Goal: Task Accomplishment & Management: Manage account settings

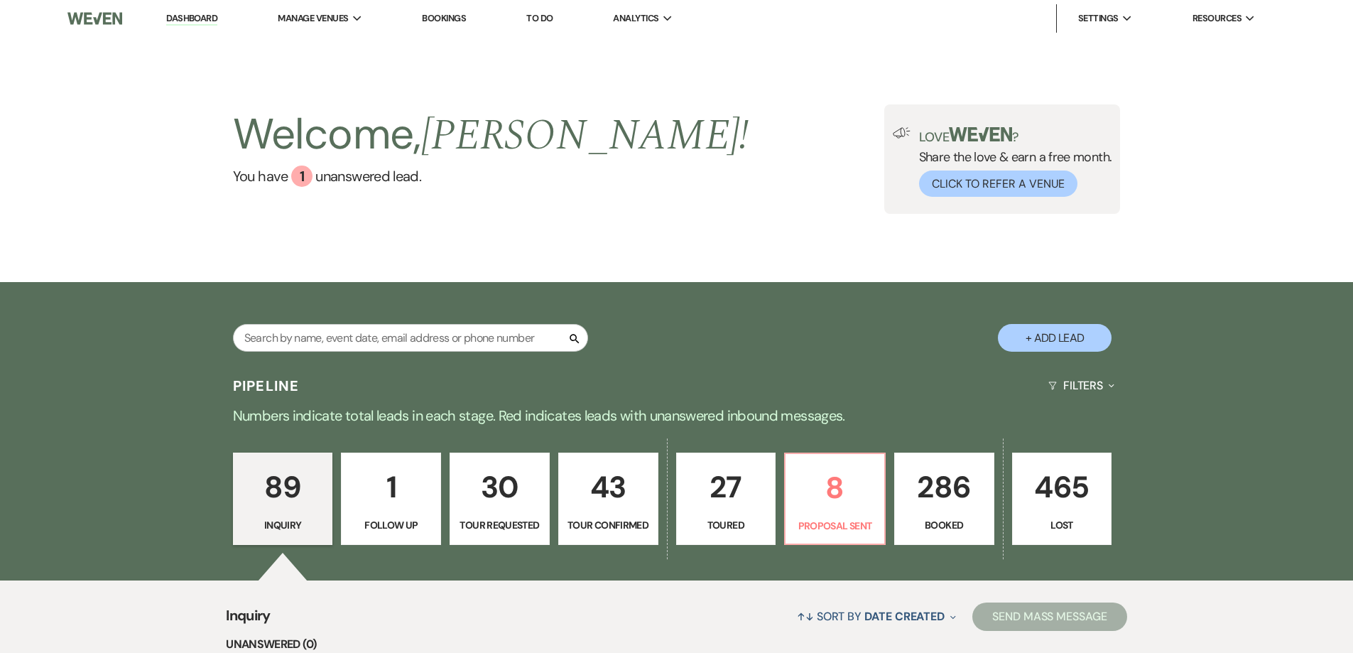
click at [949, 503] on p "286" at bounding box center [944, 487] width 82 height 48
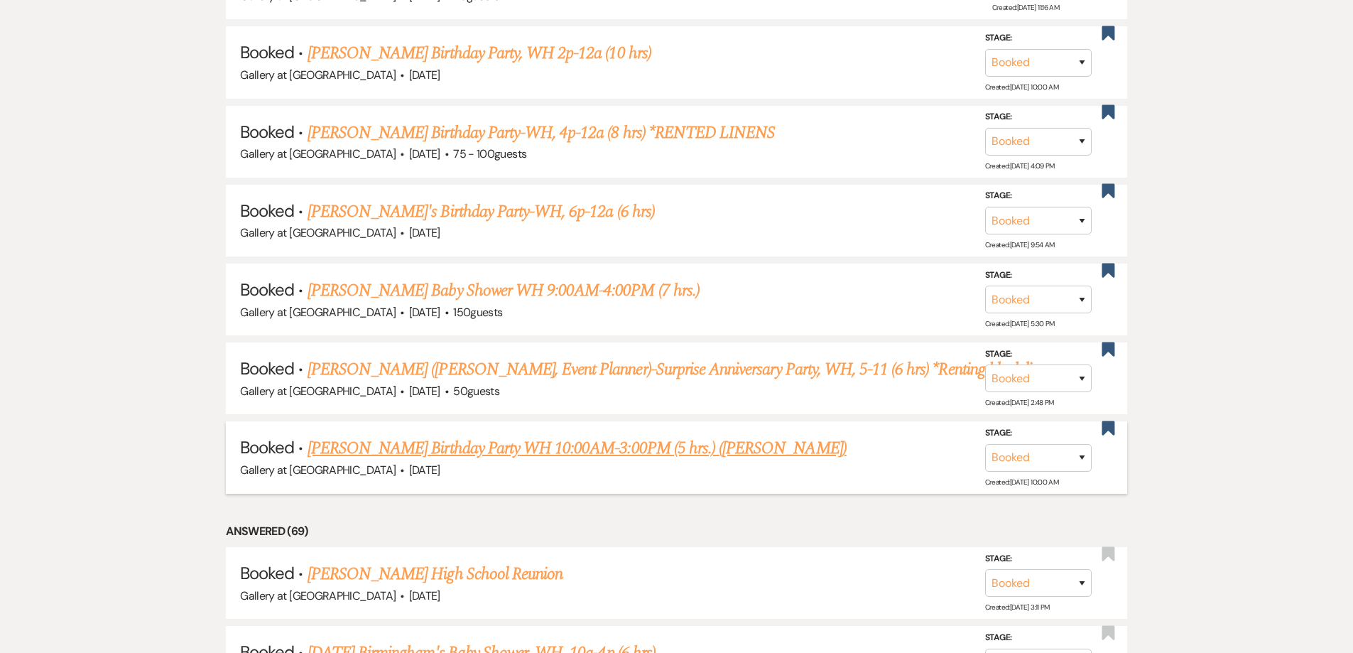
scroll to position [813, 0]
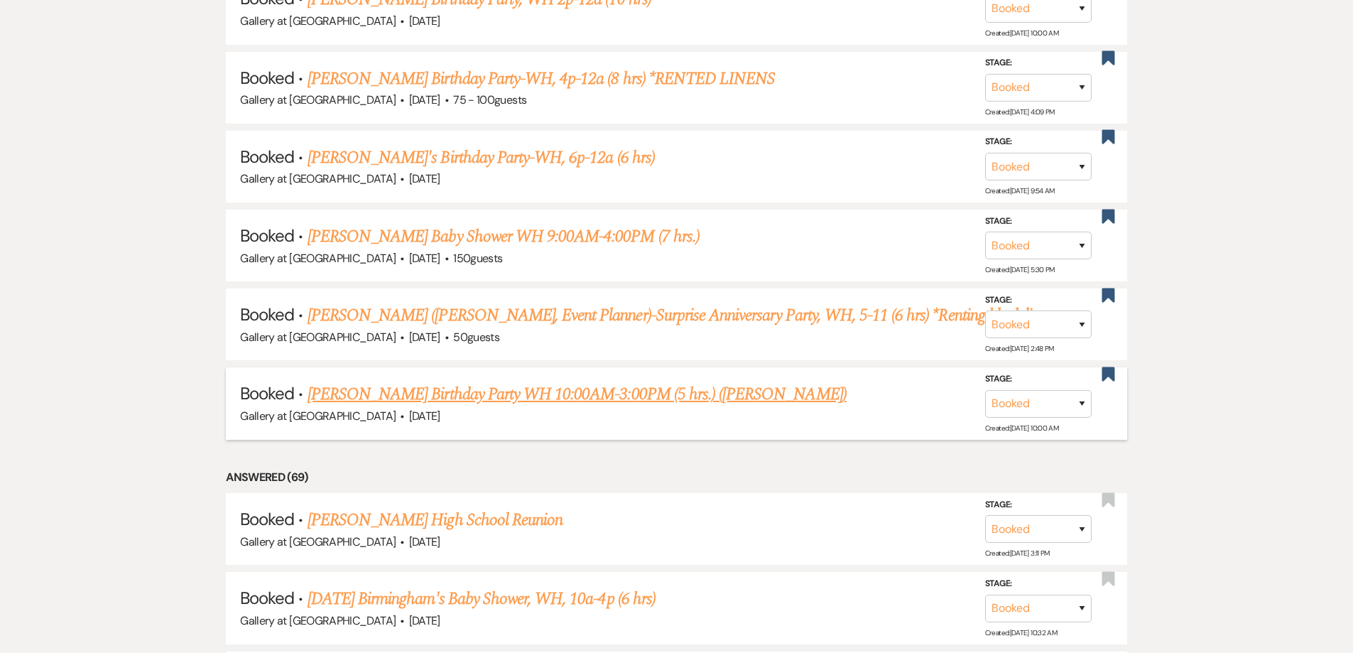
click at [555, 394] on link "[PERSON_NAME] Birthday Party WH 10:00AM-3:00PM (5 hrs.) ([PERSON_NAME])" at bounding box center [577, 394] width 539 height 26
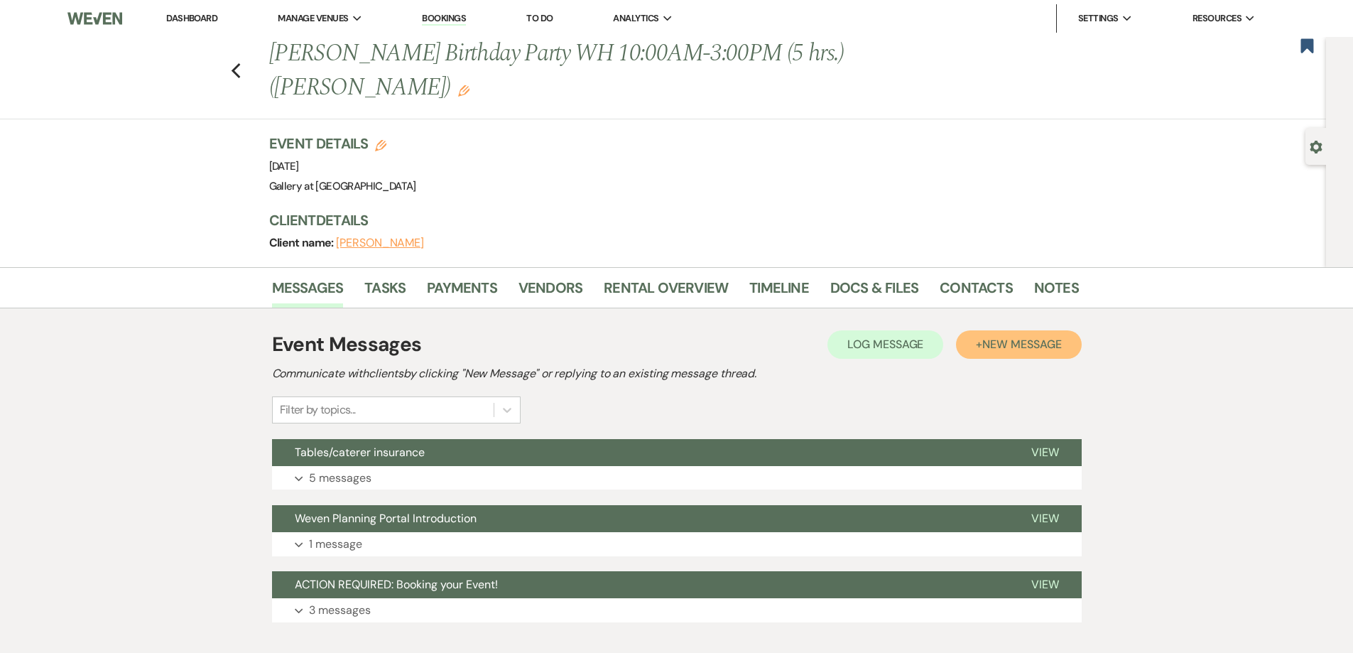
click at [1016, 350] on span "New Message" at bounding box center [1021, 344] width 79 height 15
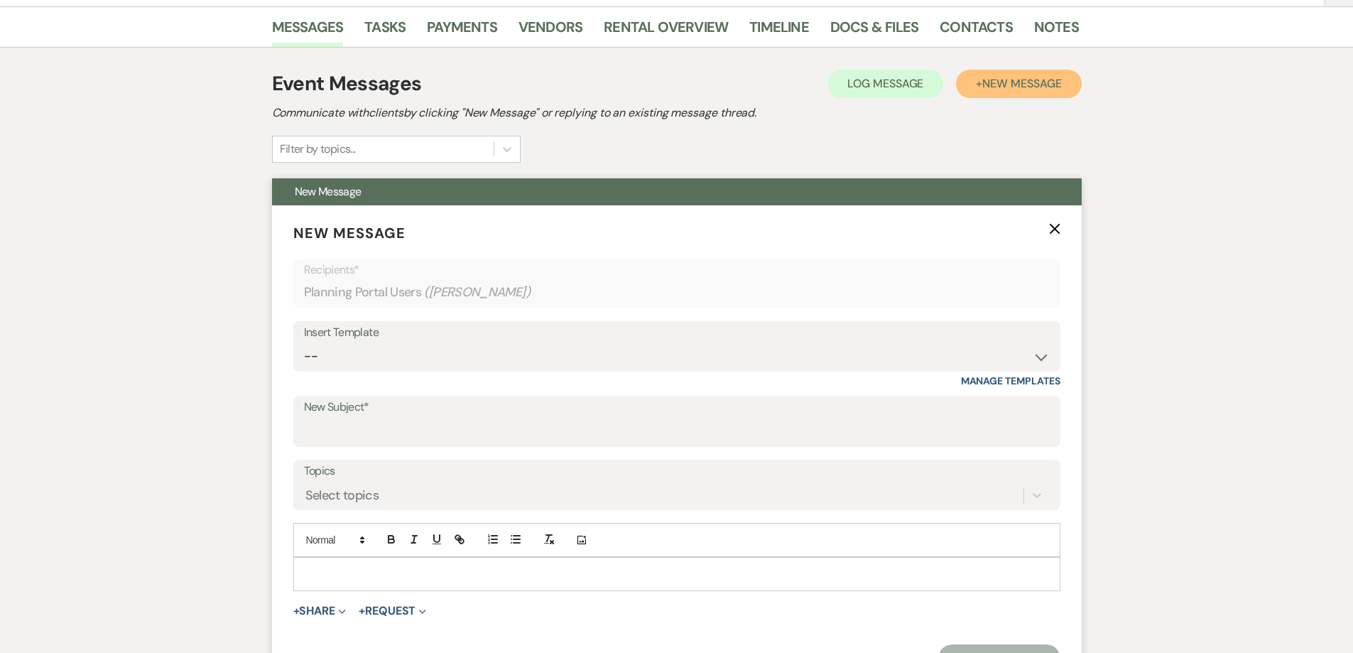
scroll to position [284, 0]
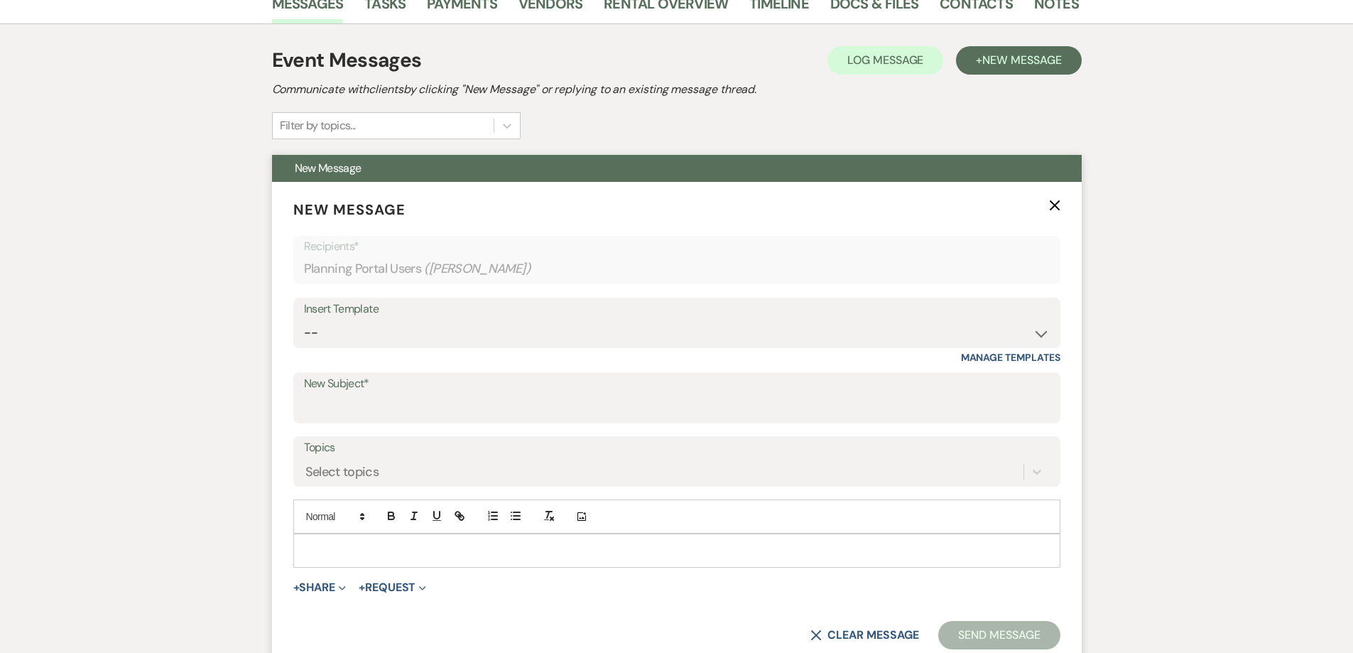
click at [639, 552] on p at bounding box center [677, 551] width 744 height 16
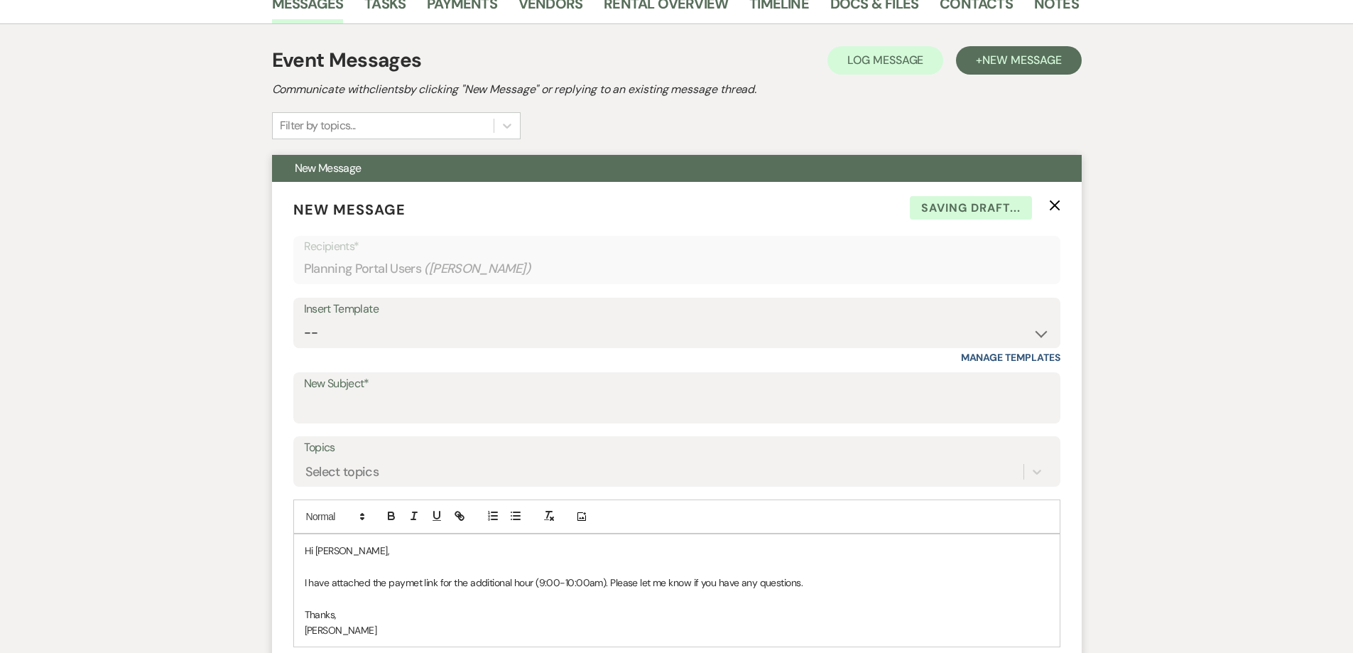
click at [401, 583] on p "I have attached the paymet link for the additional hour (9:00-10:00am). Please …" at bounding box center [677, 583] width 744 height 16
click at [409, 584] on p "I have attached the paymet link for the additional hour (9:00-10:00am). Please …" at bounding box center [677, 583] width 744 height 16
click at [416, 582] on p "I have attached the paymet link for the additional hour (9:00-10:00am). Please …" at bounding box center [677, 583] width 744 height 16
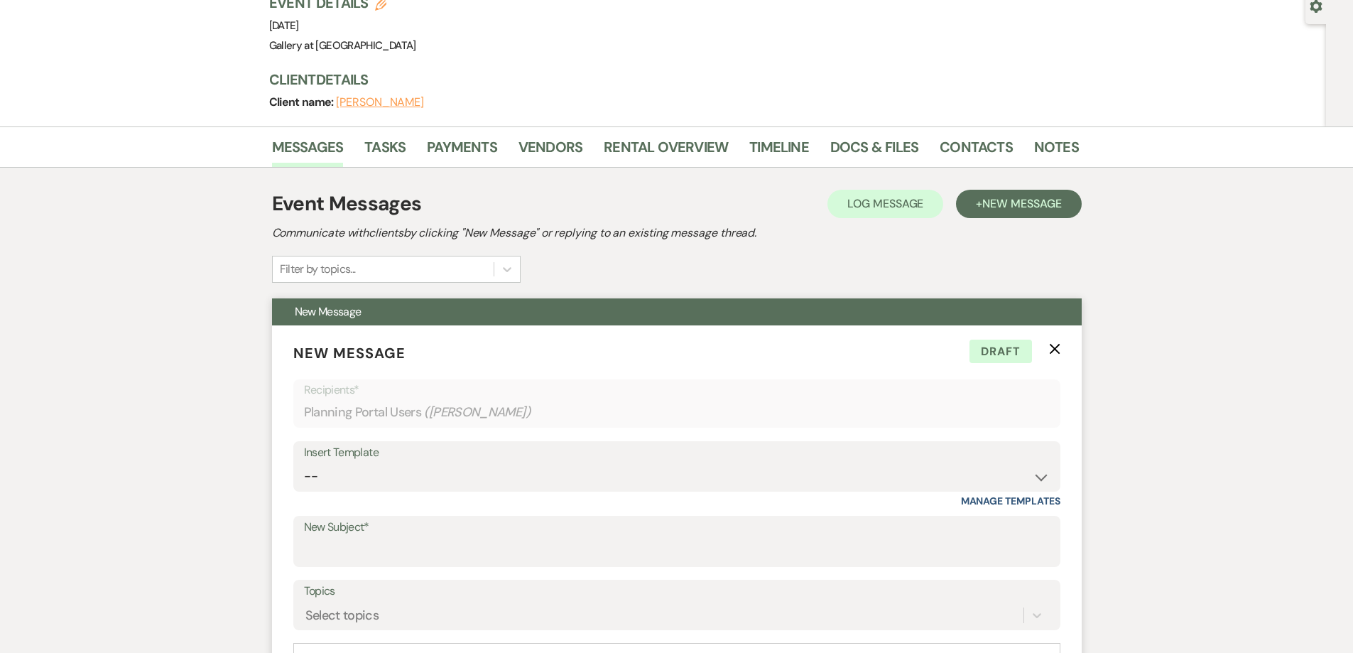
scroll to position [142, 0]
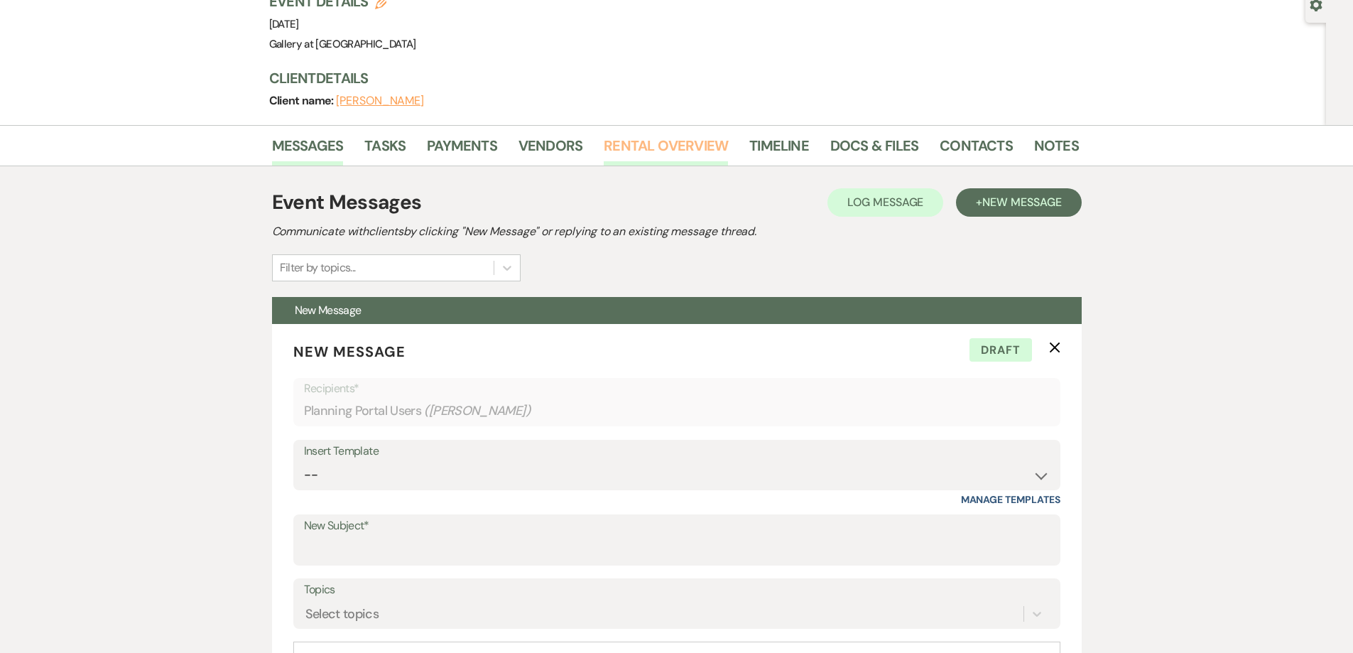
click at [676, 148] on link "Rental Overview" at bounding box center [666, 149] width 124 height 31
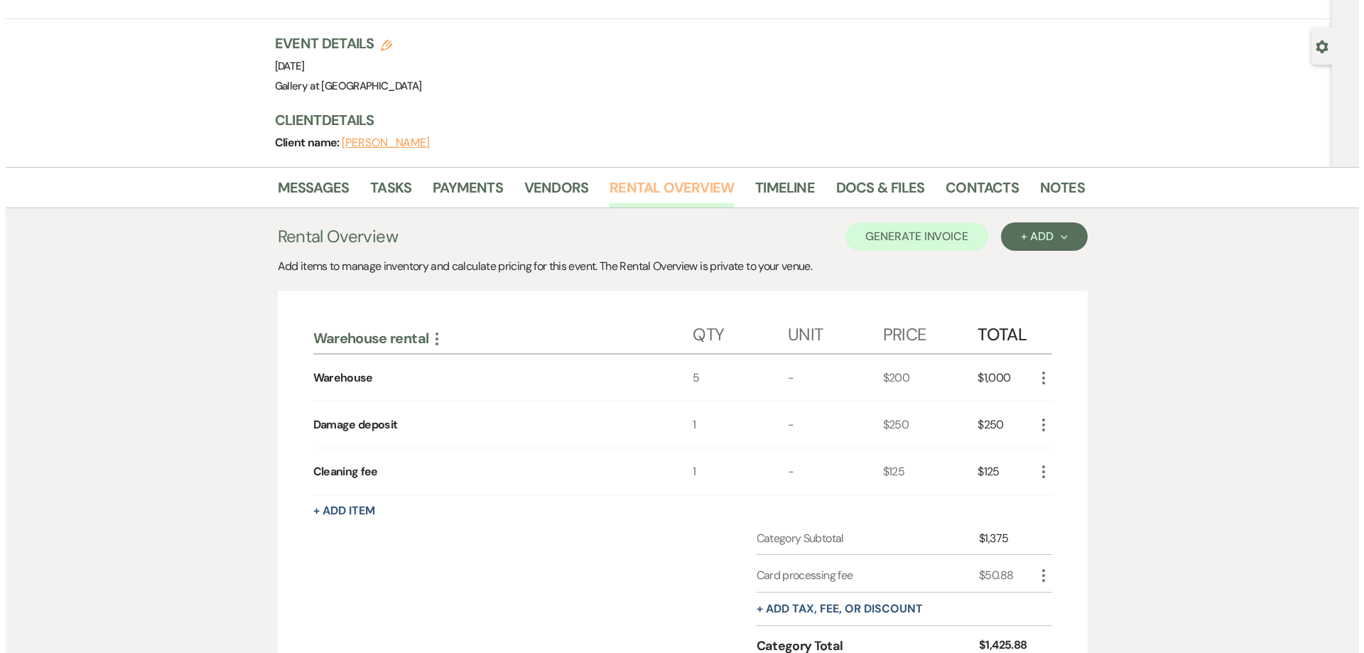
scroll to position [298, 0]
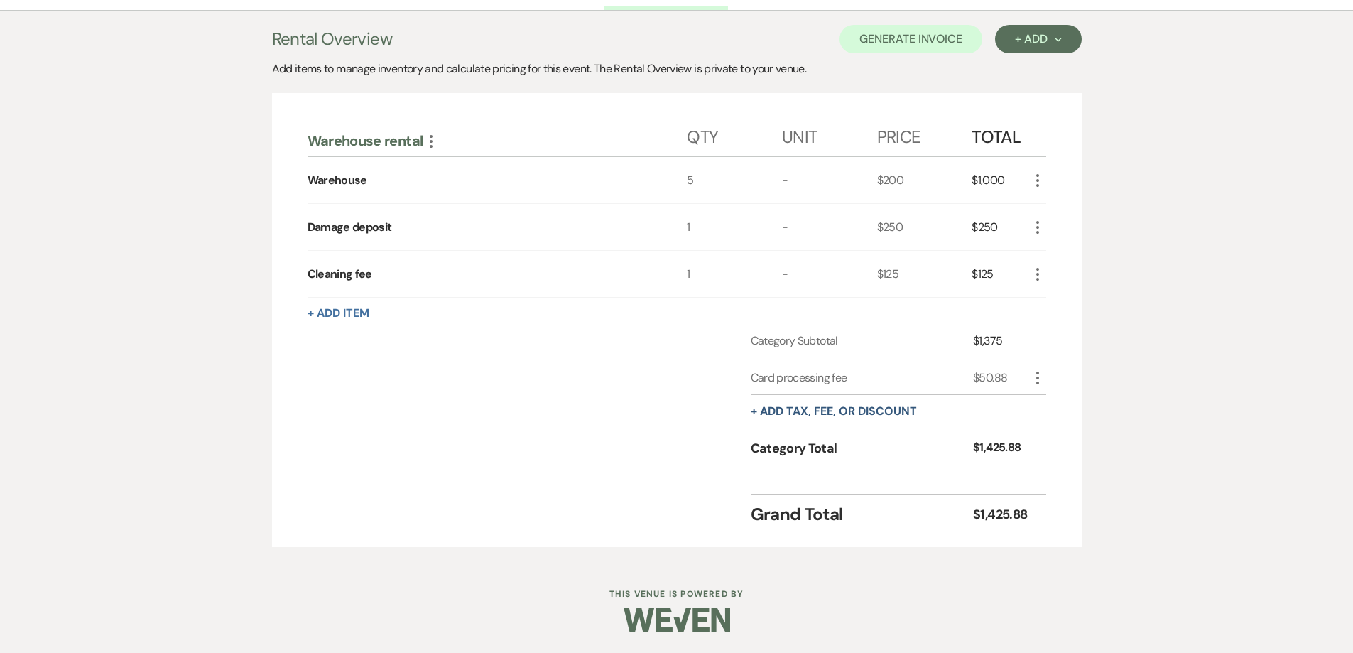
click at [347, 317] on button "+ Add Item" at bounding box center [339, 313] width 62 height 11
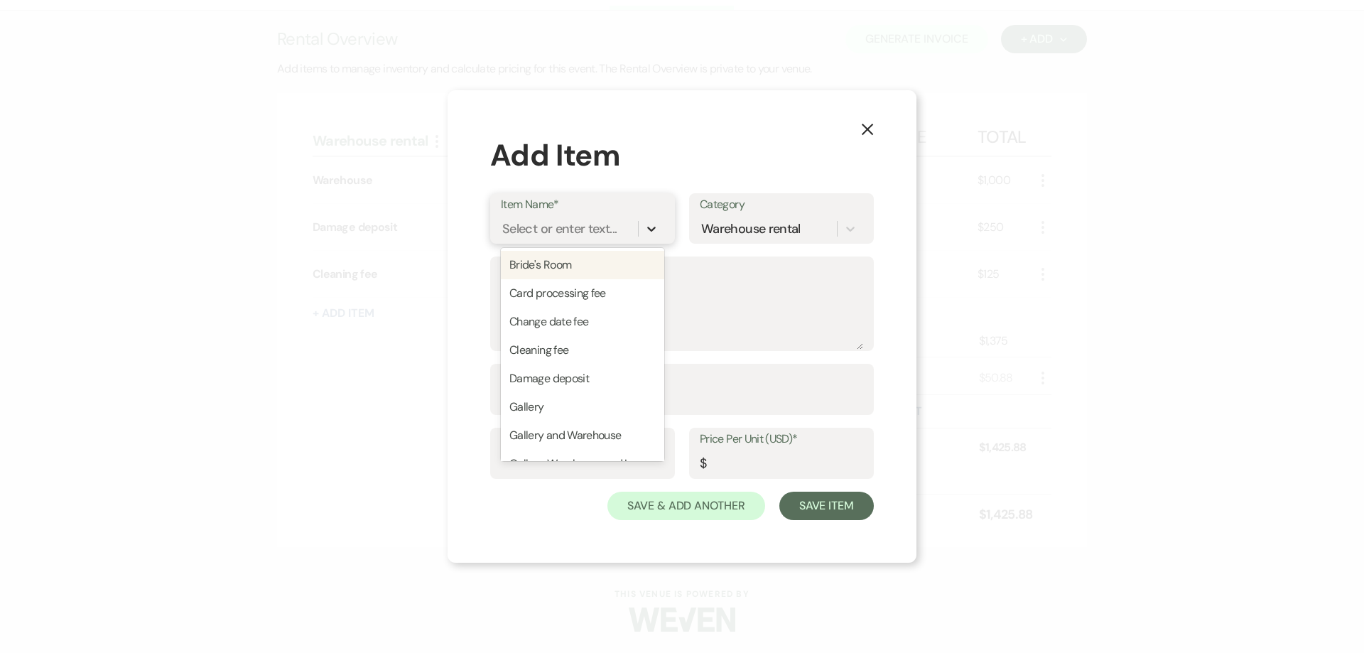
click at [653, 220] on div at bounding box center [652, 229] width 26 height 26
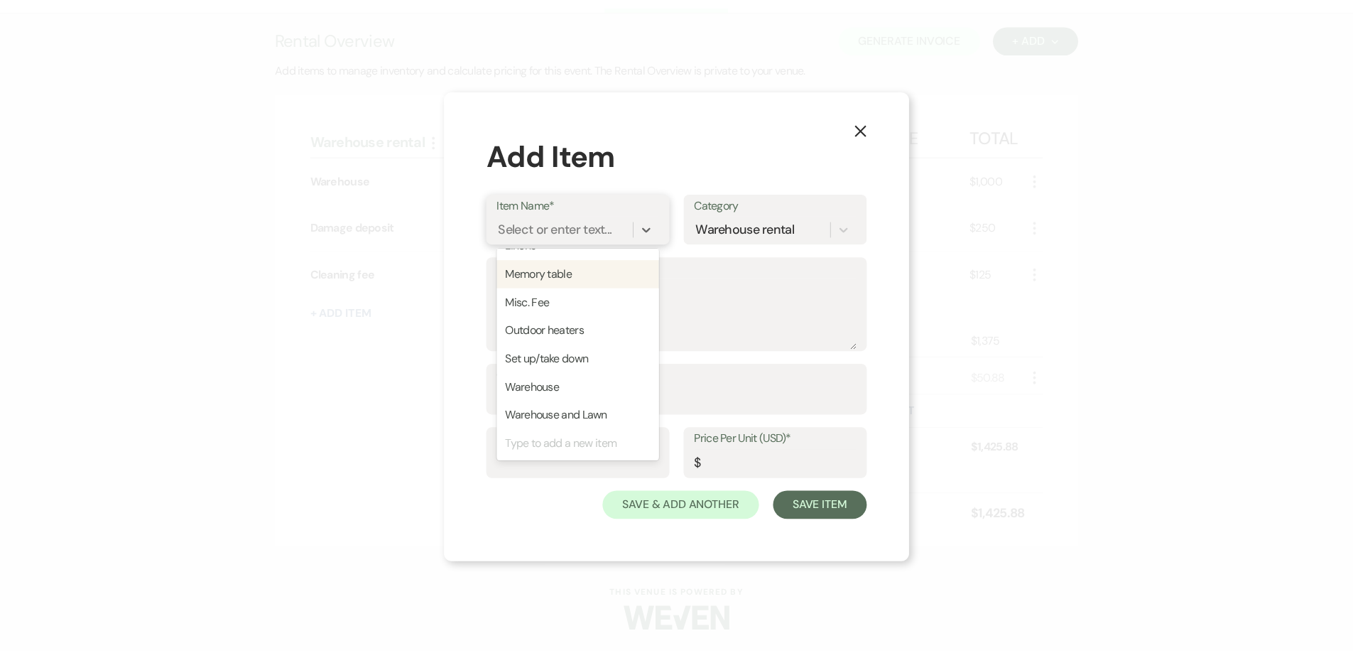
scroll to position [321, 0]
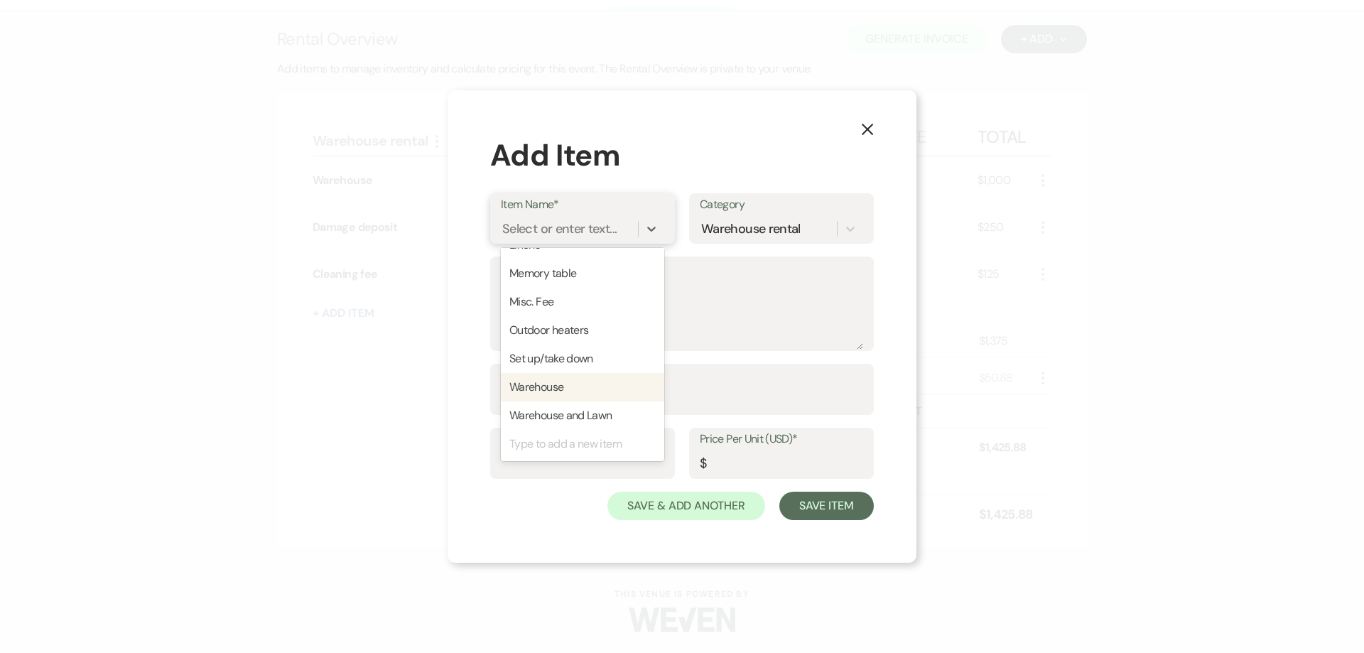
click at [581, 381] on div "Warehouse" at bounding box center [582, 387] width 163 height 28
type input "200"
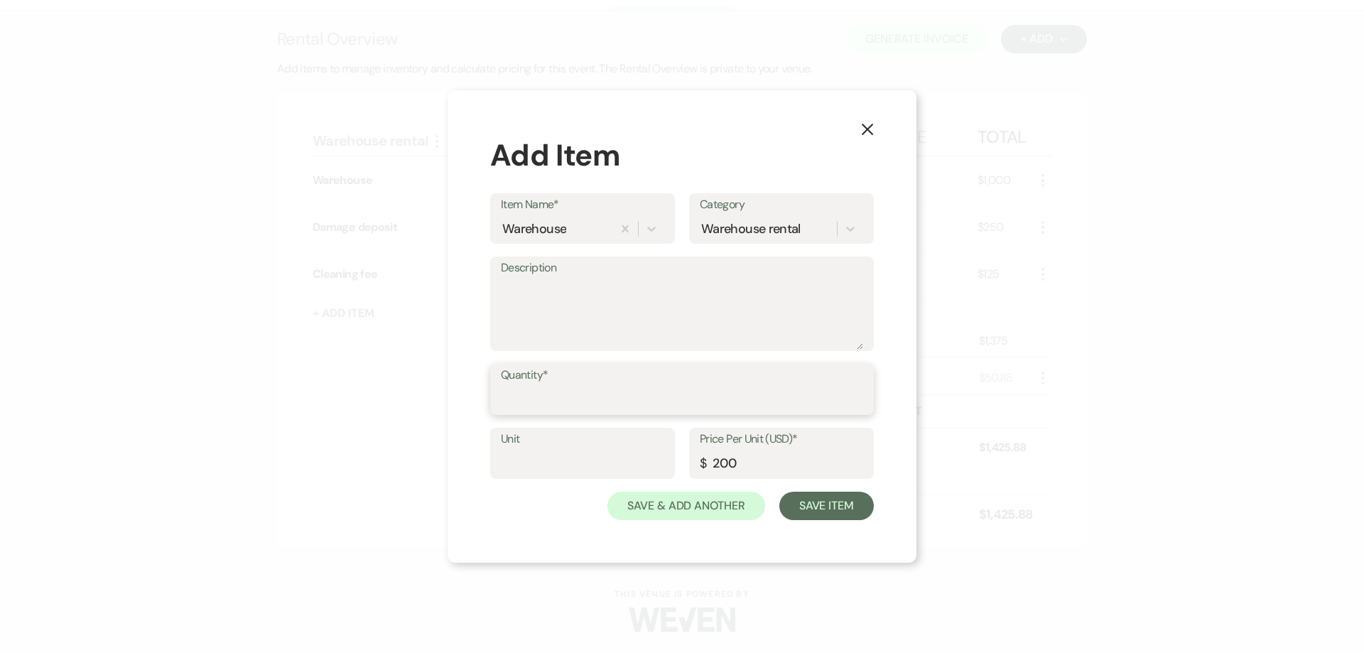
click at [583, 388] on input "Quantity*" at bounding box center [682, 400] width 362 height 28
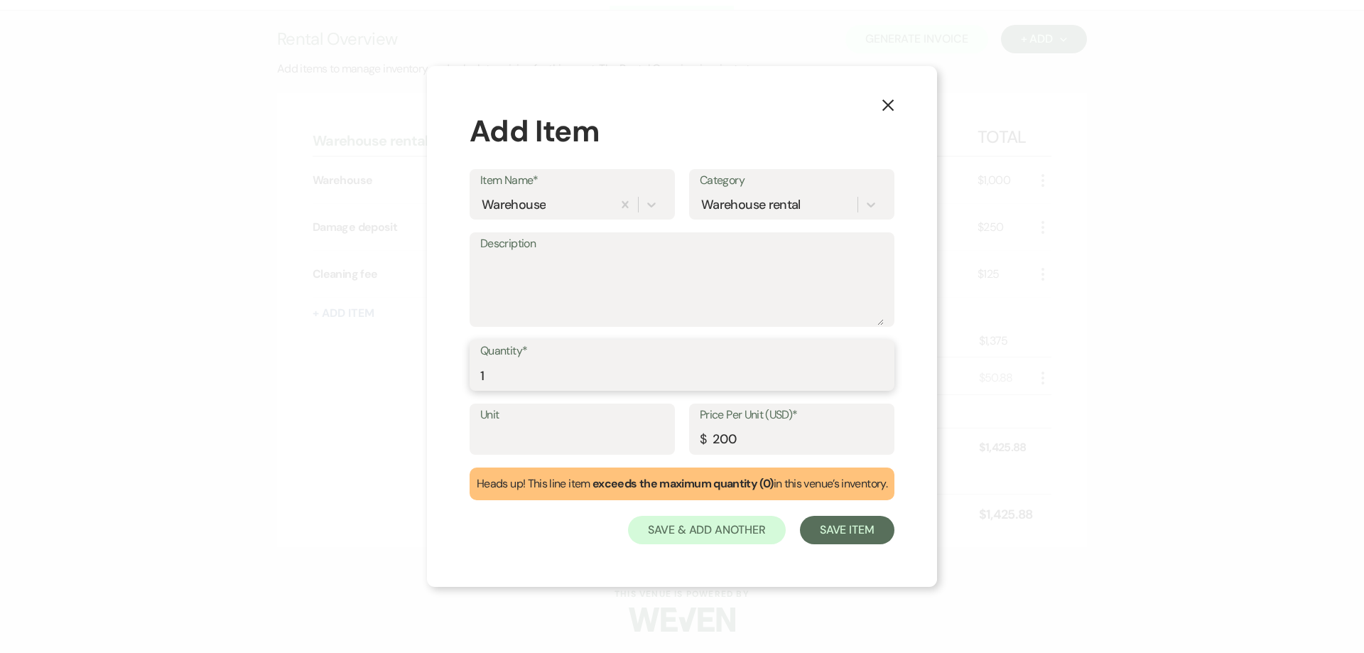
type input "1"
click at [543, 276] on textarea "Description" at bounding box center [681, 289] width 403 height 71
type textarea "9am-10am"
click at [853, 531] on button "Save Item" at bounding box center [847, 530] width 94 height 28
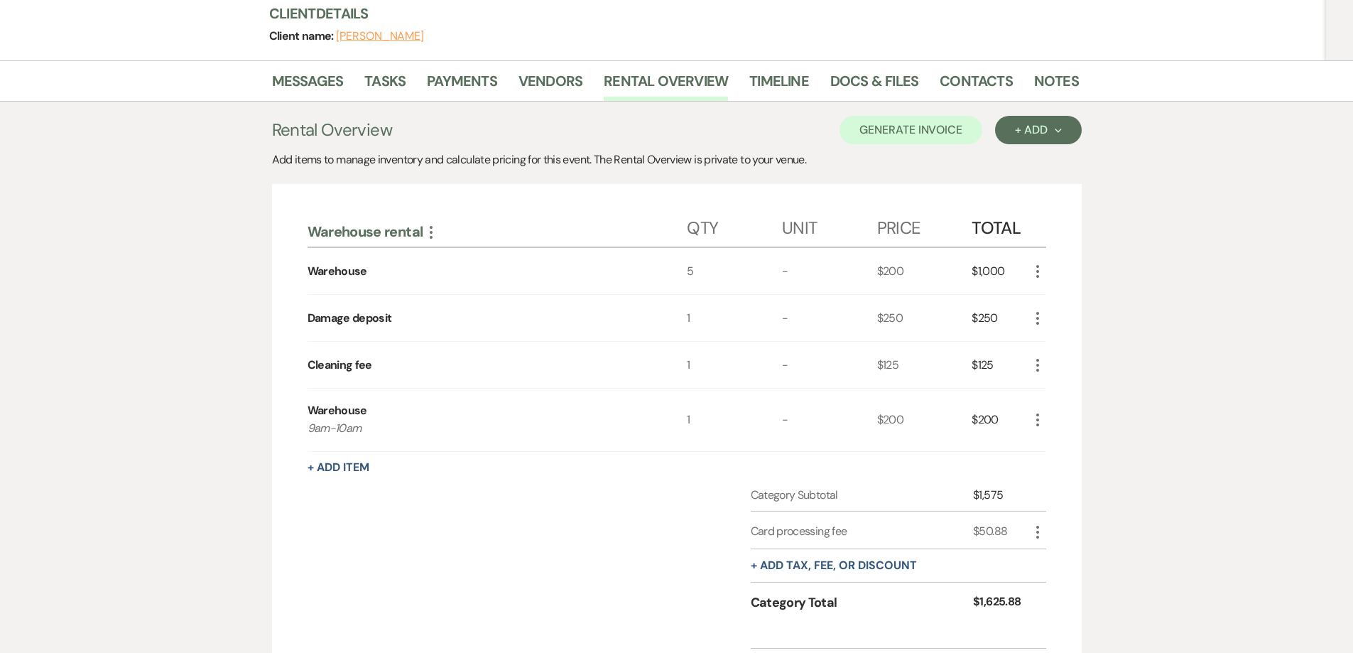
scroll to position [213, 0]
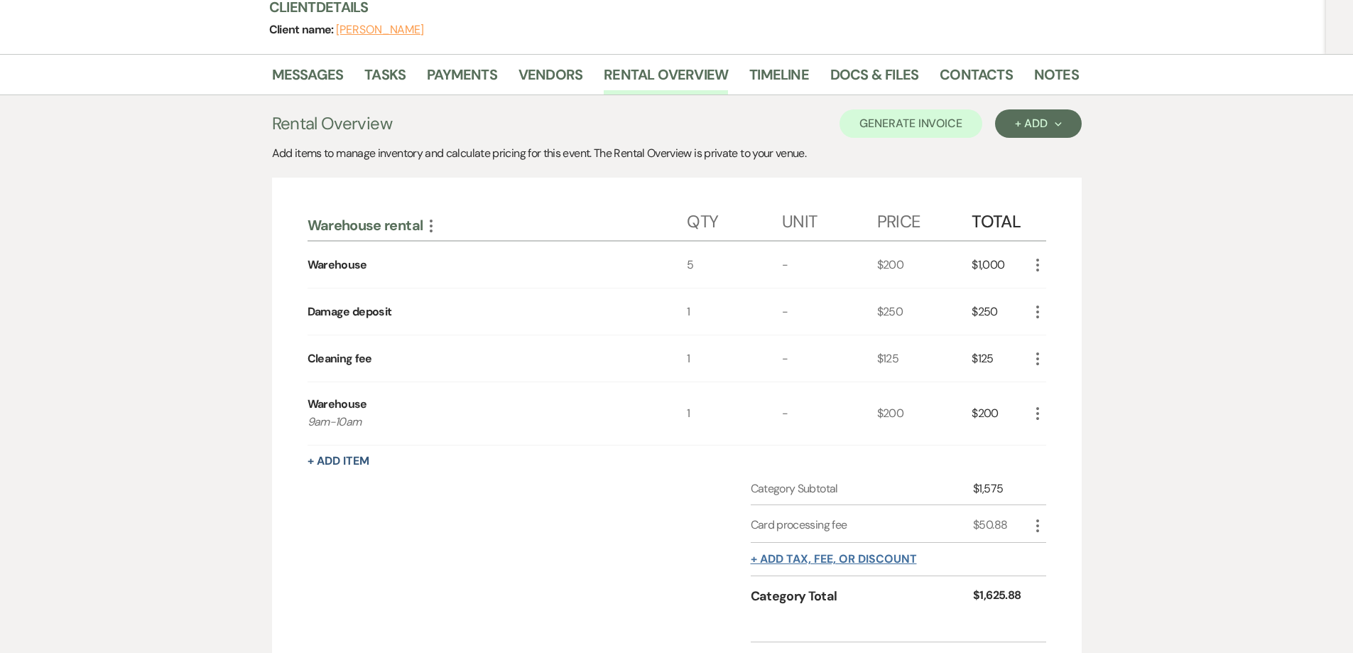
click at [870, 555] on button "+ Add tax, fee, or discount" at bounding box center [834, 558] width 166 height 11
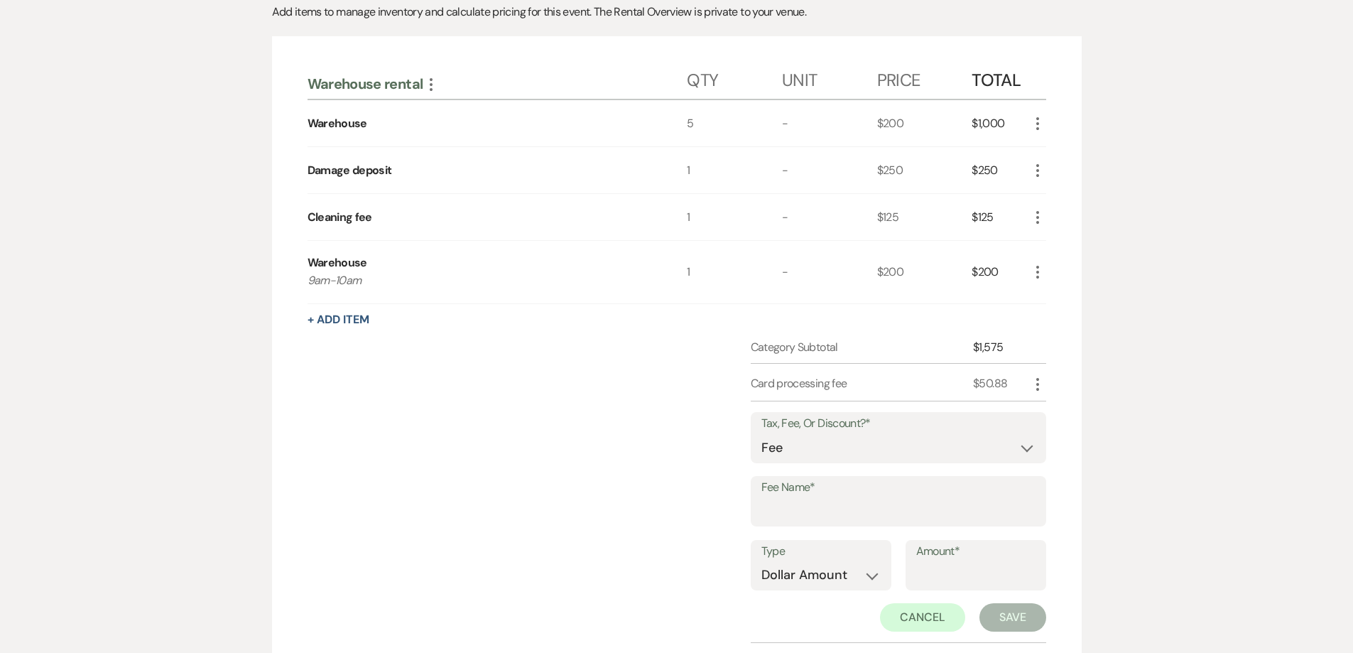
scroll to position [355, 0]
click at [889, 511] on input "Fee Name*" at bounding box center [898, 510] width 274 height 28
type input "Card processing fee"
click at [942, 575] on input "Amount*" at bounding box center [975, 574] width 119 height 28
click at [916, 576] on input "740" at bounding box center [975, 574] width 119 height 28
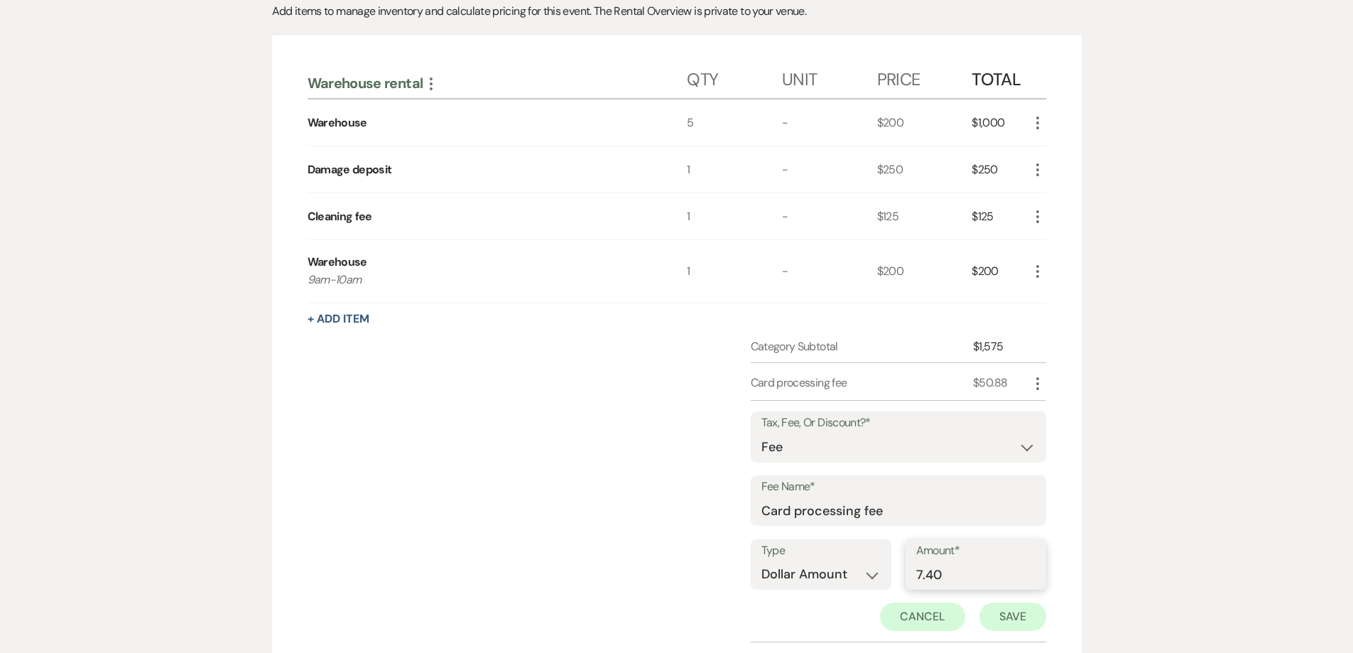
type input "7.40"
click at [1011, 614] on button "Save" at bounding box center [1012, 616] width 67 height 28
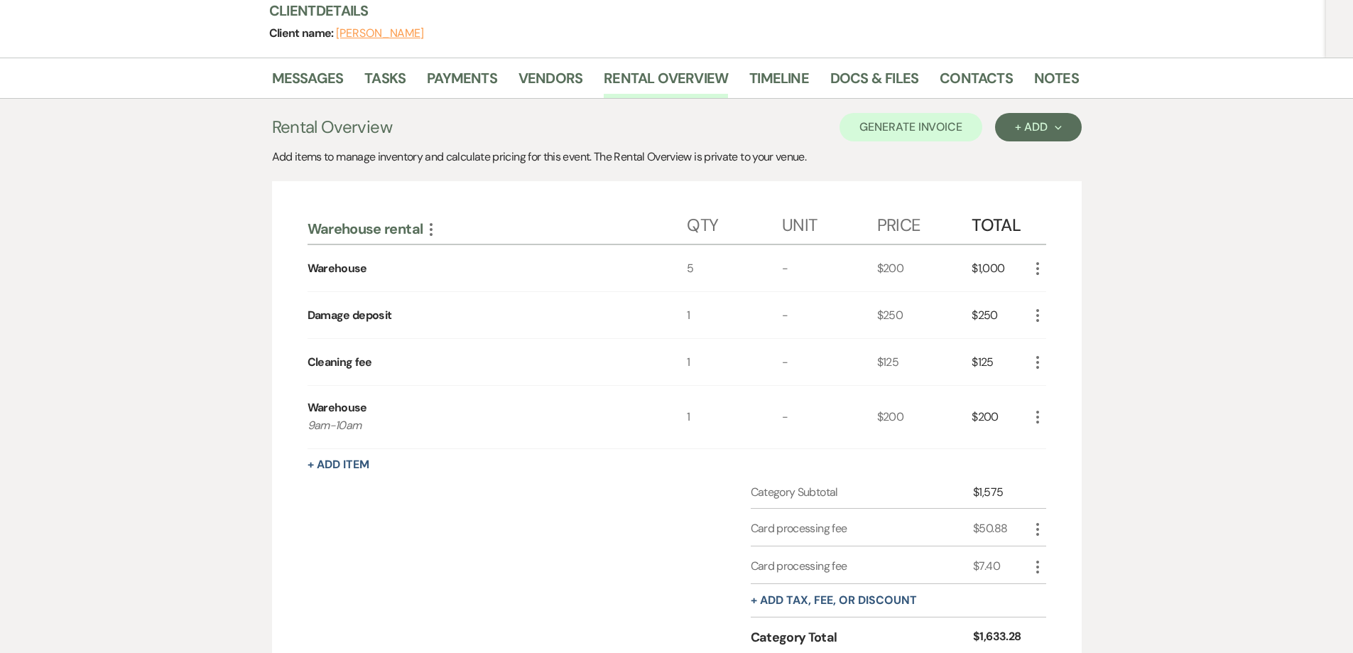
scroll to position [0, 0]
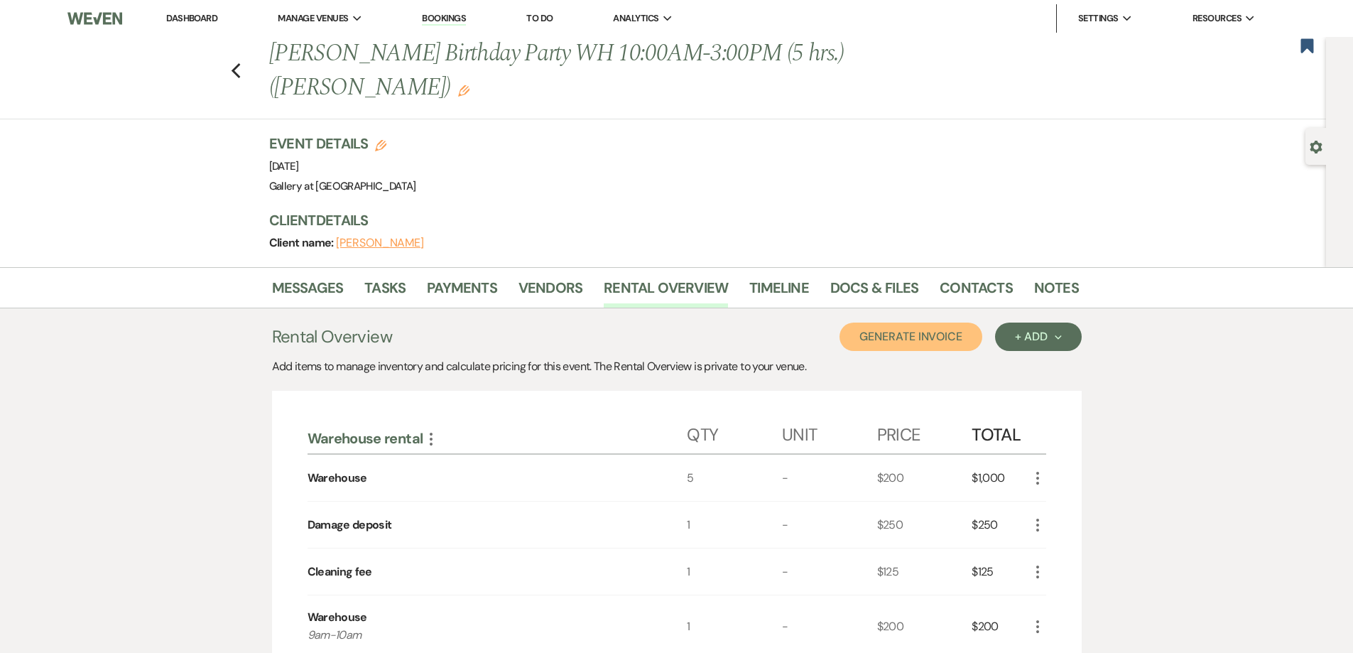
click at [882, 335] on button "Generate Invoice" at bounding box center [911, 336] width 143 height 28
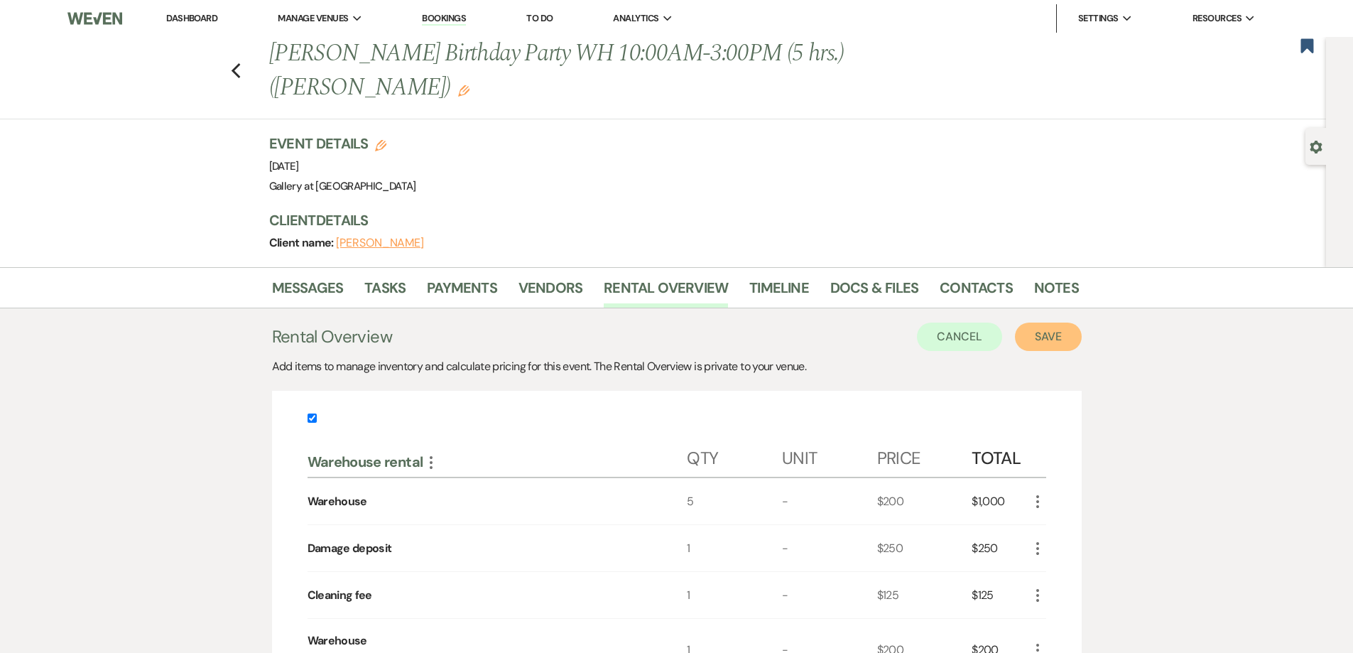
click at [1060, 337] on button "Save" at bounding box center [1048, 336] width 67 height 28
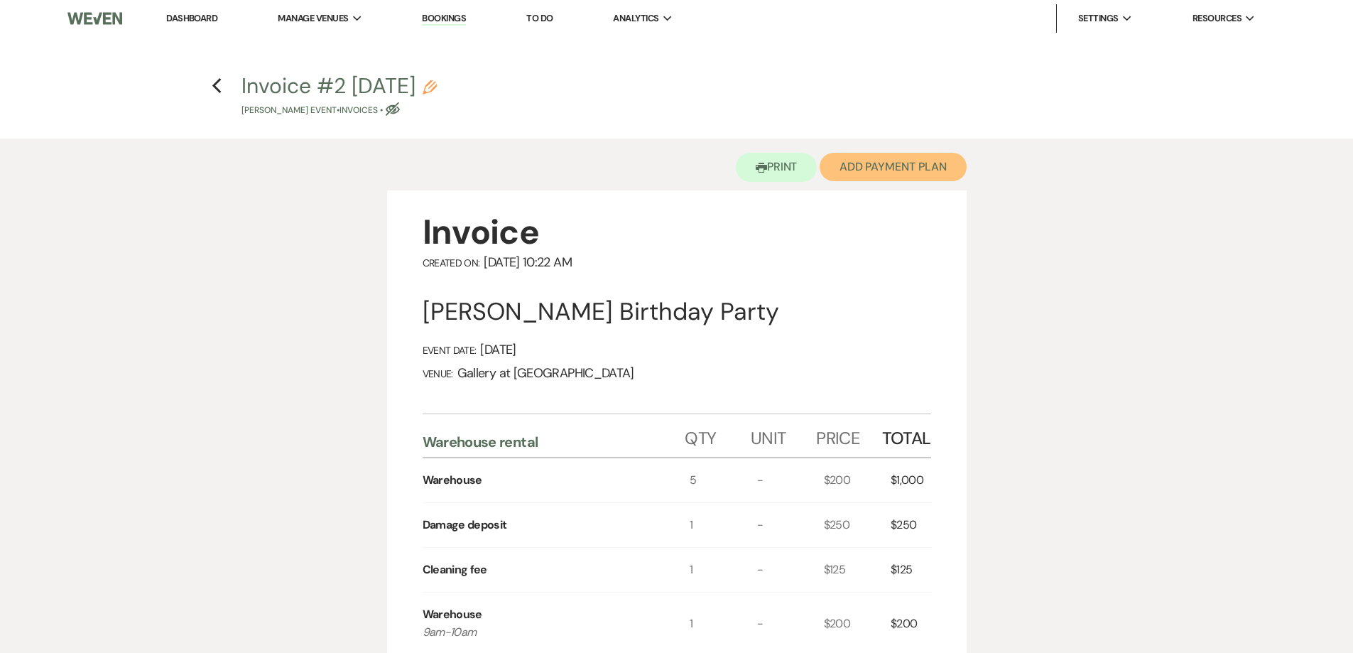
click at [852, 170] on button "Add Payment Plan" at bounding box center [893, 167] width 147 height 28
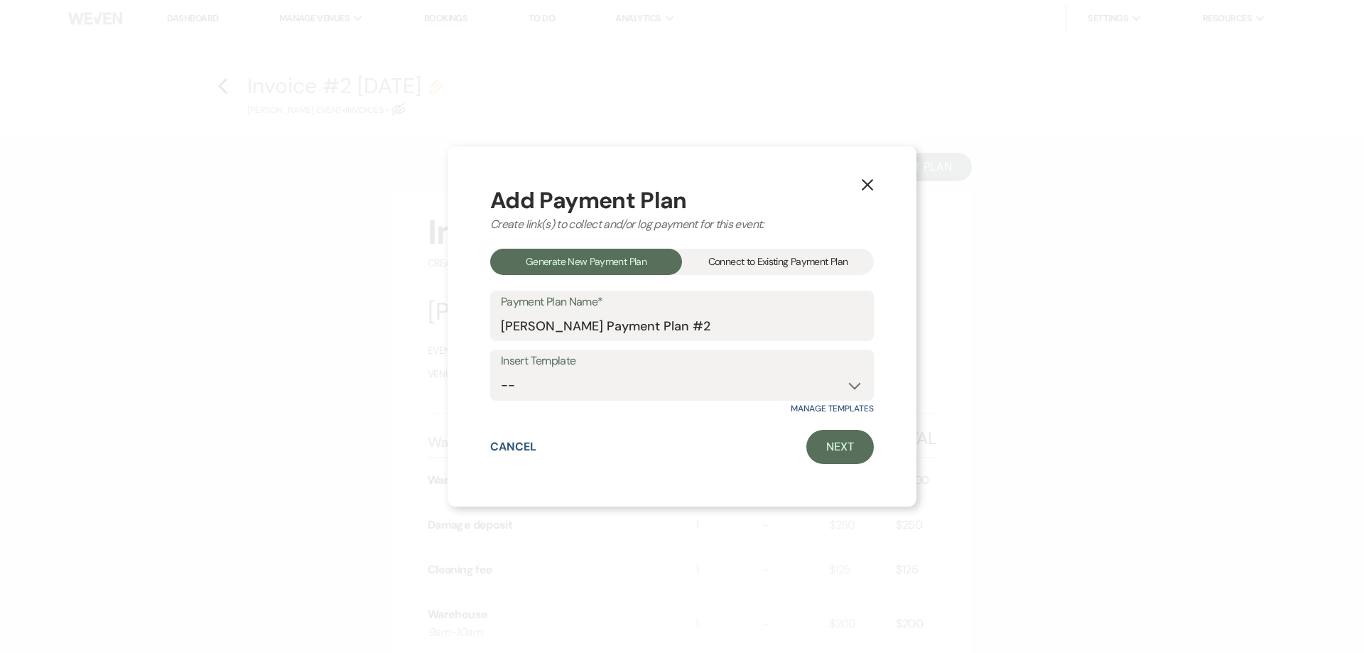
click at [737, 249] on div "Connect to Existing Payment Plan" at bounding box center [778, 262] width 192 height 26
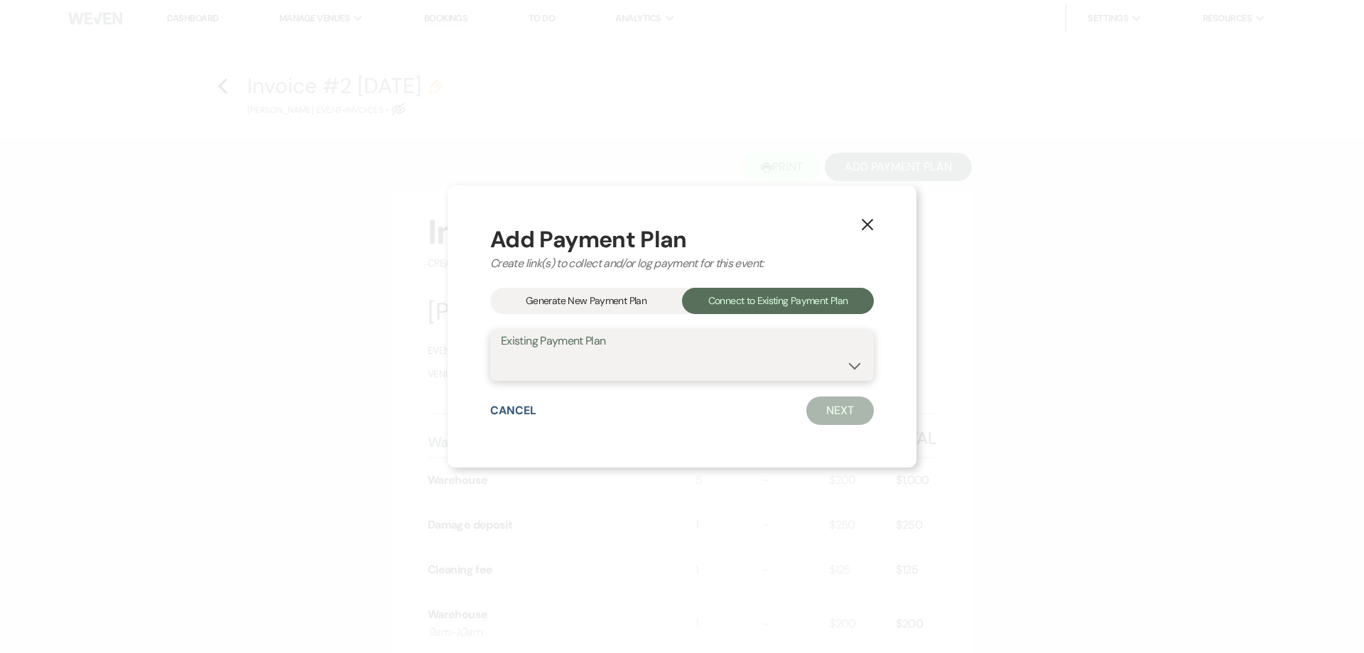
drag, startPoint x: 739, startPoint y: 370, endPoint x: 739, endPoint y: 379, distance: 8.5
click at [739, 370] on select "[PERSON_NAME] Payment Plan #1" at bounding box center [682, 366] width 362 height 28
select select "24273"
click at [501, 352] on select "[PERSON_NAME] Payment Plan #1" at bounding box center [682, 366] width 362 height 28
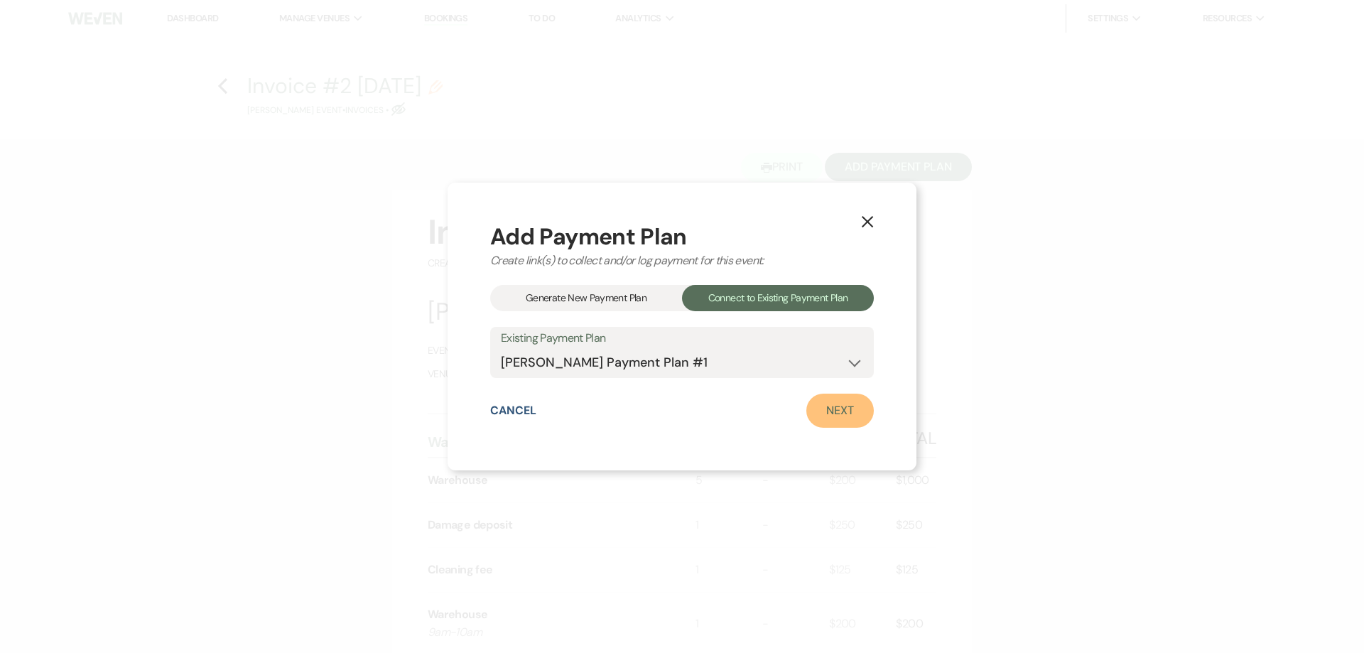
click at [840, 424] on link "Next" at bounding box center [839, 411] width 67 height 34
select select "27736"
select select "1"
select select "true"
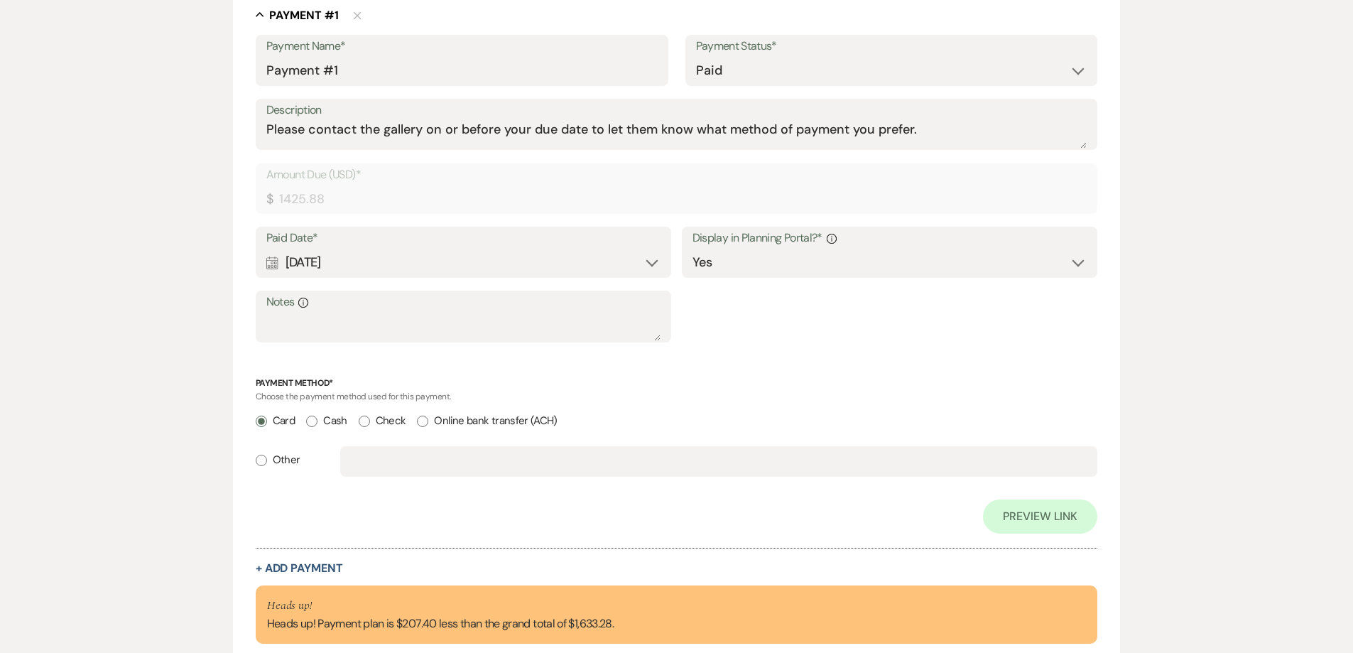
scroll to position [549, 0]
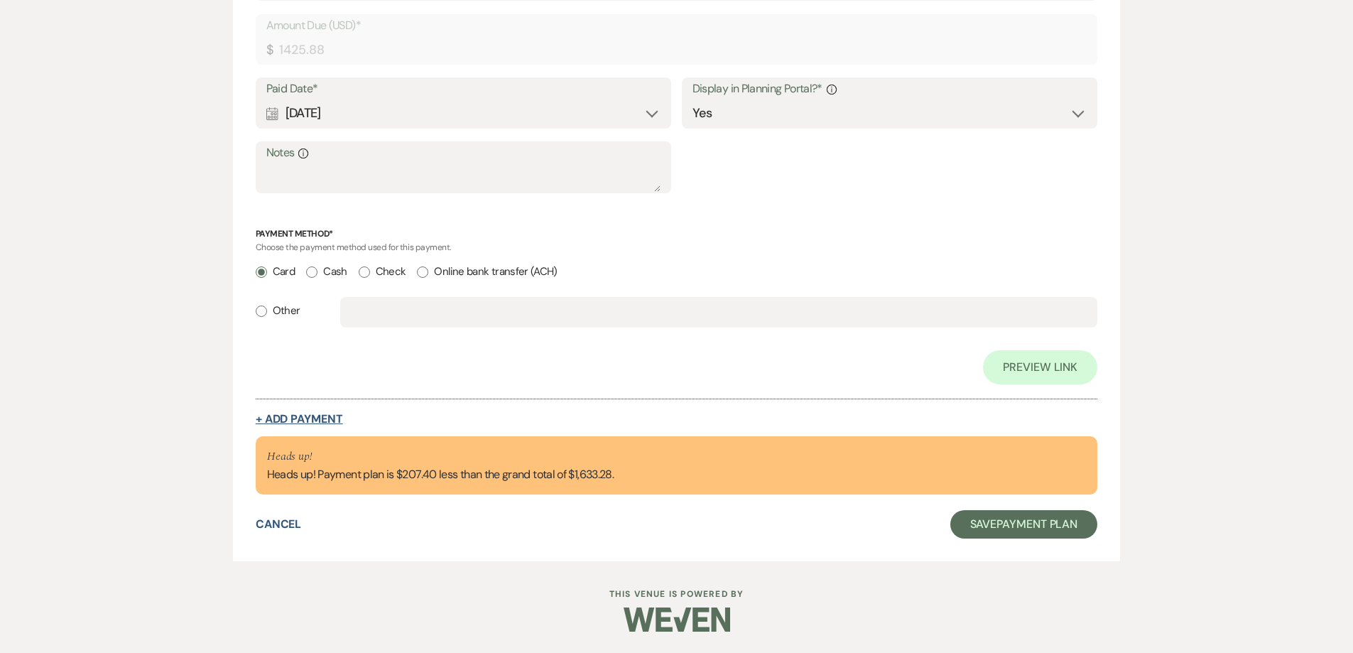
click at [315, 419] on button "+ Add Payment" at bounding box center [299, 418] width 87 height 11
select select "2"
select select "flat"
select select "true"
select select "client"
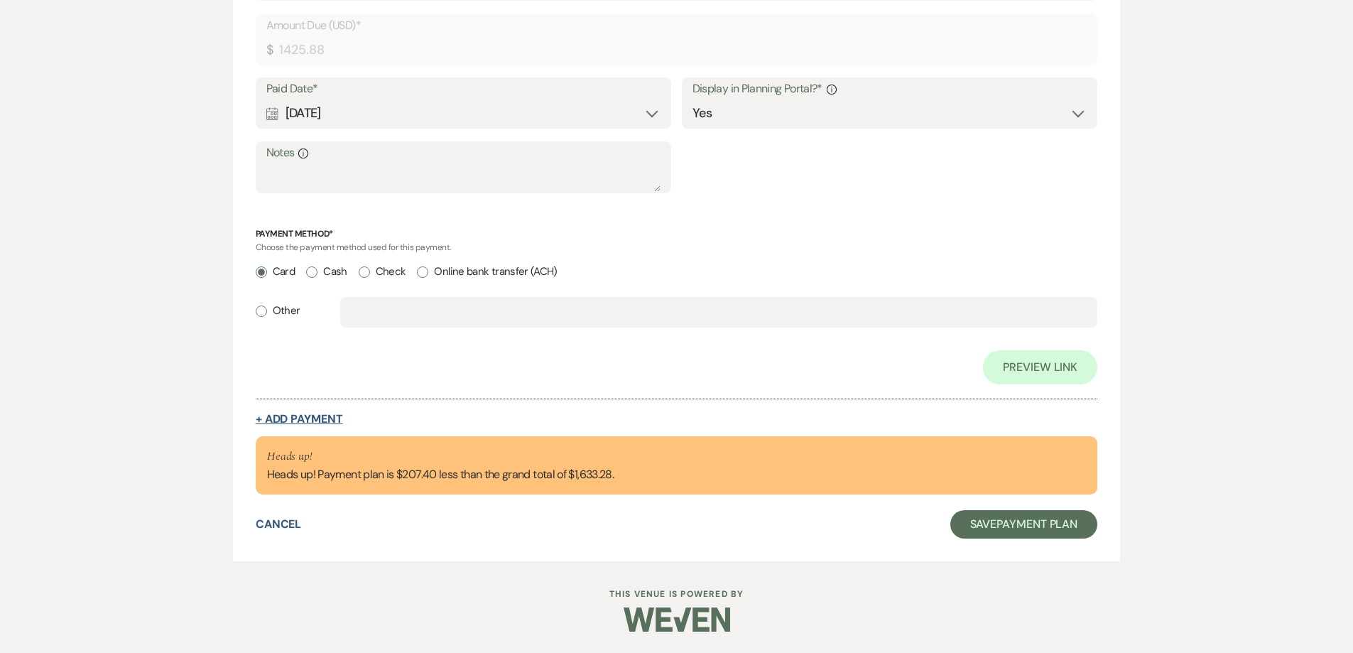
select select "weeks"
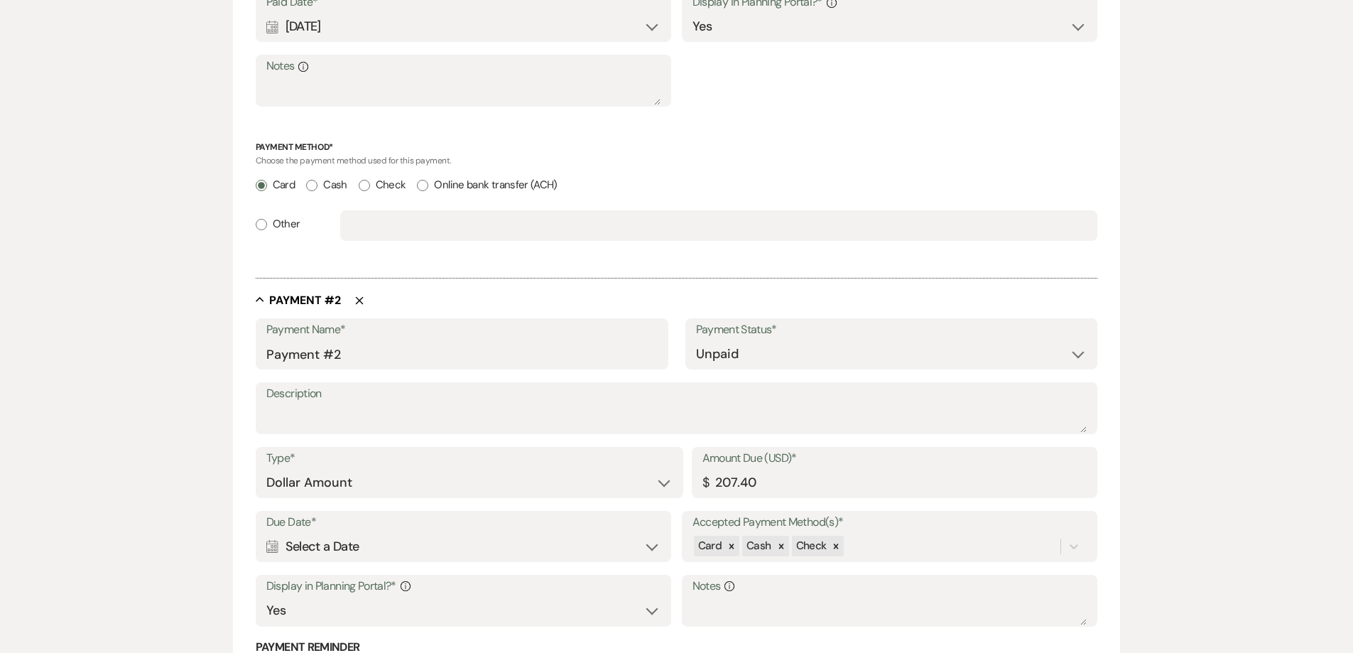
scroll to position [759, 0]
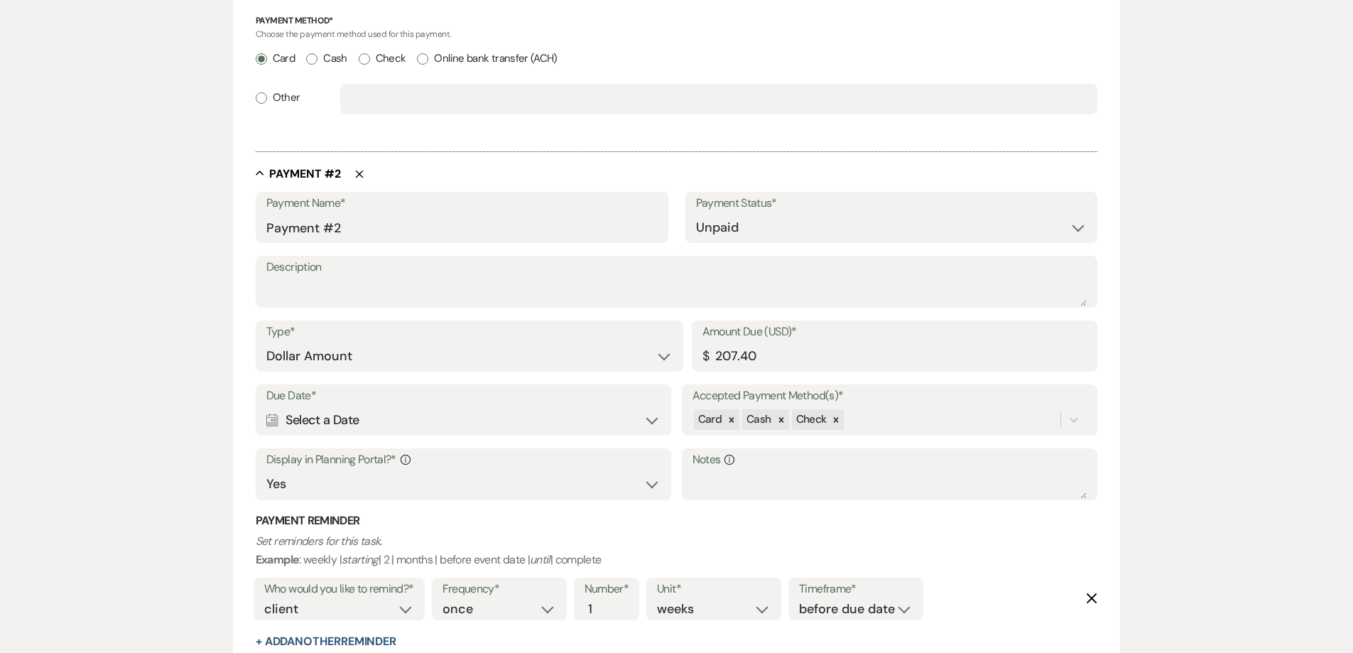
click at [396, 422] on div "Calendar Select a Date Expand" at bounding box center [463, 420] width 395 height 28
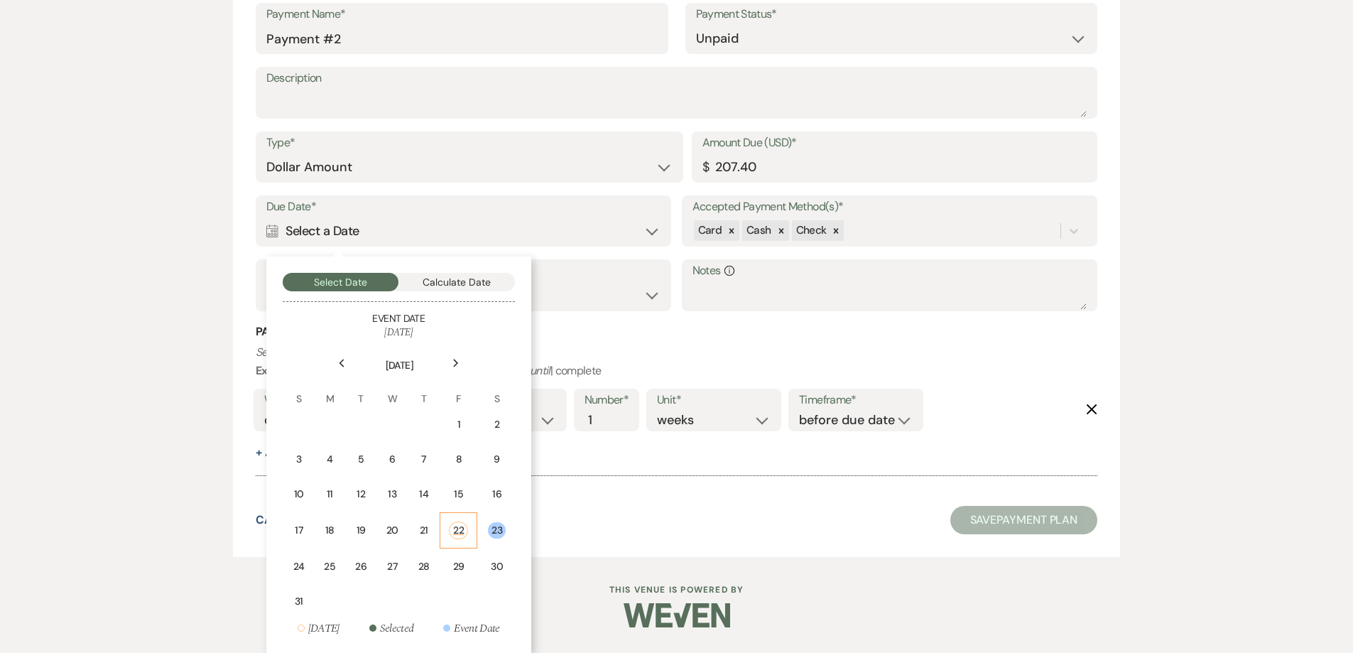
click at [456, 531] on div "22" at bounding box center [458, 530] width 19 height 18
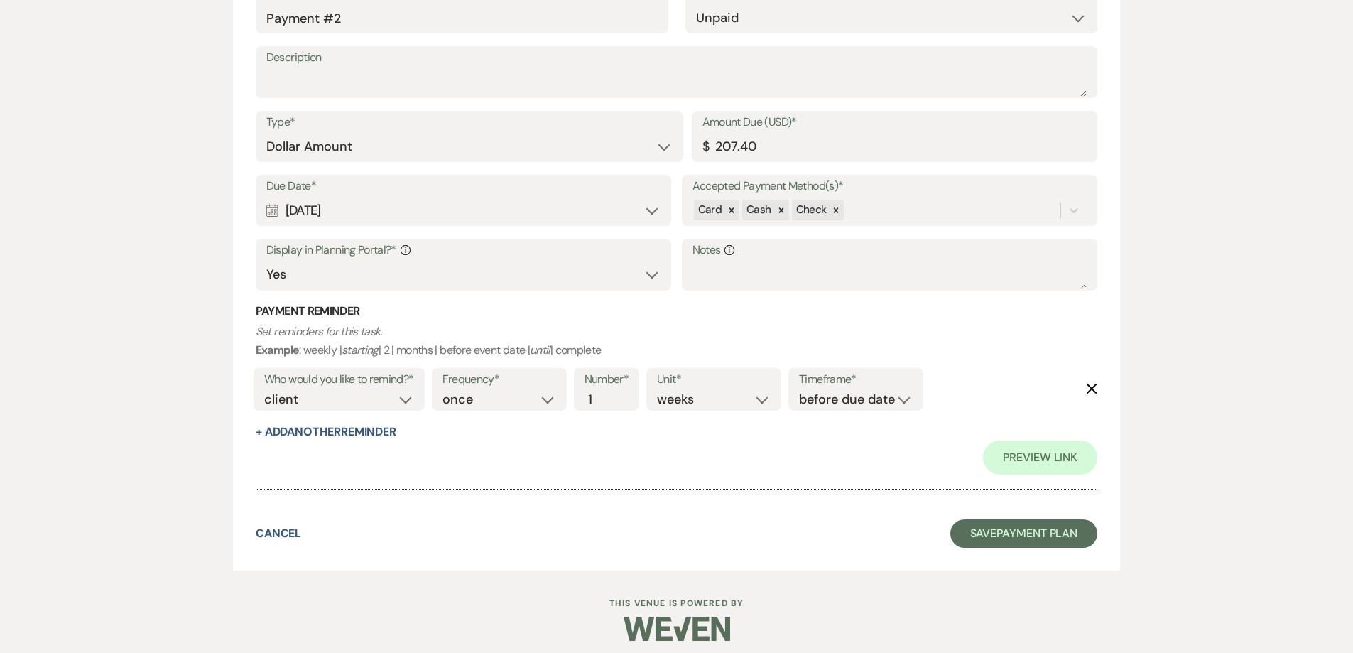
scroll to position [1012, 0]
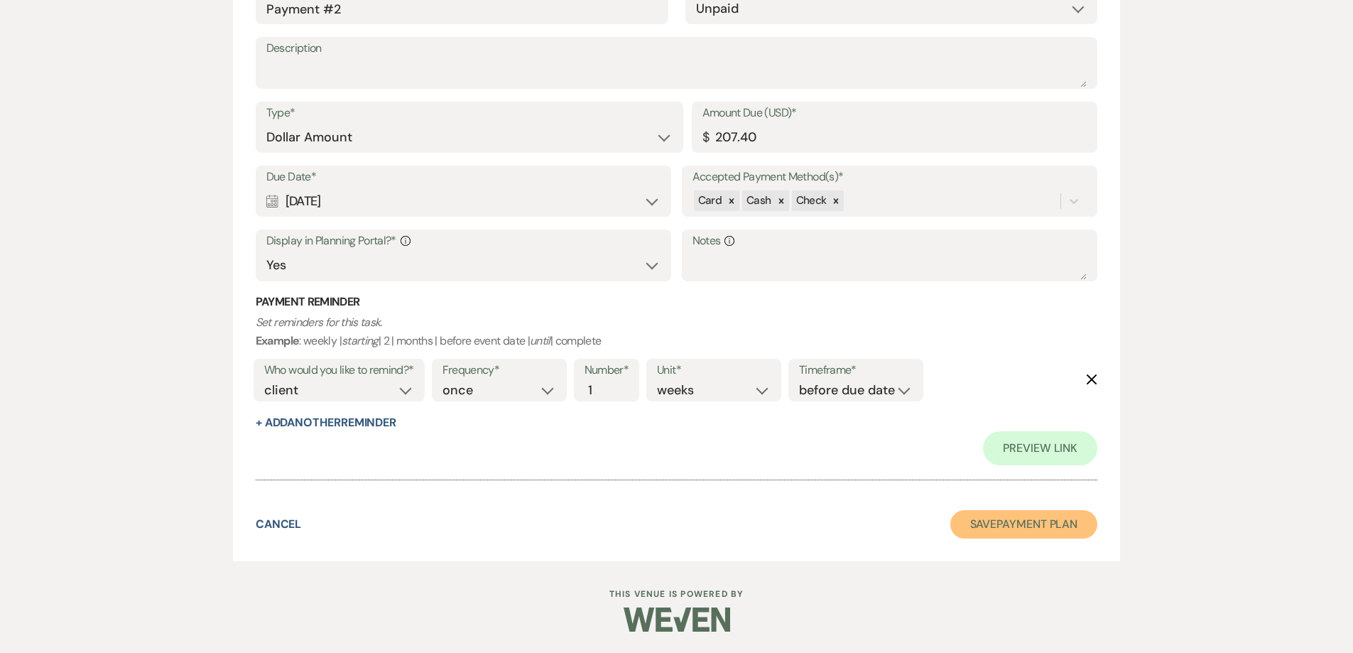
click at [979, 535] on button "Save Payment Plan" at bounding box center [1024, 524] width 148 height 28
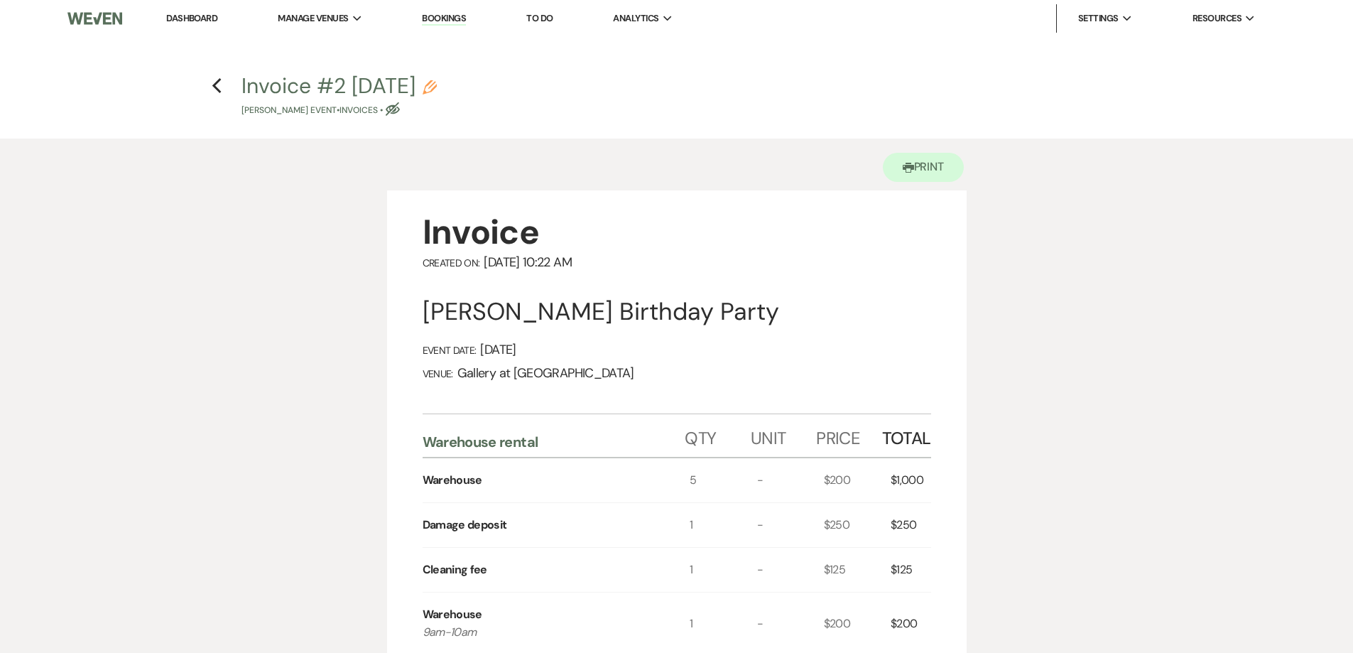
click at [210, 91] on h4 "Previous Invoice #2 [DATE] Pencil [PERSON_NAME] Event • Invoices • Eye Blocked" at bounding box center [676, 94] width 1023 height 46
click at [217, 86] on icon "Previous" at bounding box center [217, 85] width 11 height 17
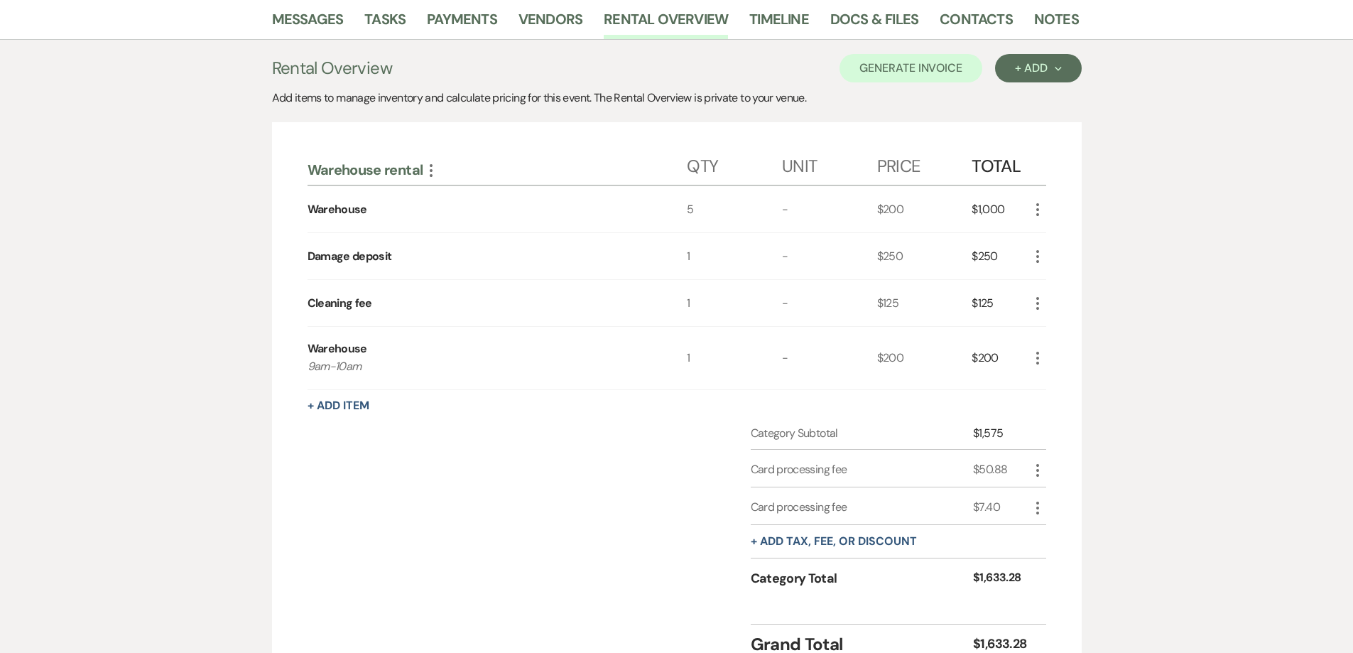
scroll to position [43, 0]
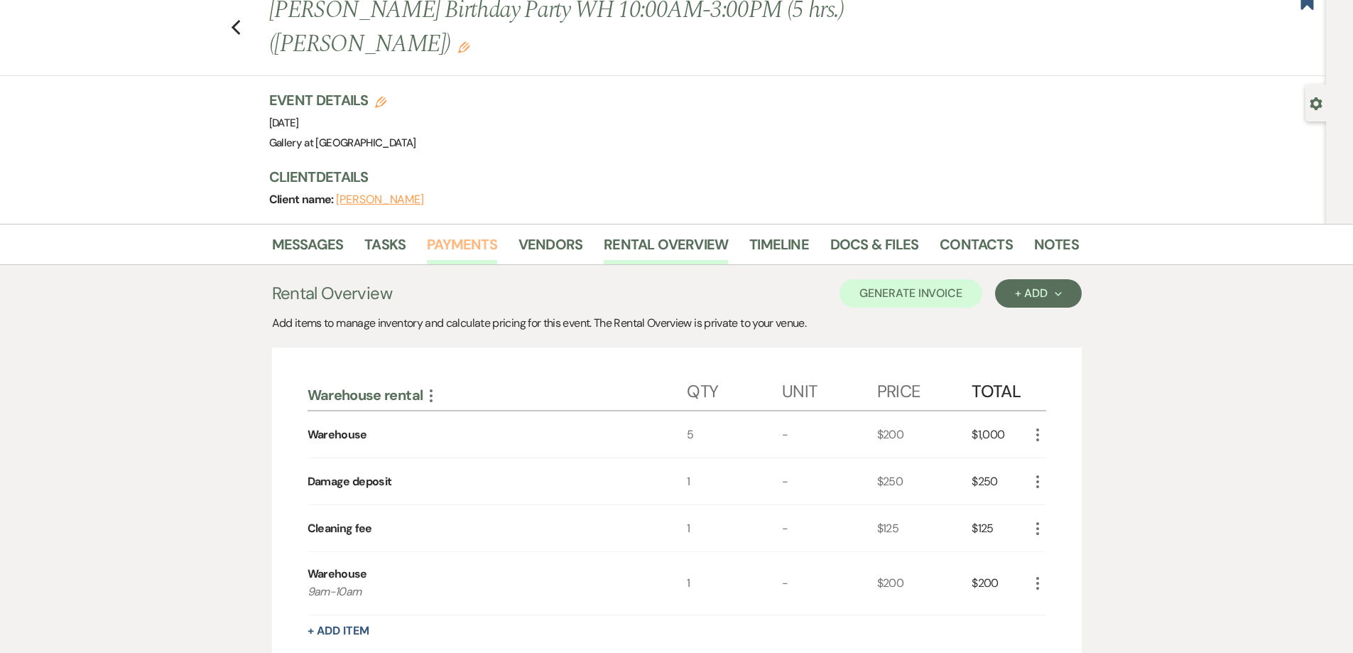
click at [472, 244] on link "Payments" at bounding box center [462, 248] width 70 height 31
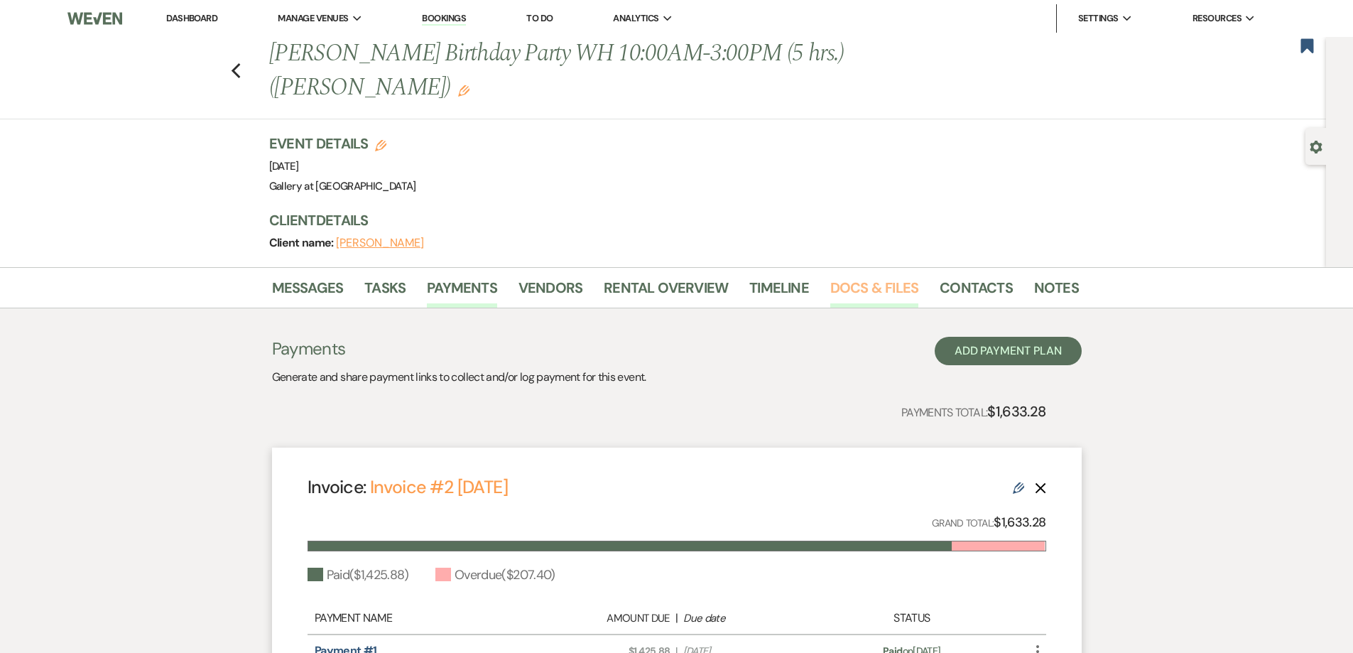
click at [857, 284] on link "Docs & Files" at bounding box center [874, 291] width 88 height 31
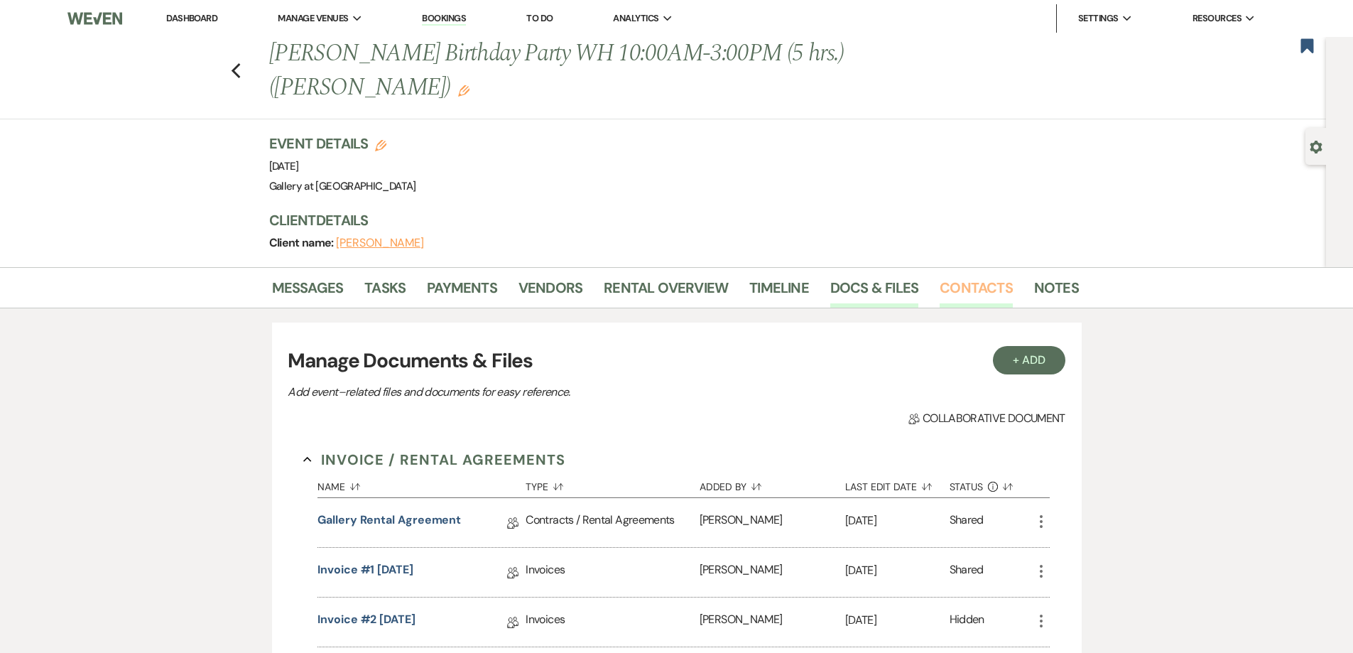
click at [962, 288] on link "Contacts" at bounding box center [976, 291] width 73 height 31
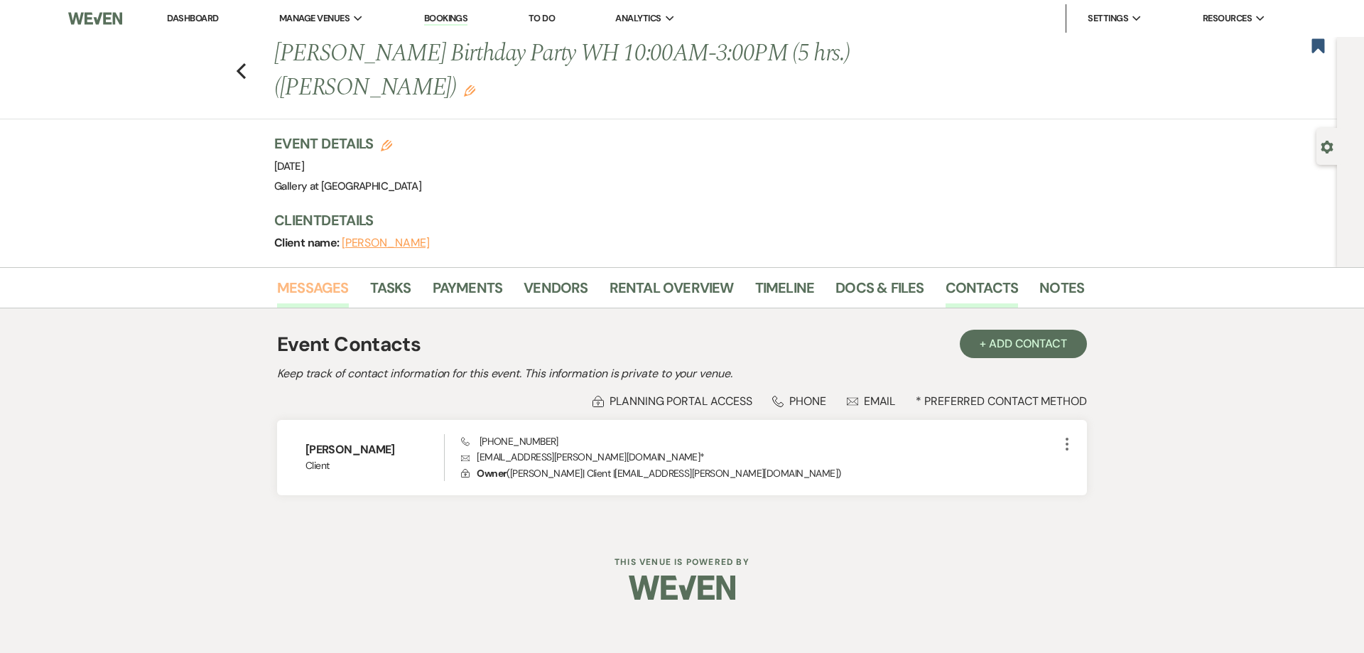
click at [319, 283] on link "Messages" at bounding box center [313, 291] width 72 height 31
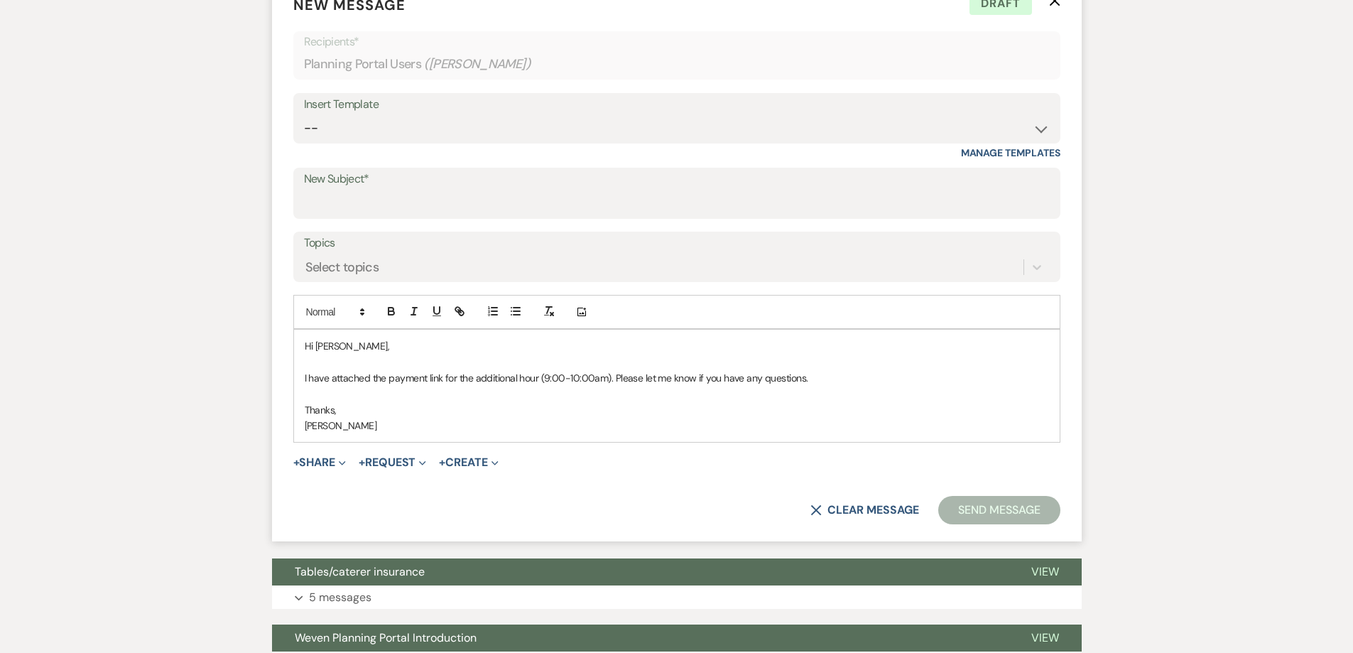
scroll to position [568, 0]
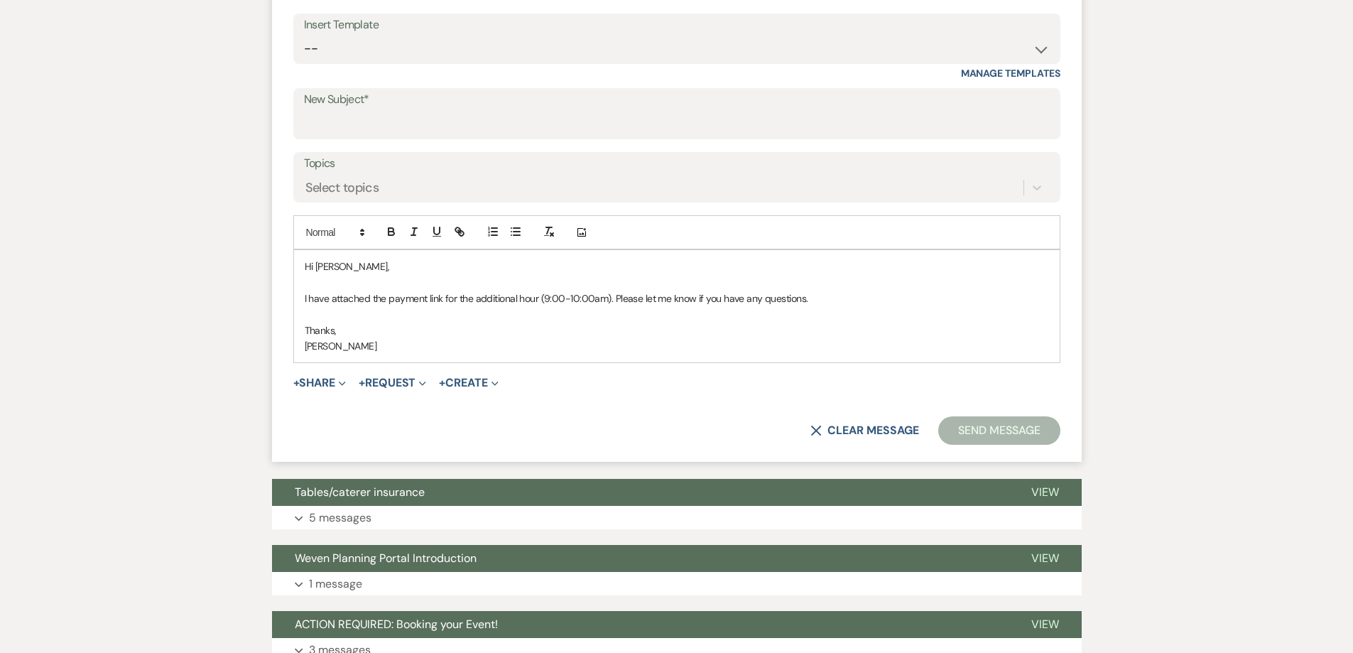
click at [636, 348] on p "[PERSON_NAME]" at bounding box center [677, 346] width 744 height 16
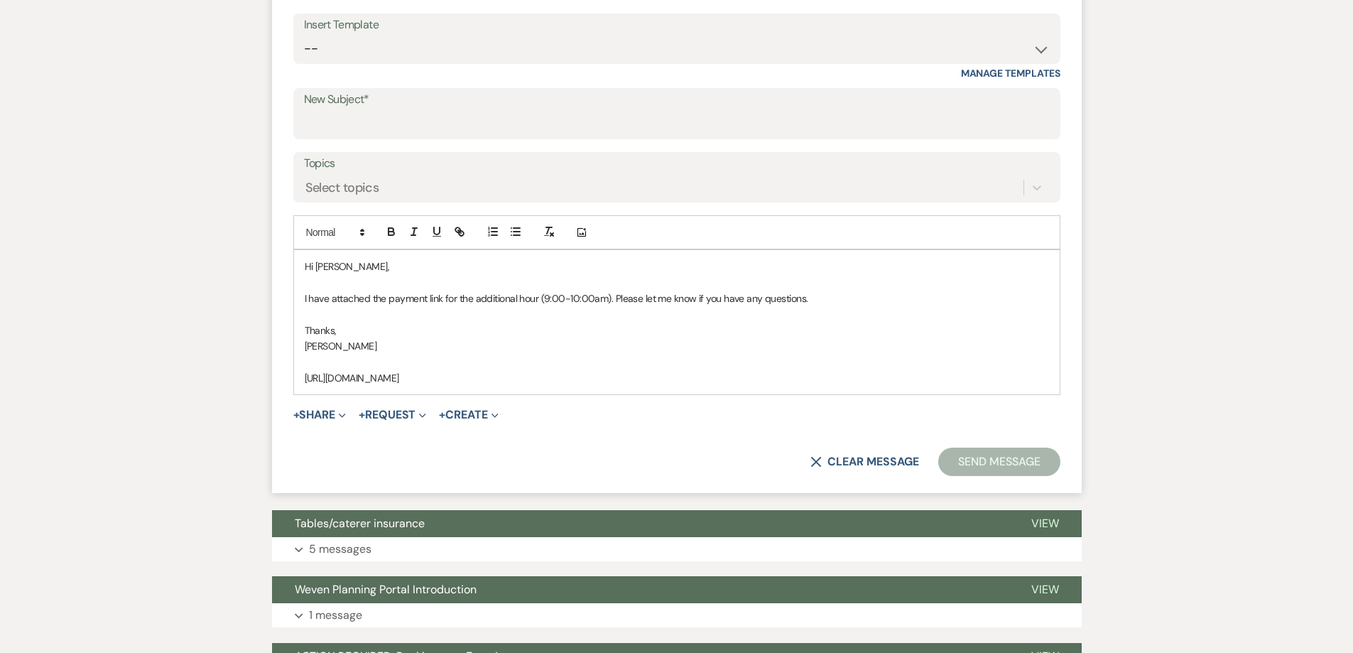
drag, startPoint x: 690, startPoint y: 372, endPoint x: 292, endPoint y: 377, distance: 397.8
click at [292, 377] on form "New Message X Saving draft... Recipients* Planning Portal Users ( [PERSON_NAME]…" at bounding box center [677, 196] width 810 height 596
click at [453, 229] on icon "button" at bounding box center [459, 231] width 13 height 13
type input "[URL][DOMAIN_NAME]"
click at [582, 408] on link at bounding box center [578, 405] width 31 height 11
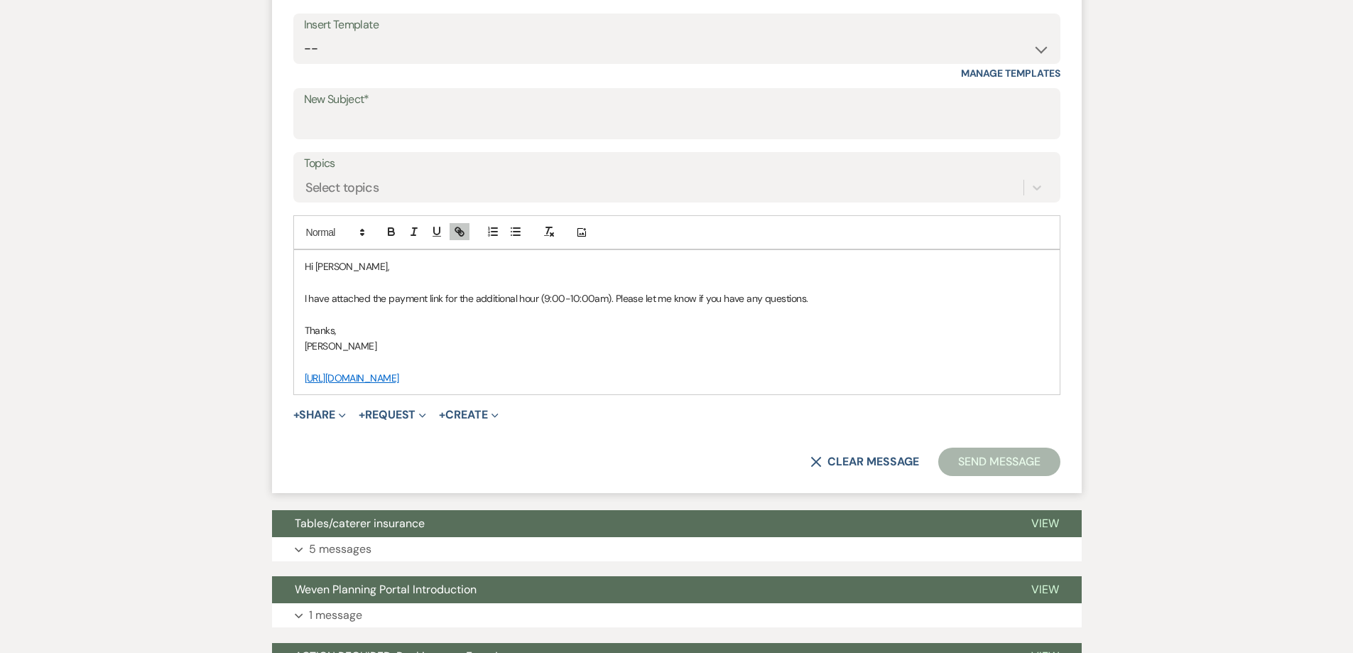
click at [496, 343] on p "[PERSON_NAME]" at bounding box center [677, 346] width 744 height 16
click at [612, 295] on p "I have attached the payment link for the additional hour (9:00-10:00am). Please…" at bounding box center [677, 299] width 744 height 16
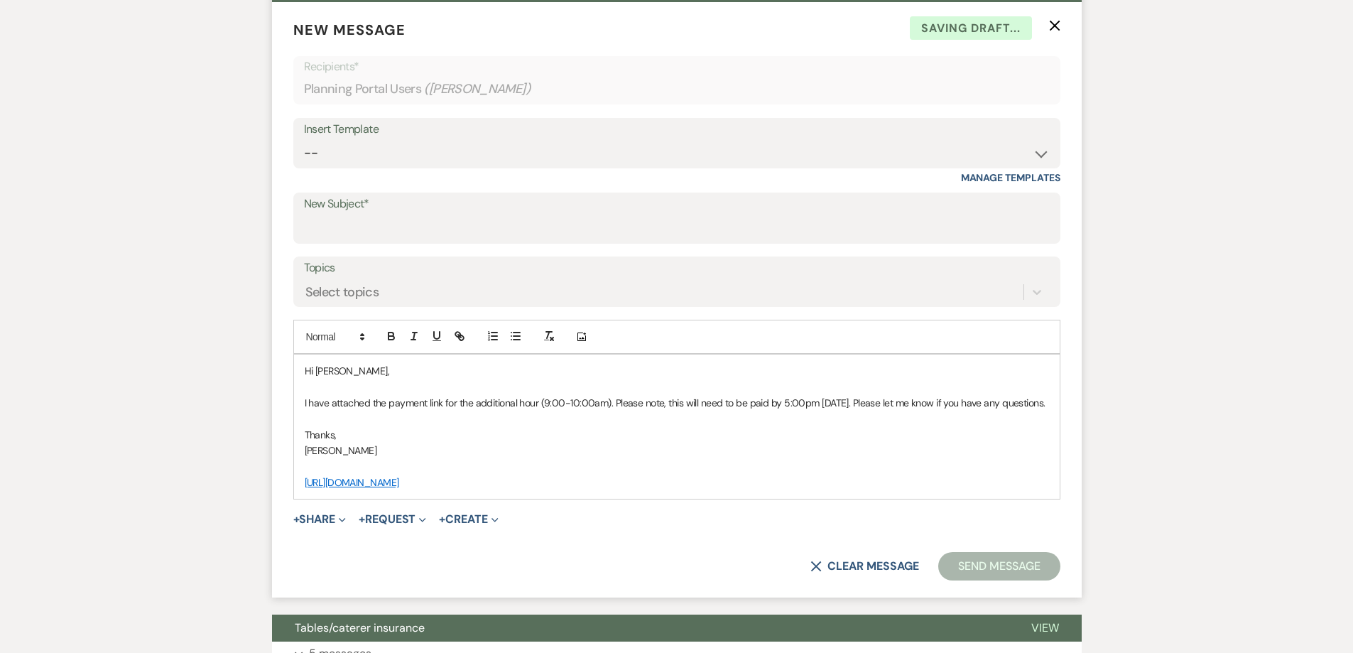
scroll to position [426, 0]
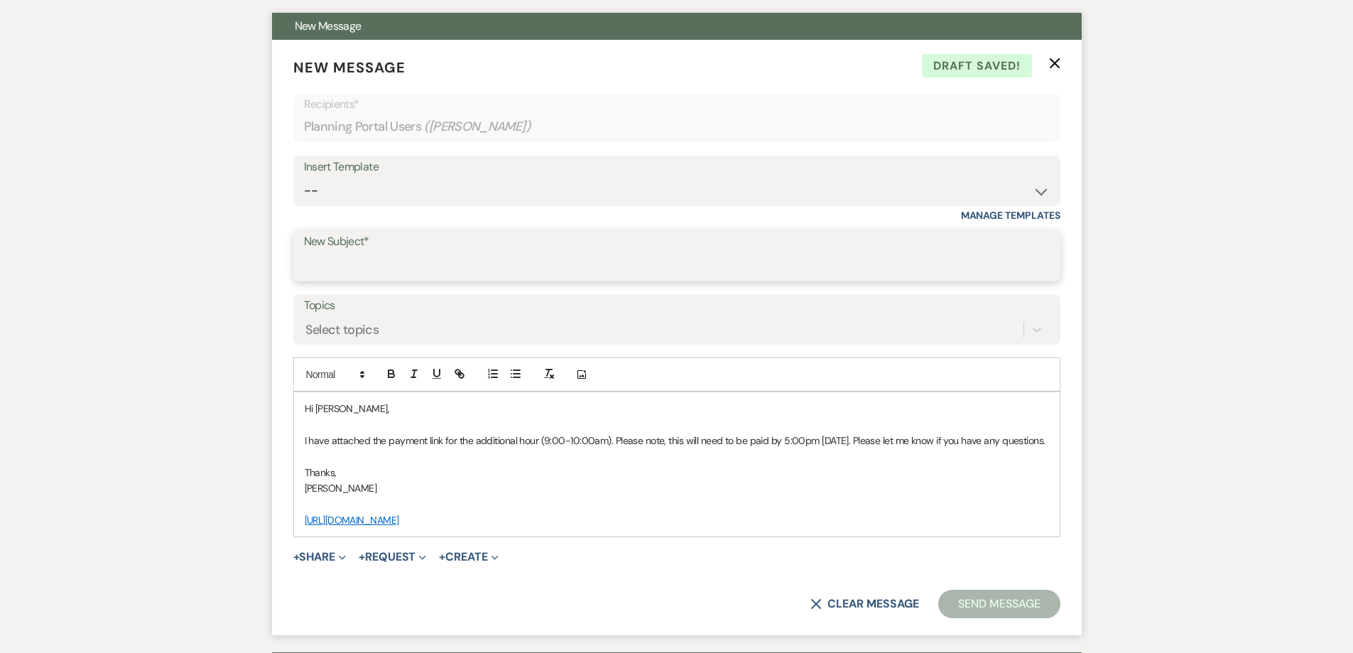
click at [466, 266] on input "New Subject*" at bounding box center [677, 266] width 746 height 28
type input "Payment link for additional hour"
click at [987, 602] on button "Send Message" at bounding box center [998, 604] width 121 height 28
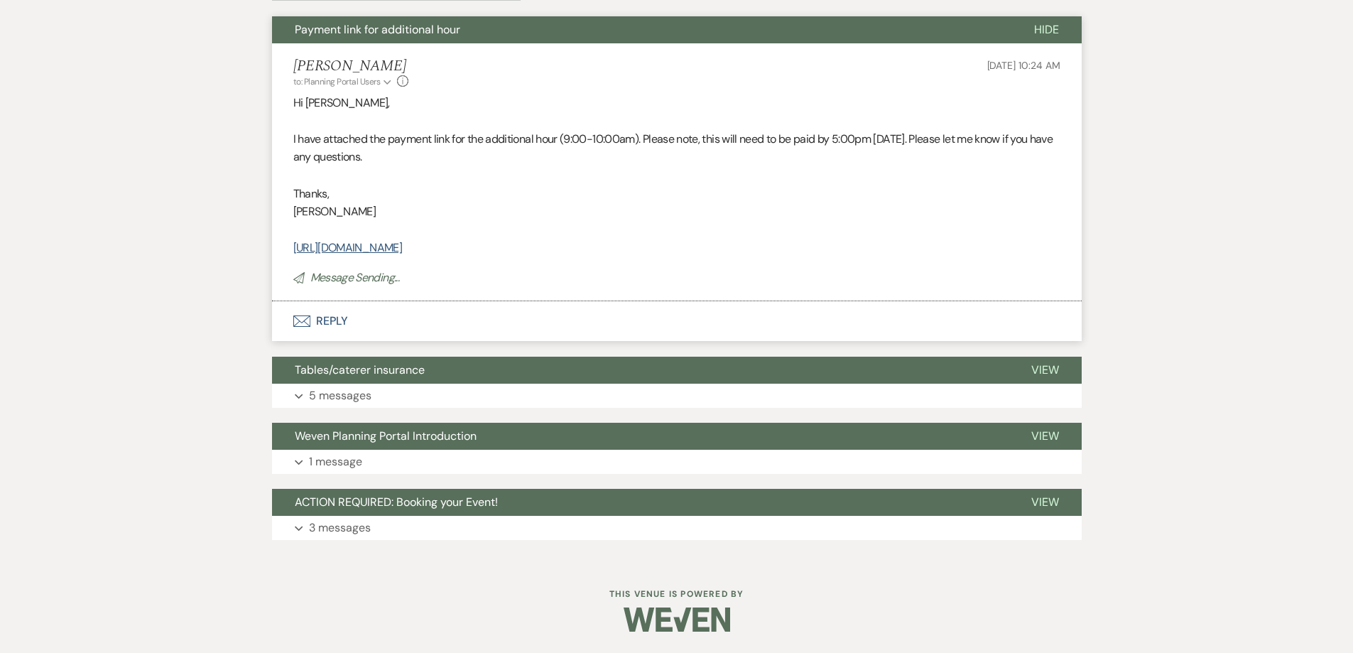
scroll to position [0, 0]
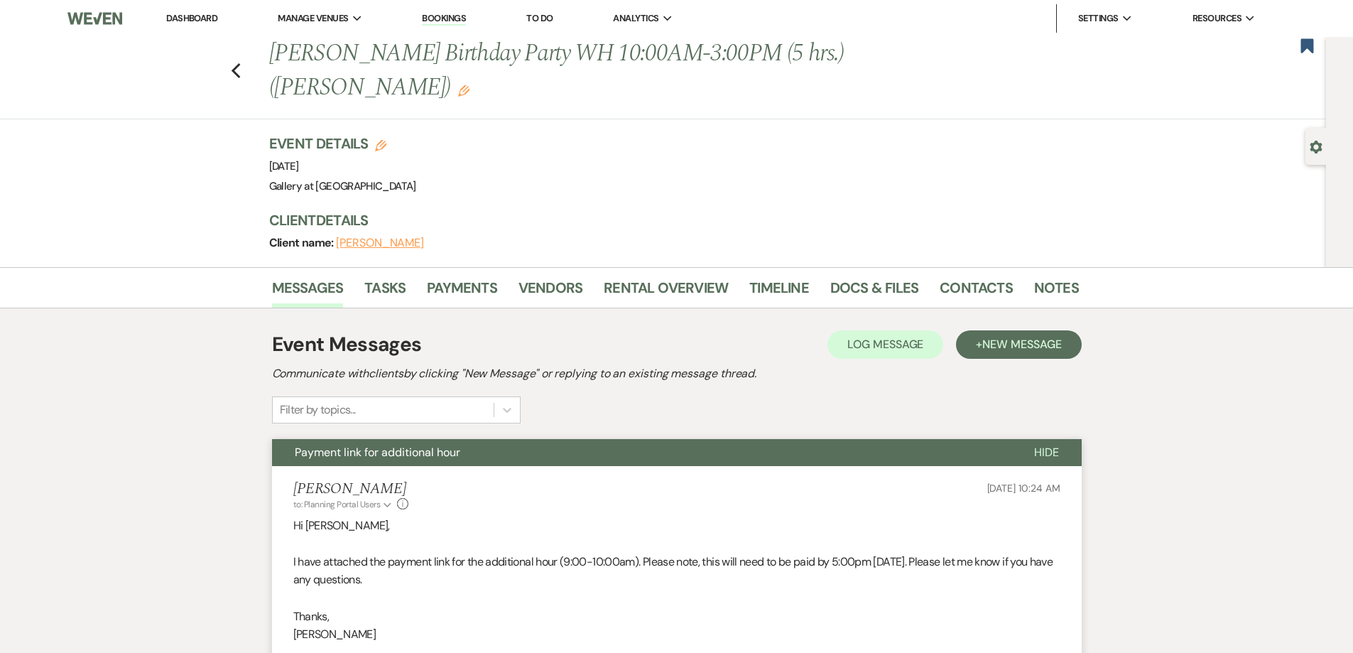
click at [458, 88] on use "button" at bounding box center [463, 90] width 11 height 11
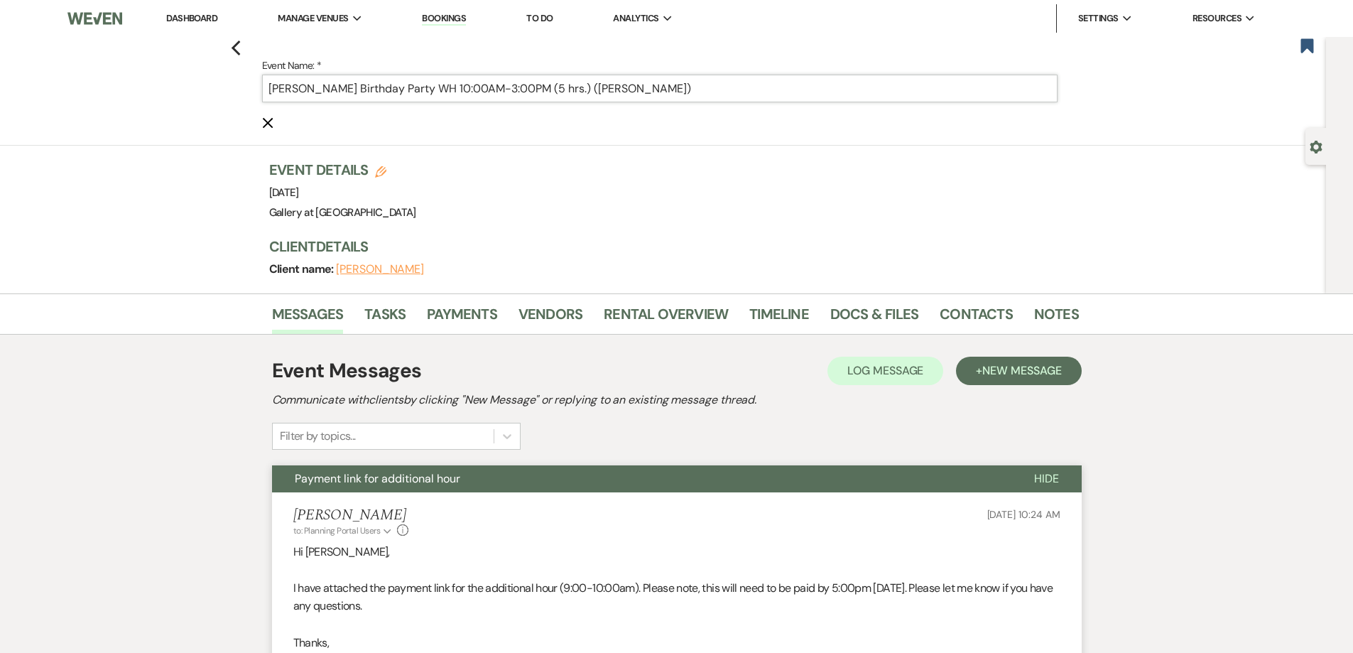
click at [579, 90] on input "[PERSON_NAME] Birthday Party WH 10:00AM-3:00PM (5 hrs.) ([PERSON_NAME])" at bounding box center [660, 89] width 796 height 28
click at [580, 89] on input "[PERSON_NAME] Birthday Party WH 10:00AM-3:00PM (5 hrs.) ([PERSON_NAME])" at bounding box center [660, 89] width 796 height 28
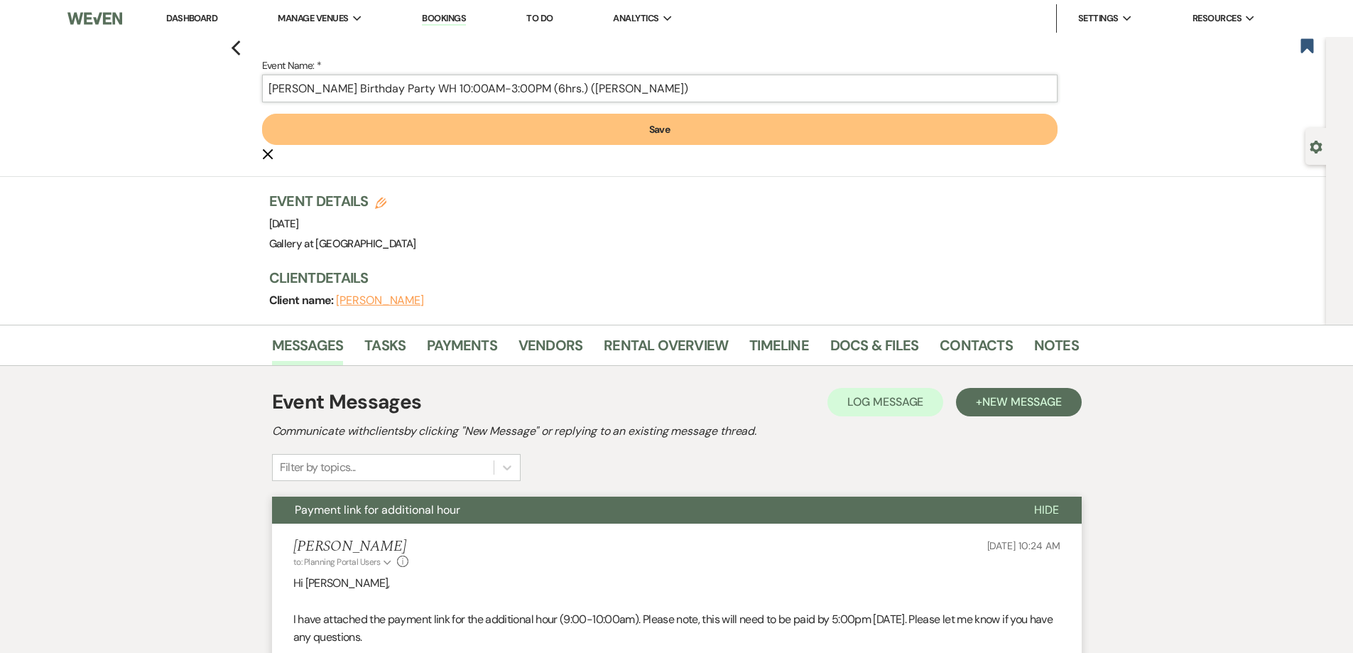
click at [487, 87] on input "[PERSON_NAME] Birthday Party WH 10:00AM-3:00PM (6hrs.) ([PERSON_NAME])" at bounding box center [660, 89] width 796 height 28
type input "[PERSON_NAME] Birthday Party WH 9:00AM-3:00PM (6hrs.) ([PERSON_NAME])"
drag, startPoint x: 541, startPoint y: 138, endPoint x: 511, endPoint y: 126, distance: 32.8
click at [541, 137] on button "Save" at bounding box center [660, 129] width 796 height 31
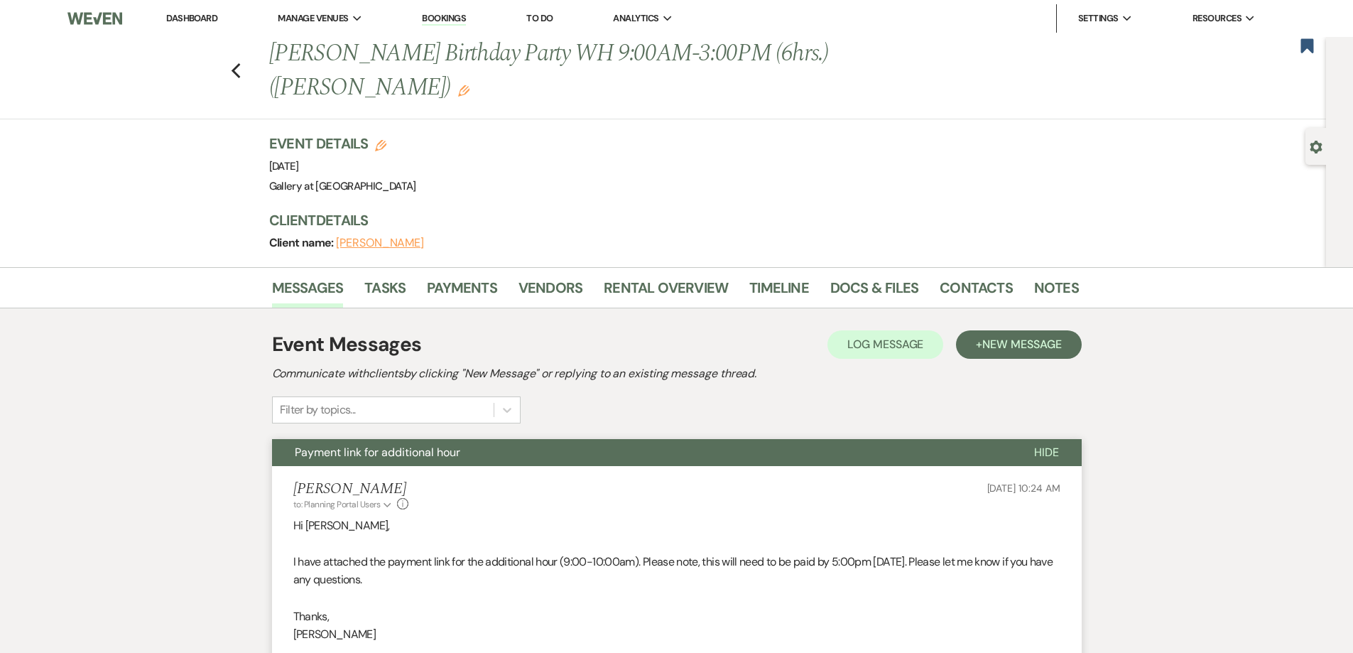
click at [201, 16] on link "Dashboard" at bounding box center [191, 18] width 51 height 12
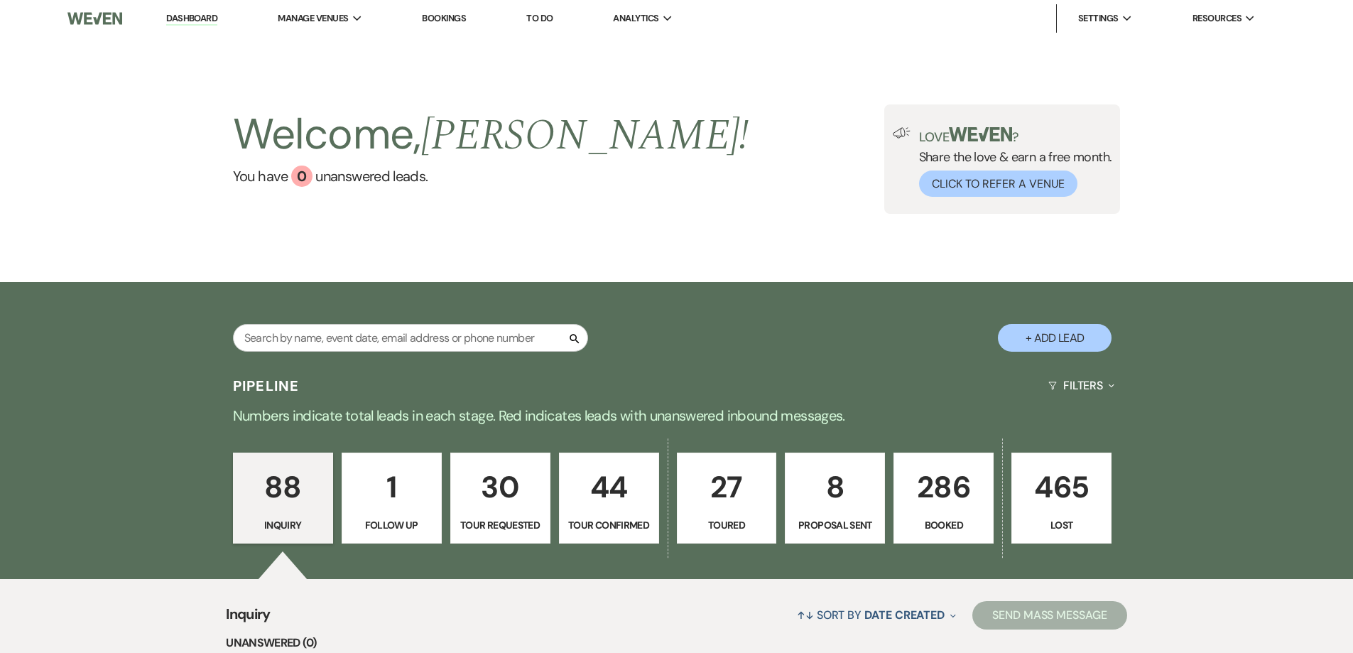
click at [855, 495] on p "8" at bounding box center [835, 487] width 82 height 48
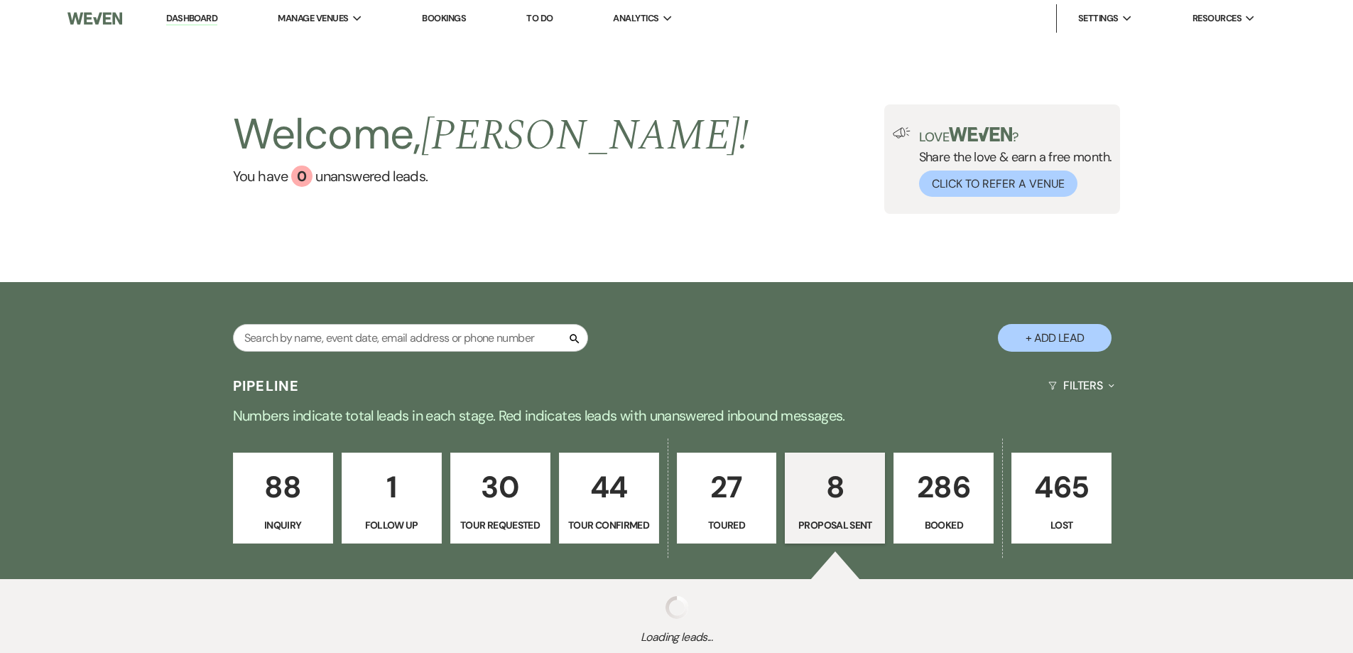
select select "6"
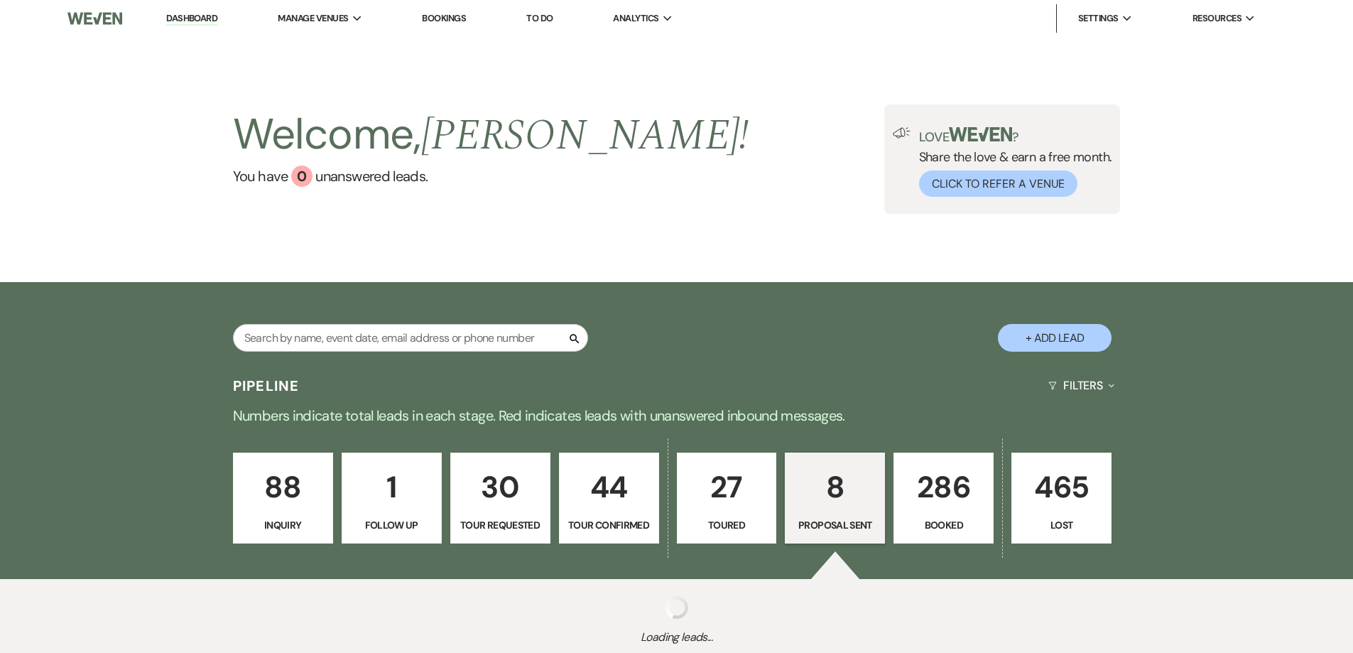
select select "6"
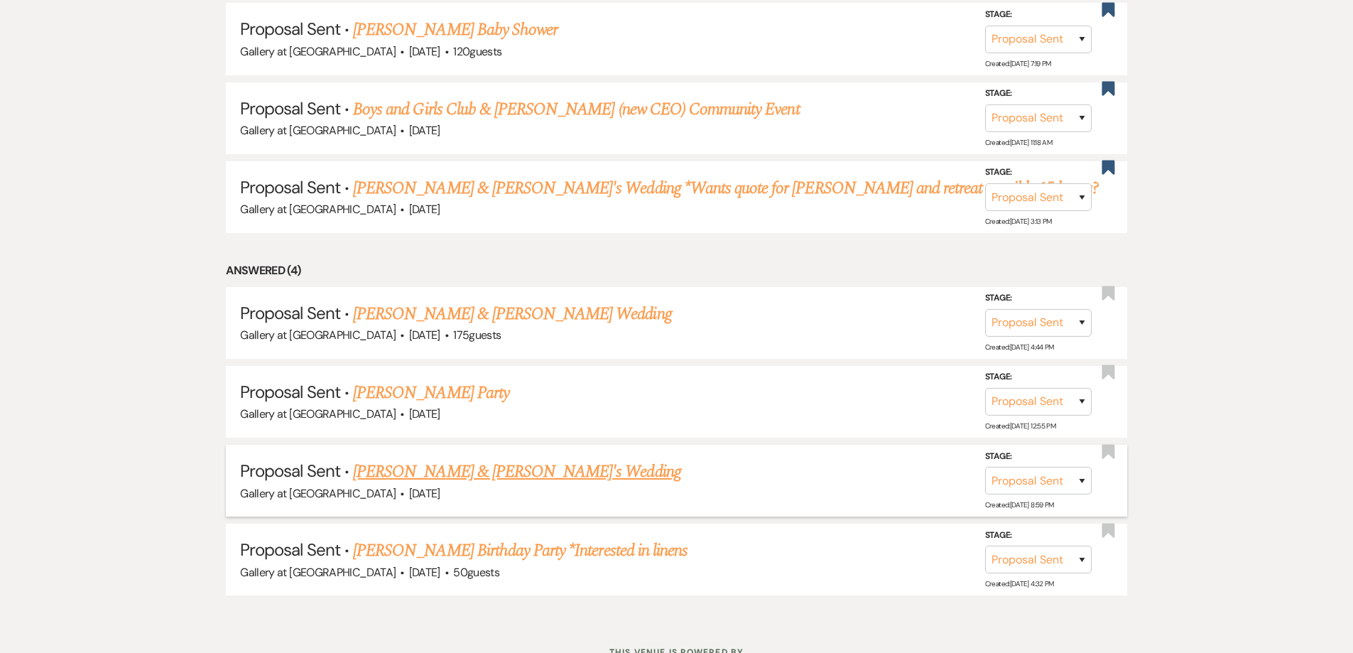
scroll to position [840, 0]
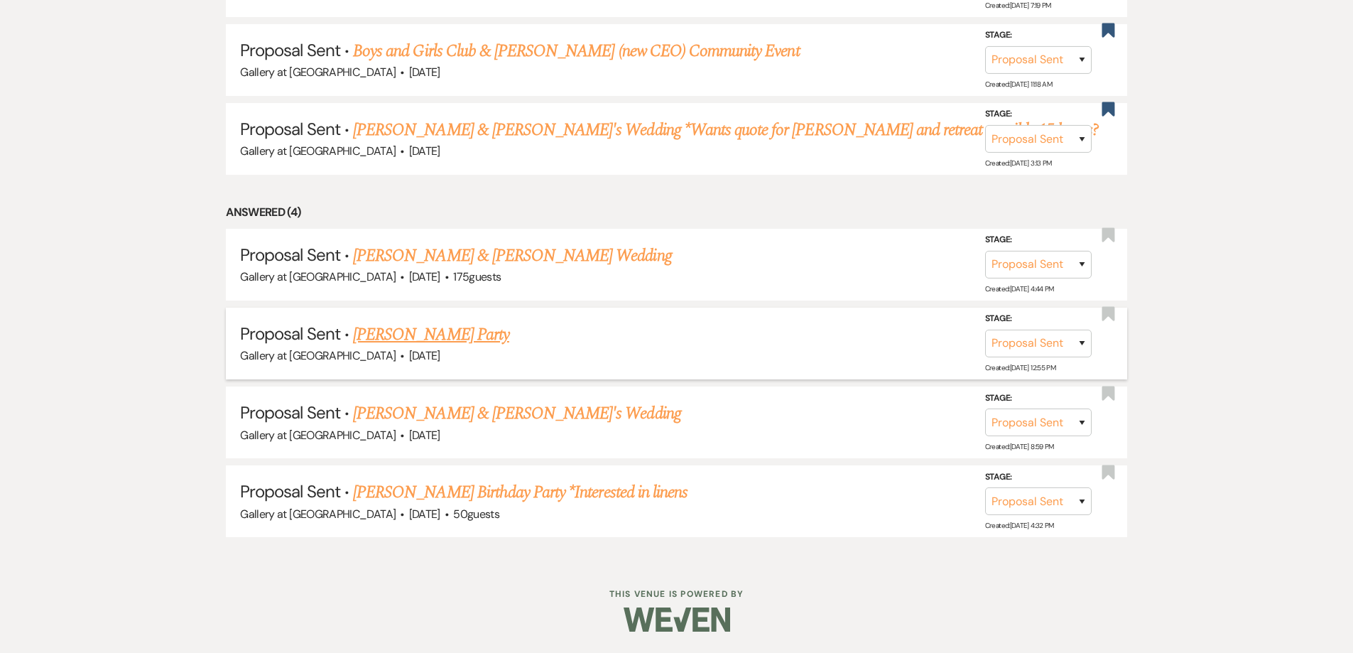
click at [447, 337] on link "[PERSON_NAME] Party" at bounding box center [431, 335] width 156 height 26
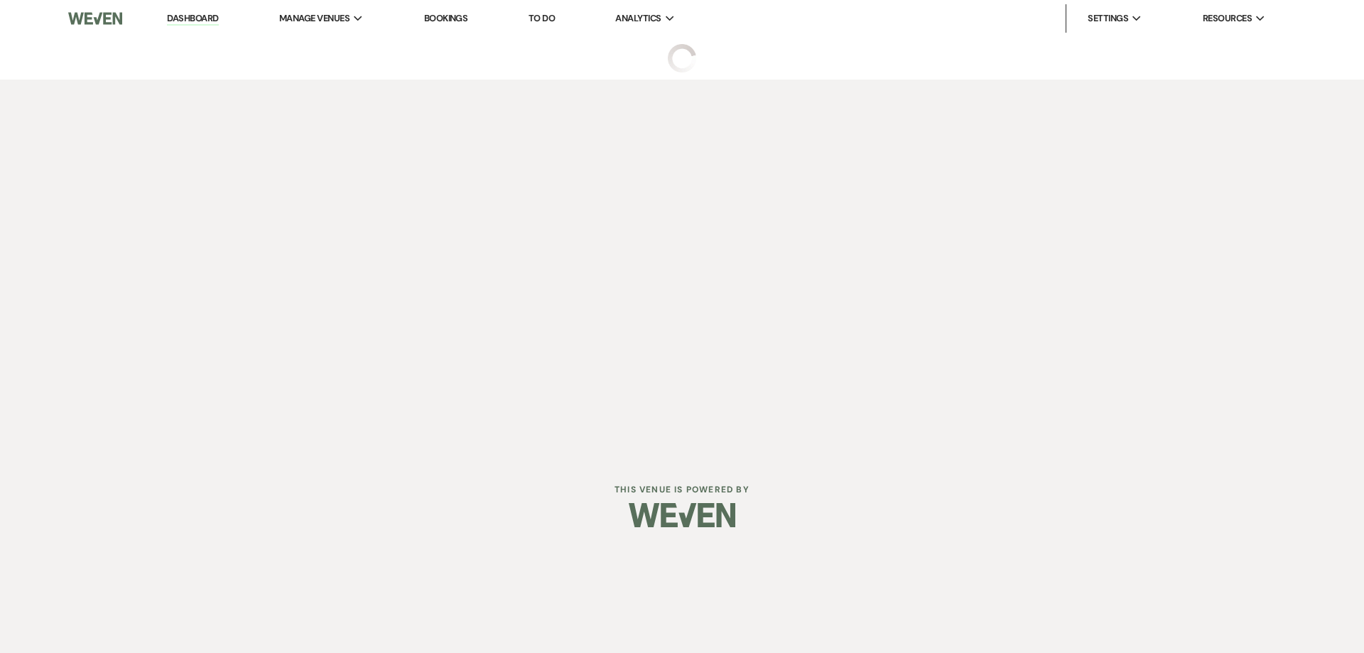
select select "6"
select select "22"
select select "13"
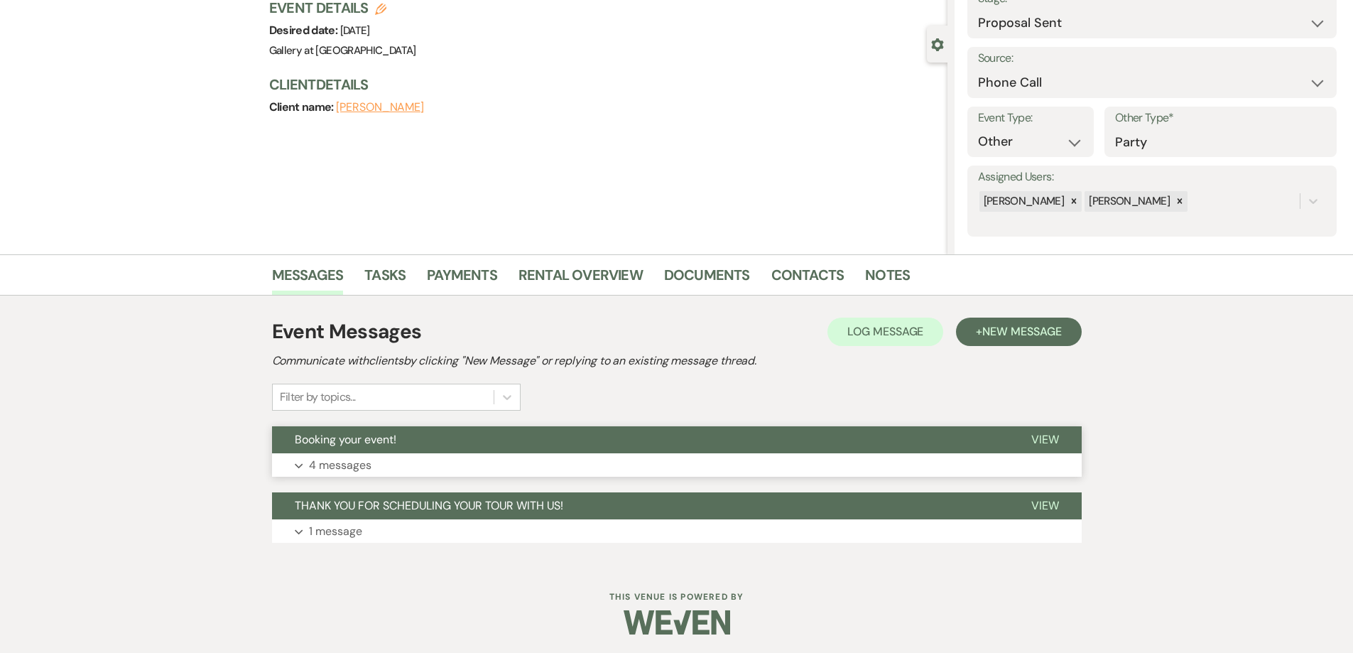
scroll to position [105, 0]
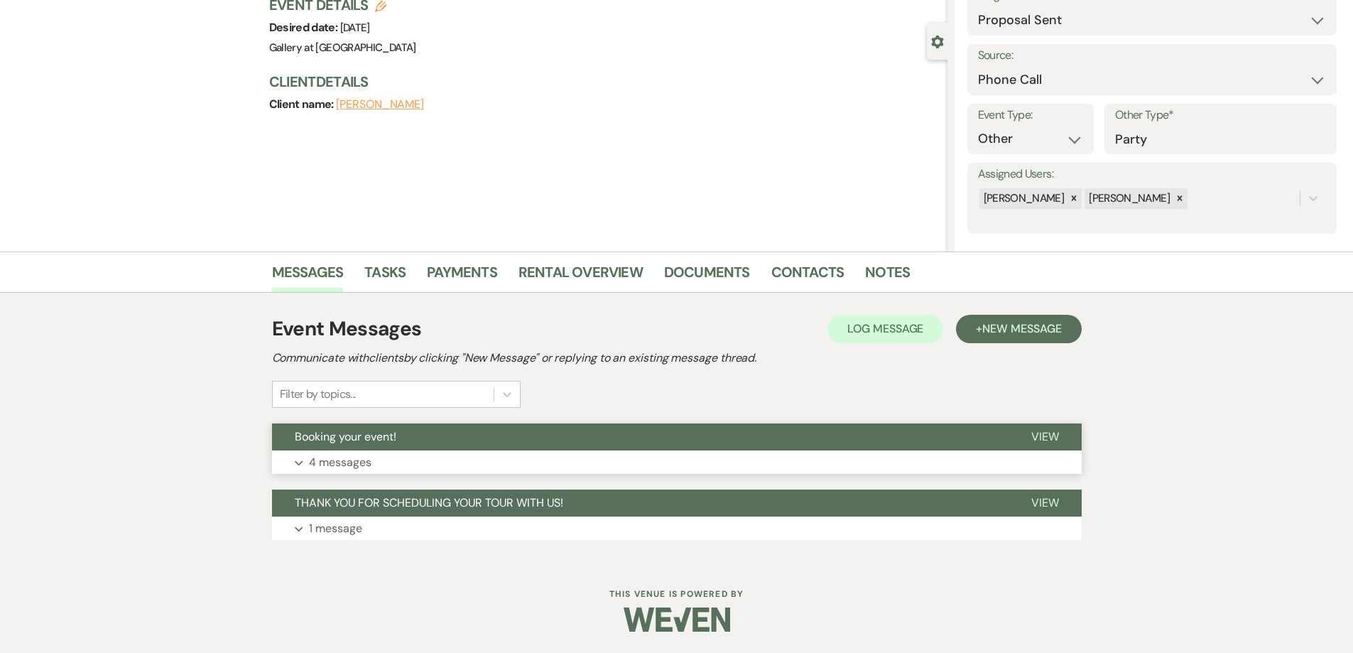
click at [462, 465] on button "Expand 4 messages" at bounding box center [677, 462] width 810 height 24
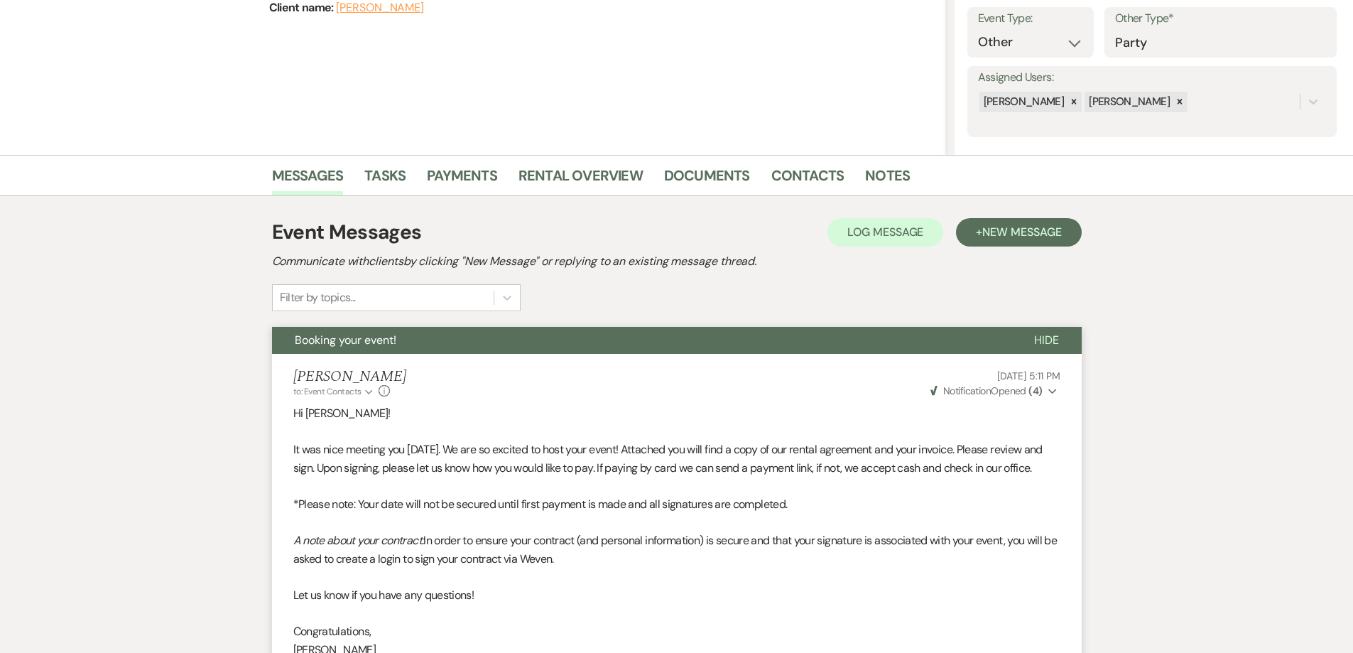
scroll to position [0, 0]
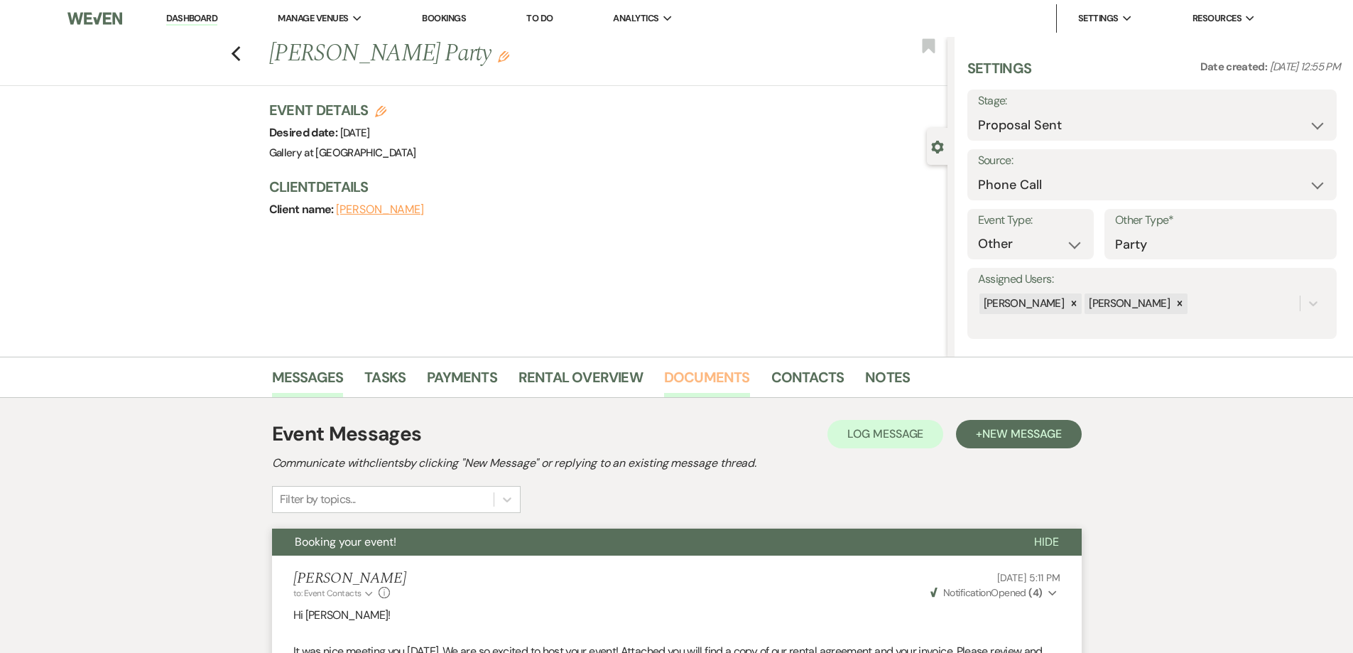
click at [722, 376] on link "Documents" at bounding box center [707, 381] width 86 height 31
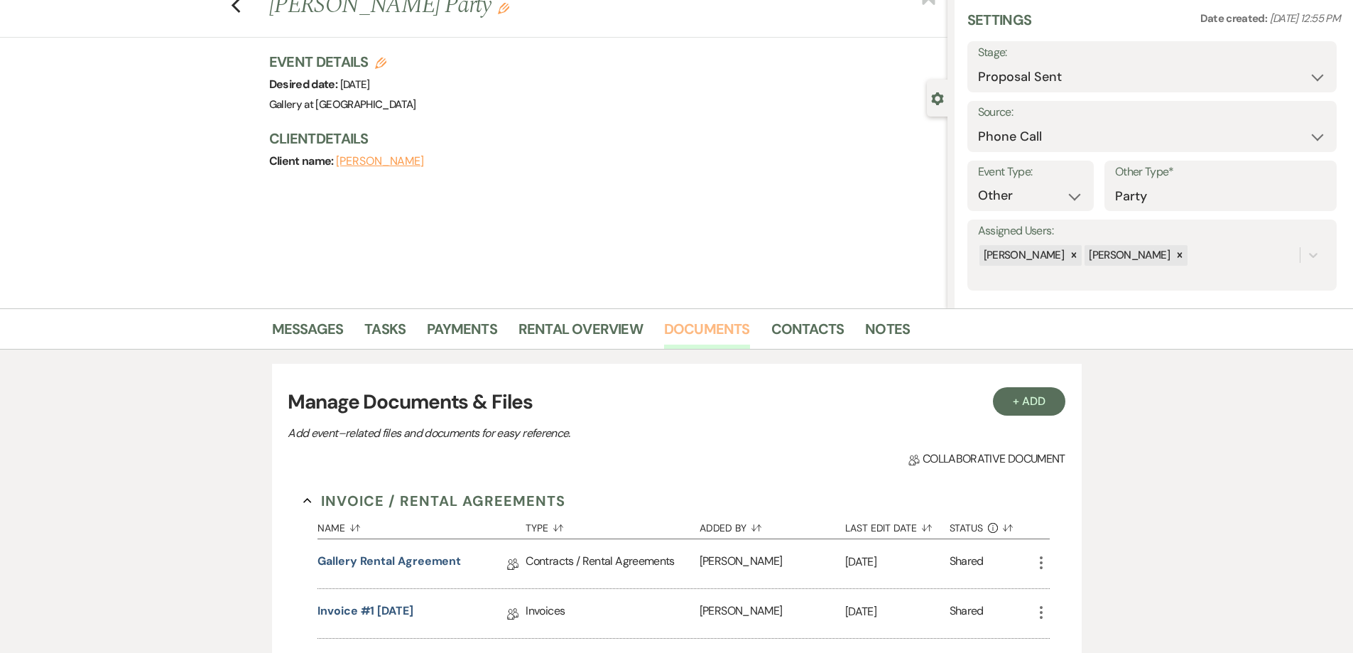
scroll to position [142, 0]
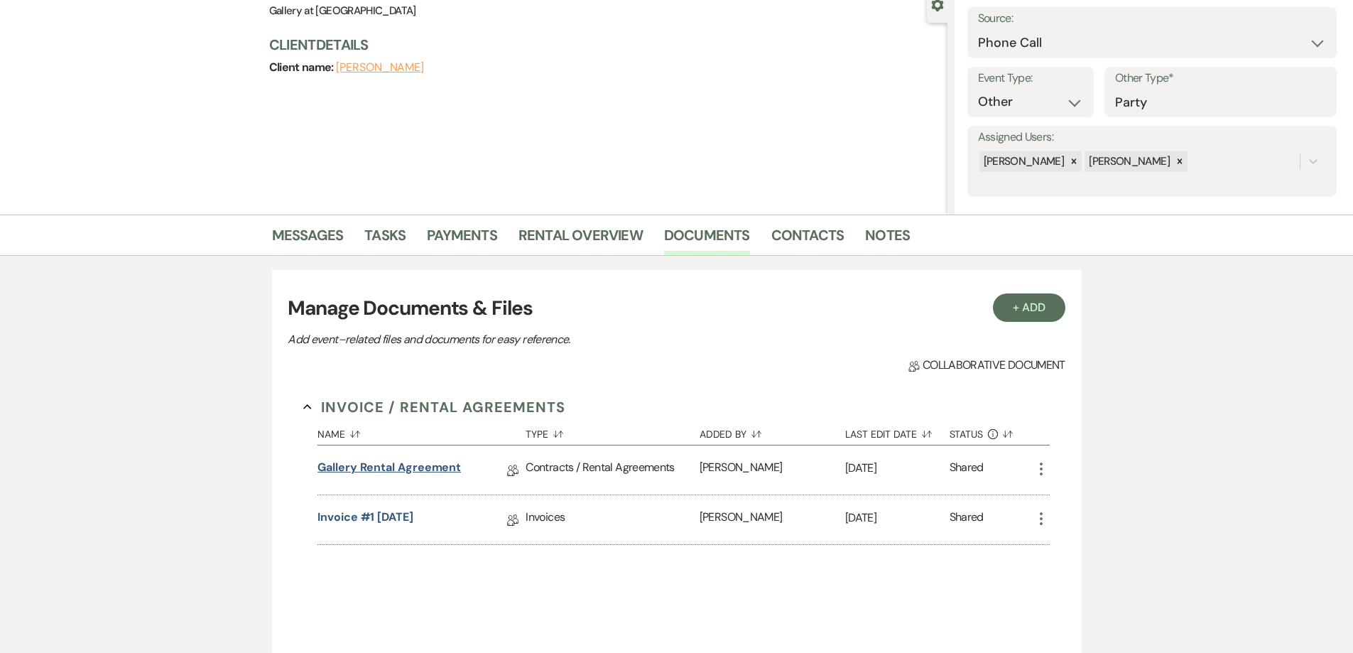
click at [450, 460] on link "Gallery Rental Agreement" at bounding box center [389, 470] width 143 height 22
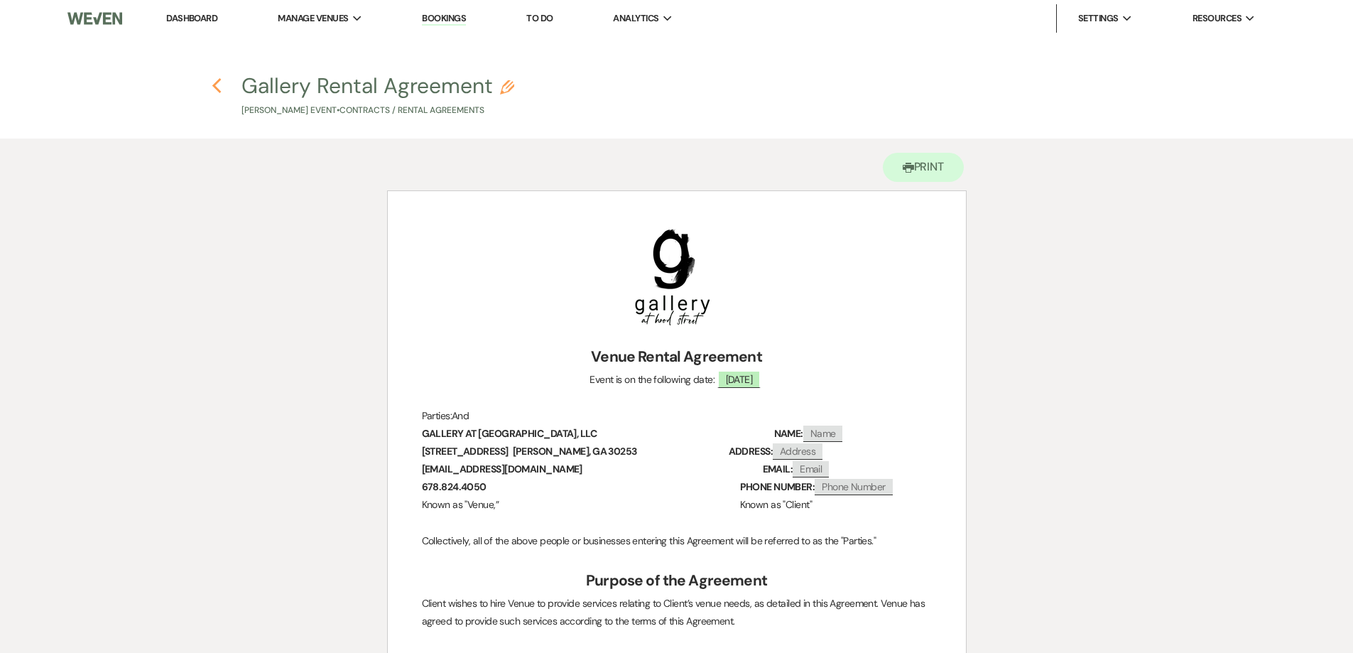
click at [217, 84] on icon "Previous" at bounding box center [217, 85] width 11 height 17
select select "6"
select select "22"
select select "13"
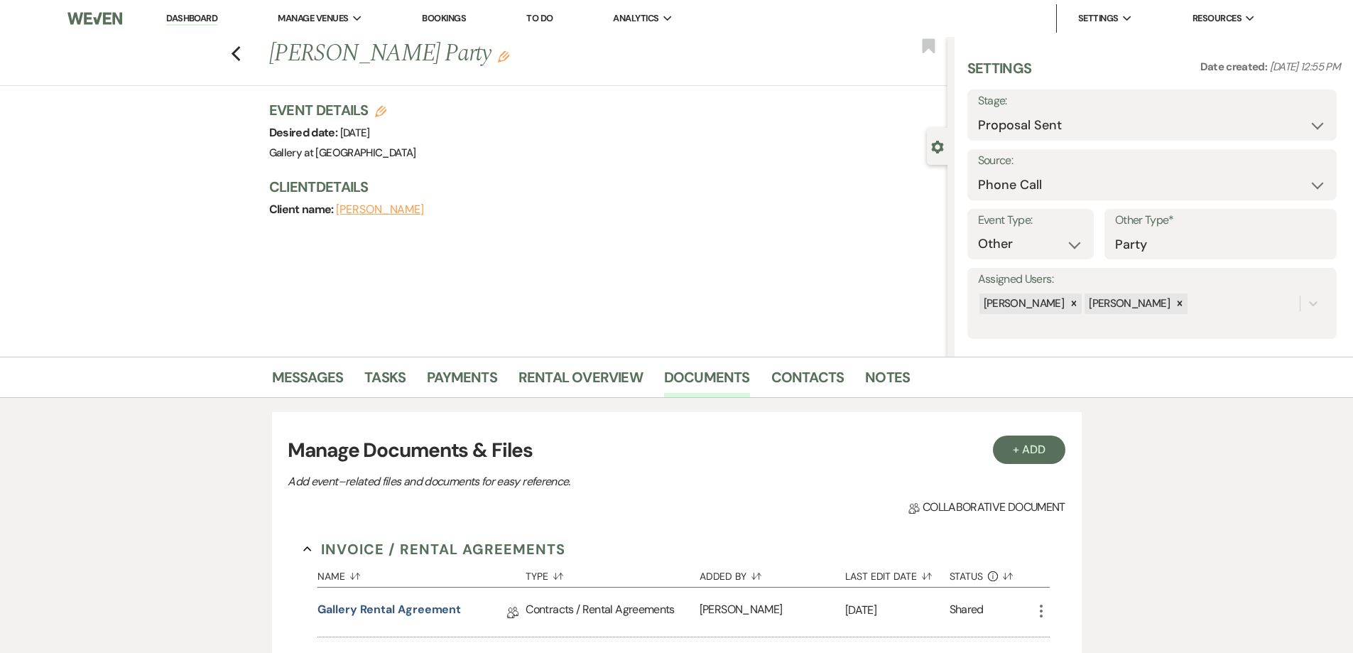
scroll to position [142, 0]
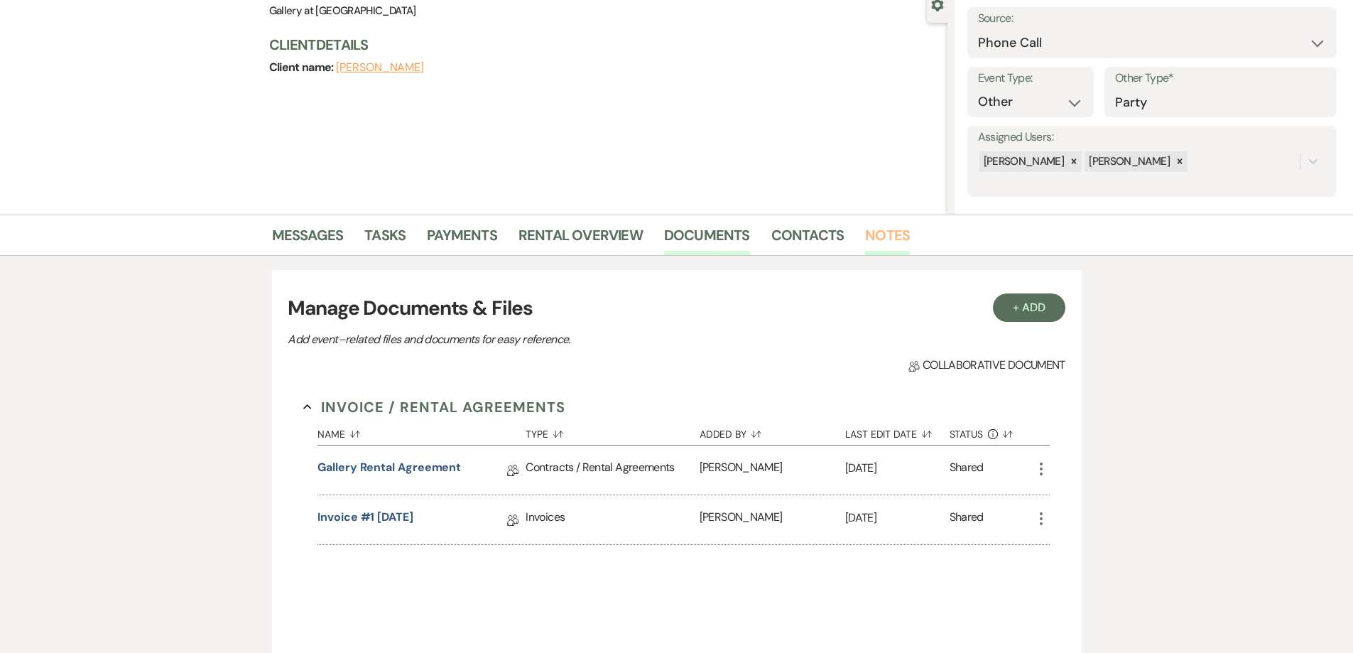
click at [893, 234] on link "Notes" at bounding box center [887, 239] width 45 height 31
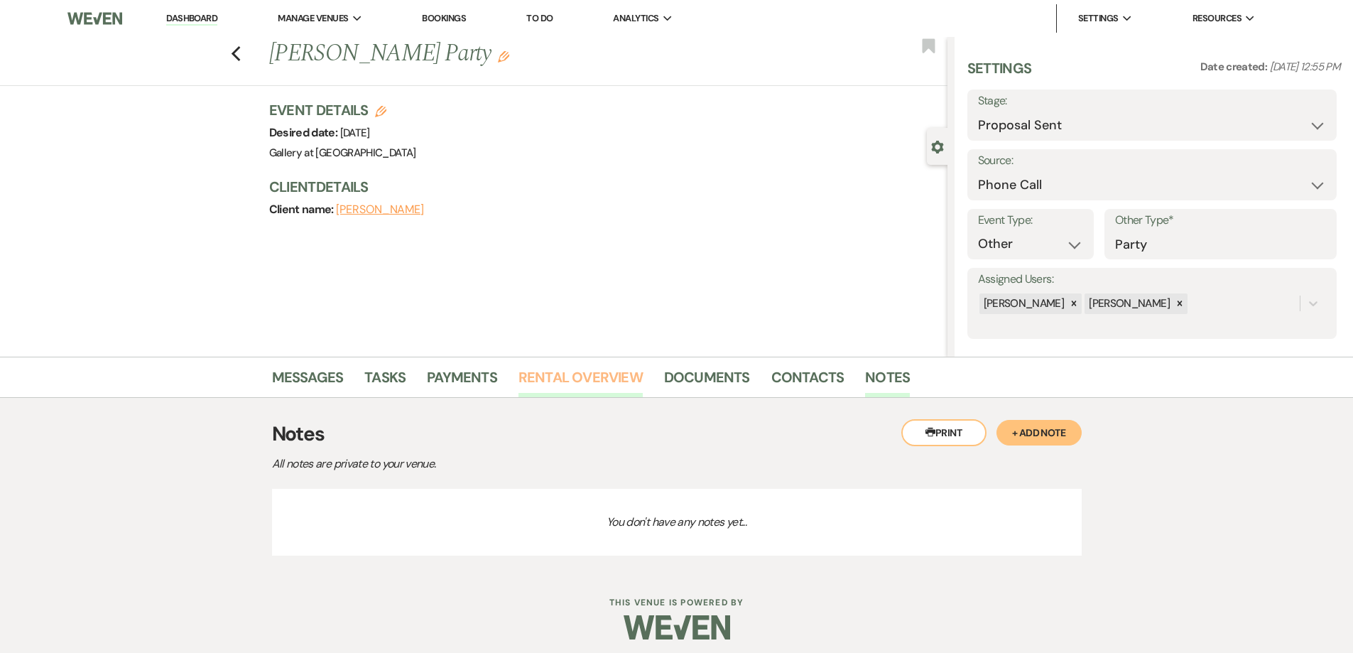
click at [565, 376] on link "Rental Overview" at bounding box center [581, 381] width 124 height 31
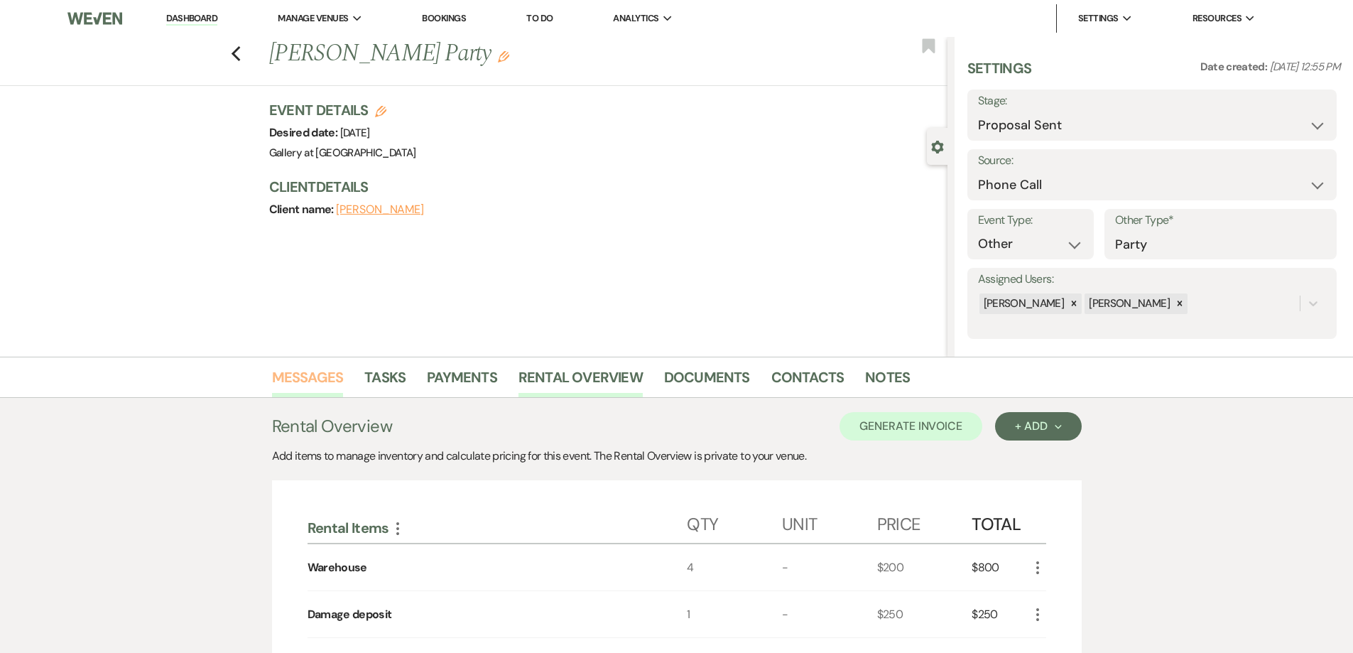
click at [283, 387] on link "Messages" at bounding box center [308, 381] width 72 height 31
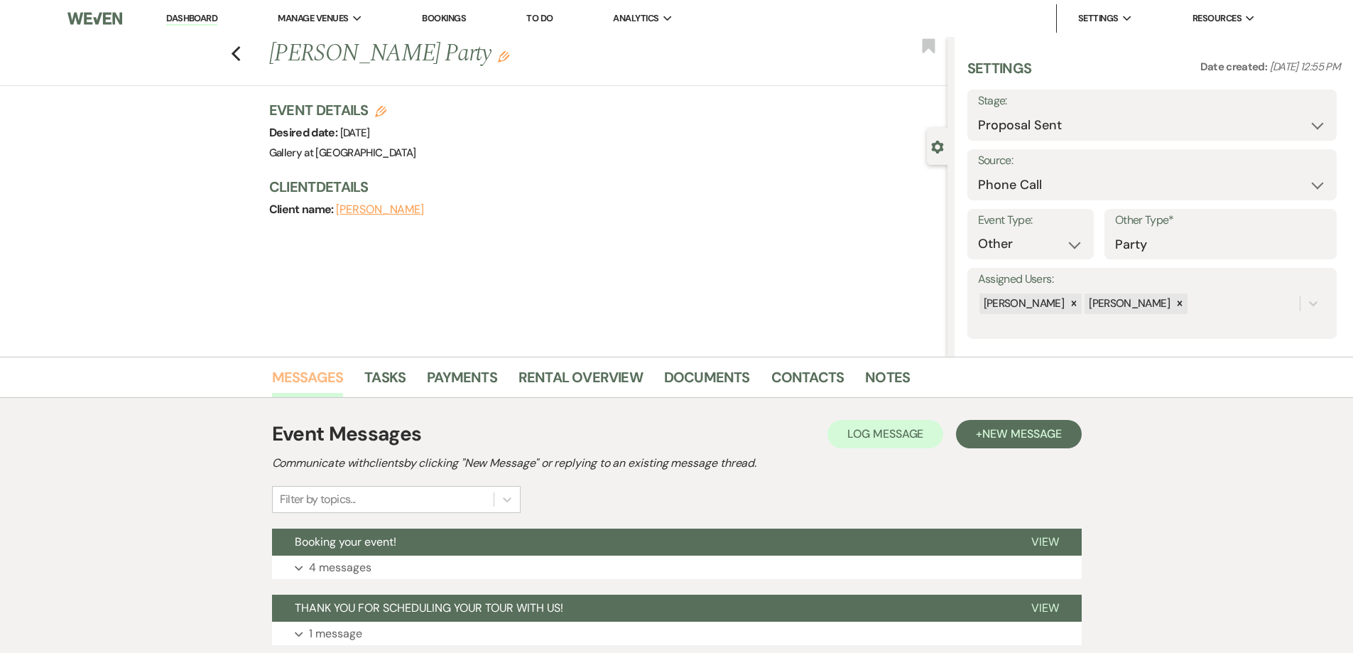
scroll to position [105, 0]
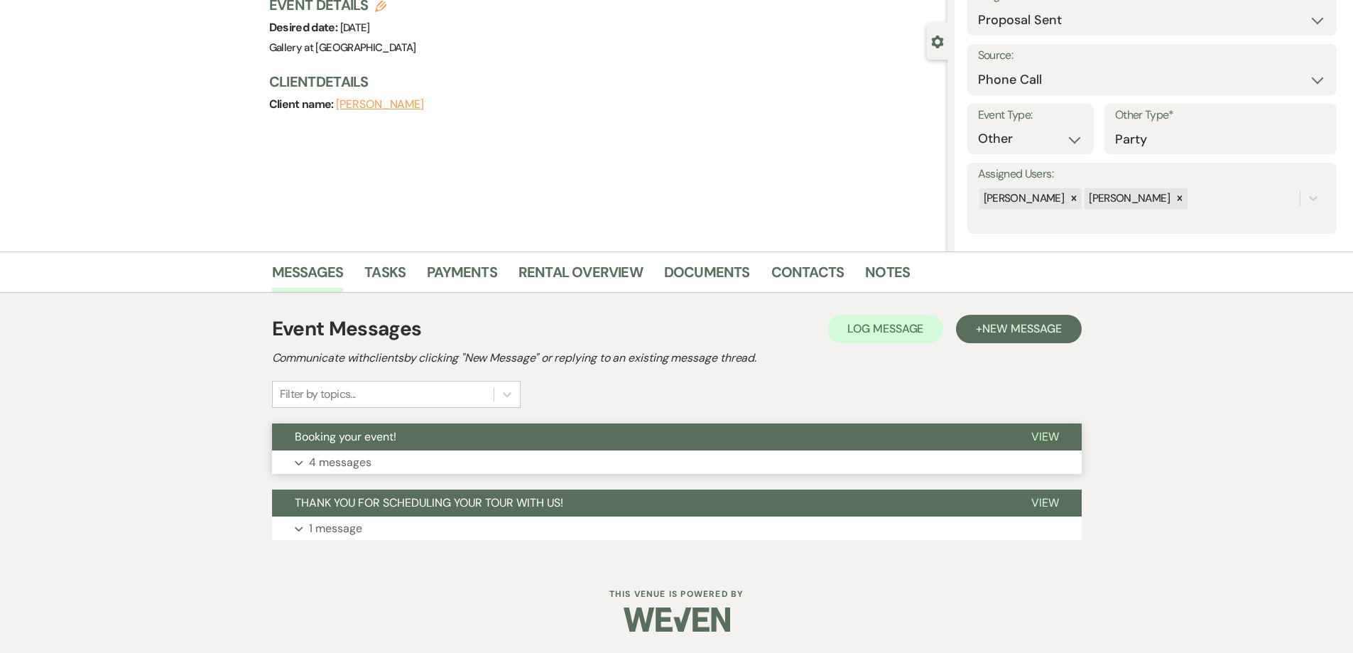
click at [497, 458] on button "Expand 4 messages" at bounding box center [677, 462] width 810 height 24
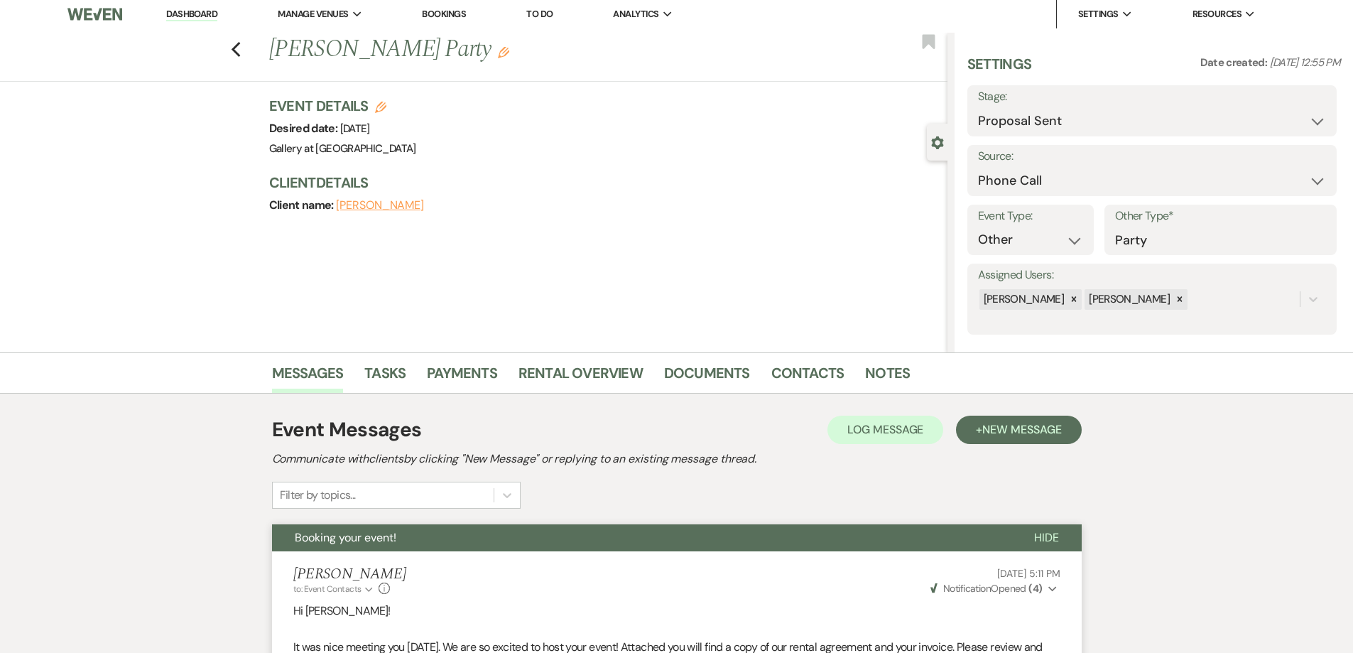
scroll to position [0, 0]
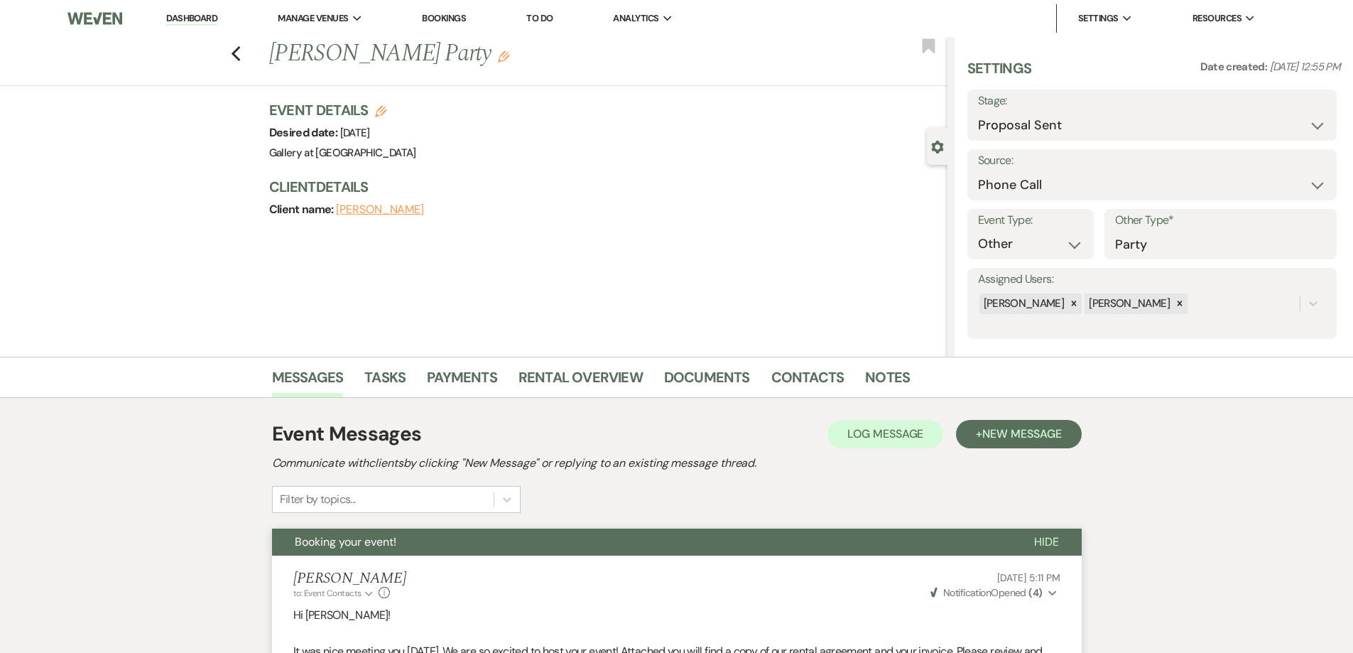
click at [200, 18] on link "Dashboard" at bounding box center [191, 18] width 51 height 13
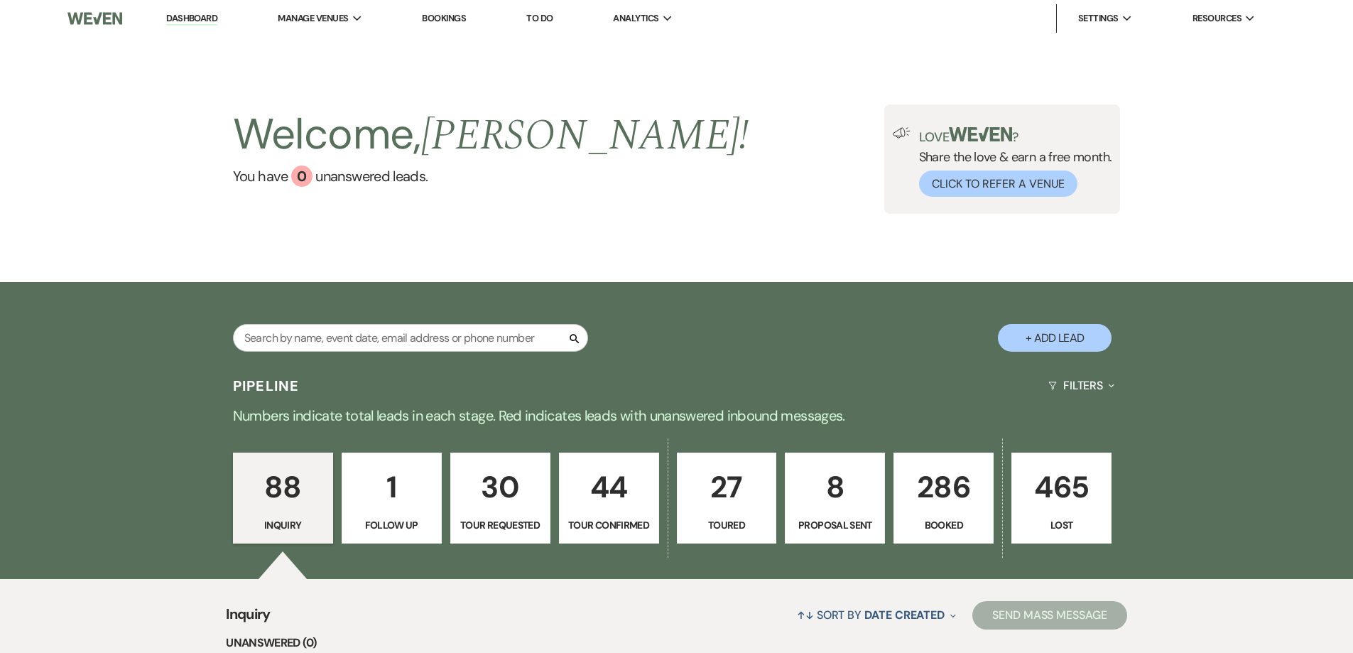
click at [944, 470] on p "286" at bounding box center [944, 487] width 82 height 48
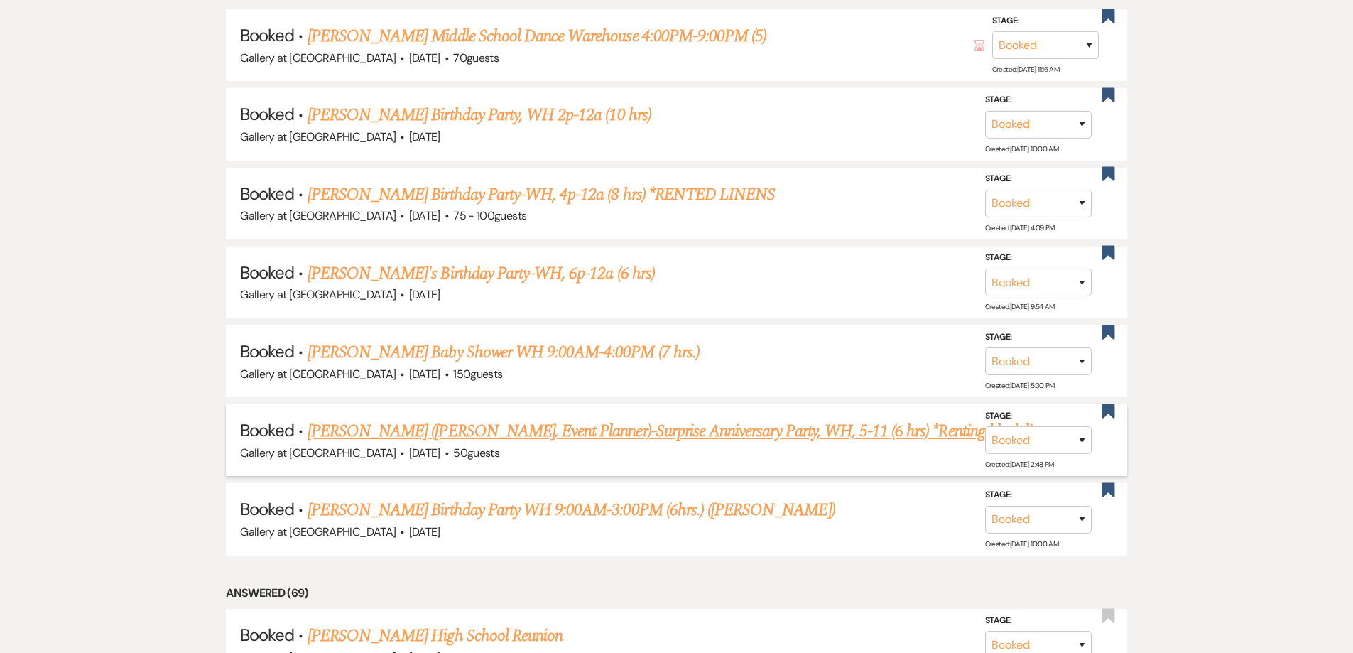
scroll to position [710, 0]
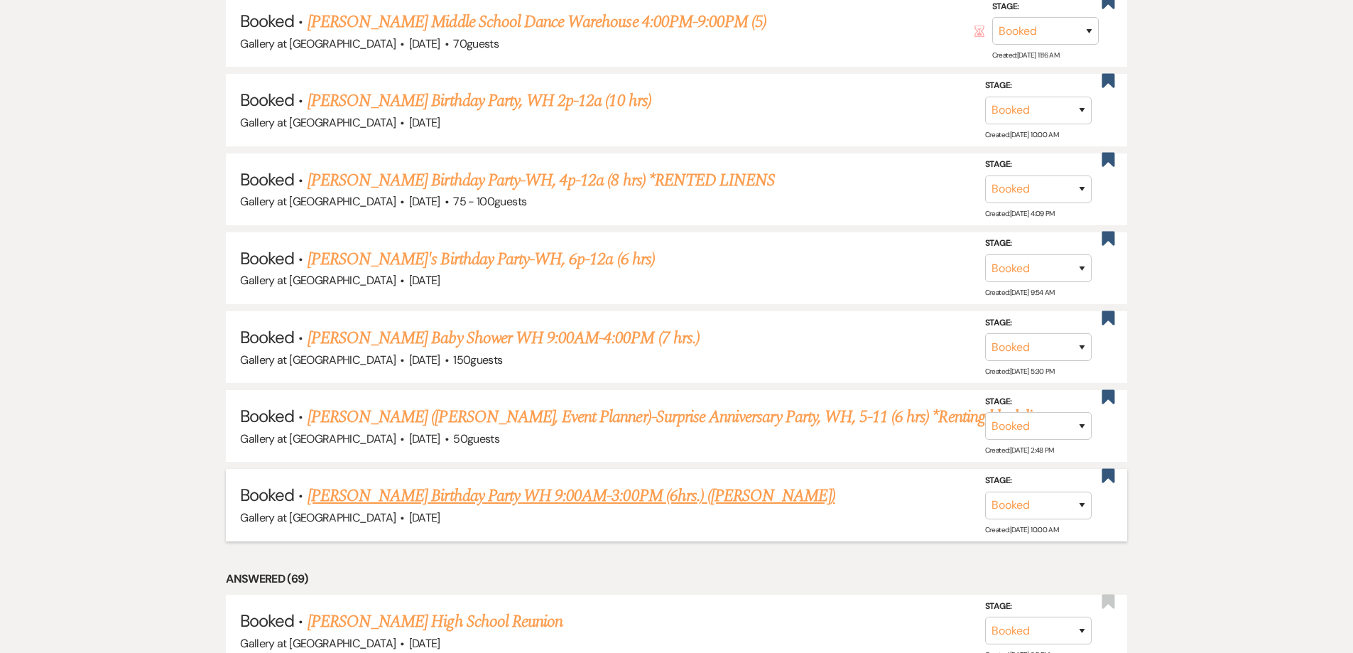
click at [595, 496] on link "[PERSON_NAME] Birthday Party WH 9:00AM-3:00PM (6hrs.) ([PERSON_NAME])" at bounding box center [572, 496] width 528 height 26
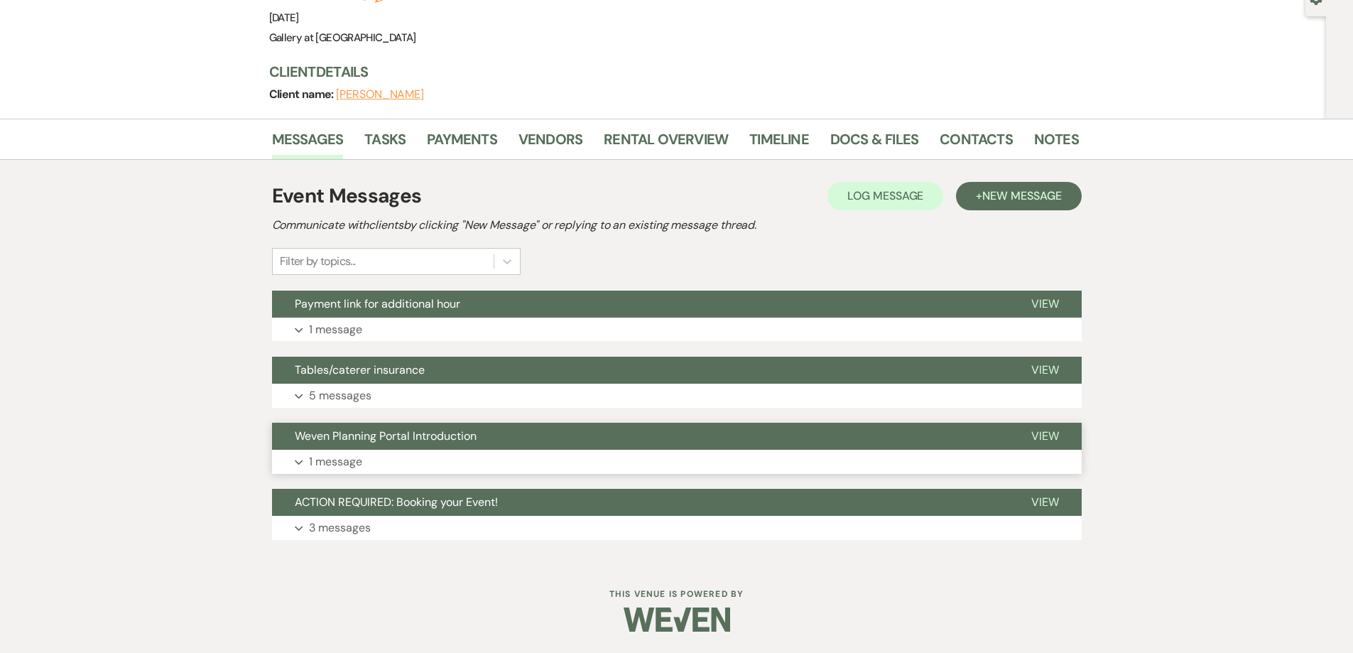
scroll to position [148, 0]
click at [634, 148] on link "Rental Overview" at bounding box center [666, 143] width 124 height 31
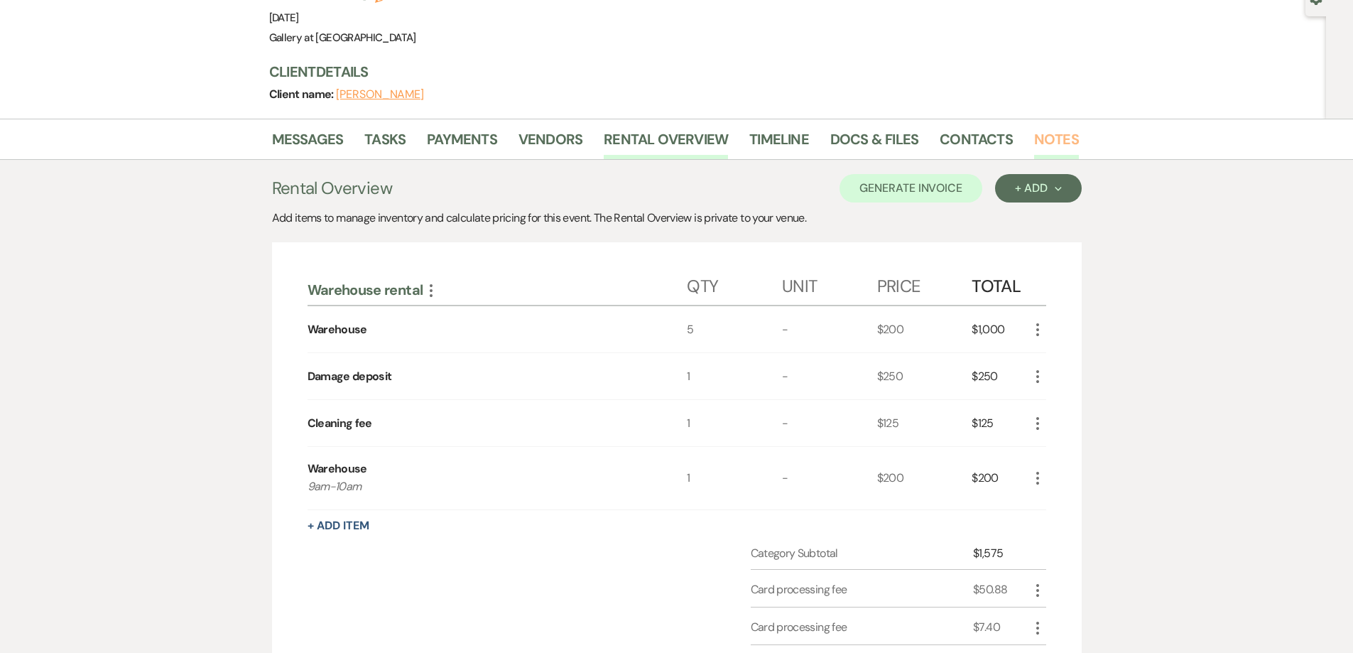
click at [1055, 137] on link "Notes" at bounding box center [1056, 143] width 45 height 31
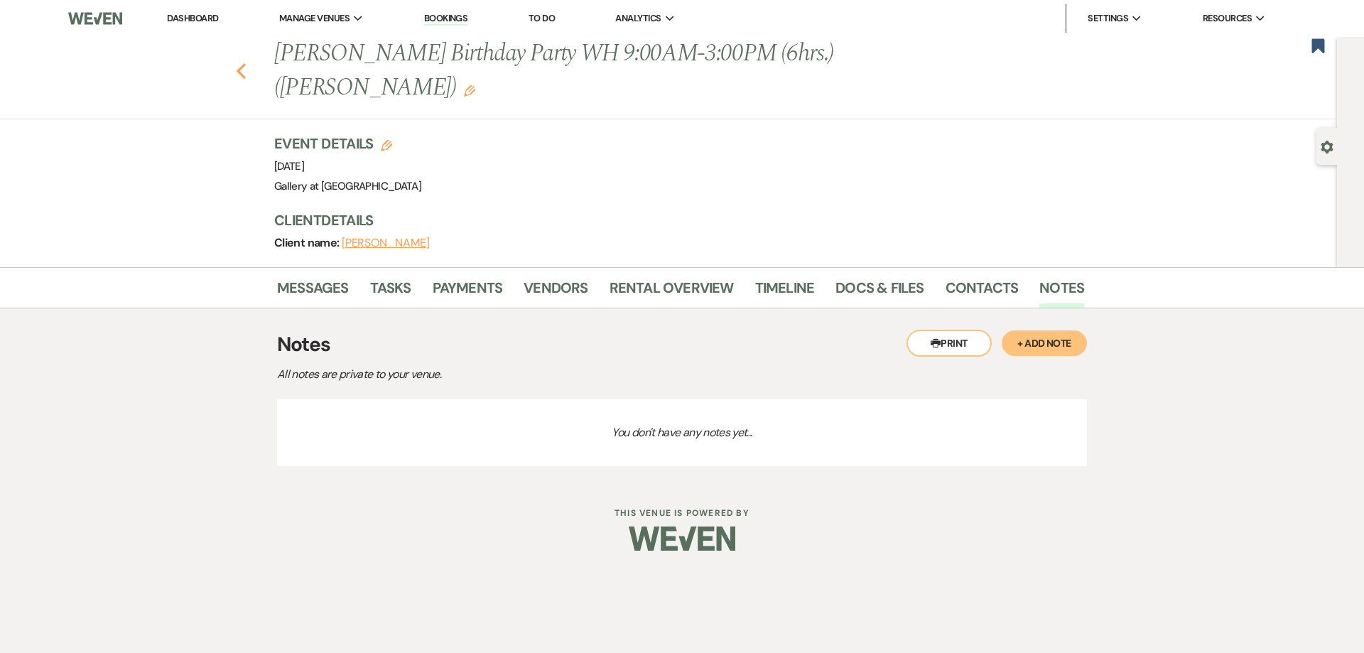
click at [241, 75] on use "button" at bounding box center [241, 71] width 9 height 16
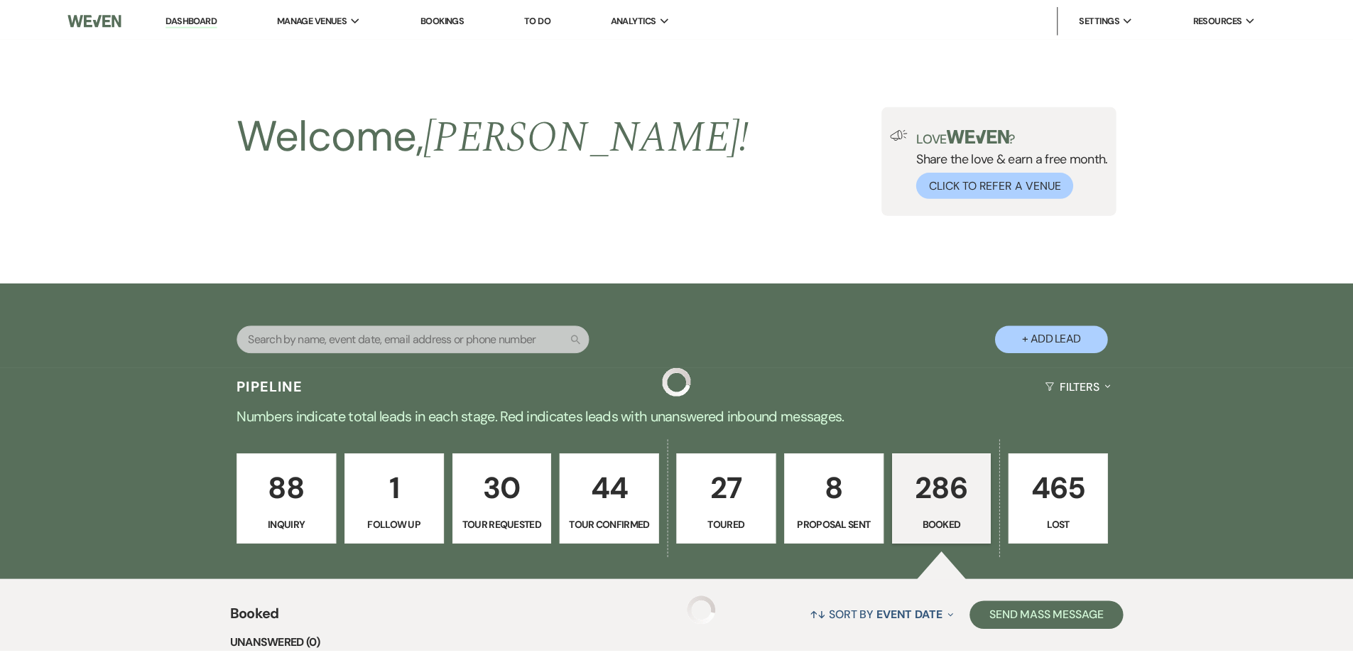
scroll to position [710, 0]
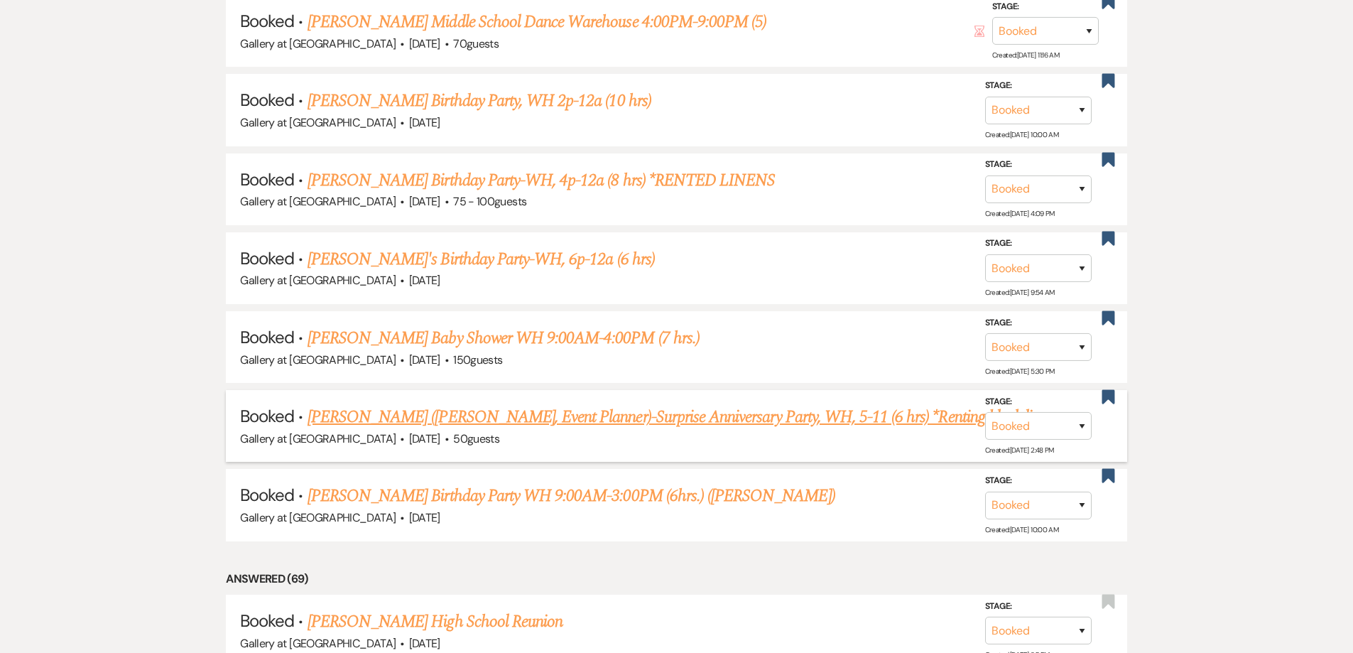
click at [423, 416] on link "[PERSON_NAME] ([PERSON_NAME], Event Planner)-Surprise Anniversary Party, WH, 5-…" at bounding box center [684, 417] width 752 height 26
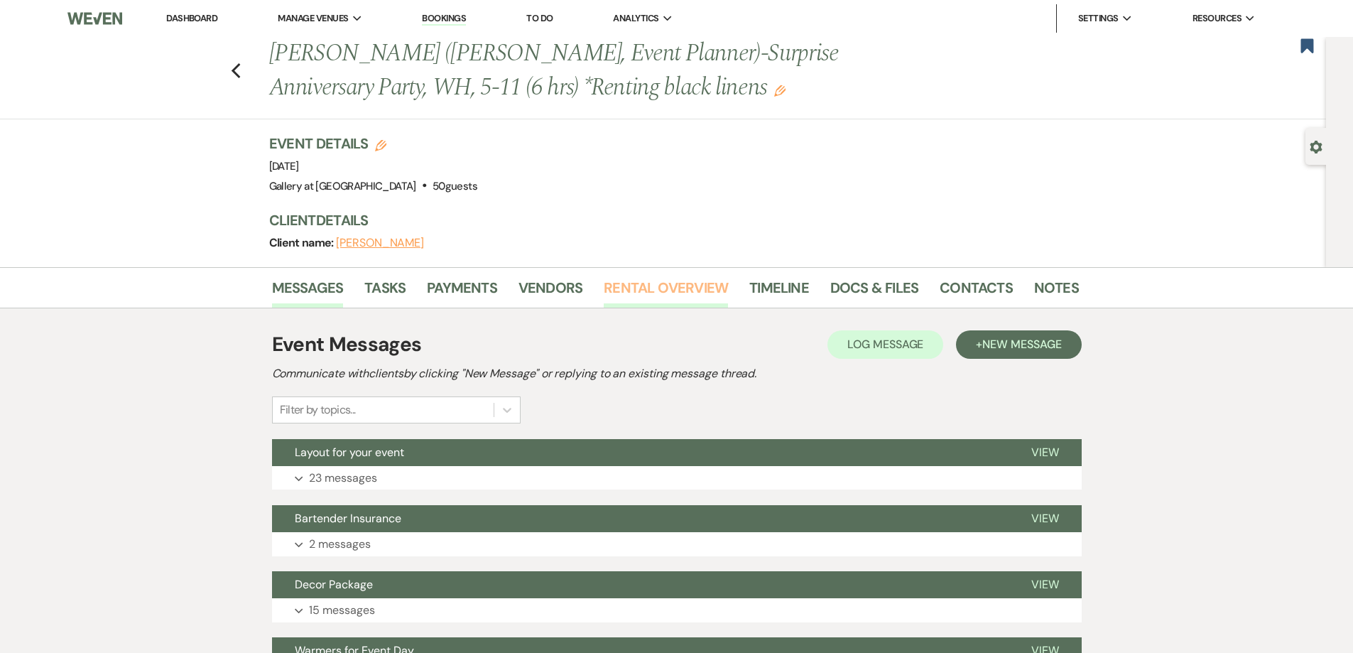
click at [645, 279] on link "Rental Overview" at bounding box center [666, 291] width 124 height 31
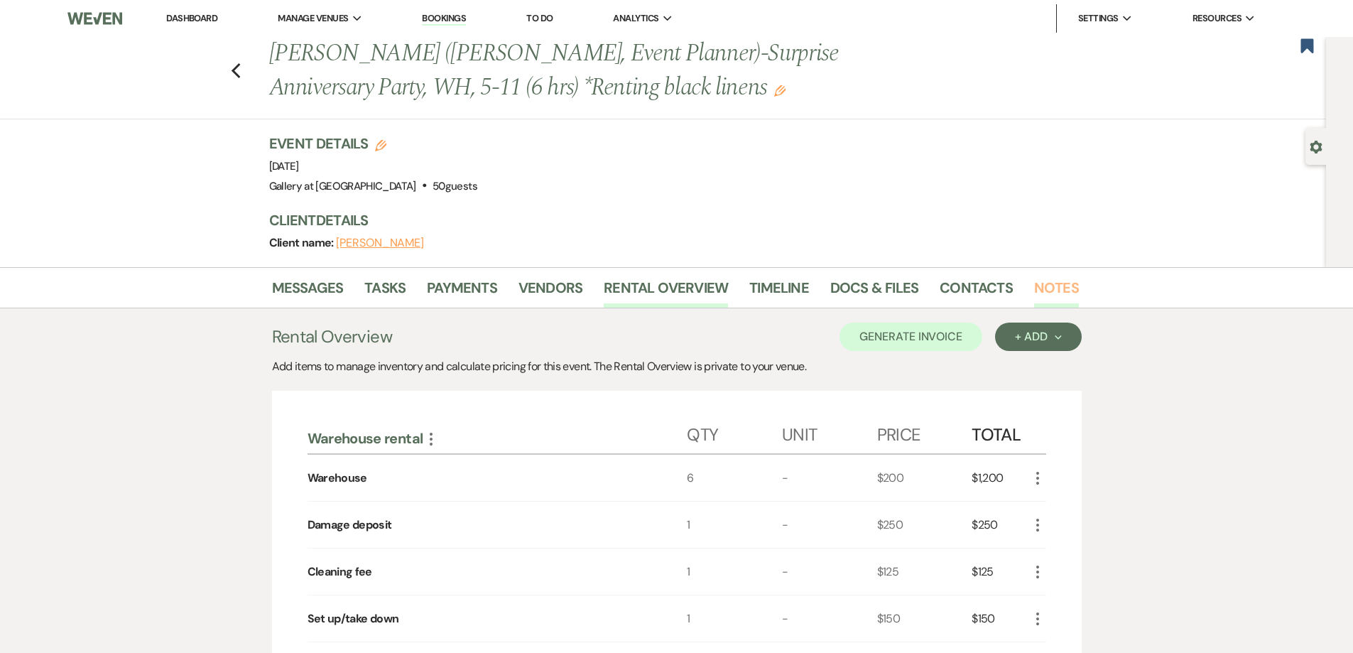
click at [1038, 283] on link "Notes" at bounding box center [1056, 291] width 45 height 31
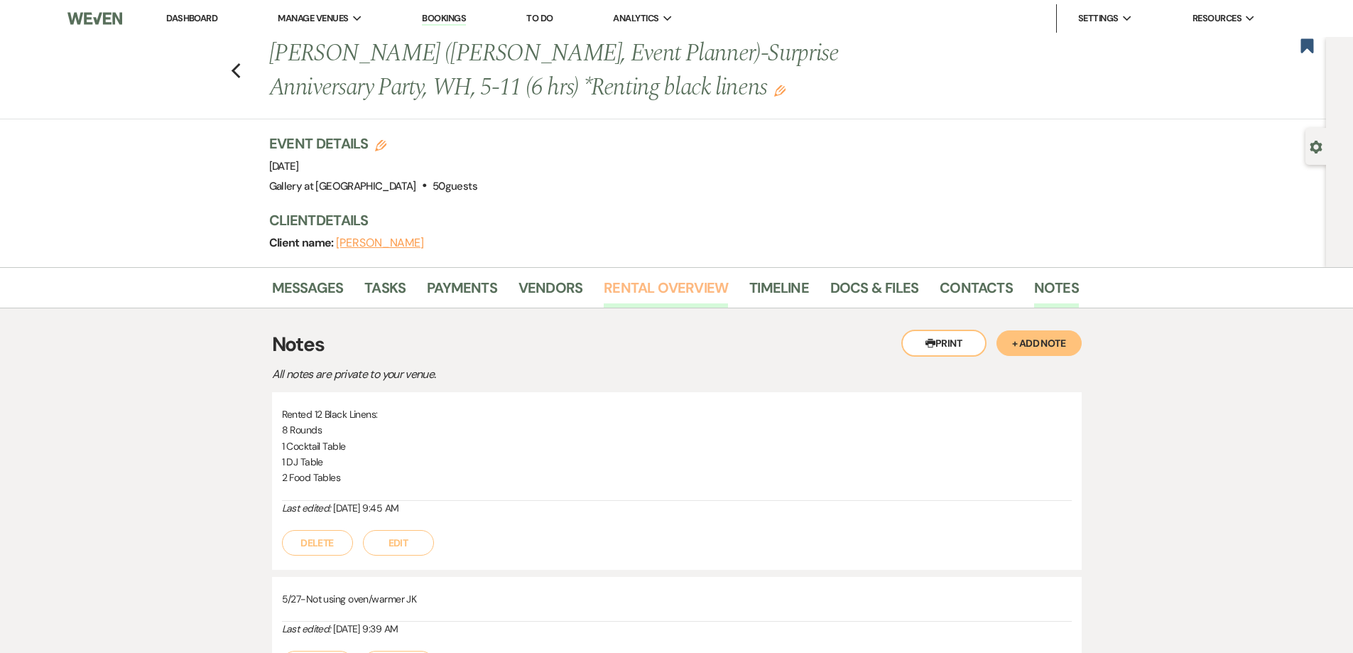
click at [691, 288] on link "Rental Overview" at bounding box center [666, 291] width 124 height 31
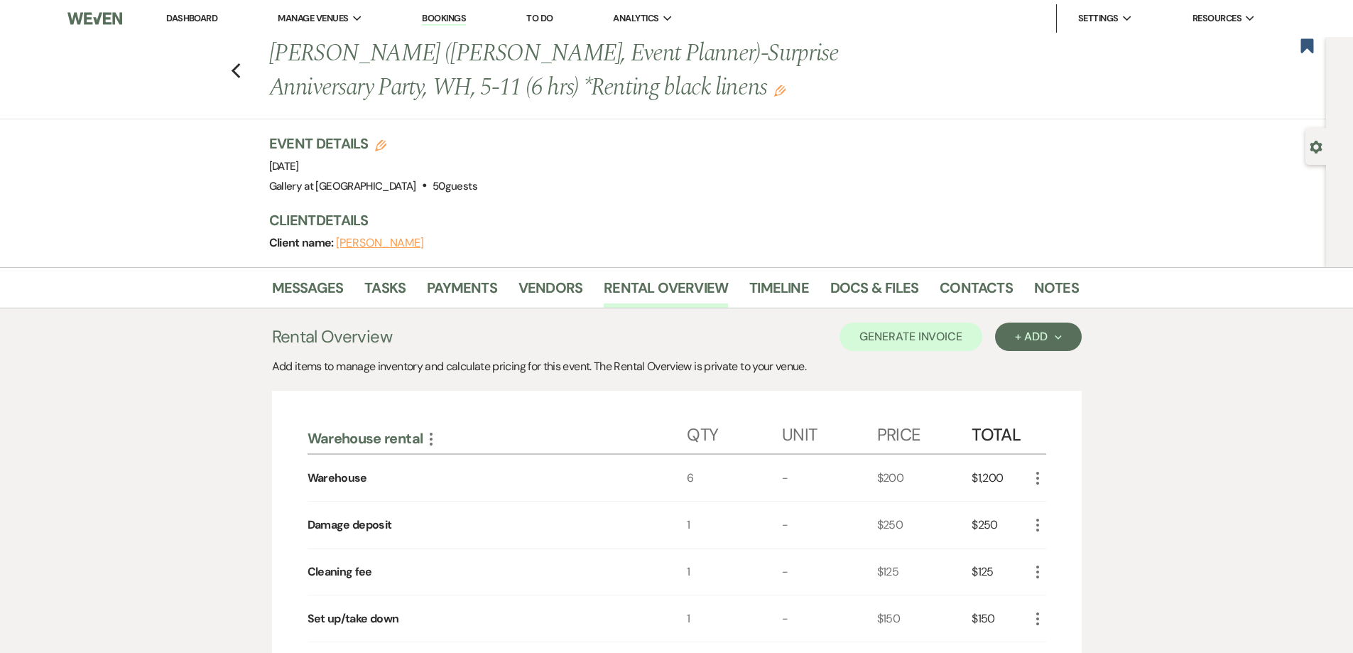
click at [178, 12] on link "Dashboard" at bounding box center [191, 18] width 51 height 12
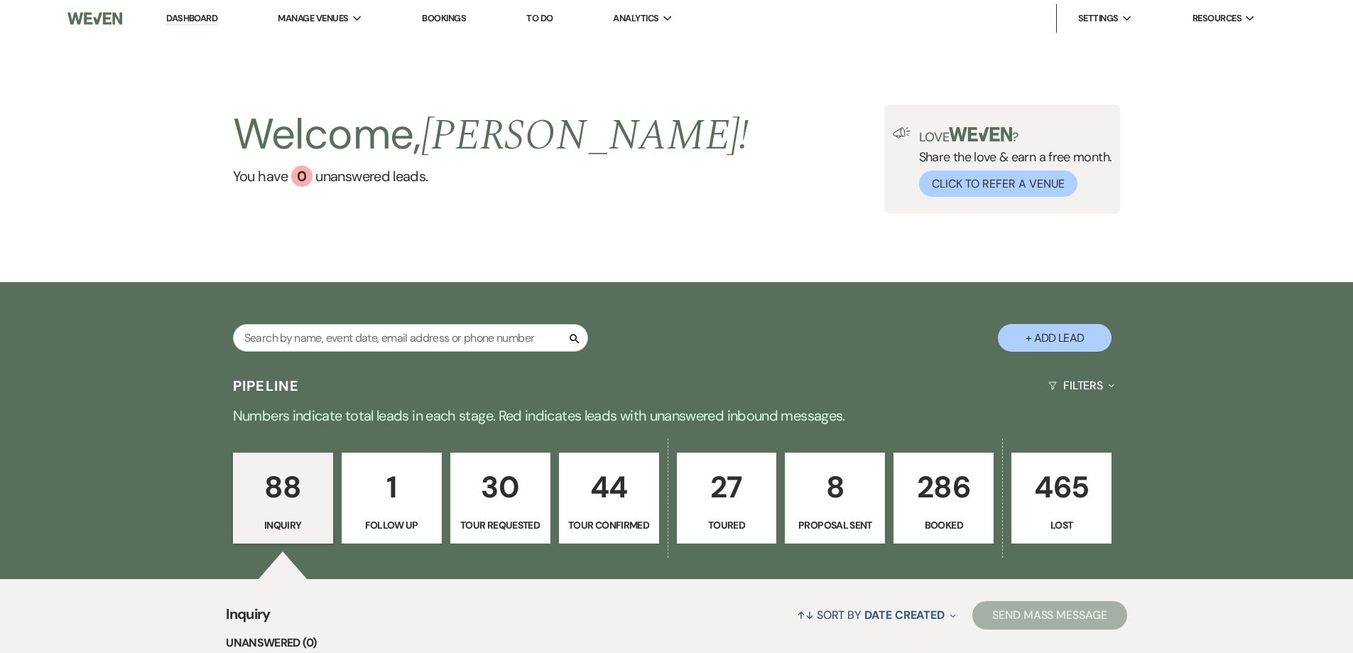
click at [876, 509] on p "8" at bounding box center [835, 487] width 82 height 48
select select "6"
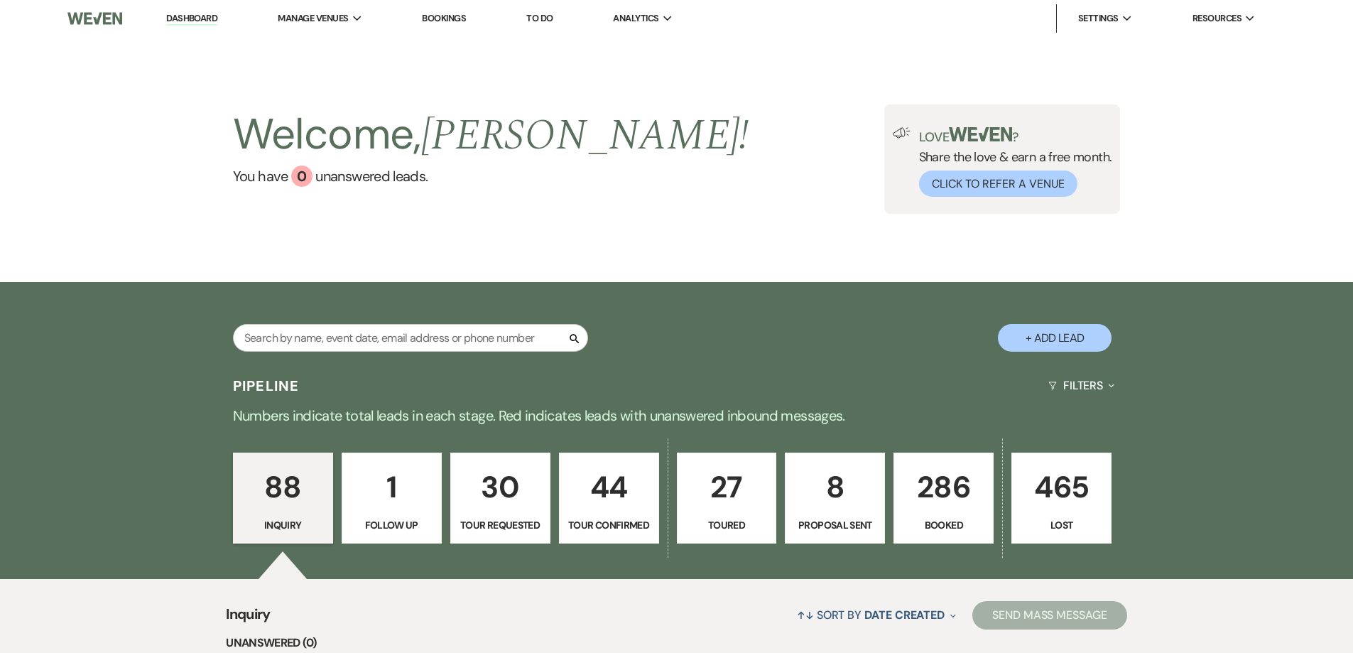
select select "6"
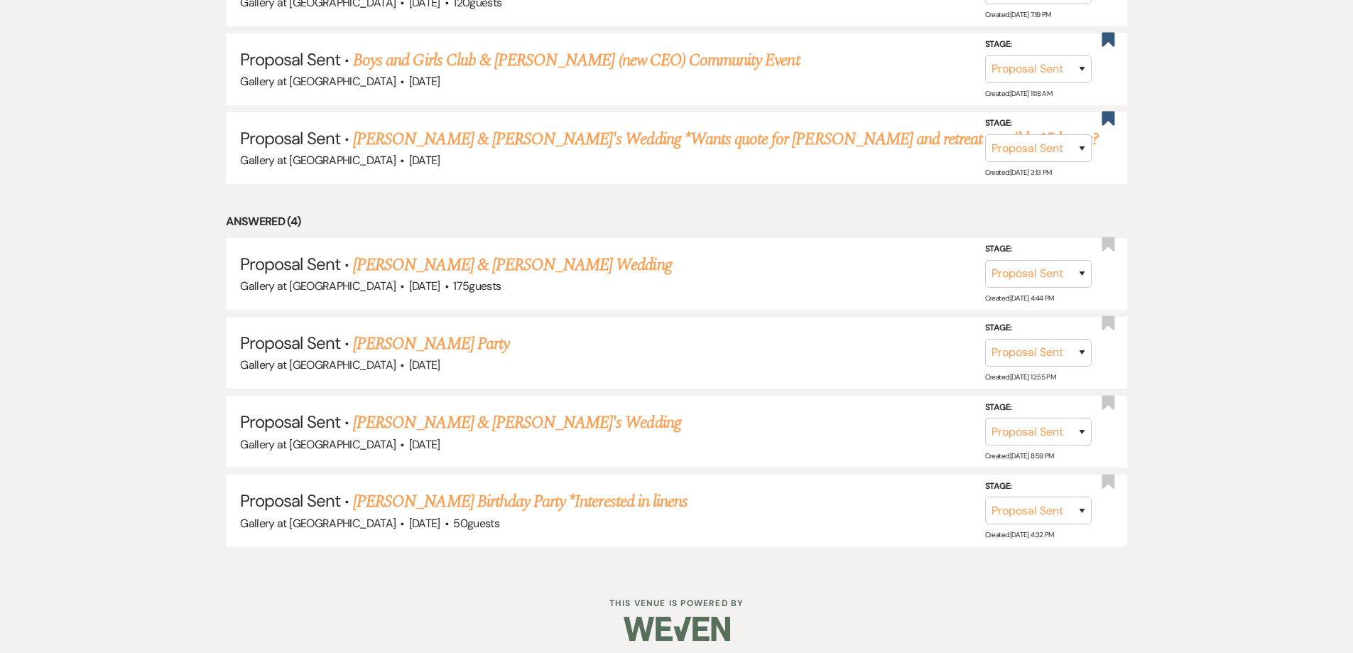
scroll to position [840, 0]
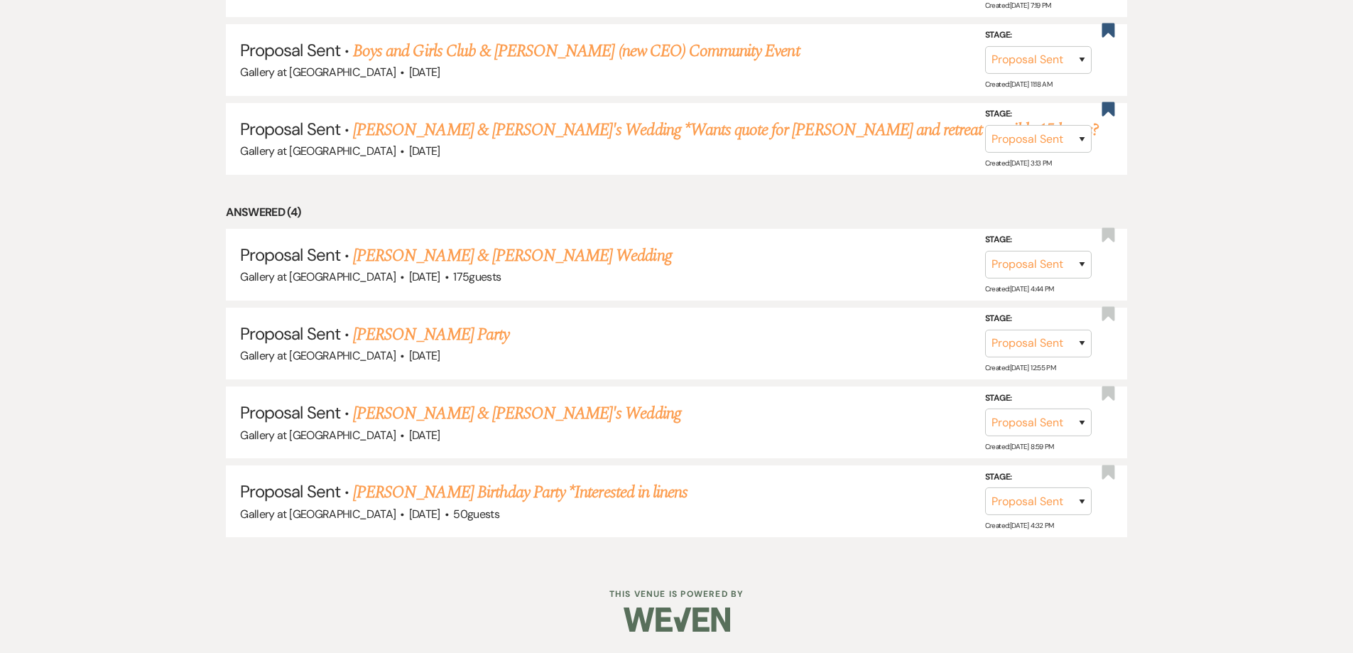
click at [641, 492] on link "[PERSON_NAME] Birthday Party *Interested in linens" at bounding box center [520, 492] width 335 height 26
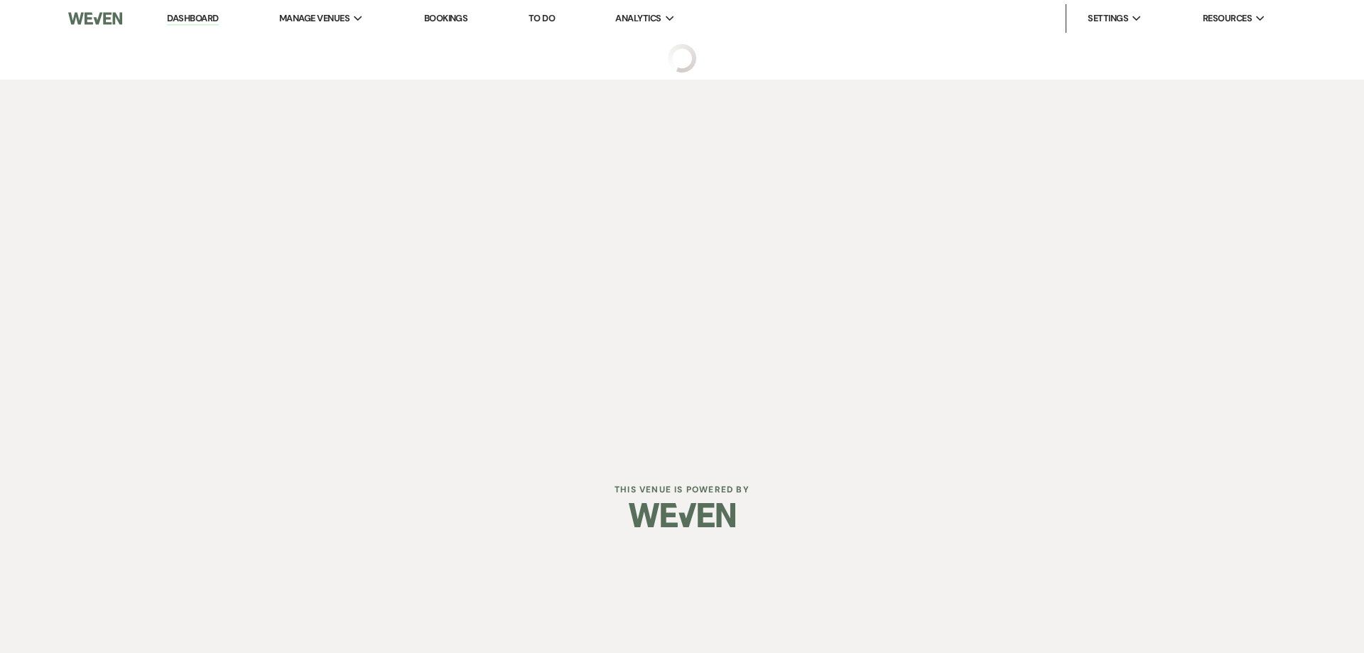
select select "6"
select select "5"
select select "4"
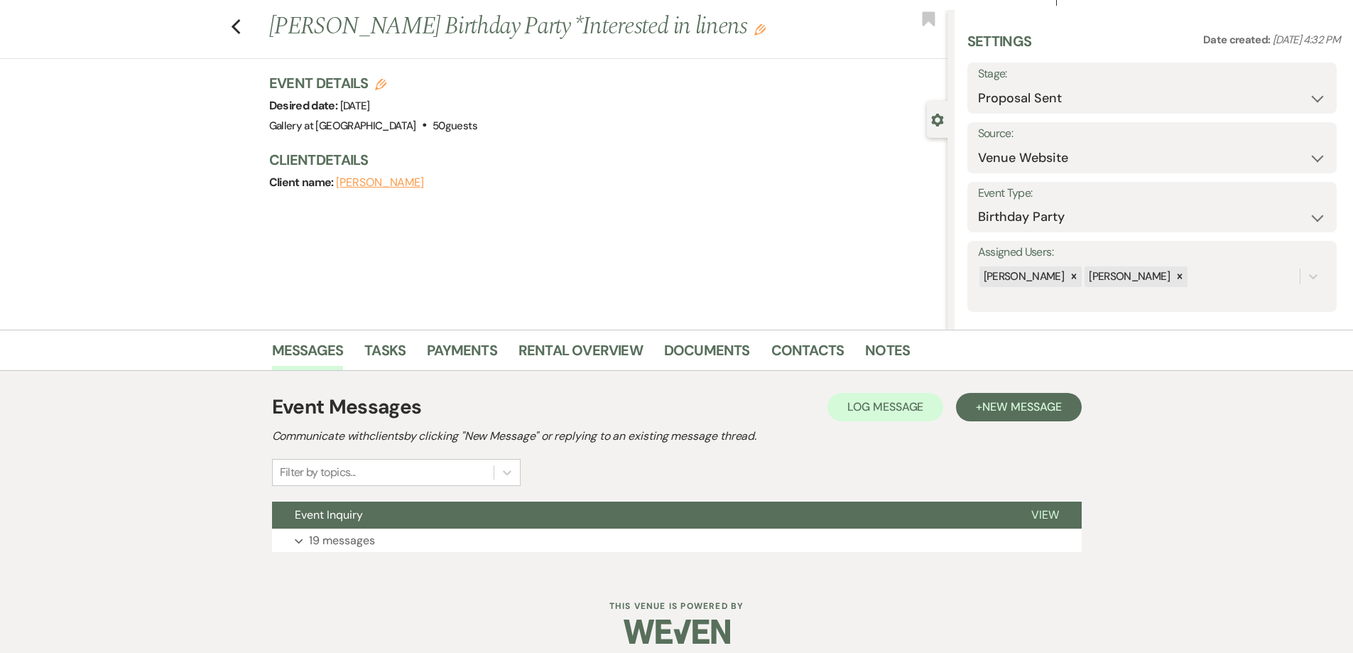
scroll to position [39, 0]
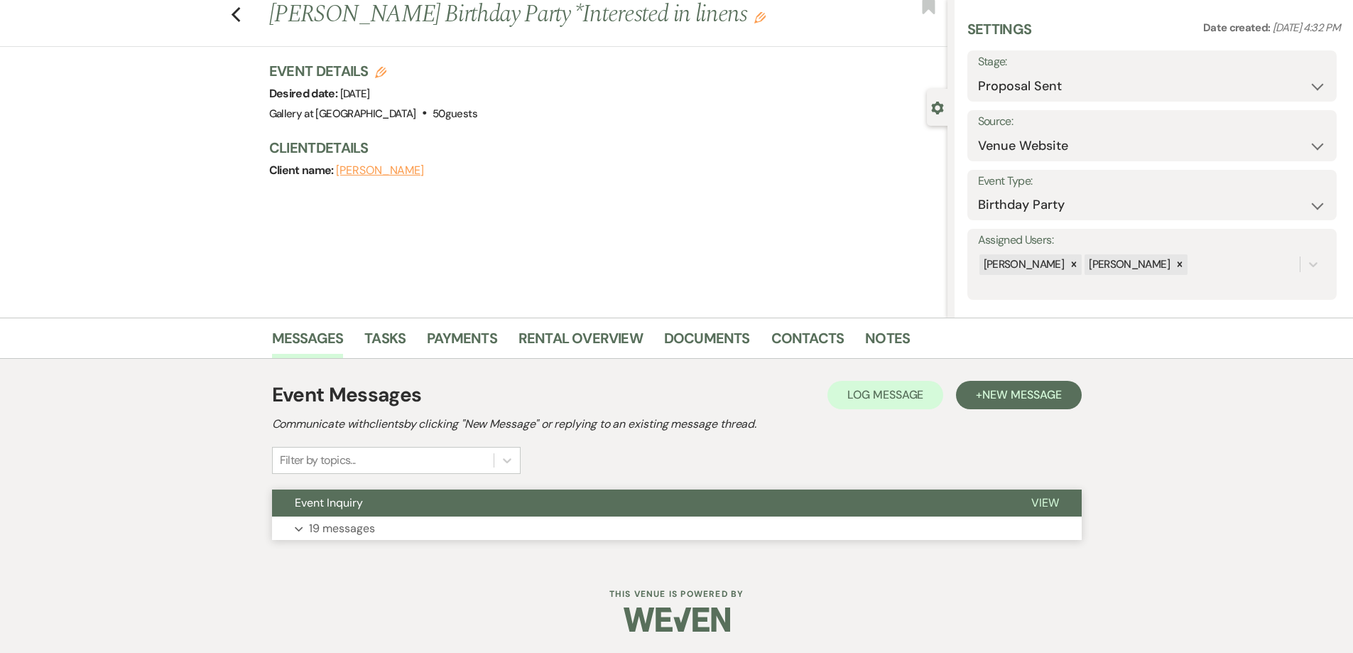
click at [671, 520] on button "Expand 19 messages" at bounding box center [677, 528] width 810 height 24
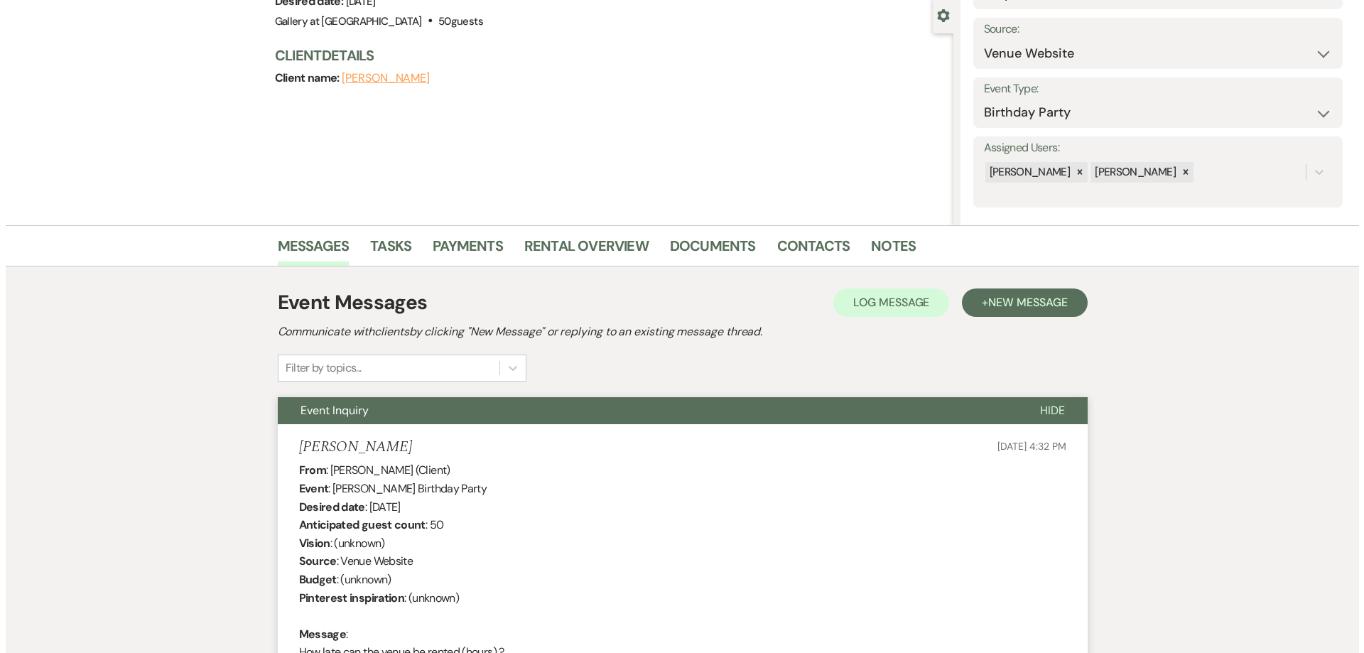
scroll to position [0, 0]
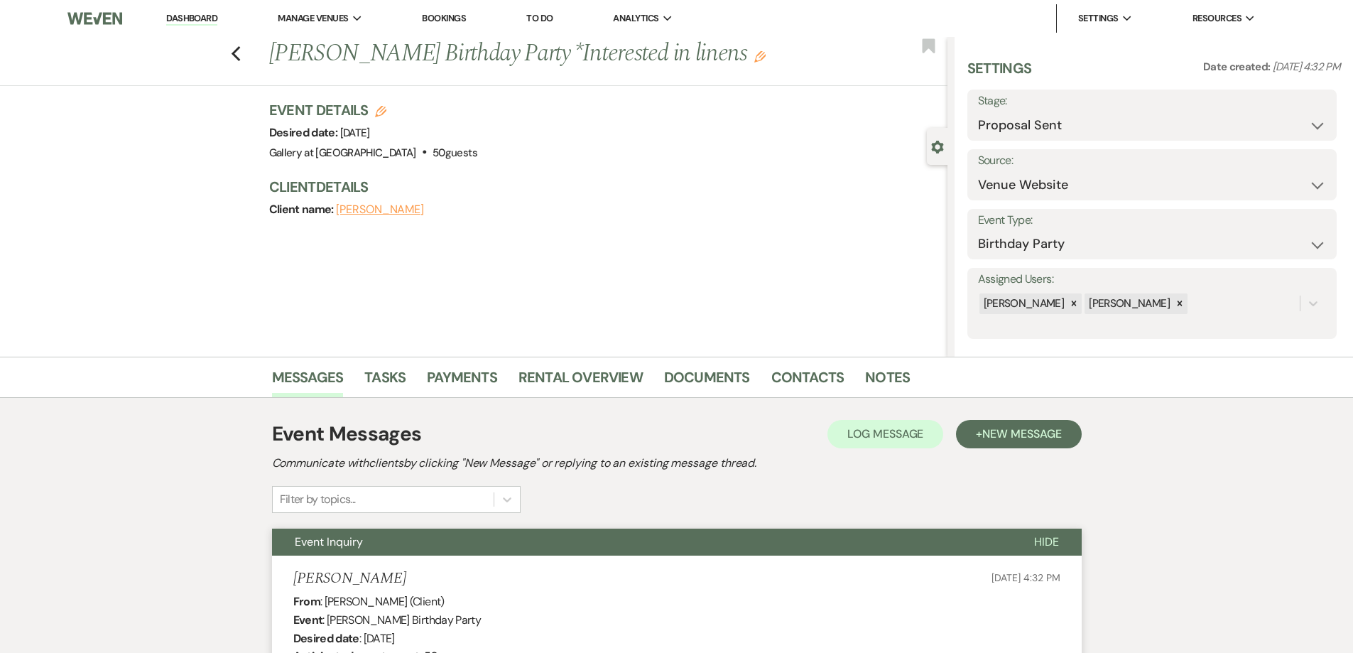
click at [188, 15] on link "Dashboard" at bounding box center [191, 18] width 51 height 13
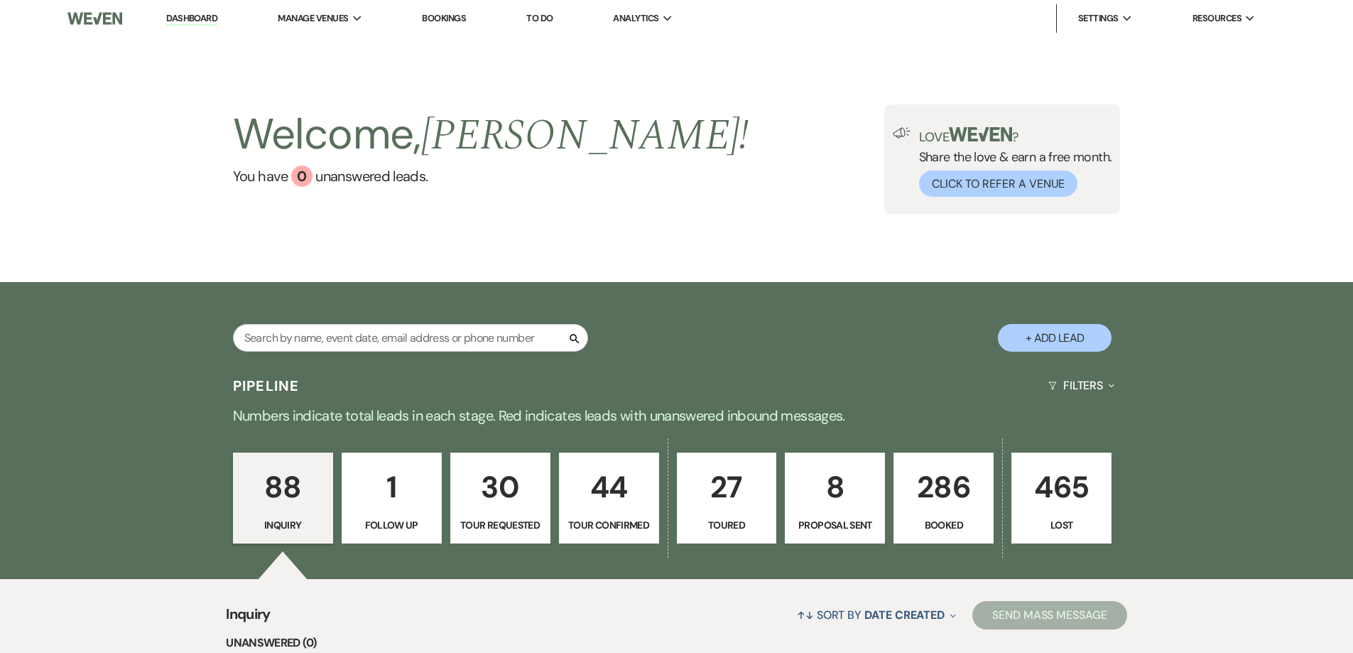
click at [1050, 344] on button "+ Add Lead" at bounding box center [1055, 338] width 114 height 28
select select "733"
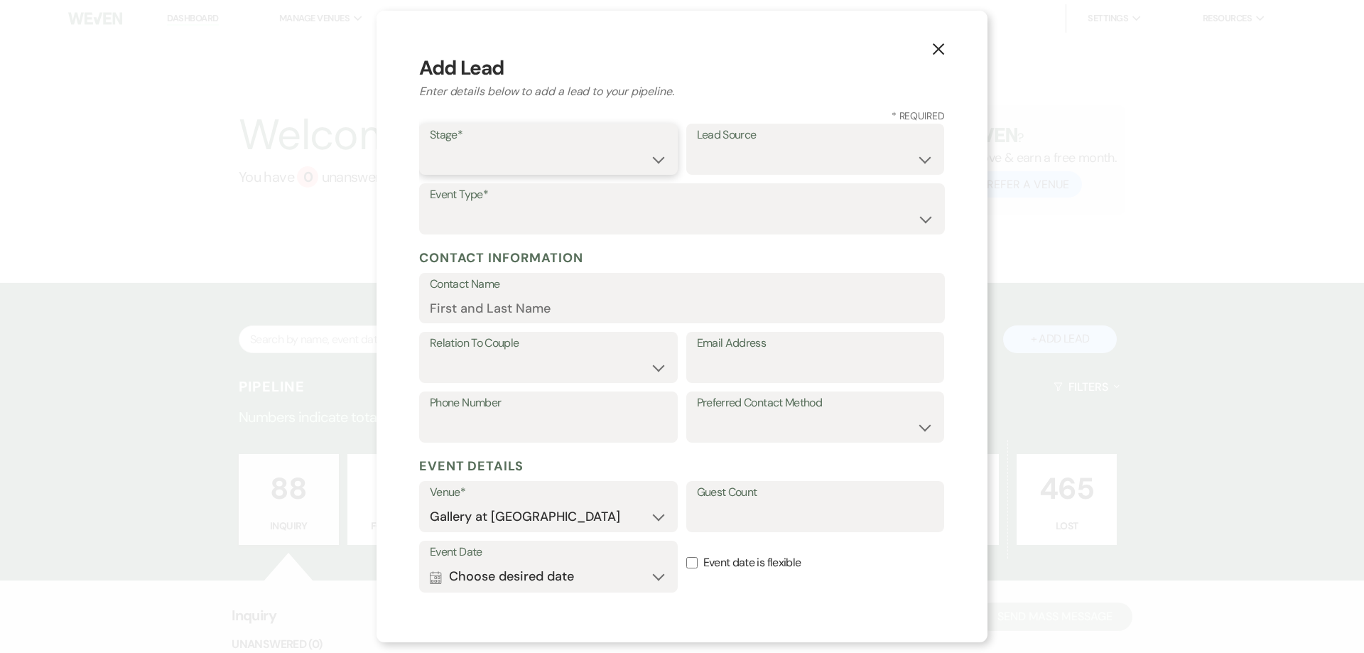
click at [540, 146] on select "Inquiry Follow Up Tour Requested Tour Confirmed Toured Proposal Sent Booked Lost" at bounding box center [548, 160] width 237 height 28
select select "5"
click at [430, 146] on select "Inquiry Follow Up Tour Requested Tour Confirmed Toured Proposal Sent Booked Lost" at bounding box center [548, 160] width 237 height 28
click at [724, 163] on select "Weven Venue Website Instagram Facebook Pinterest Google The Knot Wedding Wire H…" at bounding box center [815, 160] width 237 height 28
select select "12"
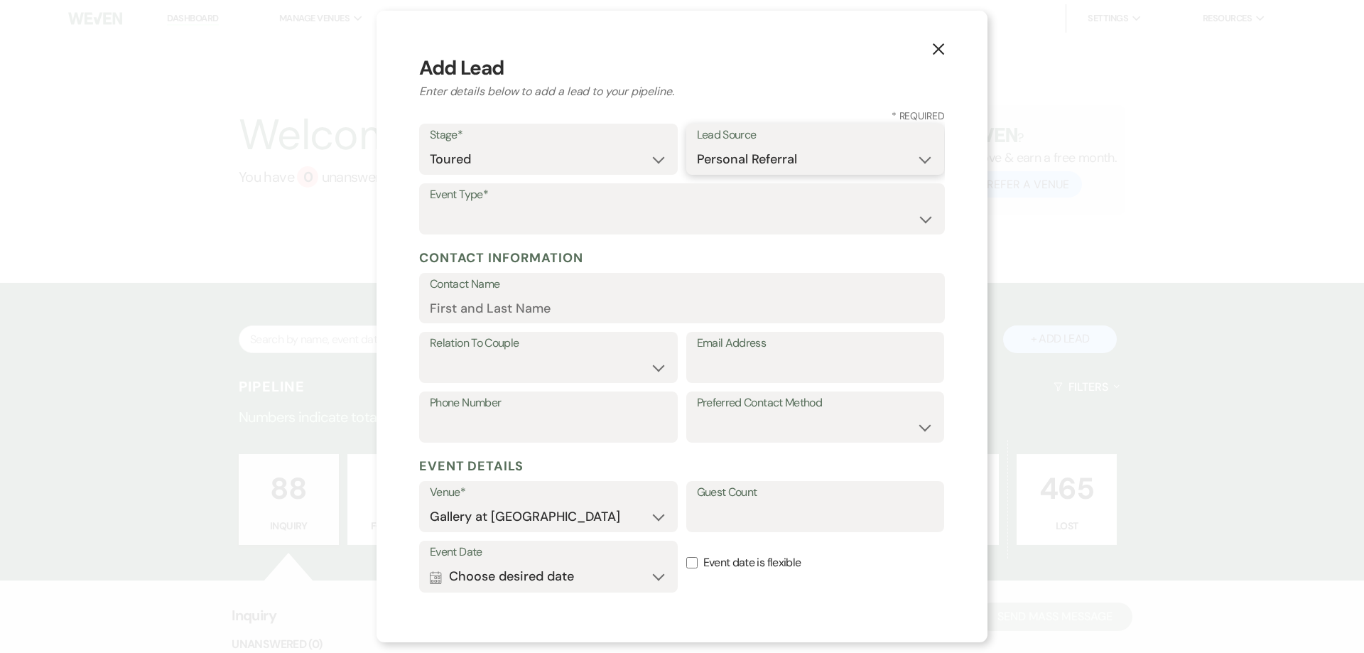
click at [697, 146] on select "Weven Venue Website Instagram Facebook Pinterest Google The Knot Wedding Wire H…" at bounding box center [815, 160] width 237 height 28
click at [482, 219] on select "Wedding Anniversary Party Baby Shower Bachelorette / Bachelor Party Birthday Pa…" at bounding box center [682, 219] width 504 height 28
select select "4"
click at [430, 205] on select "Wedding Anniversary Party Baby Shower Bachelorette / Bachelor Party Birthday Pa…" at bounding box center [682, 219] width 504 height 28
click at [520, 311] on input "Contact Name" at bounding box center [682, 308] width 504 height 28
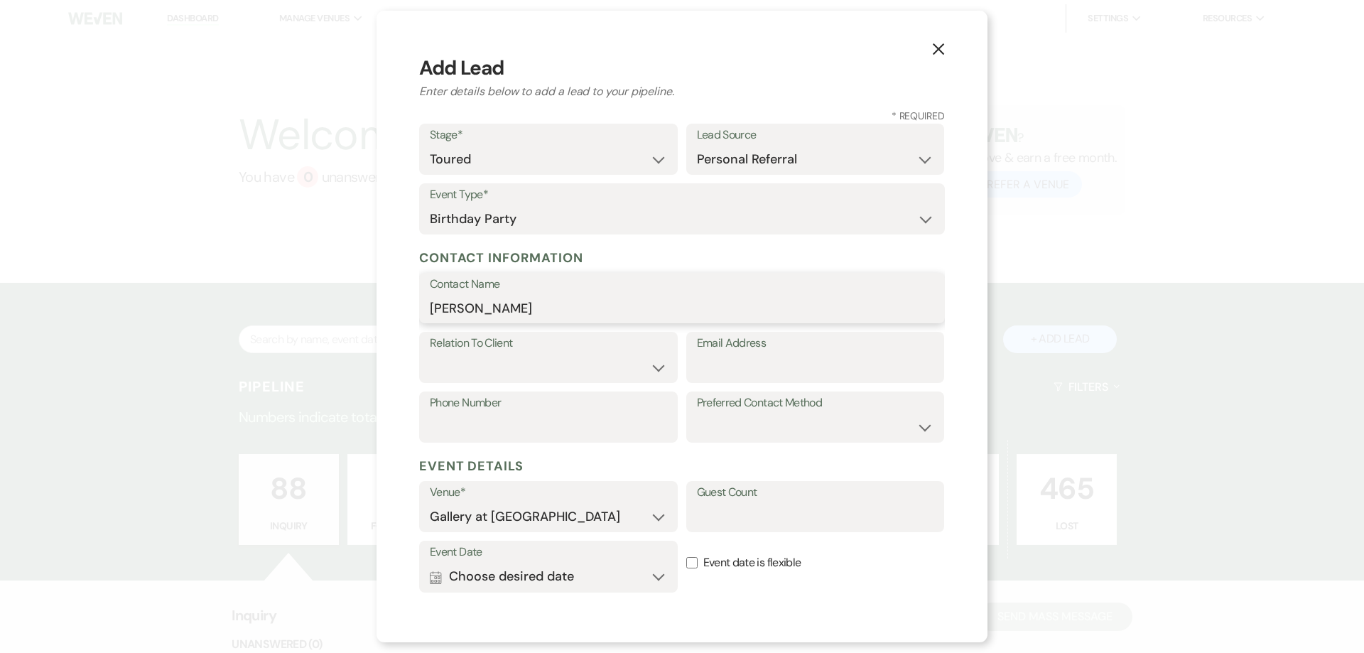
type input "[PERSON_NAME]"
click at [570, 361] on select "Client Event Planner Parent of Client Family Member Friend Other" at bounding box center [548, 368] width 237 height 28
select select "1"
click at [430, 354] on select "Client Event Planner Parent of Client Family Member Friend Other" at bounding box center [548, 368] width 237 height 28
click at [715, 366] on input "Email Address" at bounding box center [815, 368] width 237 height 28
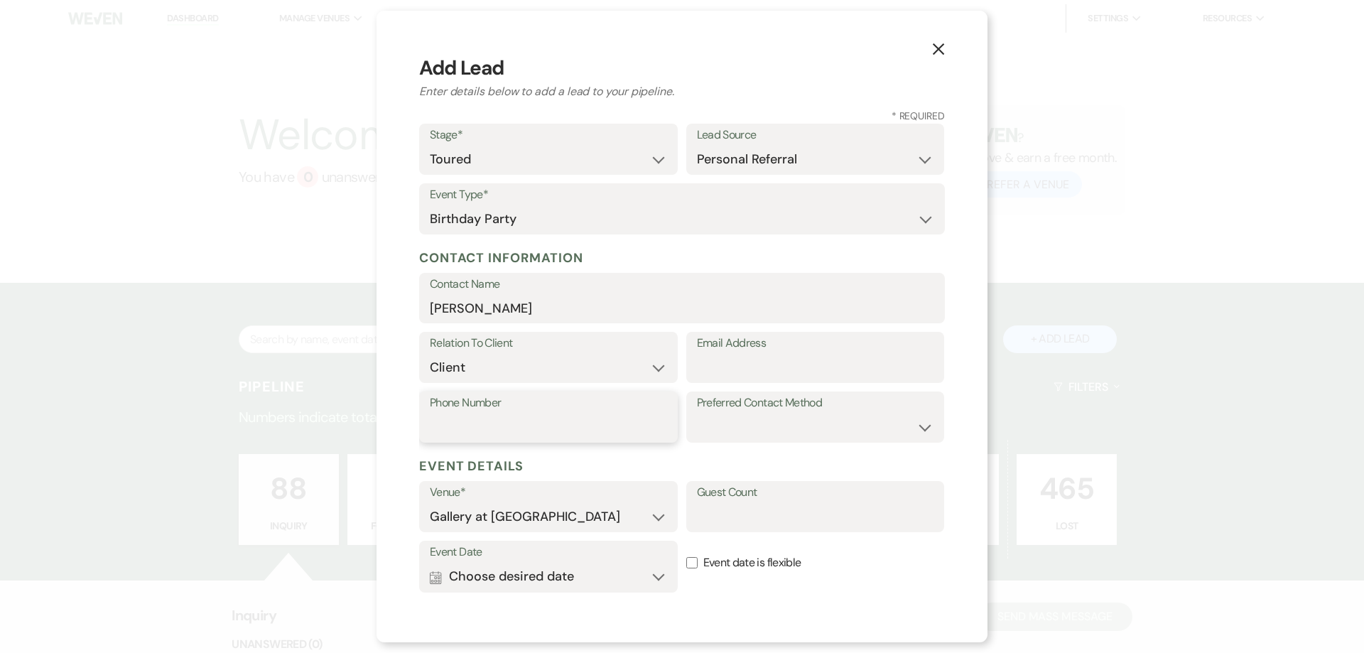
click at [612, 437] on input "Phone Number" at bounding box center [548, 427] width 237 height 28
click at [655, 574] on button "Calendar Choose desired date Expand" at bounding box center [548, 577] width 237 height 28
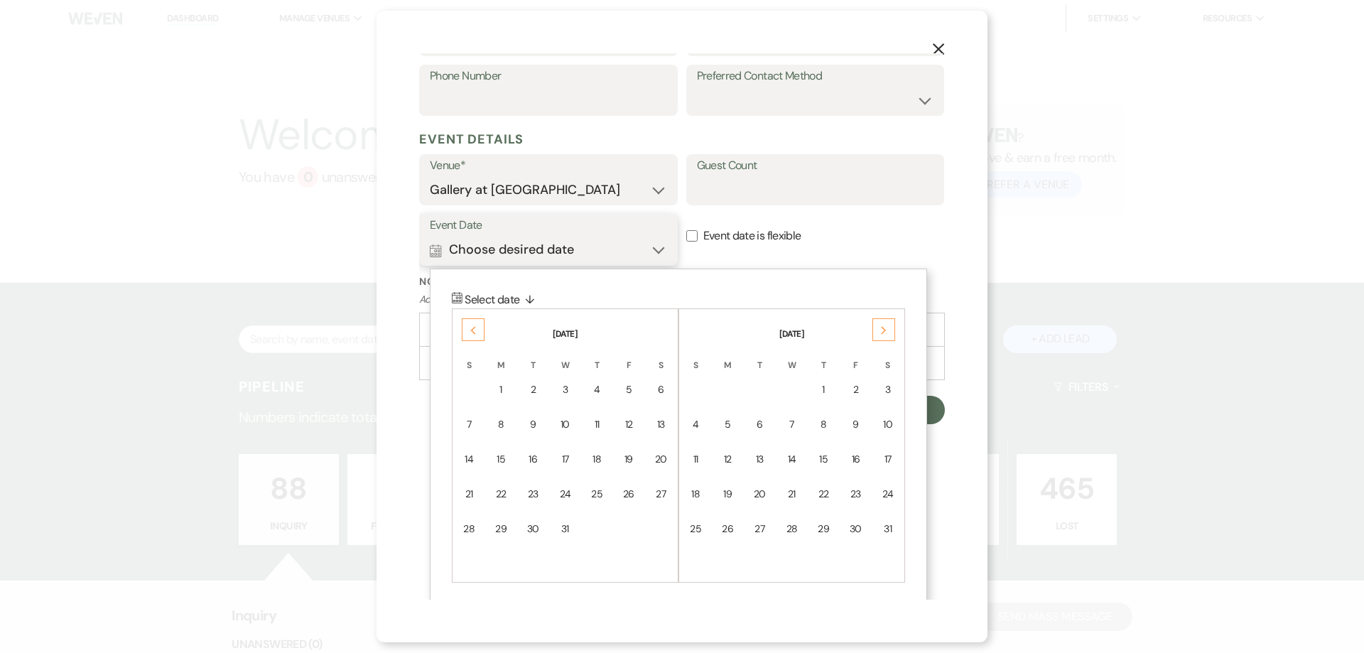
scroll to position [332, 0]
click at [464, 330] on div "Previous" at bounding box center [473, 324] width 23 height 23
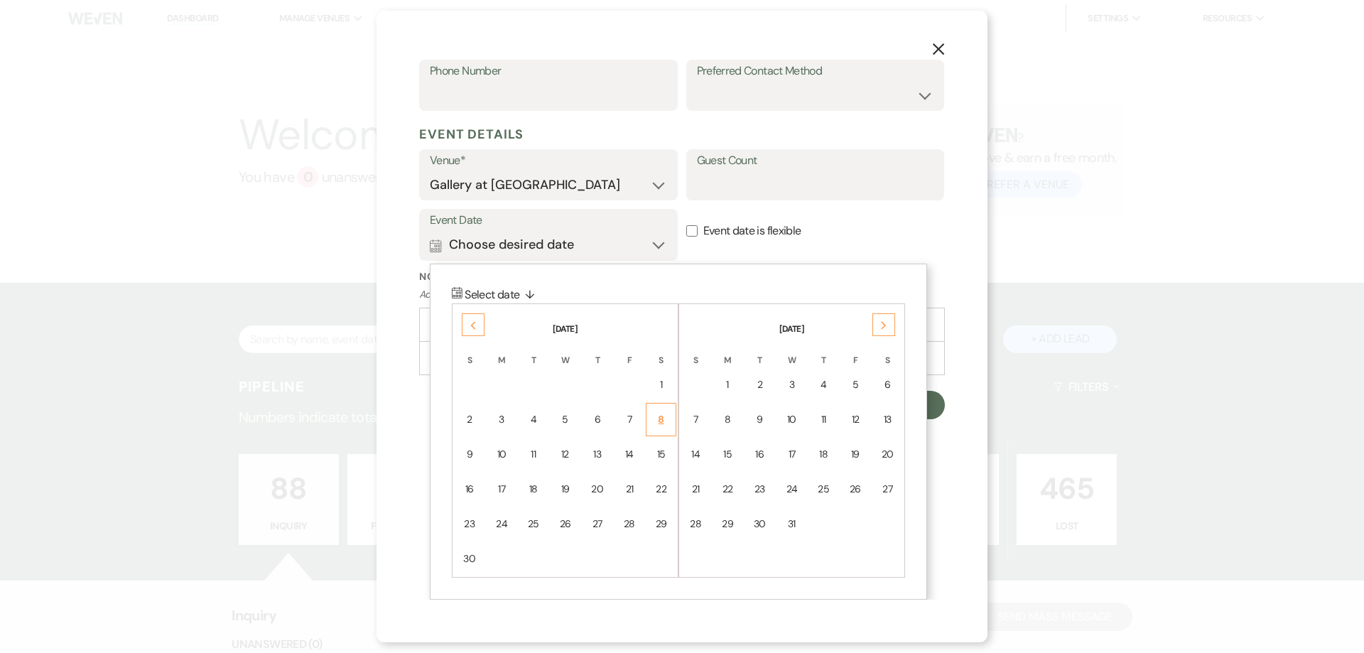
click at [663, 425] on div "8" at bounding box center [661, 419] width 12 height 15
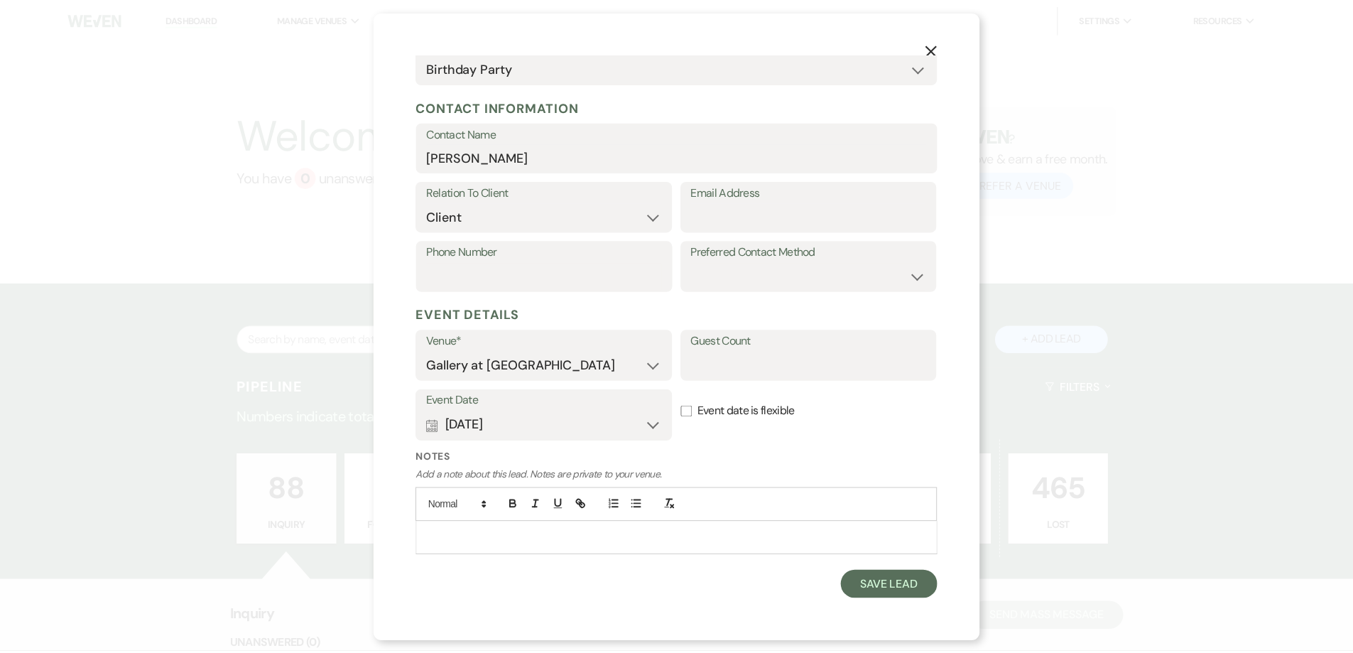
scroll to position [151, 0]
click at [722, 208] on input "Email Address" at bounding box center [815, 216] width 237 height 28
click at [833, 277] on select "Email Phone Text" at bounding box center [815, 276] width 237 height 28
select select "email"
click at [697, 262] on select "Email Phone Text" at bounding box center [815, 276] width 237 height 28
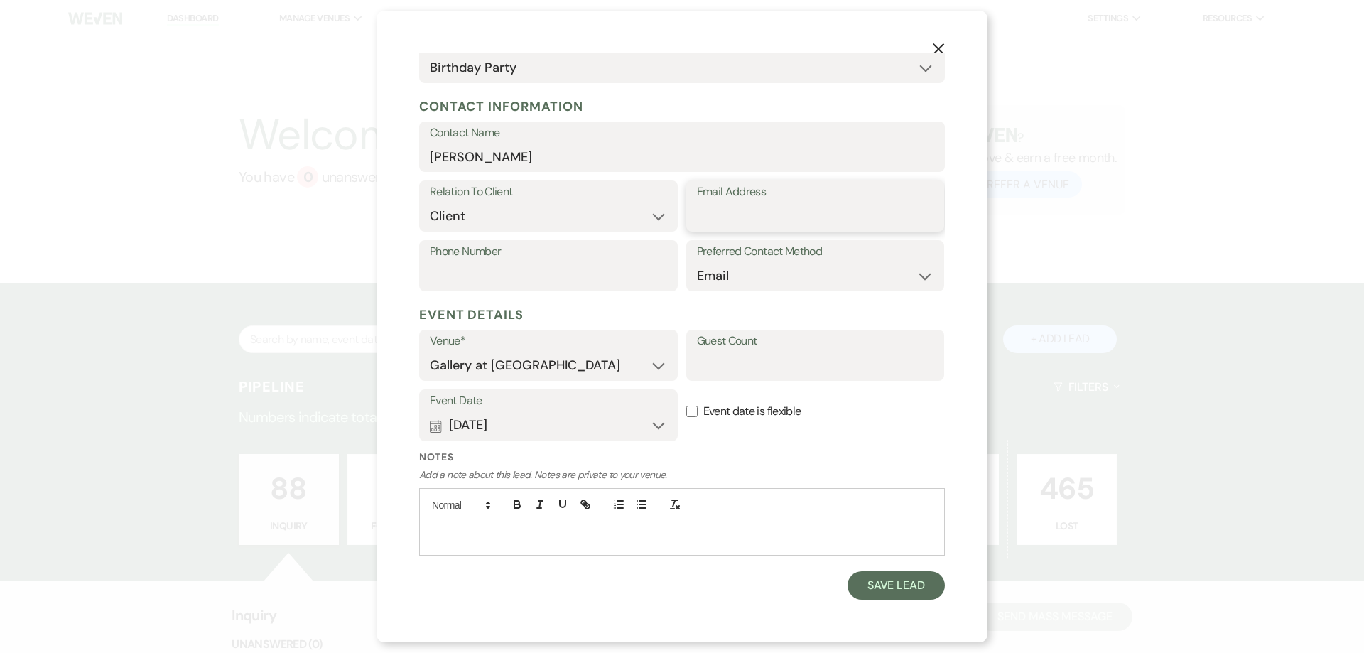
click at [755, 219] on input "Email Address" at bounding box center [815, 216] width 237 height 28
type input "[EMAIL_ADDRESS][DOMAIN_NAME]"
click at [514, 281] on input "Phone Number" at bounding box center [548, 276] width 237 height 28
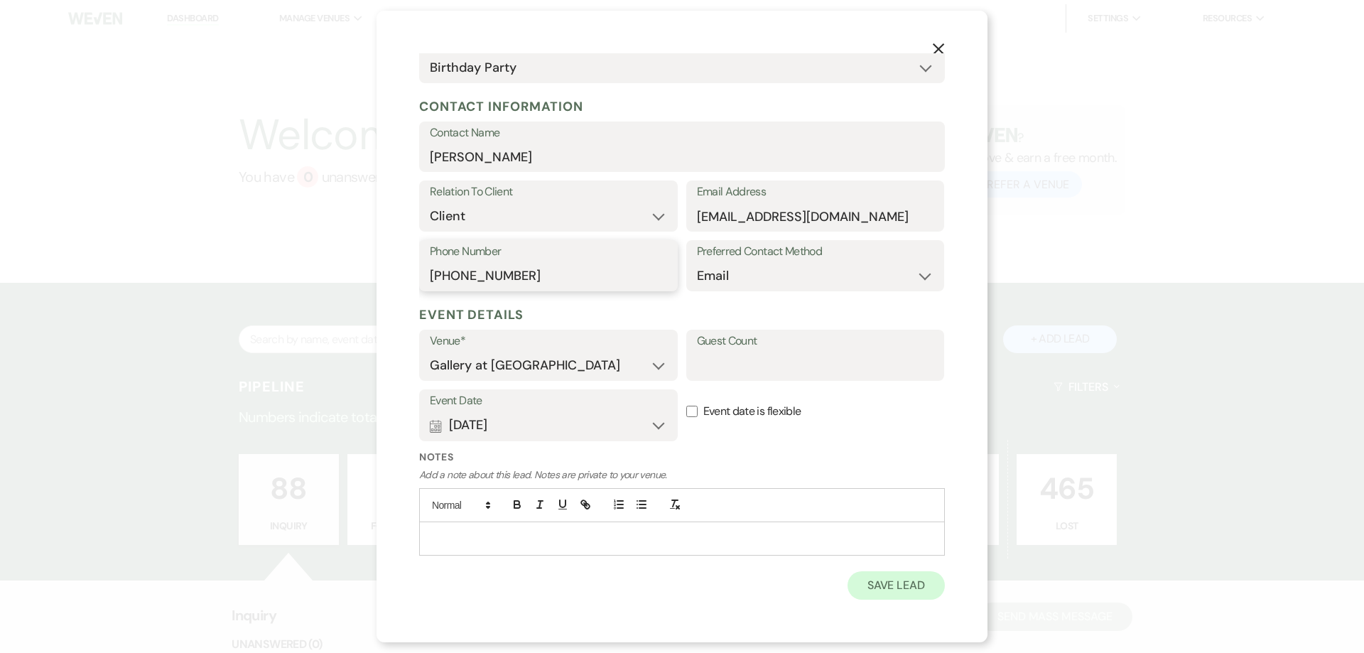
type input "[PHONE_NUMBER]"
click at [865, 592] on button "Save Lead" at bounding box center [895, 585] width 97 height 28
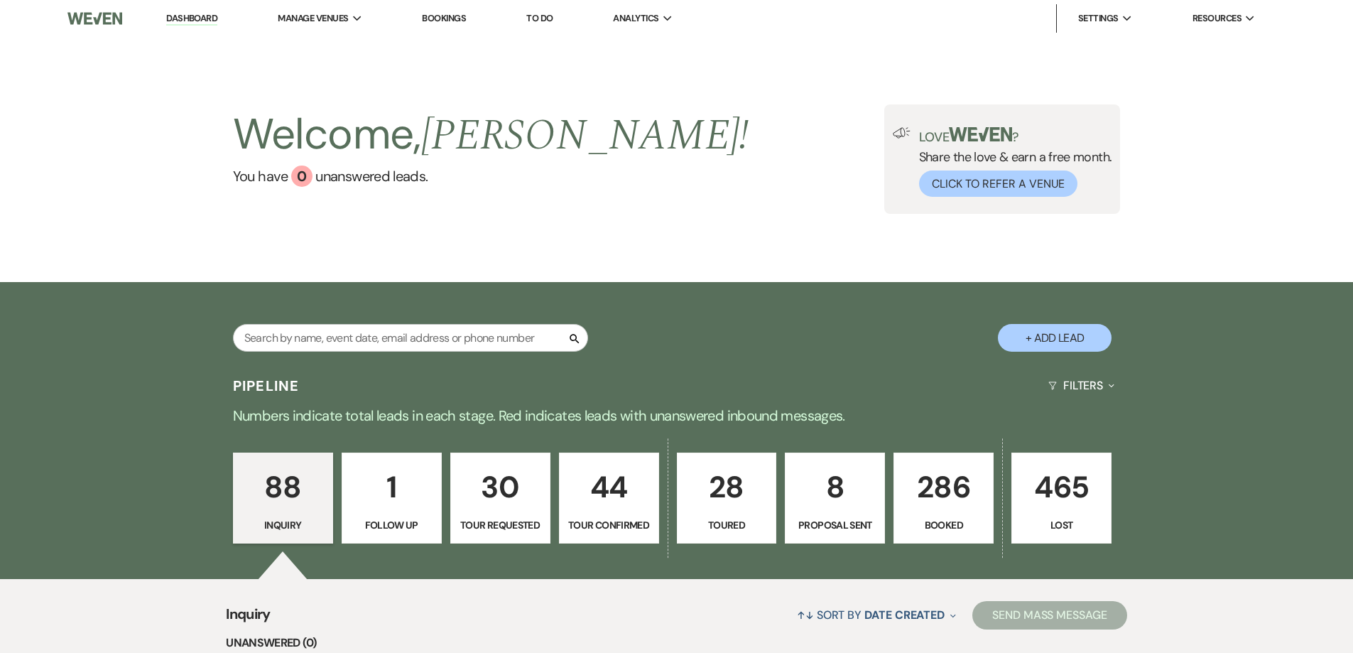
click at [710, 474] on p "28" at bounding box center [727, 487] width 82 height 48
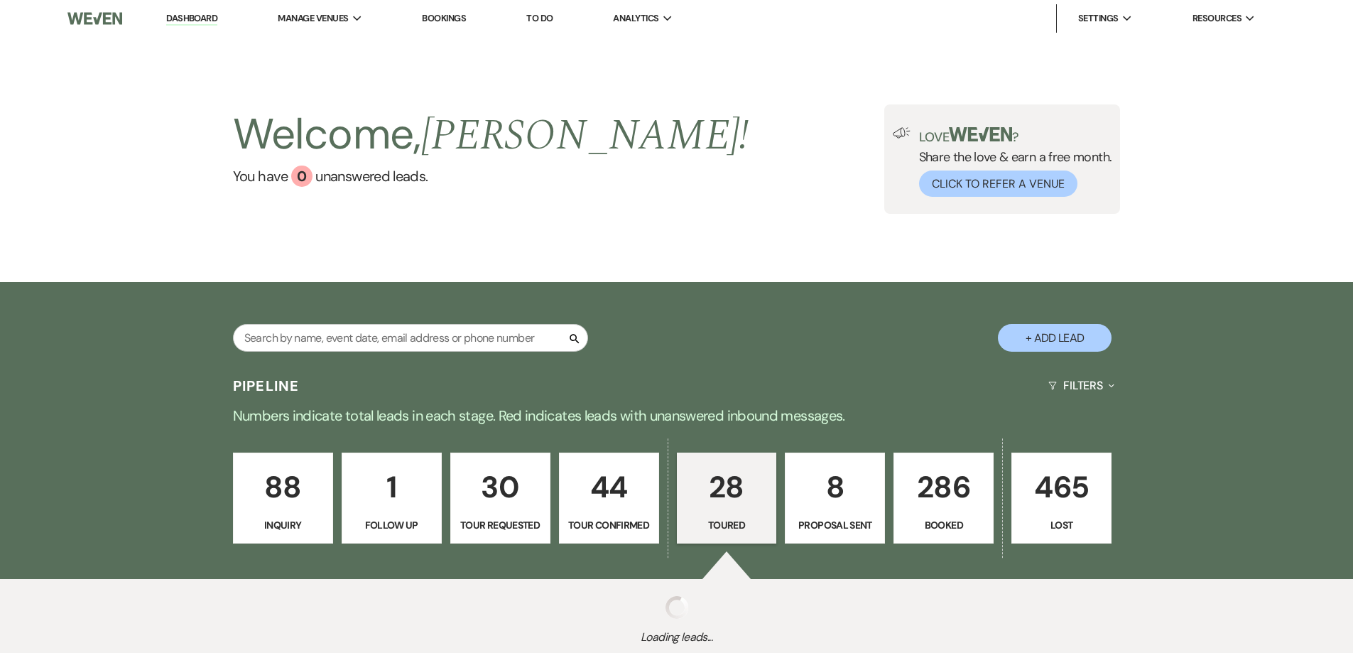
select select "5"
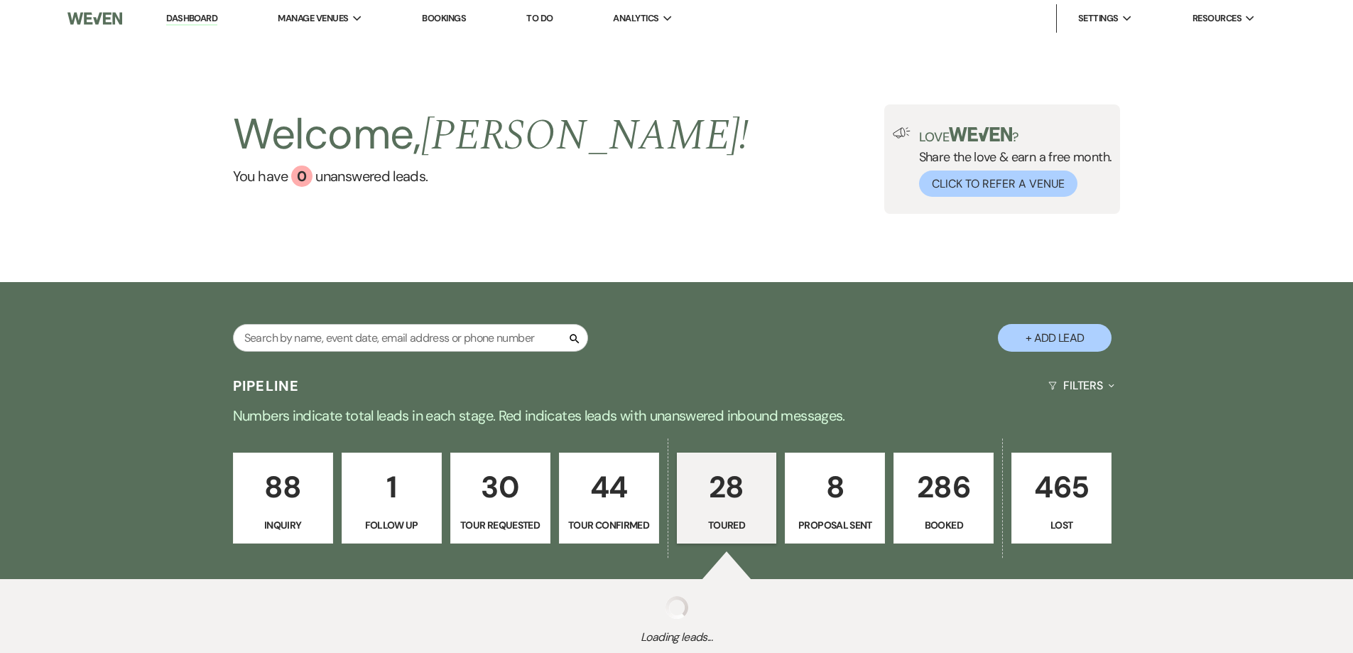
select select "5"
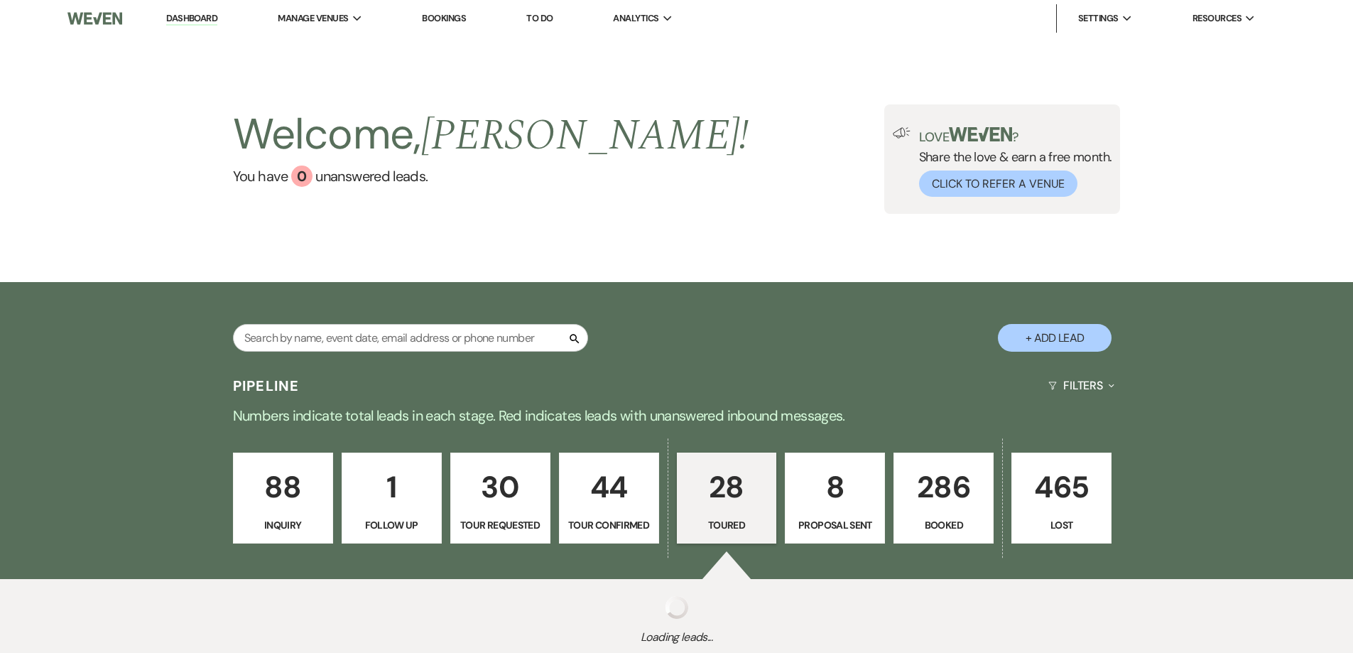
select select "5"
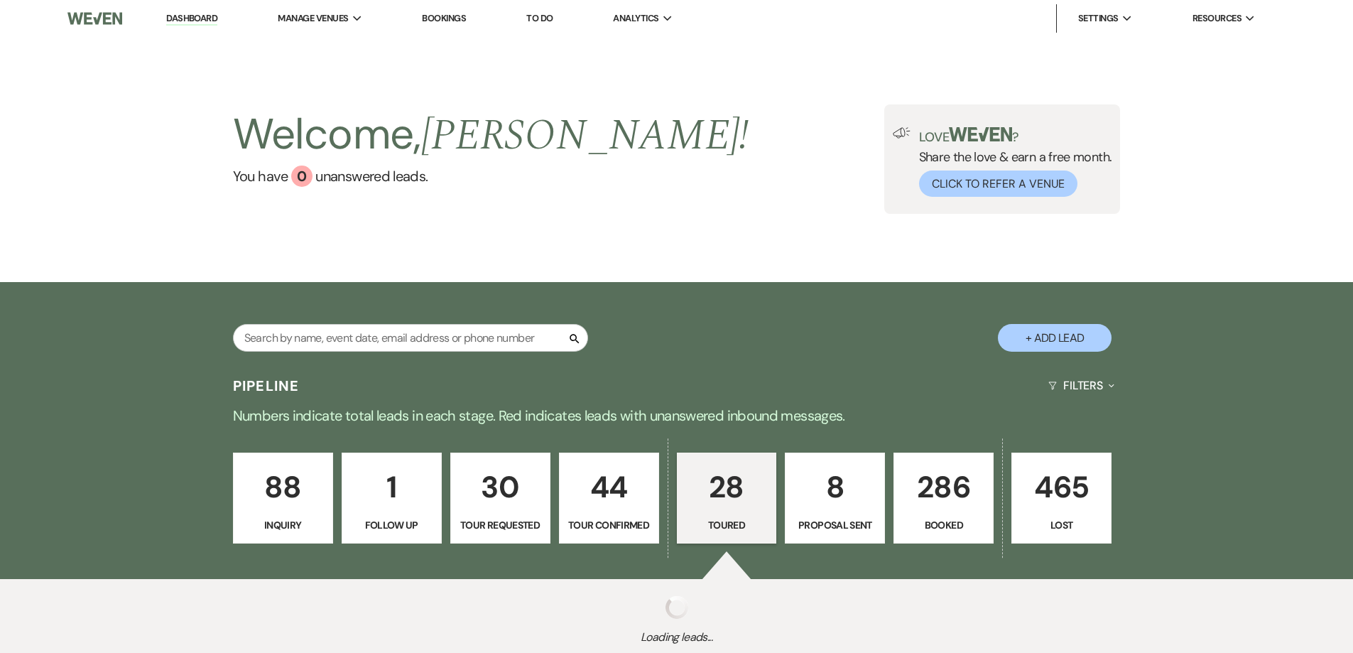
select select "5"
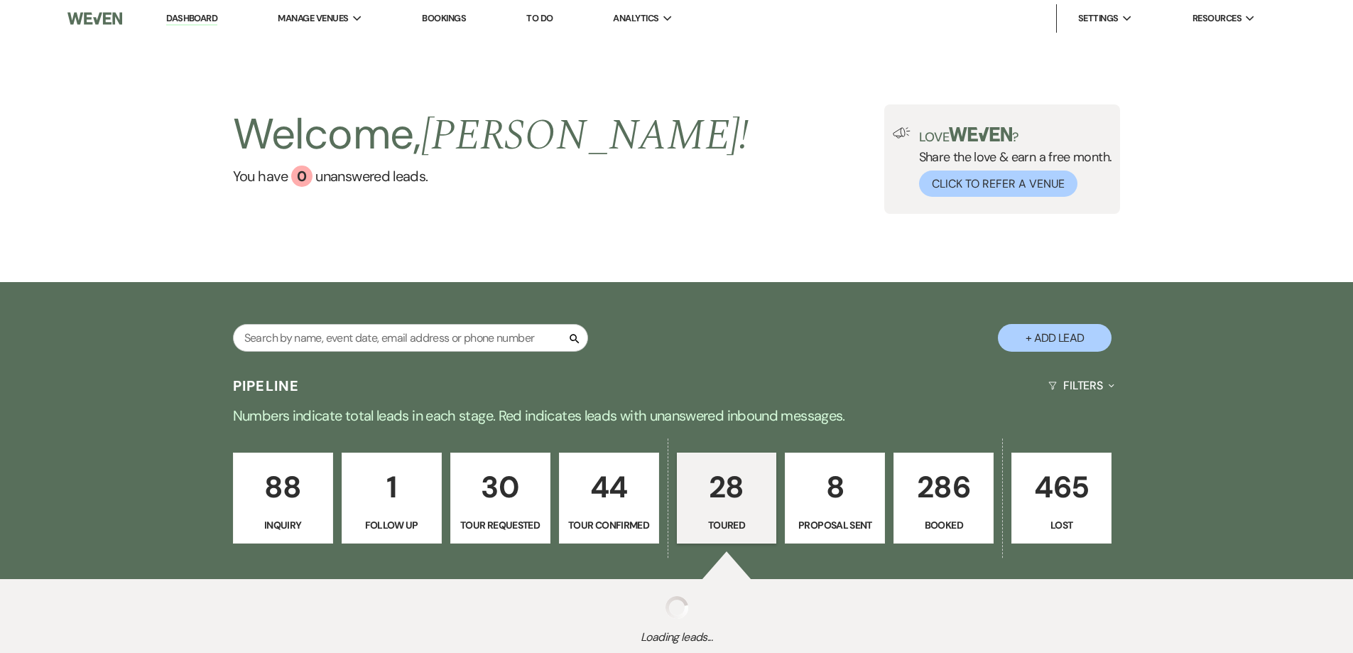
select select "5"
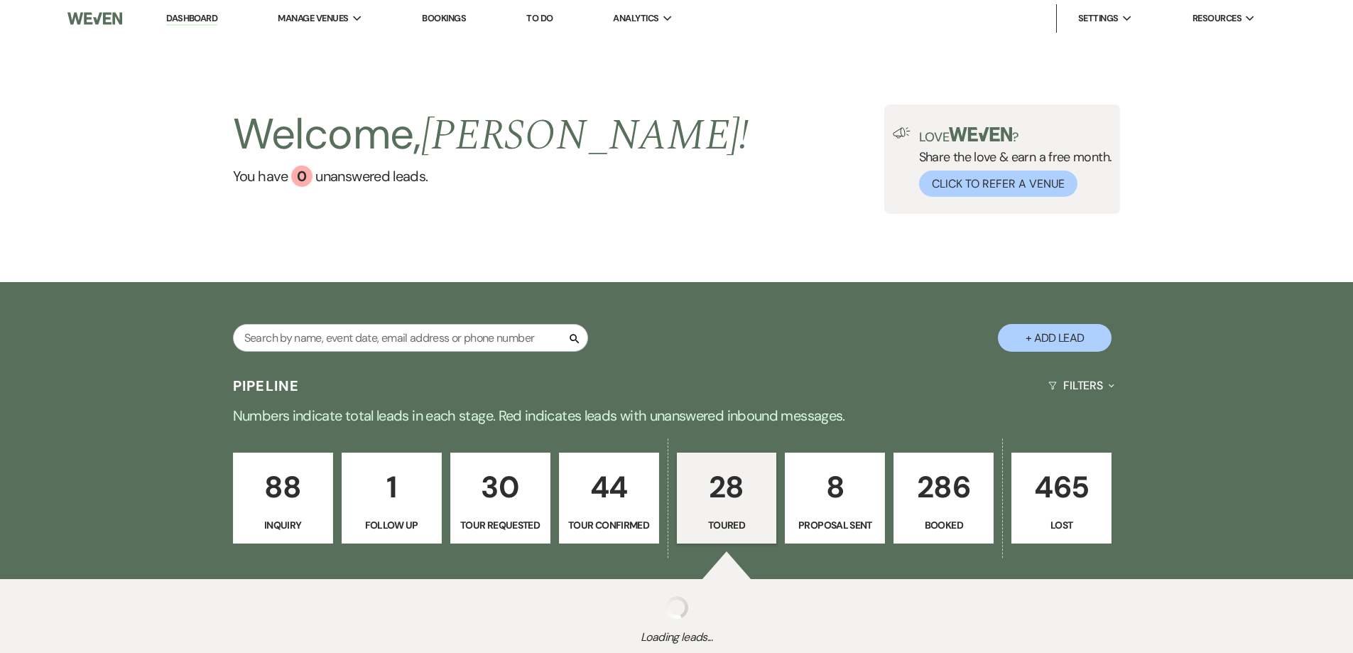
select select "5"
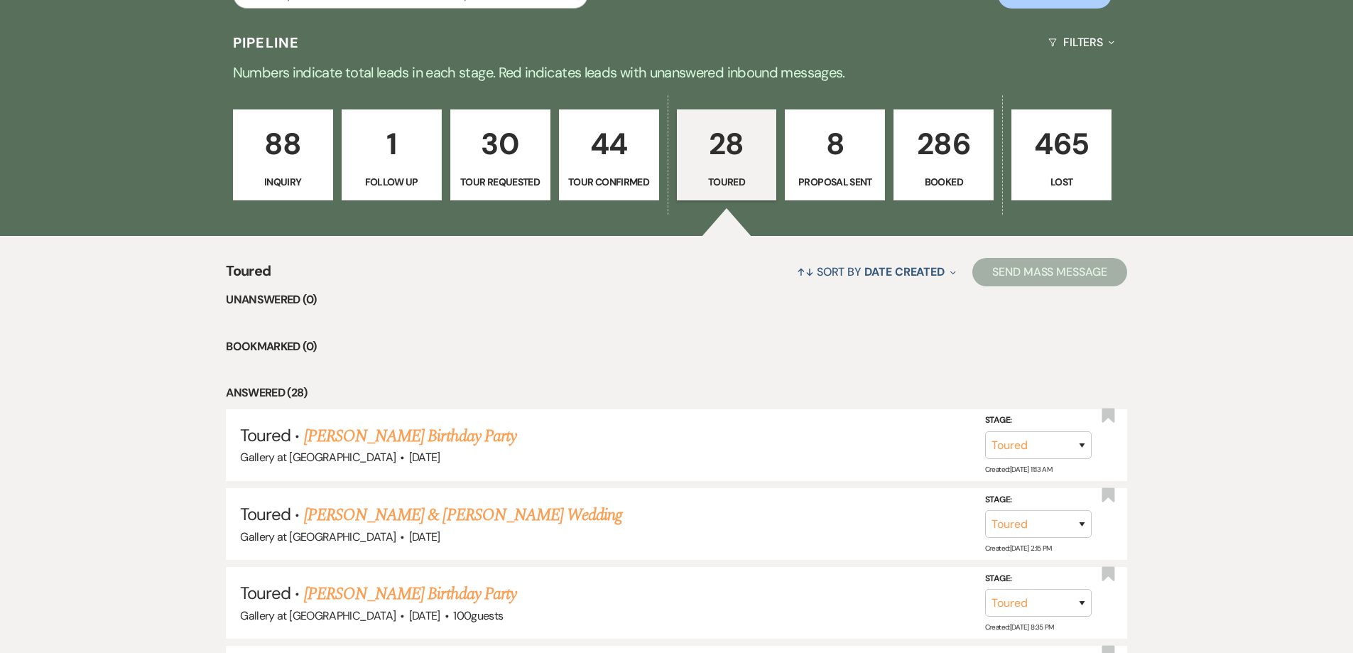
scroll to position [355, 0]
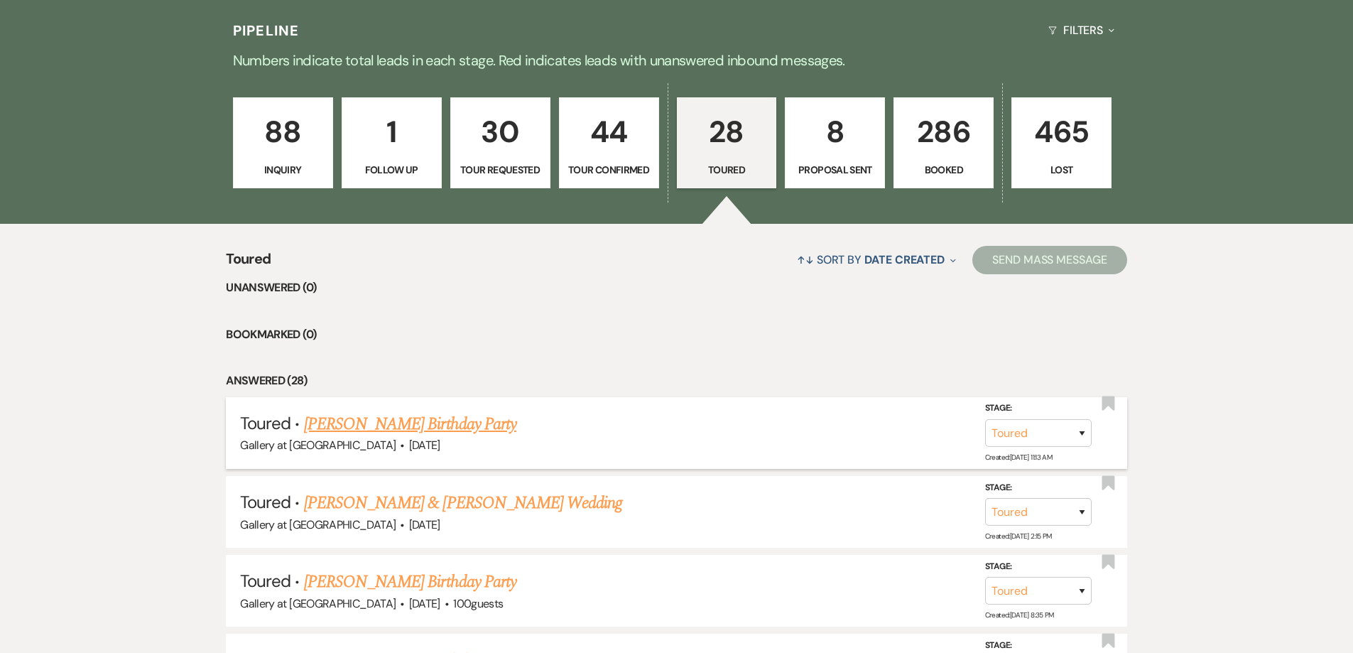
click at [453, 422] on link "[PERSON_NAME] Birthday Party" at bounding box center [410, 424] width 212 height 26
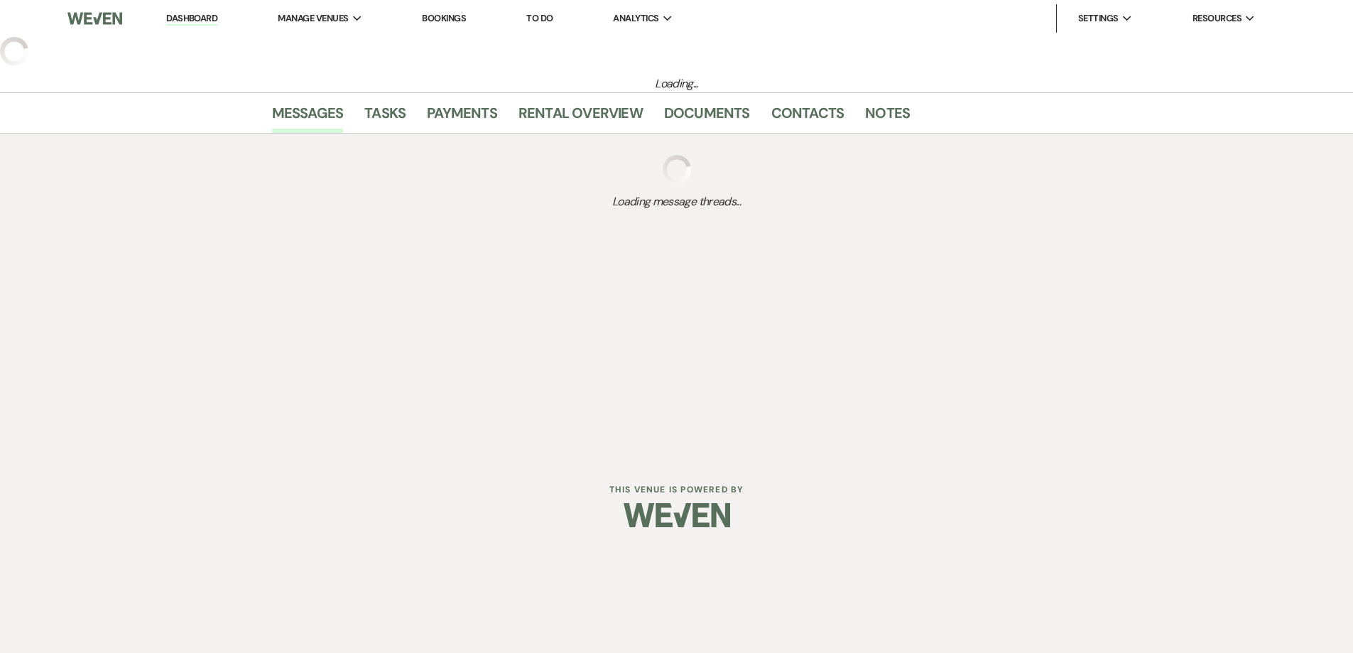
select select "5"
select select "12"
select select "4"
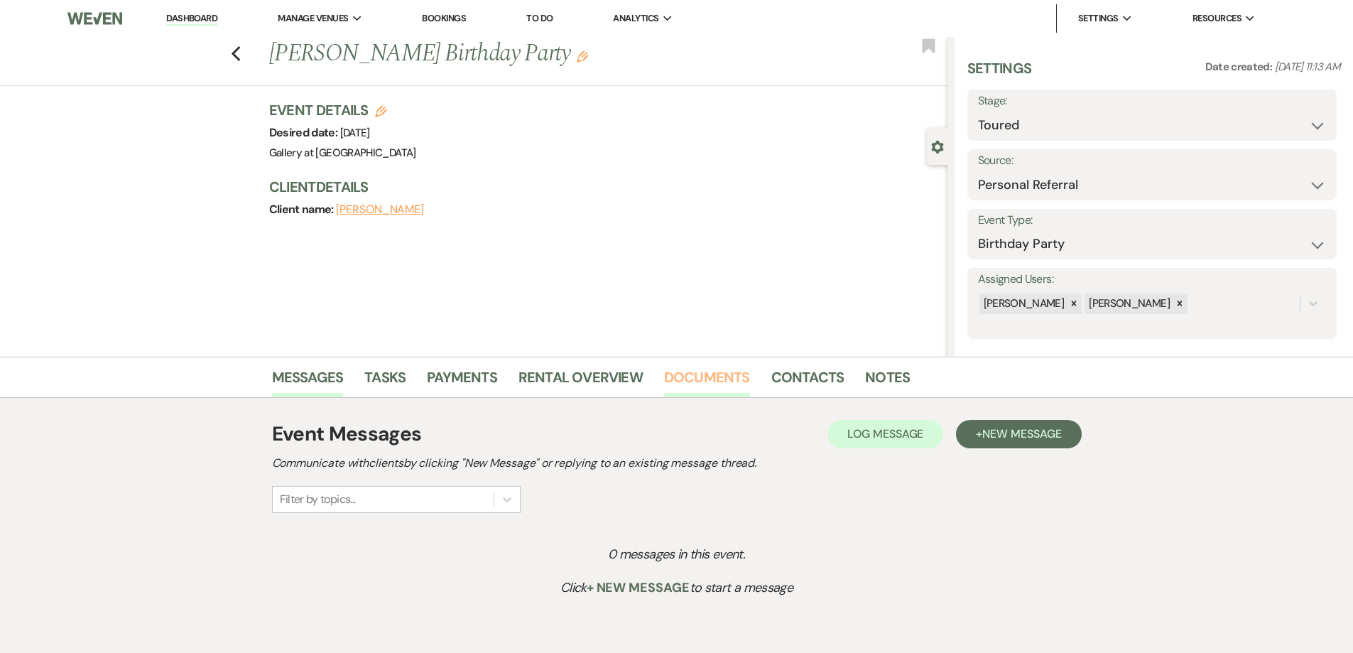
click at [720, 372] on link "Documents" at bounding box center [707, 381] width 86 height 31
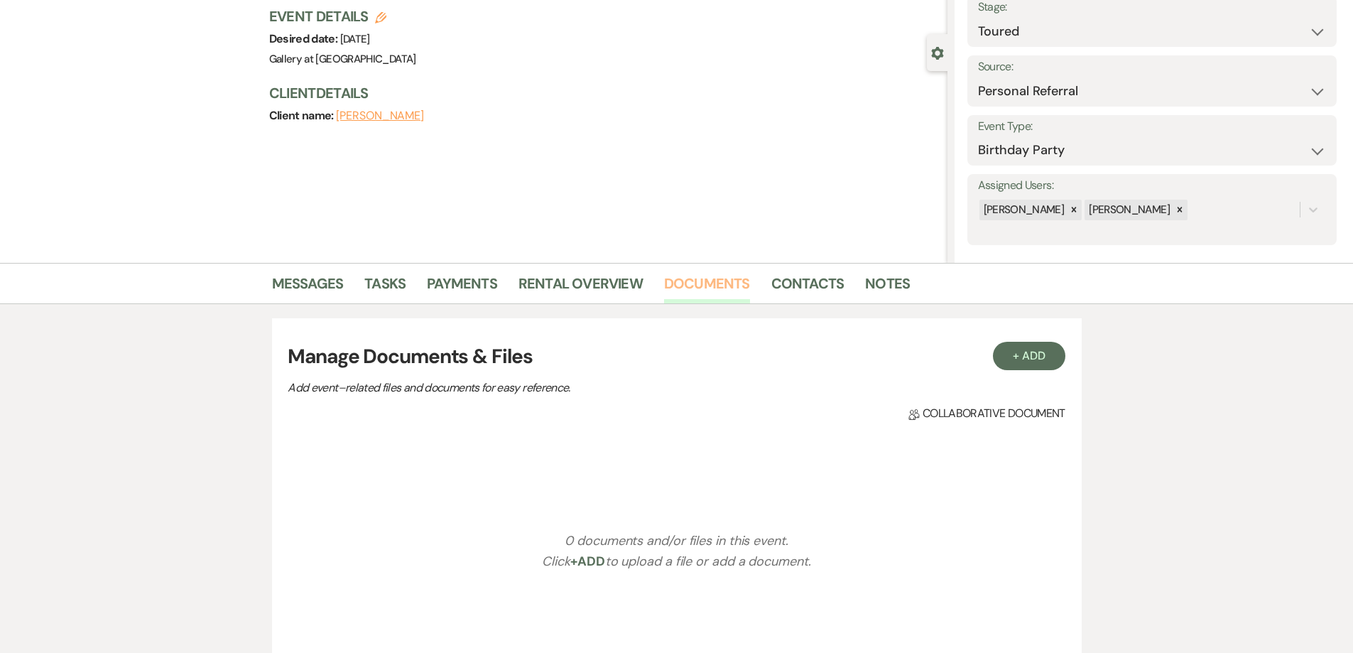
scroll to position [284, 0]
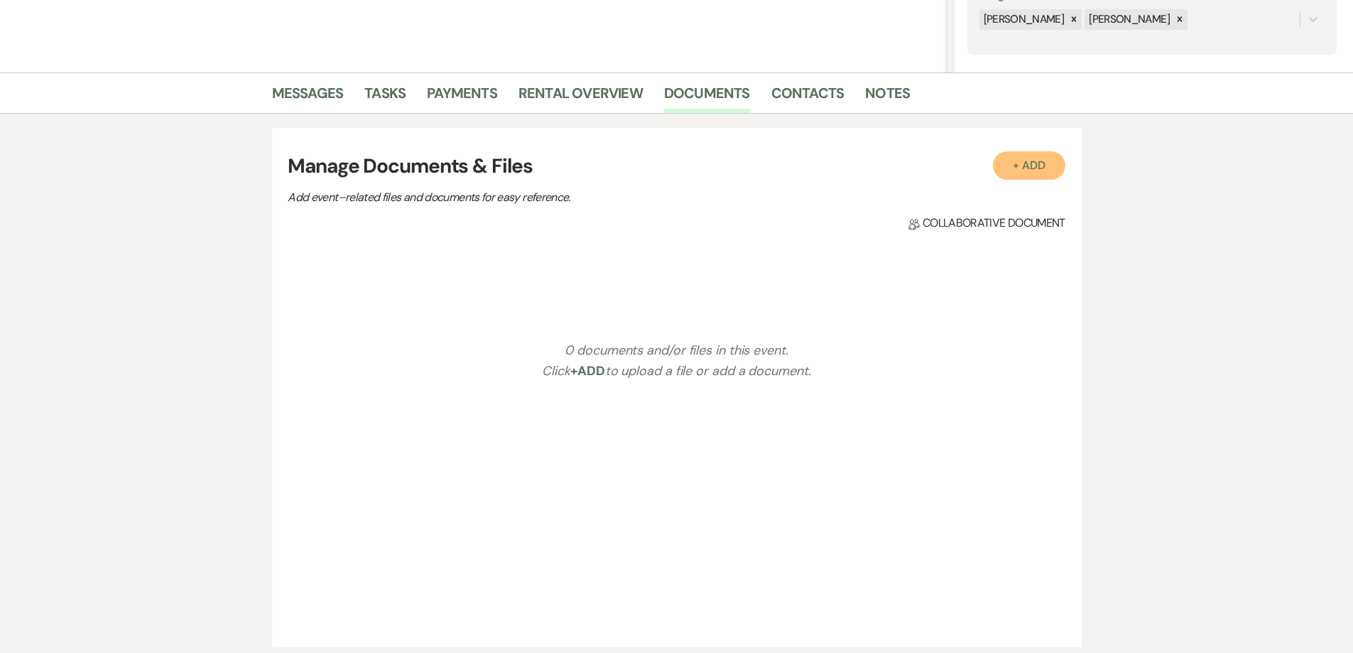
click at [1009, 166] on button "+ Add" at bounding box center [1029, 165] width 72 height 28
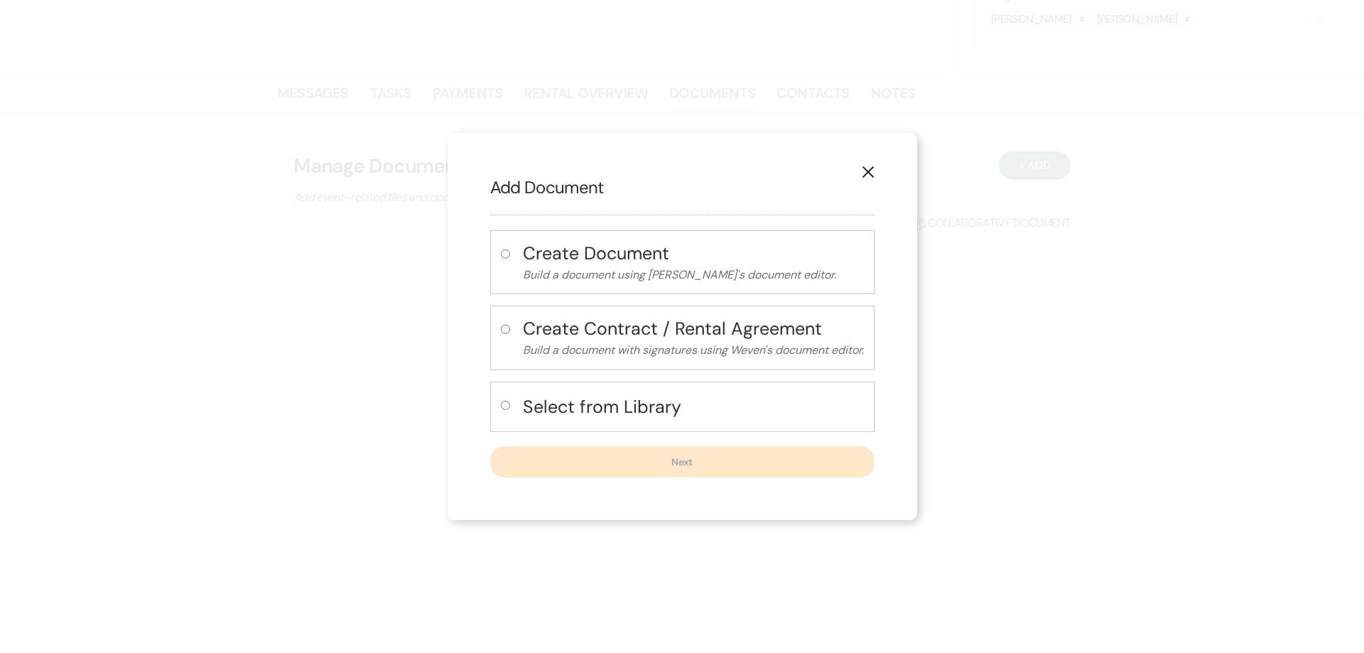
click at [509, 403] on label at bounding box center [508, 409] width 15 height 23
click at [509, 403] on input "radio" at bounding box center [505, 405] width 9 height 9
radio input "true"
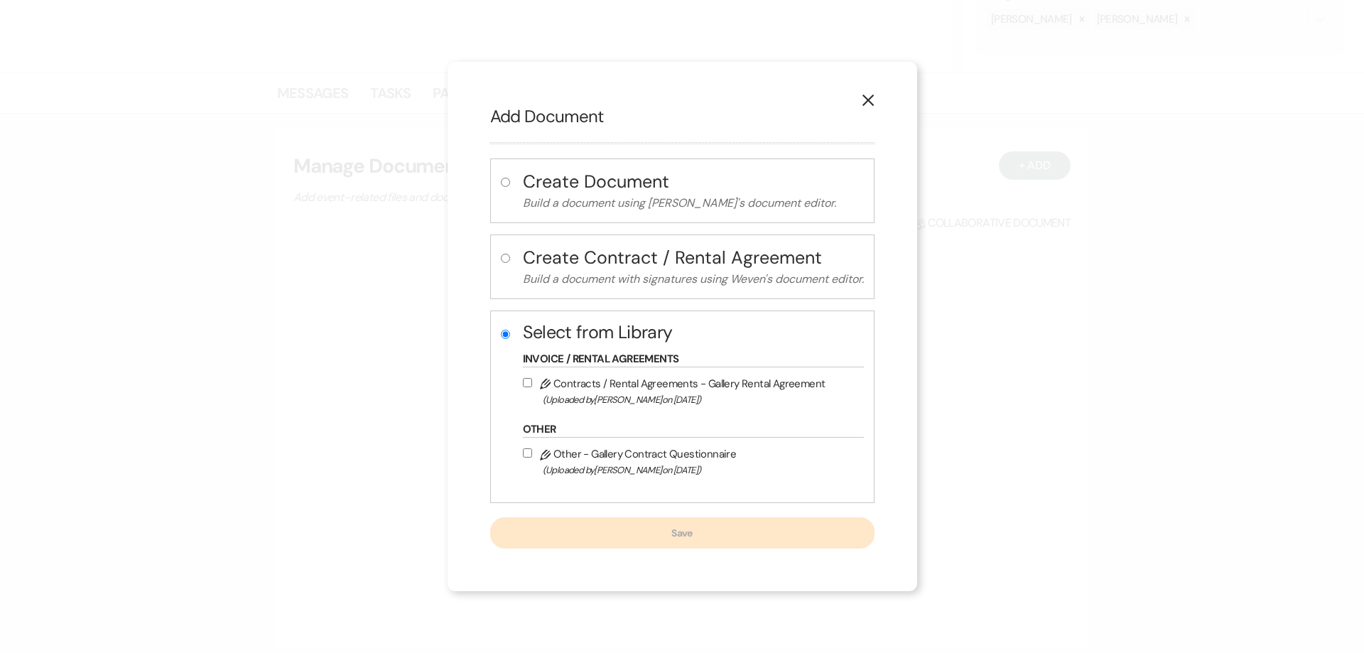
click at [523, 385] on input "Pencil Contracts / Rental Agreements - Gallery Rental Agreement (Uploaded by [P…" at bounding box center [527, 382] width 9 height 9
checkbox input "true"
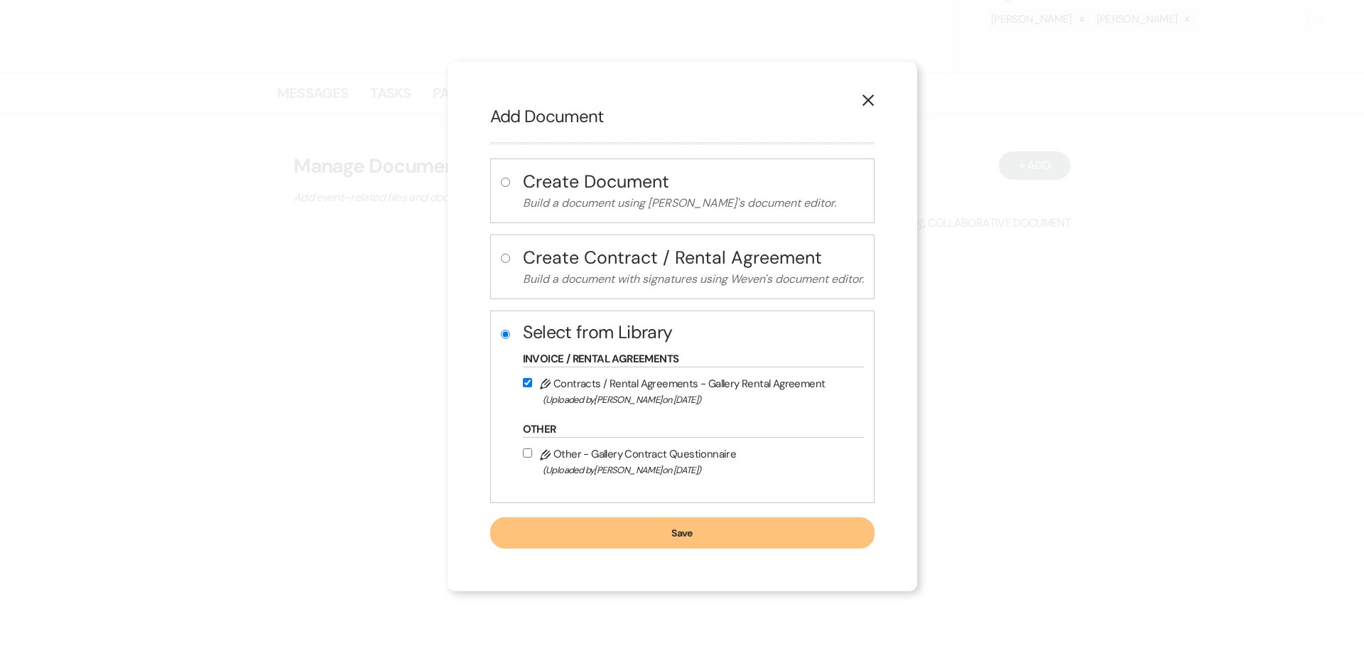
click at [576, 539] on button "Save" at bounding box center [682, 532] width 384 height 31
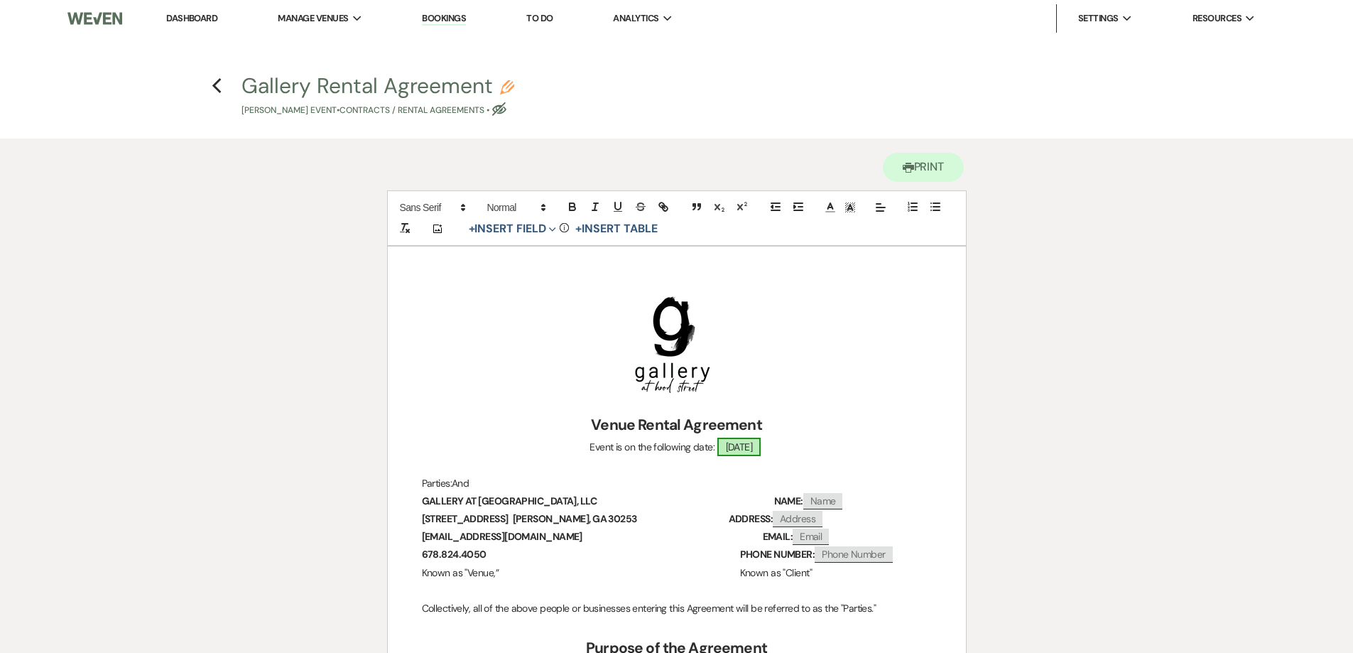
click at [739, 438] on span "[DATE]" at bounding box center [739, 447] width 44 height 18
select select "smartCustomField"
select select "owner"
select select "{{eventDate}}"
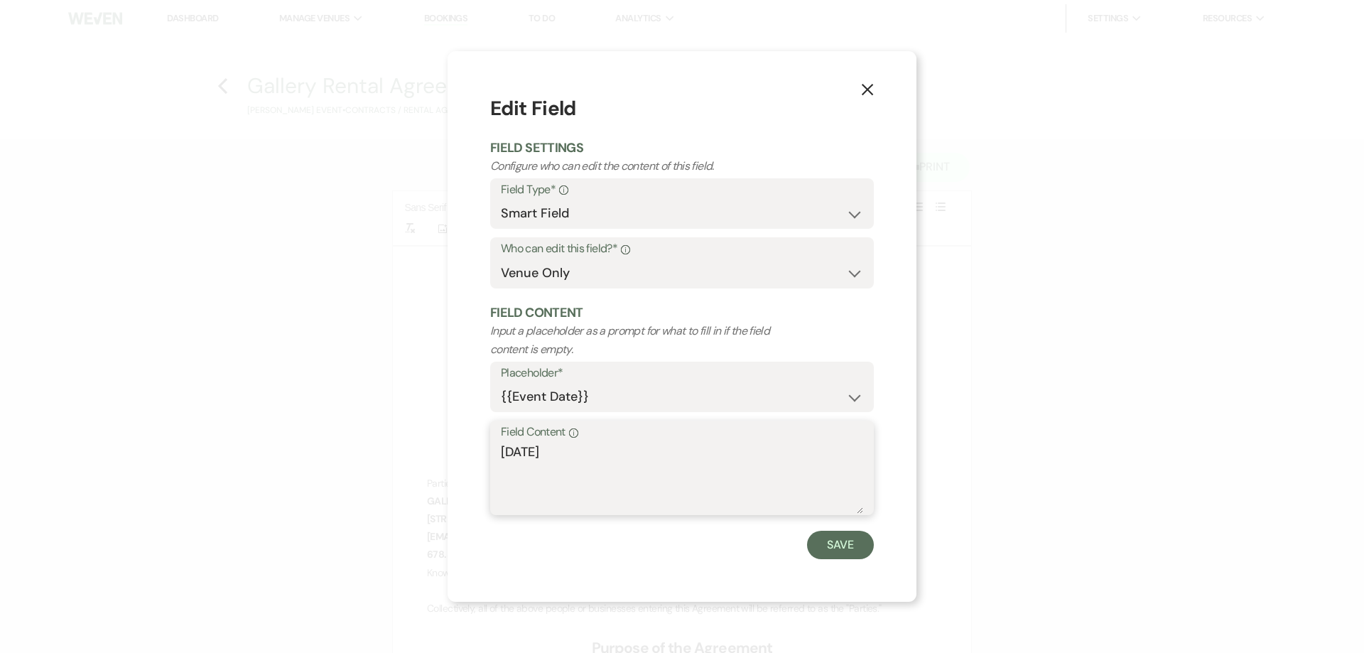
drag, startPoint x: 696, startPoint y: 452, endPoint x: 487, endPoint y: 471, distance: 209.7
click at [487, 471] on div "X Edit Field Field Settings Configure who can edit the content of this field. F…" at bounding box center [681, 326] width 469 height 550
type textarea "[DATE]"
click at [859, 539] on button "Save" at bounding box center [840, 545] width 67 height 28
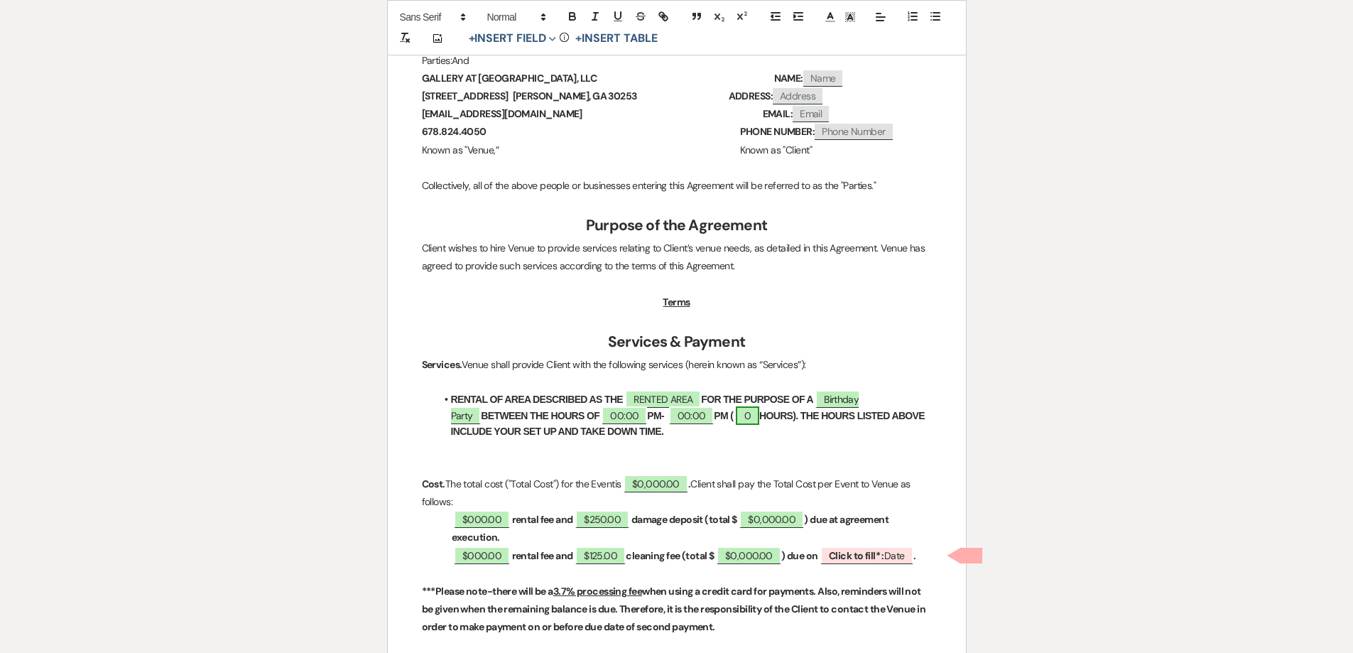
scroll to position [426, 0]
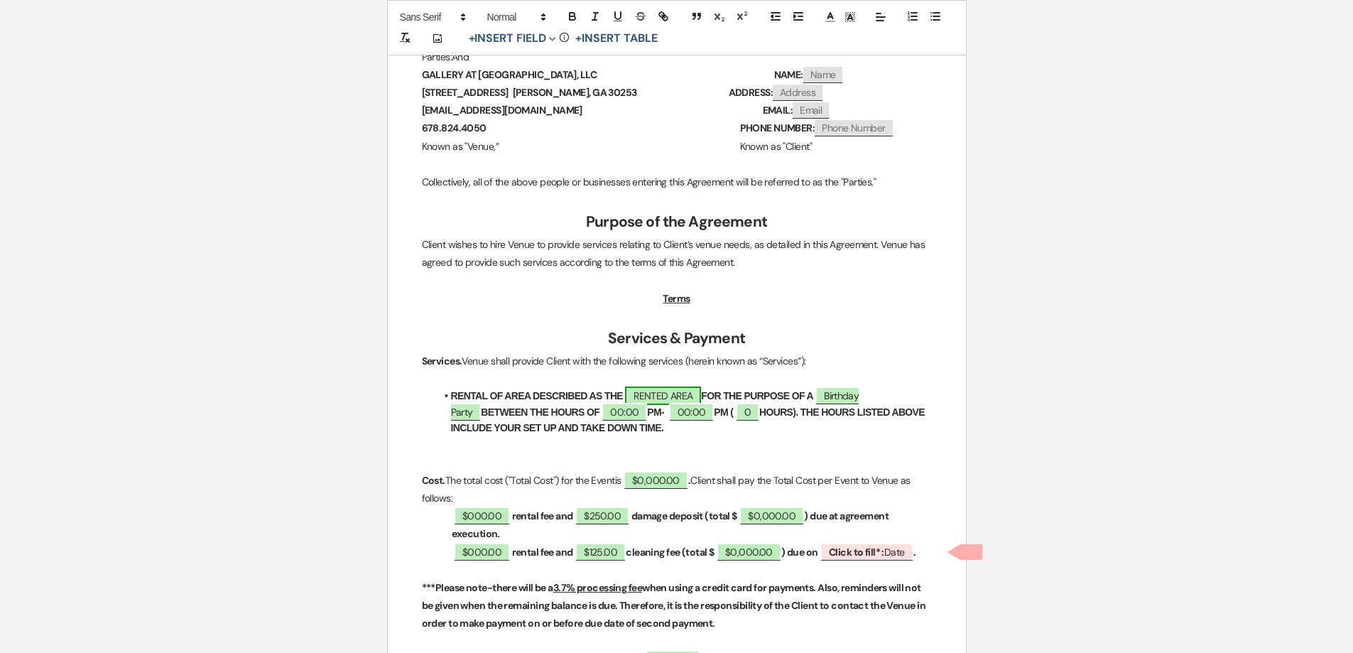
click at [681, 395] on span "RENTED AREA" at bounding box center [663, 395] width 76 height 18
select select "owner"
select select "Location"
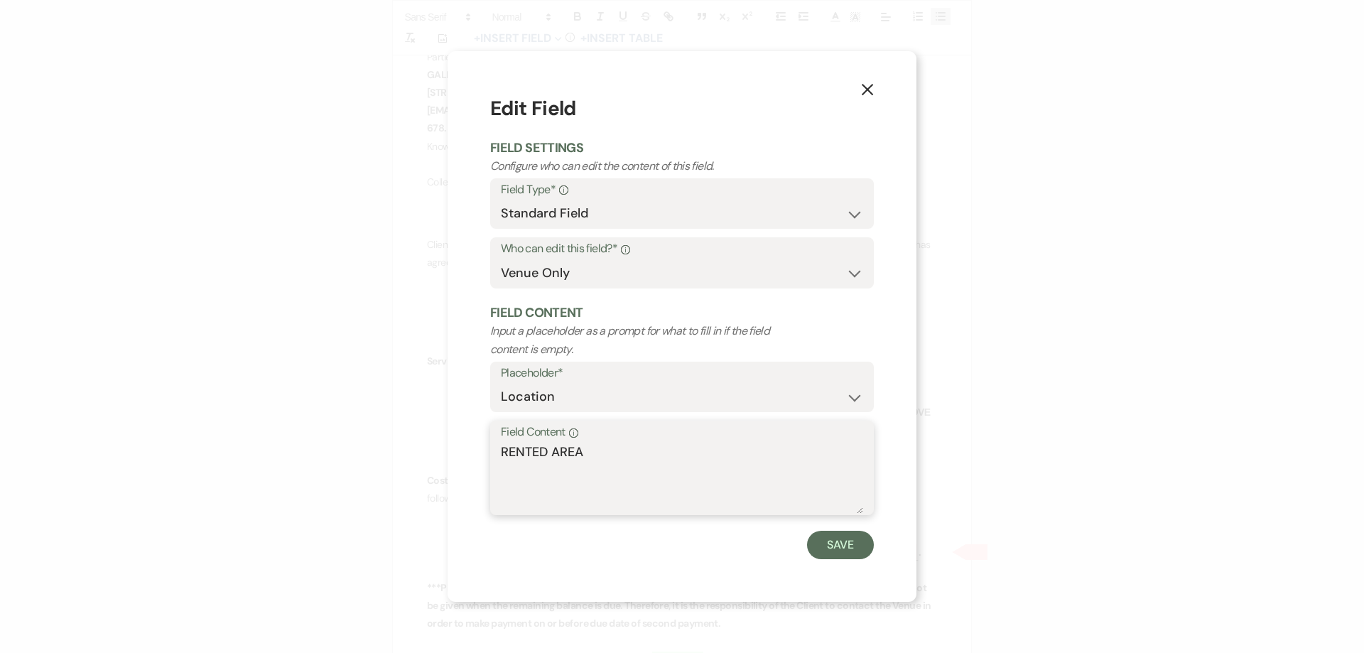
drag, startPoint x: 602, startPoint y: 451, endPoint x: 473, endPoint y: 447, distance: 128.6
click at [475, 455] on div "X Edit Field Field Settings Configure who can edit the content of this field. F…" at bounding box center [681, 326] width 469 height 550
type textarea "STERLING"
click at [834, 548] on button "Save" at bounding box center [840, 545] width 67 height 28
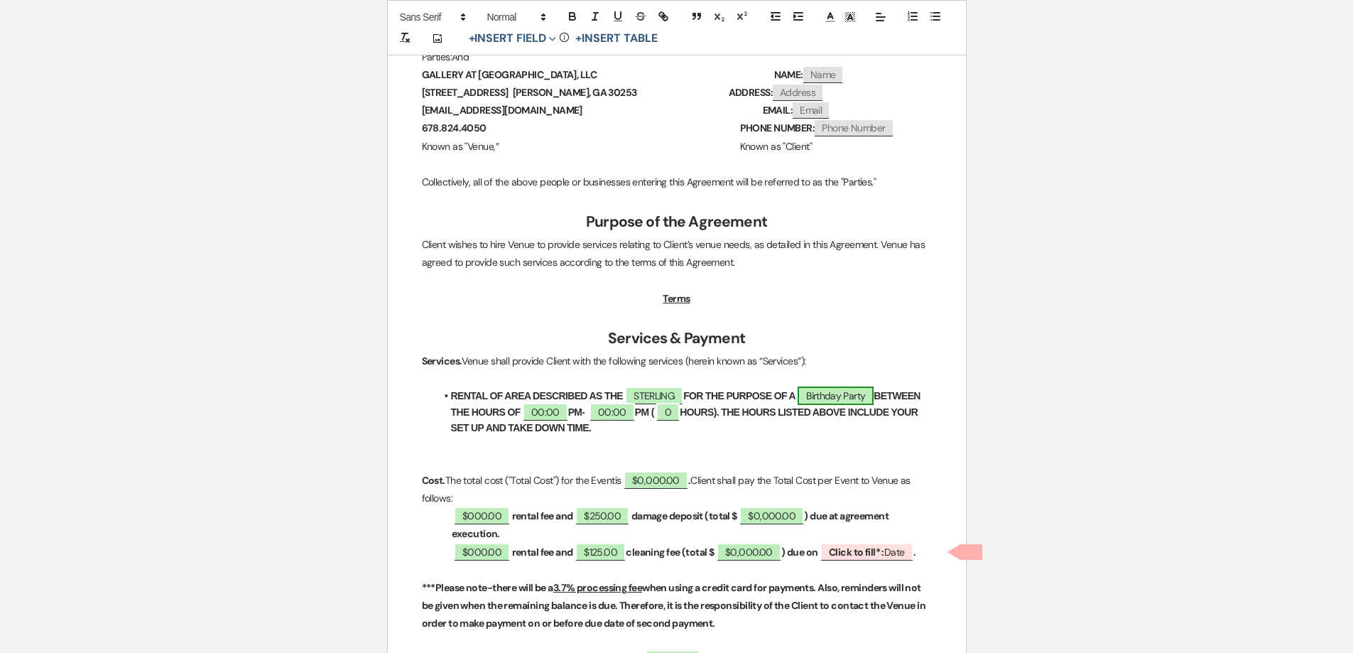
click at [846, 400] on span "Birthday Party" at bounding box center [836, 395] width 76 height 18
select select "smartCustomField"
select select "owner"
select select "{{eventType}}"
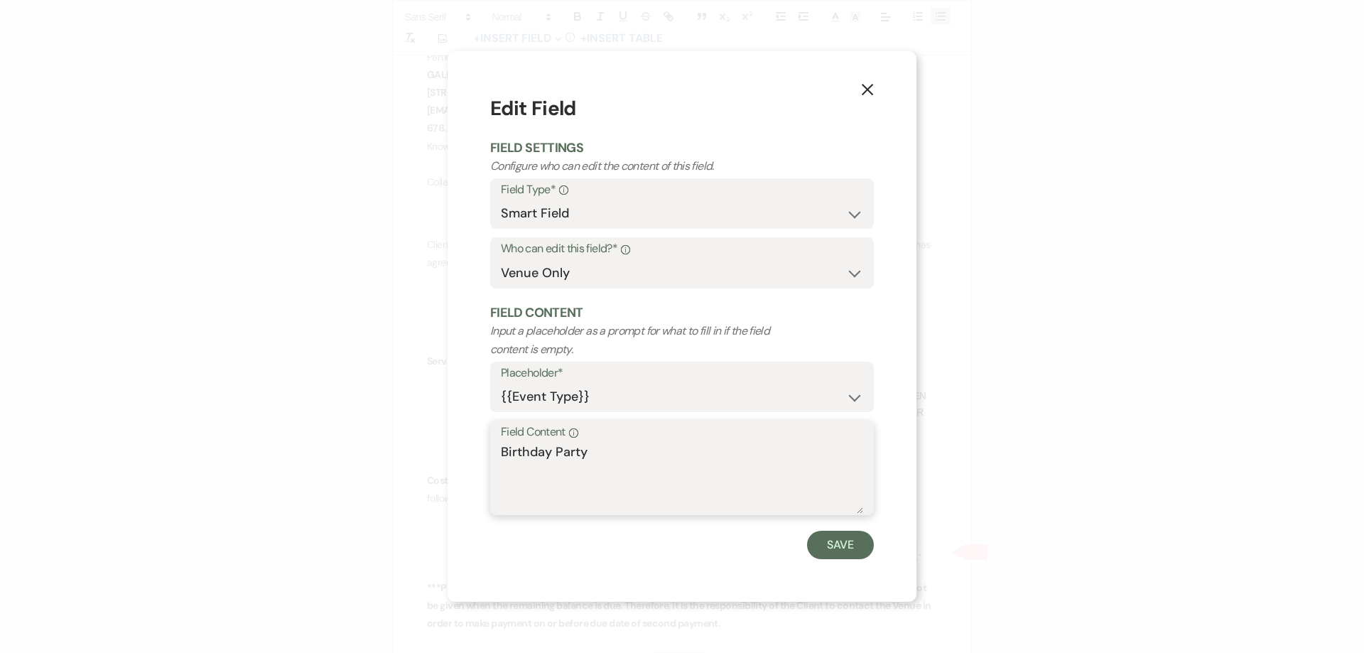
drag, startPoint x: 601, startPoint y: 454, endPoint x: 432, endPoint y: 470, distance: 169.8
click at [433, 470] on div "X Edit Field Field Settings Configure who can edit the content of this field. F…" at bounding box center [682, 326] width 1364 height 653
type textarea "BIRTHDAY PARTY"
click at [856, 538] on button "Save" at bounding box center [840, 545] width 67 height 28
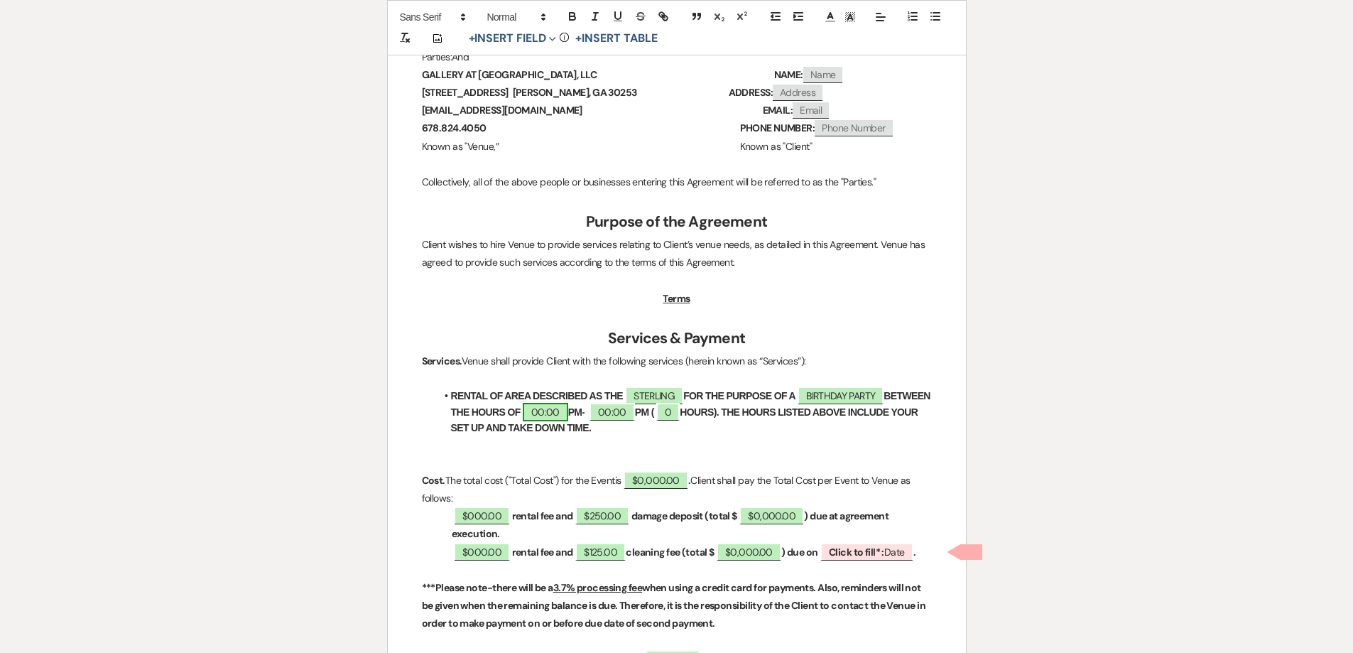
click at [568, 418] on span "00:00" at bounding box center [545, 412] width 45 height 18
select select "owner"
select select "Time"
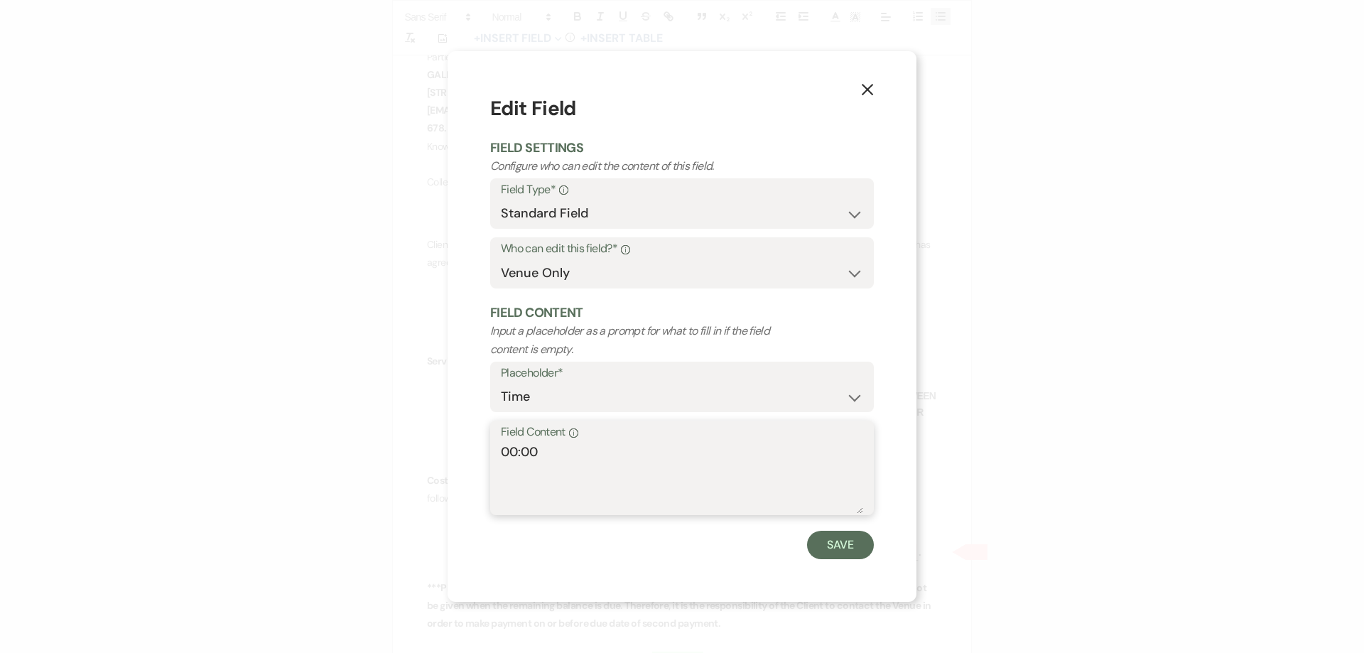
click at [510, 450] on textarea "00:00" at bounding box center [682, 478] width 362 height 71
click at [516, 450] on textarea "00:00" at bounding box center [682, 478] width 362 height 71
type textarea "7:00"
click at [832, 551] on button "Save" at bounding box center [840, 545] width 67 height 28
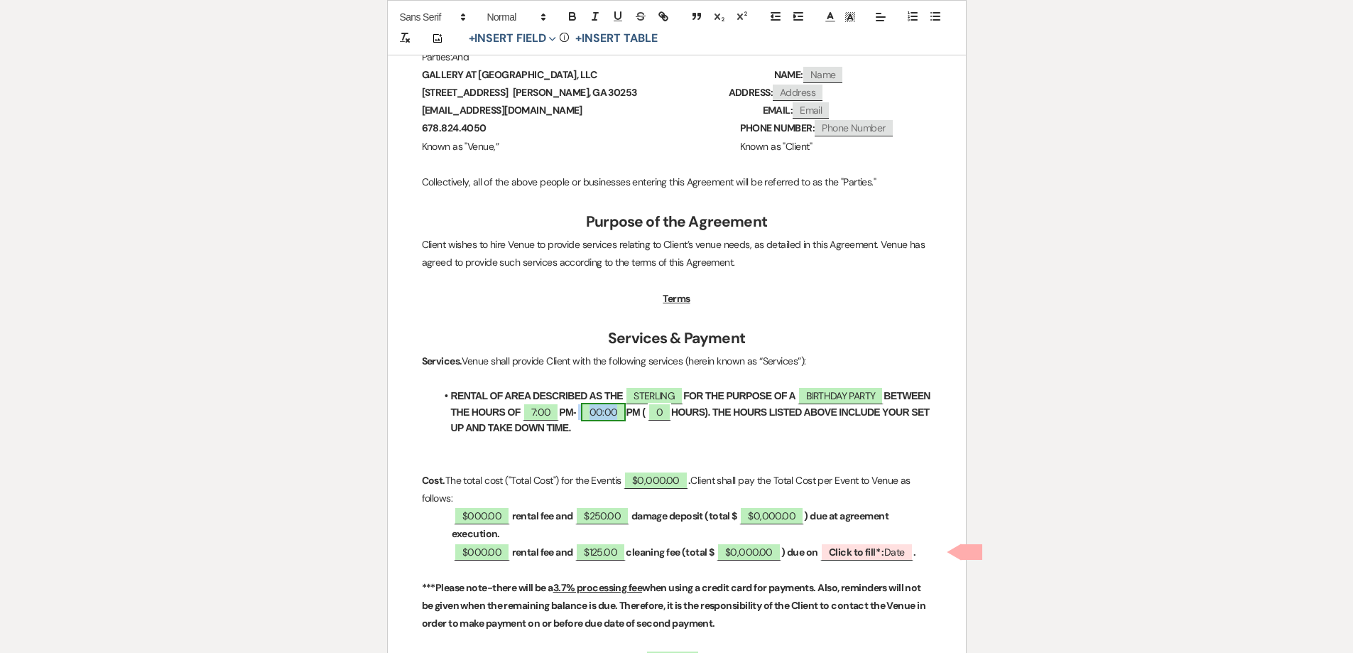
click at [626, 411] on span "00:00" at bounding box center [603, 412] width 45 height 18
select select "owner"
select select "Time"
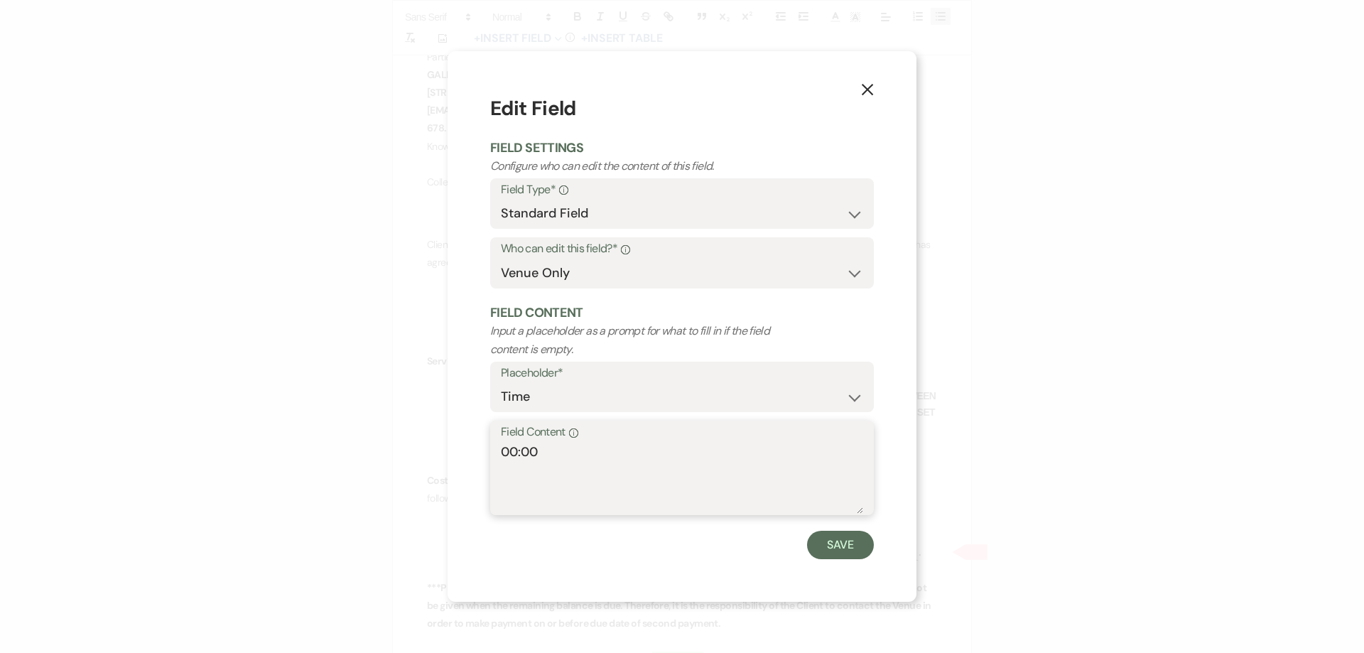
click at [520, 448] on textarea "00:00" at bounding box center [682, 478] width 362 height 71
click at [519, 451] on textarea "00:00" at bounding box center [682, 478] width 362 height 71
type textarea "1:00"
click at [852, 545] on button "Save" at bounding box center [840, 545] width 67 height 28
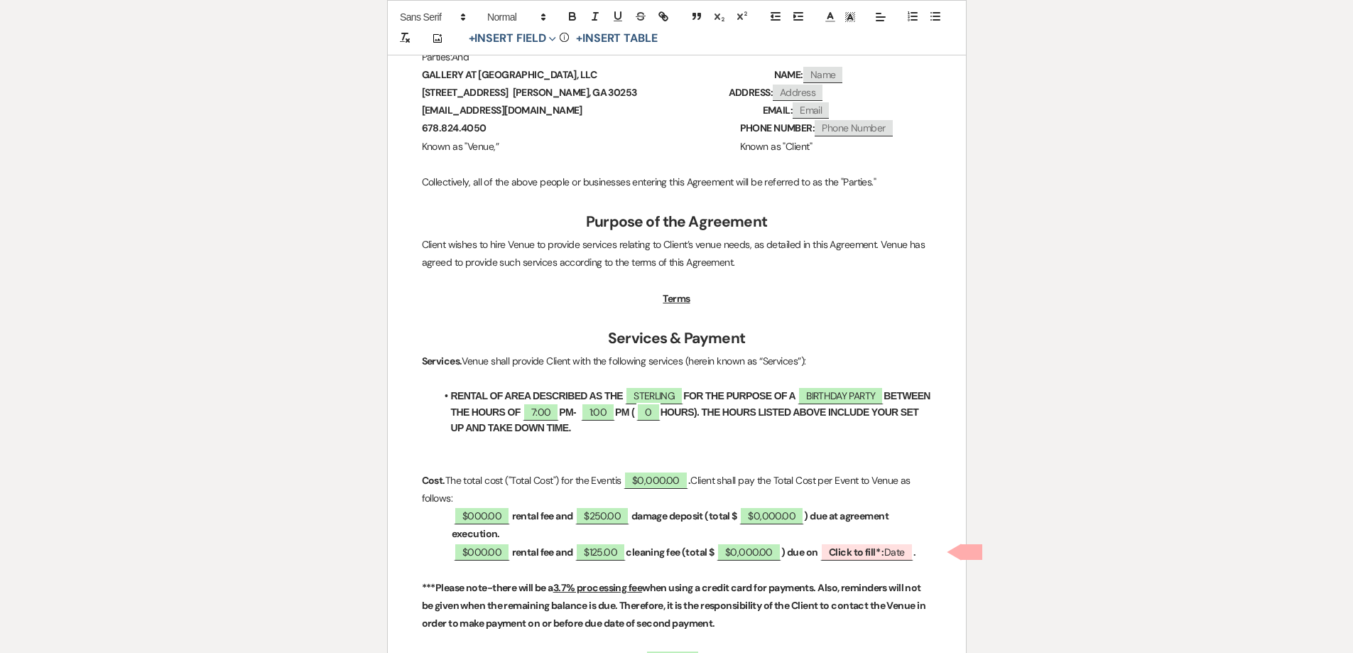
click at [634, 408] on strong "PM (" at bounding box center [624, 411] width 19 height 11
click at [661, 408] on span "0" at bounding box center [648, 412] width 23 height 18
select select "owner"
select select "Number"
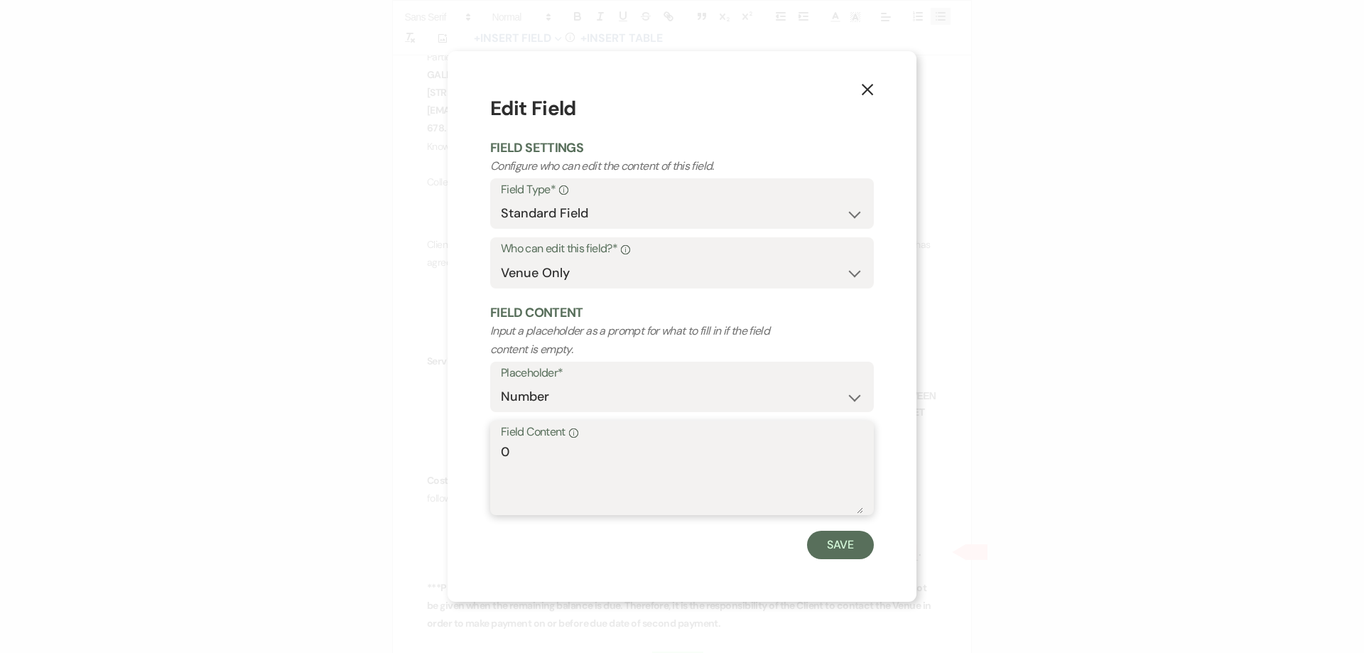
drag, startPoint x: 487, startPoint y: 451, endPoint x: 457, endPoint y: 455, distance: 29.4
click at [462, 454] on div "X Edit Field Field Settings Configure who can edit the content of this field. F…" at bounding box center [681, 326] width 469 height 550
type textarea "6"
click at [820, 548] on button "Save" at bounding box center [840, 545] width 67 height 28
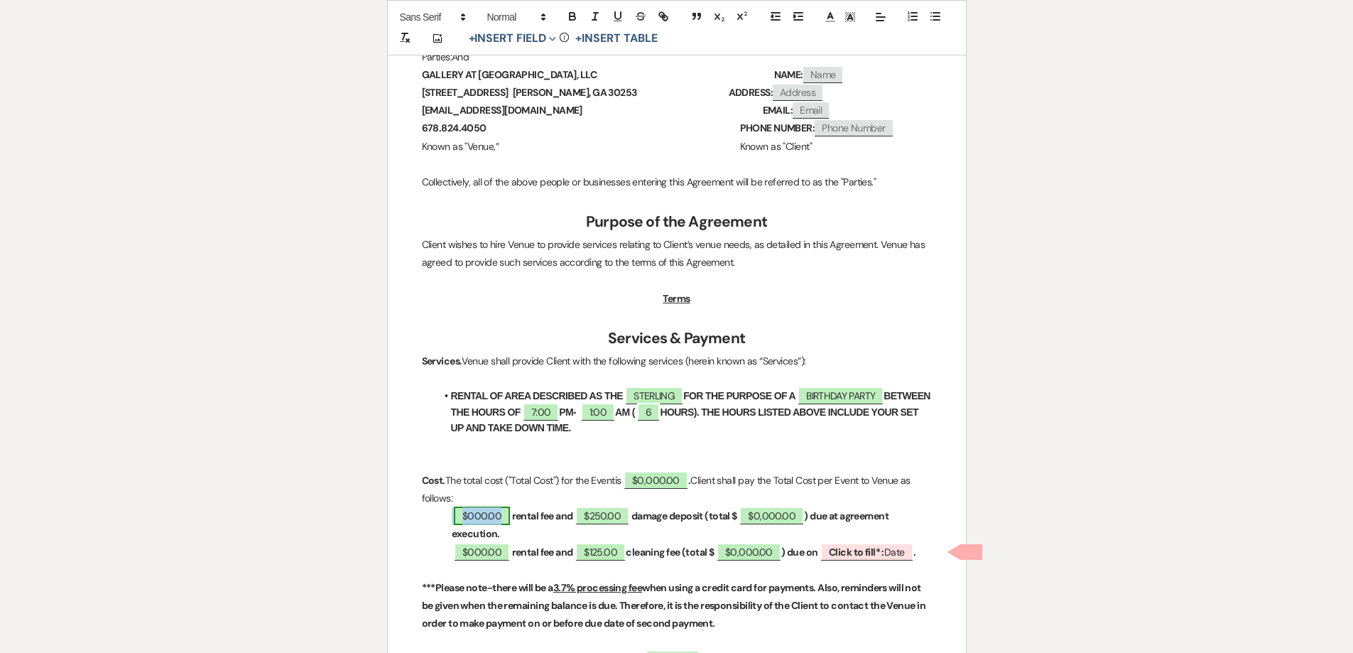
click at [484, 519] on span "$000.00" at bounding box center [482, 515] width 56 height 18
select select "owner"
select select "Amount"
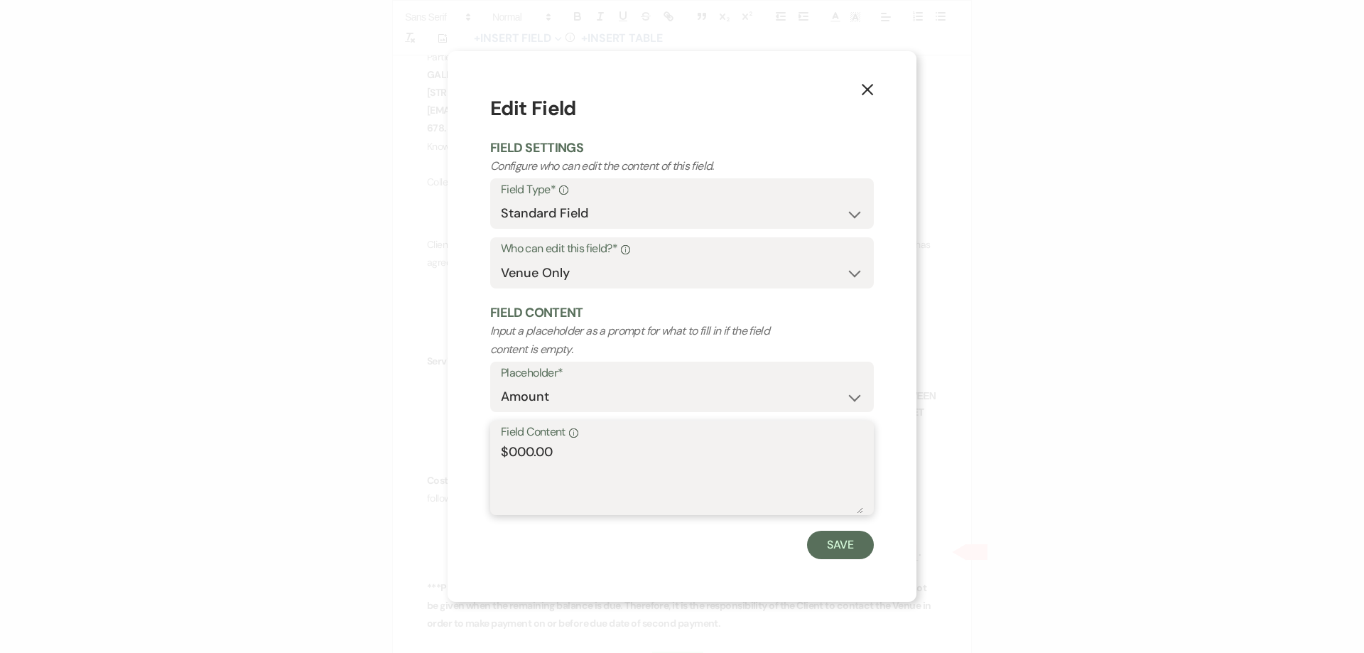
drag, startPoint x: 534, startPoint y: 450, endPoint x: 505, endPoint y: 450, distance: 29.1
click at [505, 450] on textarea "$000.00" at bounding box center [682, 478] width 362 height 71
type textarea "$1,095.00"
click at [833, 546] on button "Save" at bounding box center [840, 545] width 67 height 28
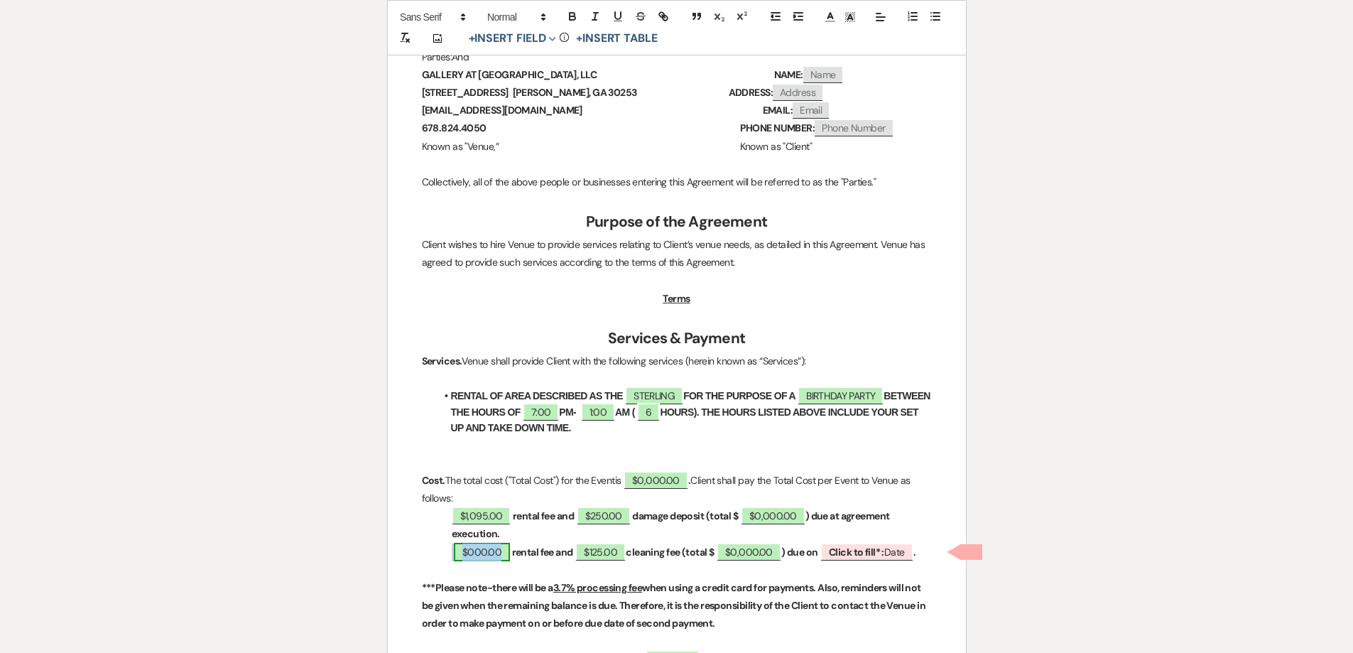
click at [468, 552] on span "$000.00" at bounding box center [482, 552] width 56 height 18
select select "owner"
select select "Amount"
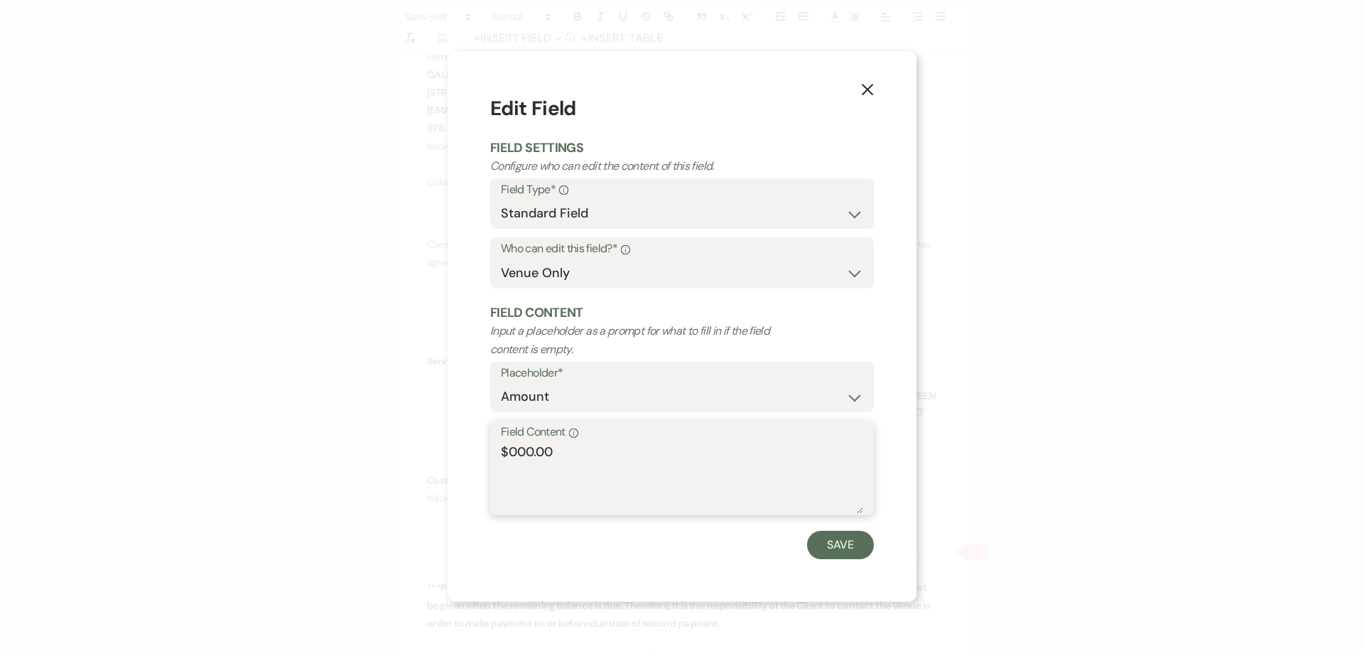
drag, startPoint x: 533, startPoint y: 449, endPoint x: 507, endPoint y: 451, distance: 25.7
click at [507, 451] on textarea "$000.00" at bounding box center [682, 478] width 362 height 71
type textarea "$1,095.00"
click at [851, 537] on button "Save" at bounding box center [840, 545] width 67 height 28
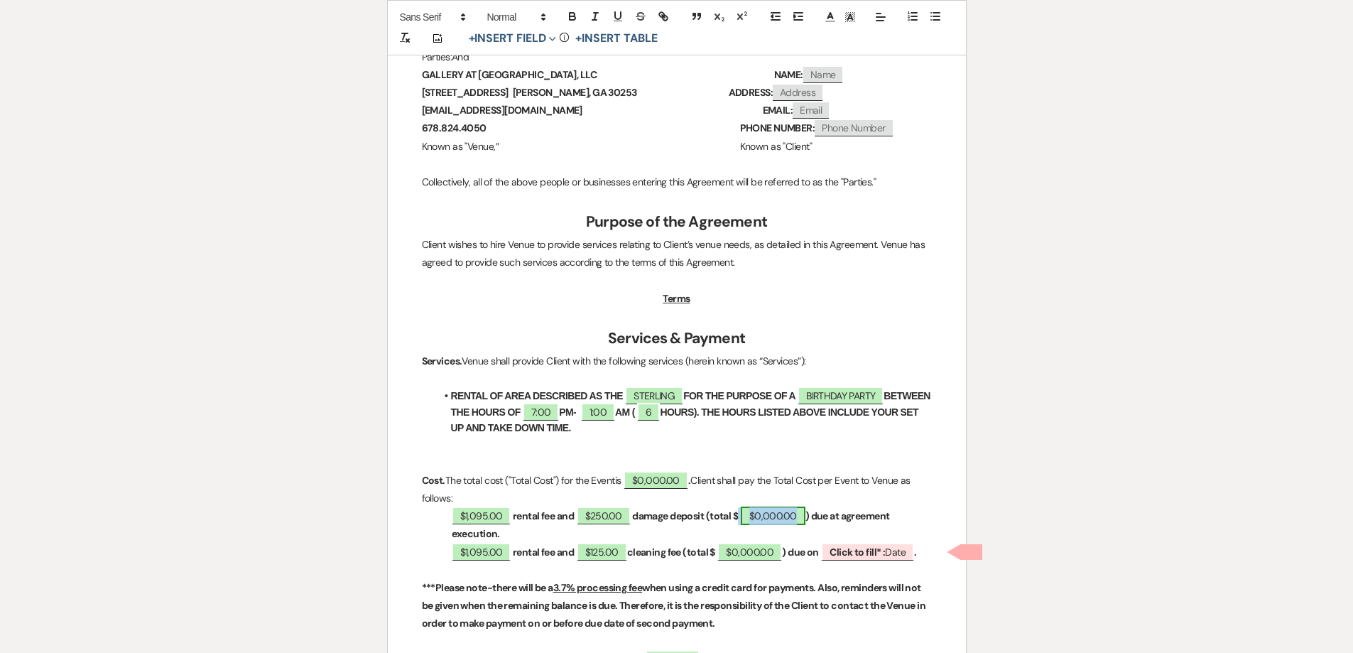
click at [756, 518] on span "$0,000.00" at bounding box center [773, 515] width 65 height 18
select select "owner"
select select "Total"
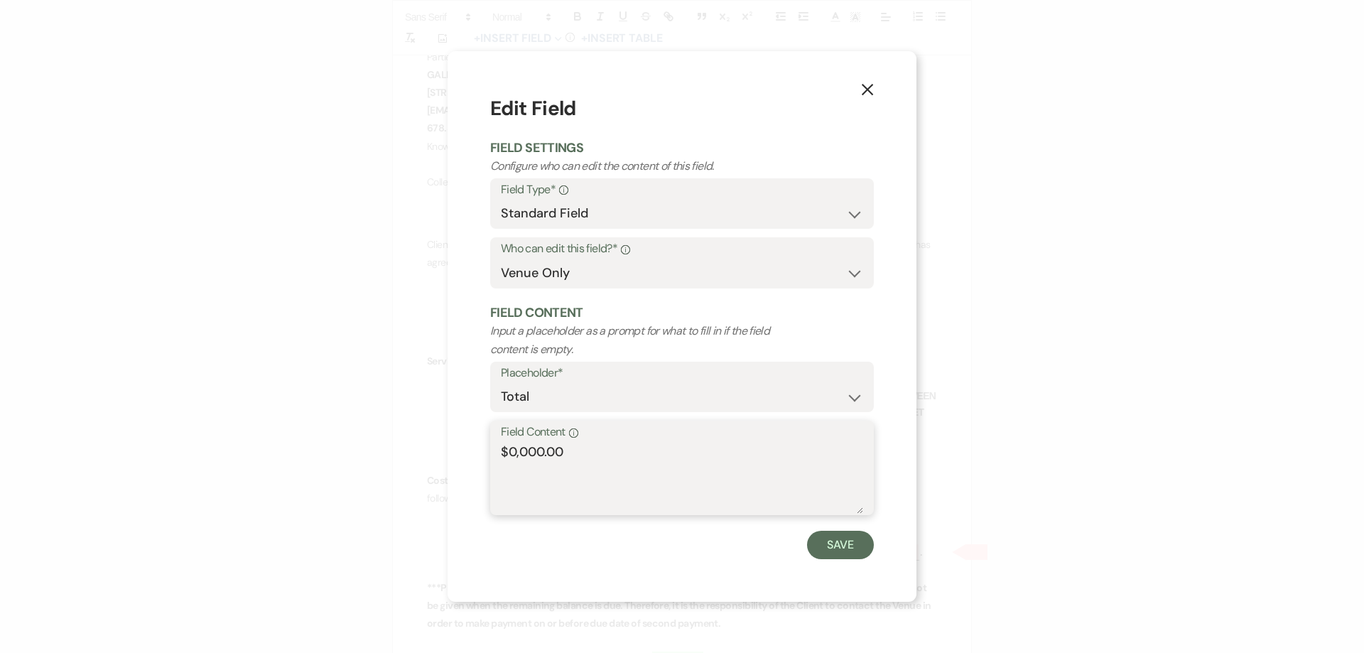
drag, startPoint x: 544, startPoint y: 456, endPoint x: 506, endPoint y: 457, distance: 37.7
click at [506, 457] on textarea "$0,000.00" at bounding box center [682, 478] width 362 height 71
type textarea "$1,345.00"
click at [819, 548] on button "Save" at bounding box center [840, 545] width 67 height 28
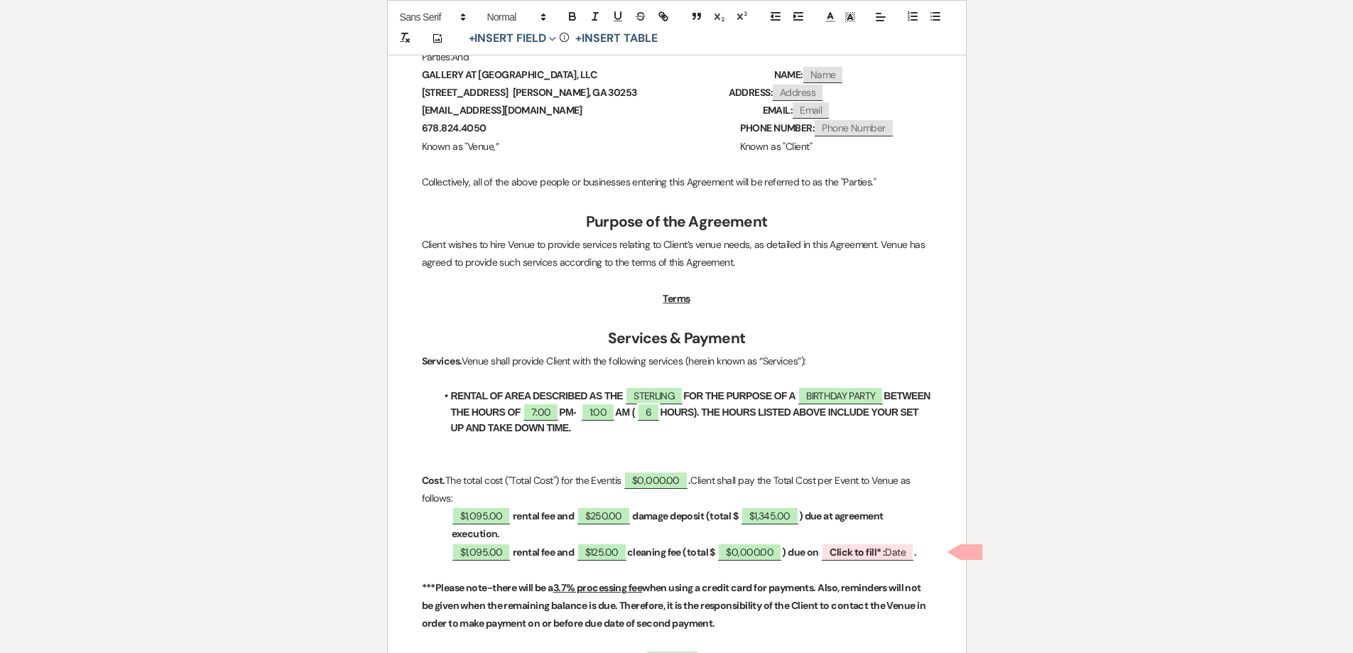
click at [570, 553] on strong "rental fee and" at bounding box center [543, 552] width 61 height 13
click at [574, 550] on strong "rental fee and" at bounding box center [543, 552] width 61 height 13
click at [671, 553] on strong "cleaning fee (total $" at bounding box center [653, 552] width 88 height 13
click at [535, 36] on button "+ Insert Field Expand" at bounding box center [513, 38] width 98 height 17
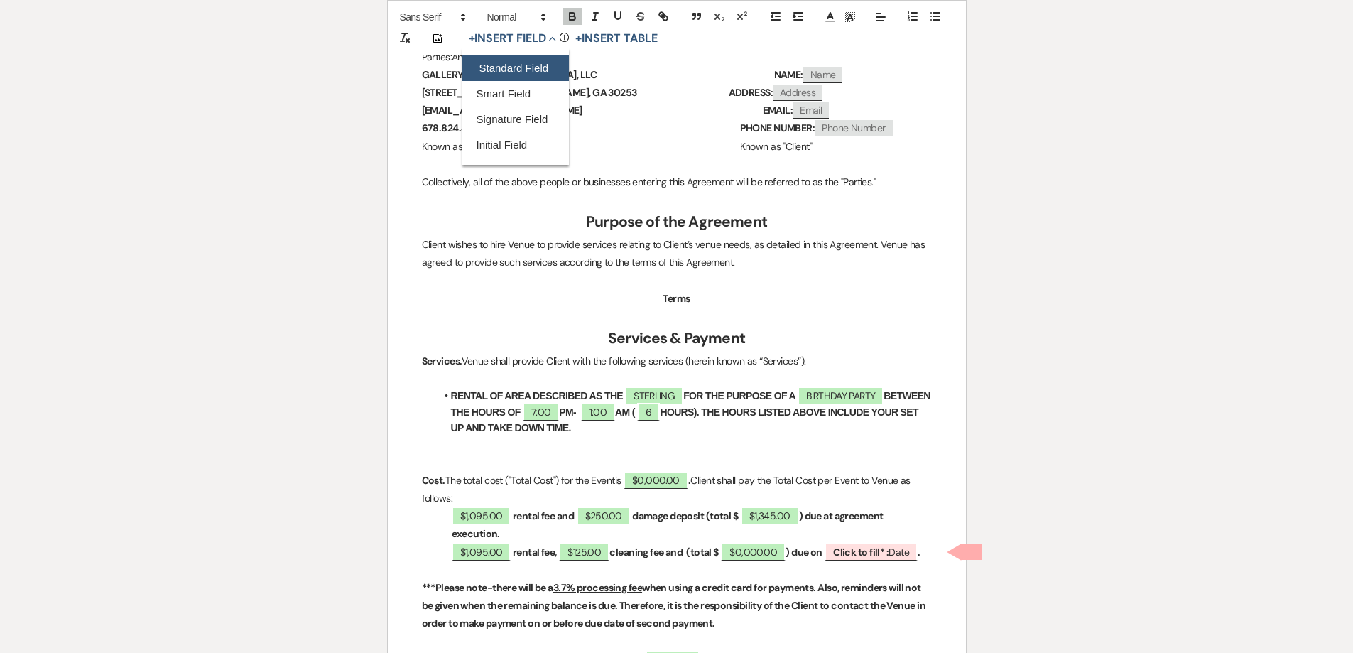
click at [538, 75] on button "Standard Field" at bounding box center [515, 68] width 107 height 26
select select "owner"
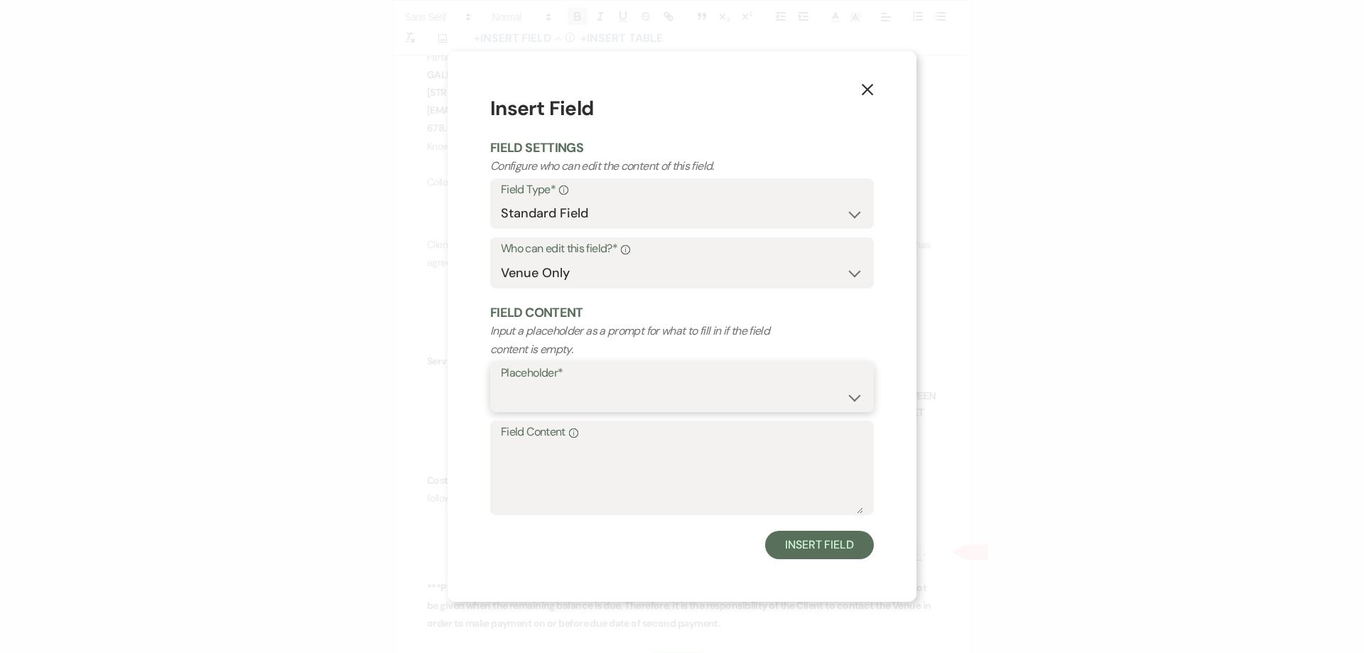
click at [602, 394] on select "Custom Placeholder Date Time Name Location Venue Name Type Number Budget Addres…" at bounding box center [682, 397] width 362 height 28
select select "Amount"
click at [501, 383] on select "Custom Placeholder Date Time Name Location Venue Name Type Number Budget Addres…" at bounding box center [682, 397] width 362 height 28
click at [565, 454] on textarea "Field Content Info" at bounding box center [682, 478] width 362 height 71
type textarea "$150.00"
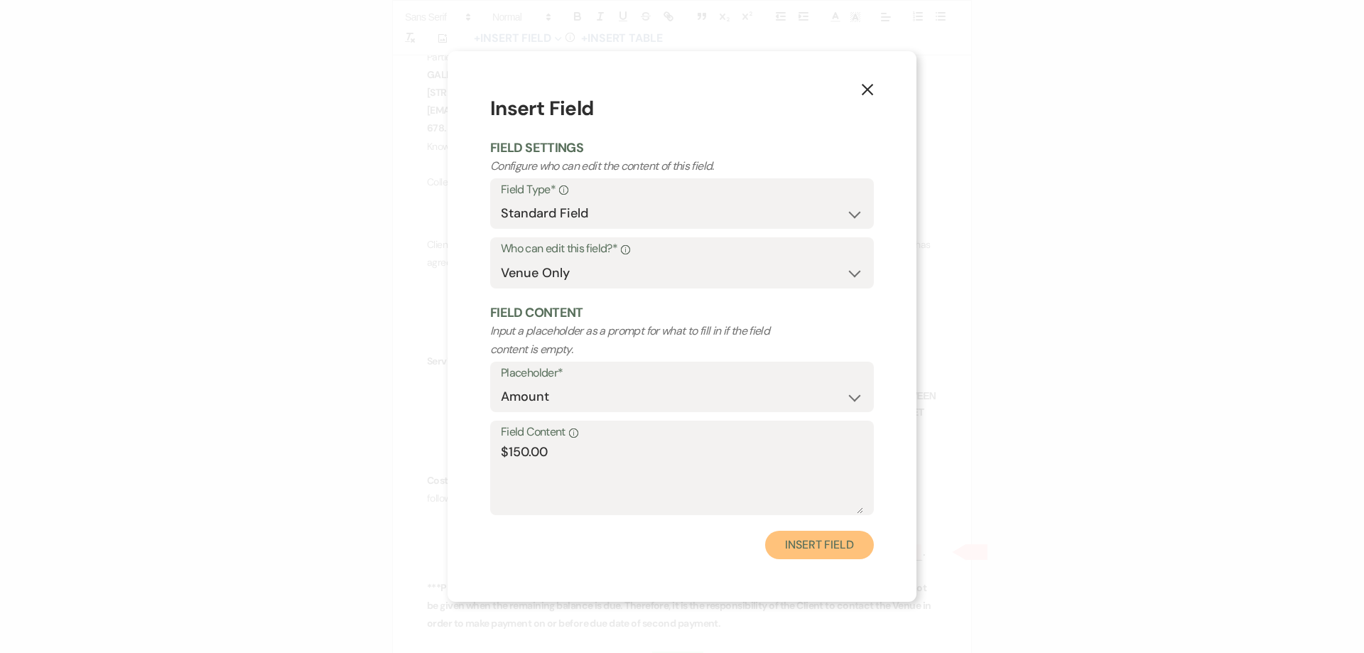
click at [807, 552] on button "Insert Field" at bounding box center [819, 545] width 109 height 28
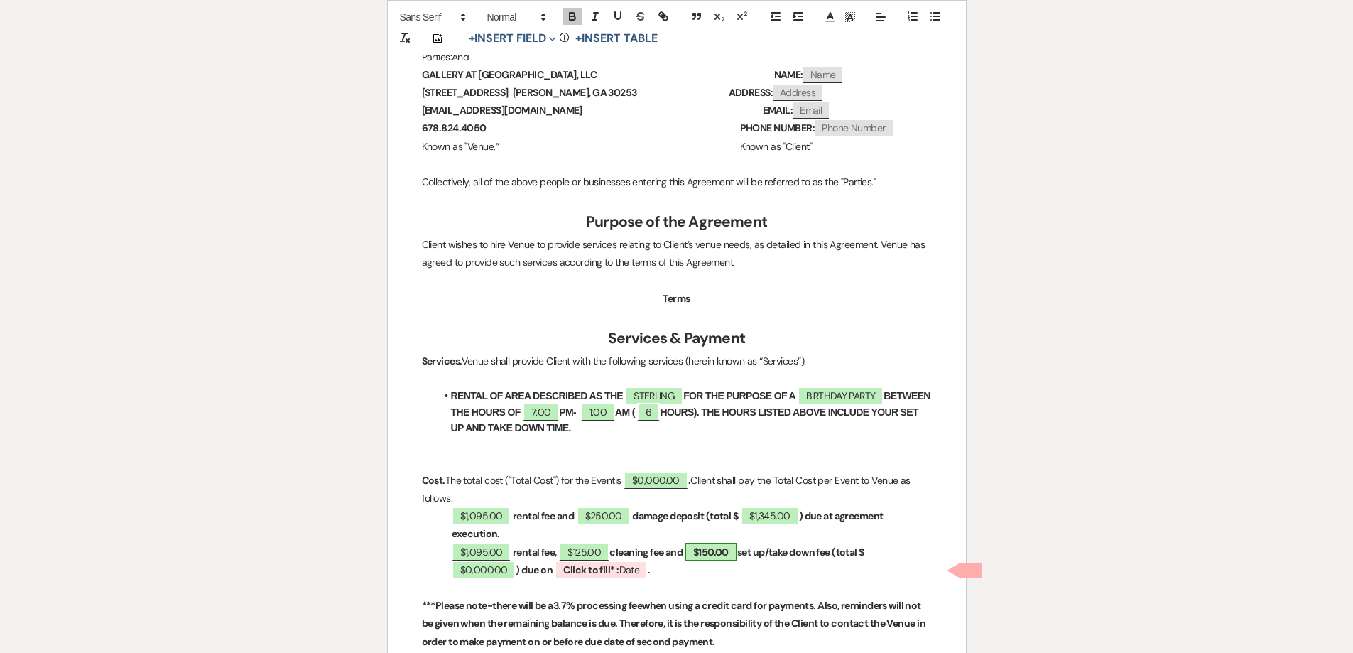
click at [722, 555] on span "$150.00" at bounding box center [711, 552] width 53 height 18
select select "owner"
select select "Amount"
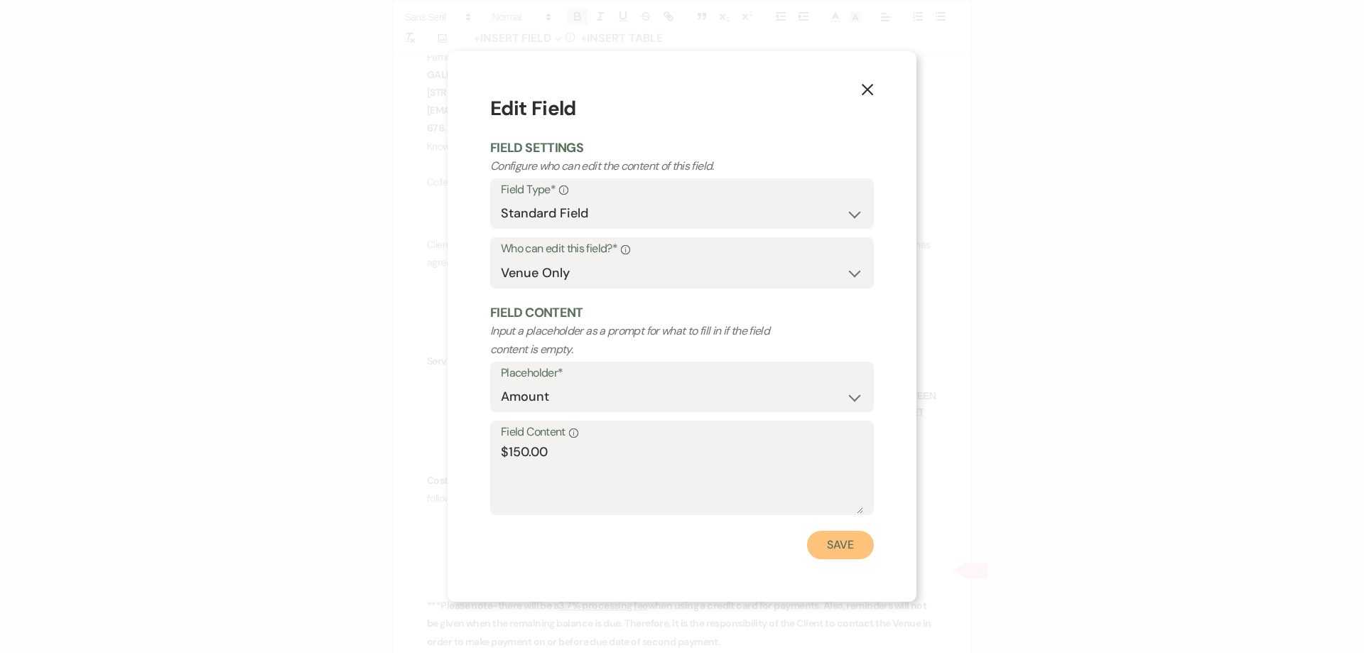
click at [837, 550] on button "Save" at bounding box center [840, 545] width 67 height 28
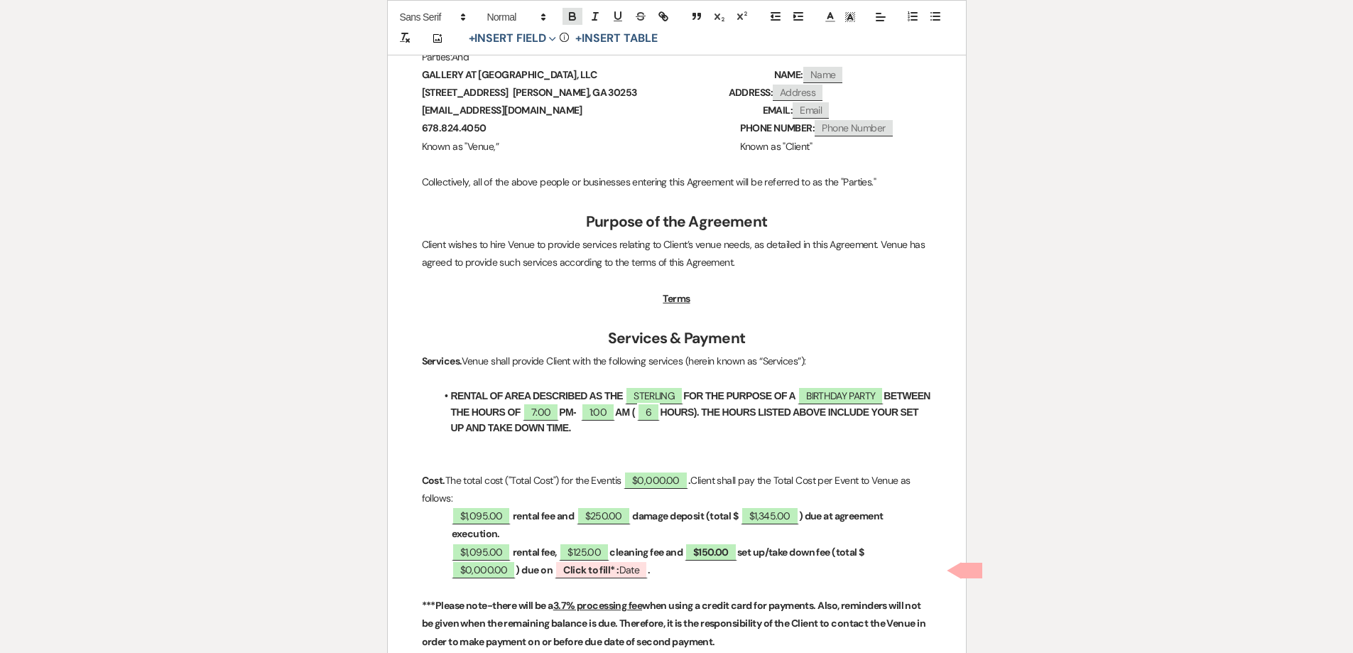
click at [570, 20] on icon "button" at bounding box center [573, 18] width 6 height 4
click at [576, 549] on span "$125.00" at bounding box center [584, 552] width 50 height 18
select select "owner"
select select "Amount"
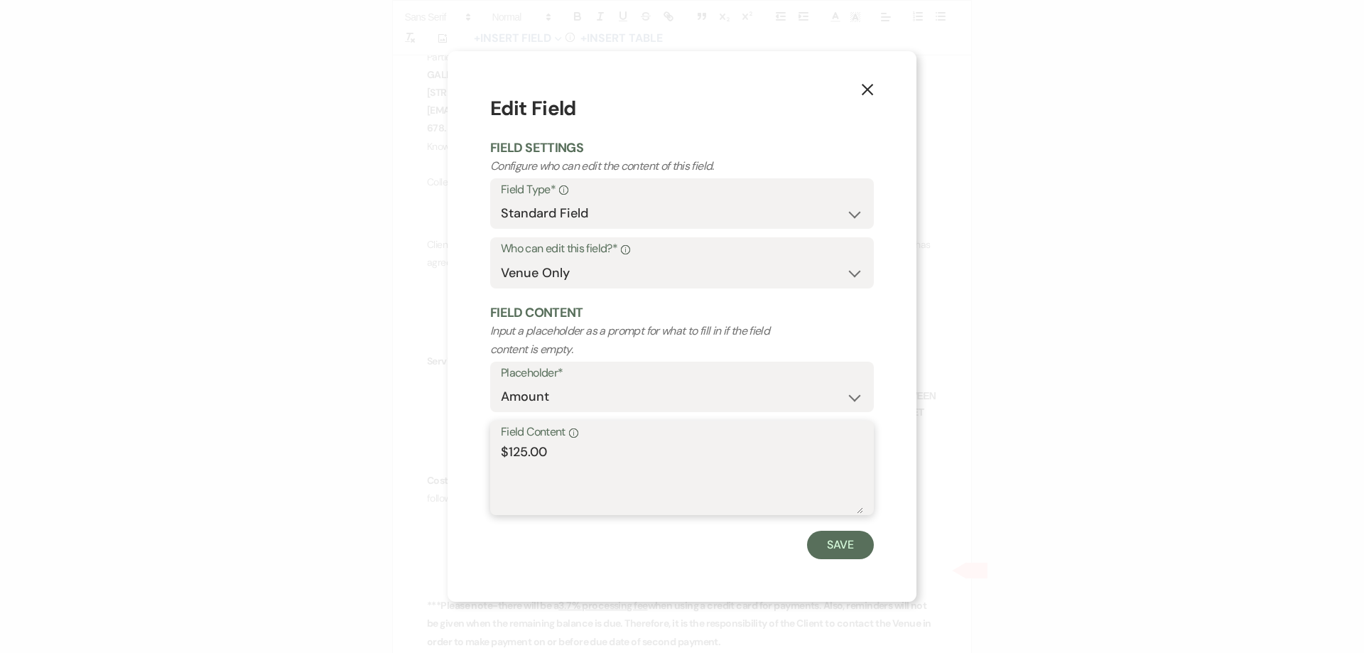
click at [514, 455] on textarea "$125.00" at bounding box center [682, 478] width 362 height 71
type textarea "$325.00"
click at [862, 536] on button "Save" at bounding box center [840, 545] width 67 height 28
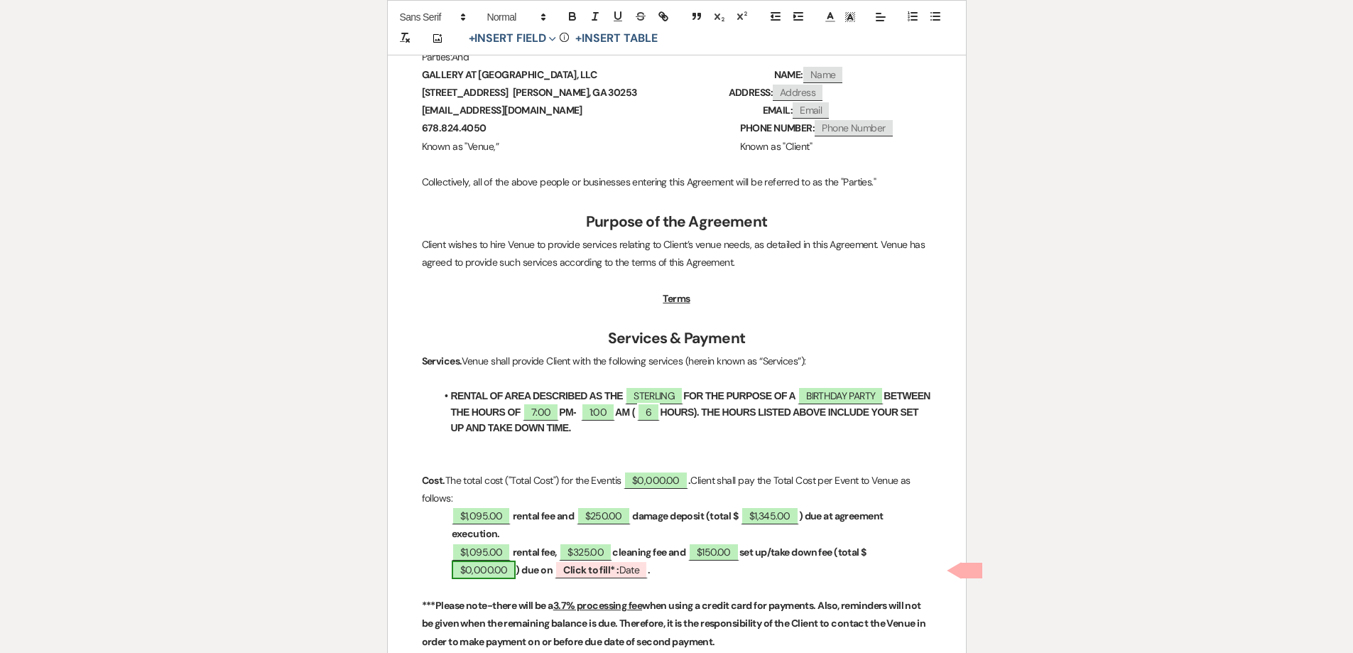
click at [496, 568] on span "$0,000.00" at bounding box center [484, 569] width 65 height 18
select select "owner"
select select "Total"
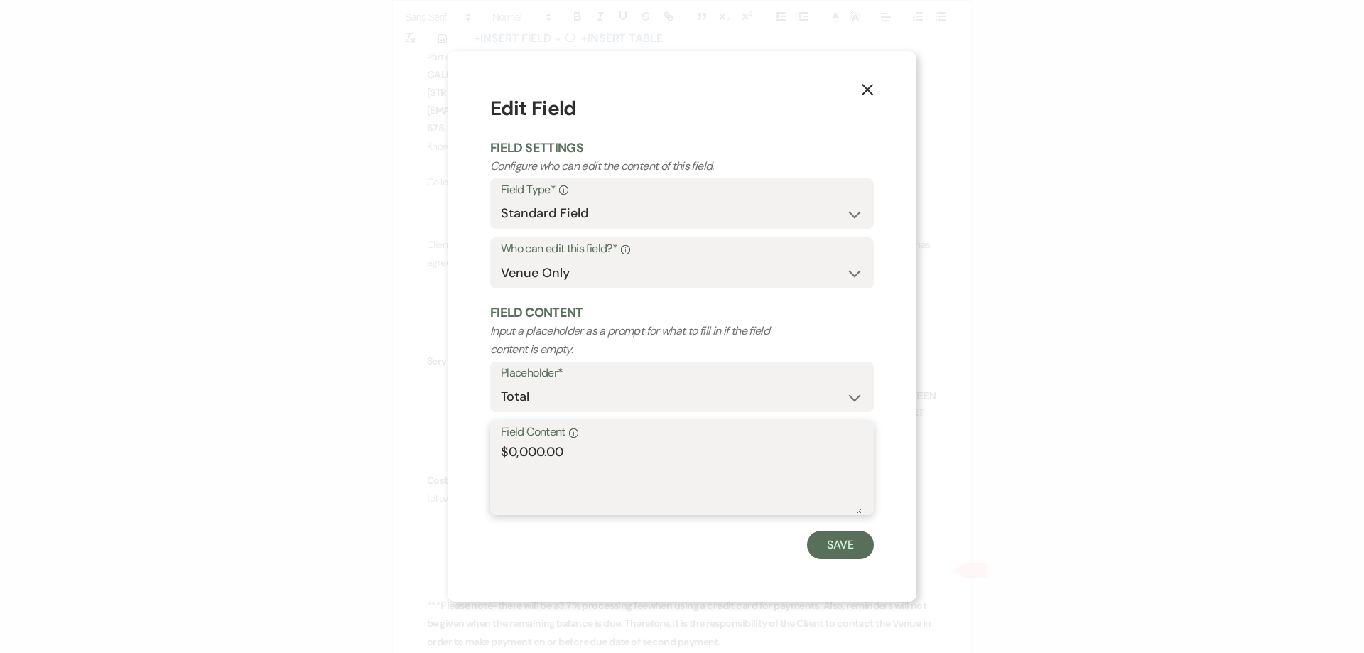
drag, startPoint x: 541, startPoint y: 455, endPoint x: 511, endPoint y: 454, distance: 30.6
click at [511, 454] on textarea "$0,000.00" at bounding box center [682, 478] width 362 height 71
type textarea "$1,570.00"
click at [826, 538] on button "Save" at bounding box center [840, 545] width 67 height 28
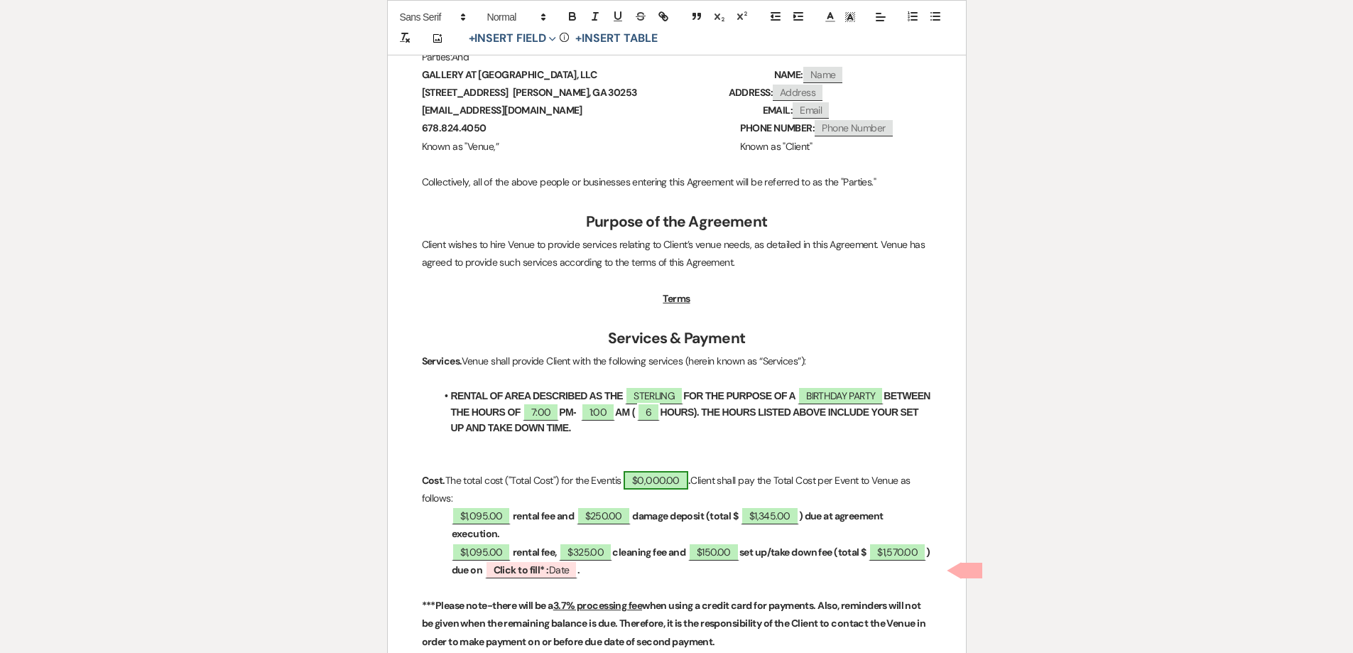
click at [661, 484] on span "$0,000.00" at bounding box center [656, 480] width 65 height 18
select select "owner"
select select "Total"
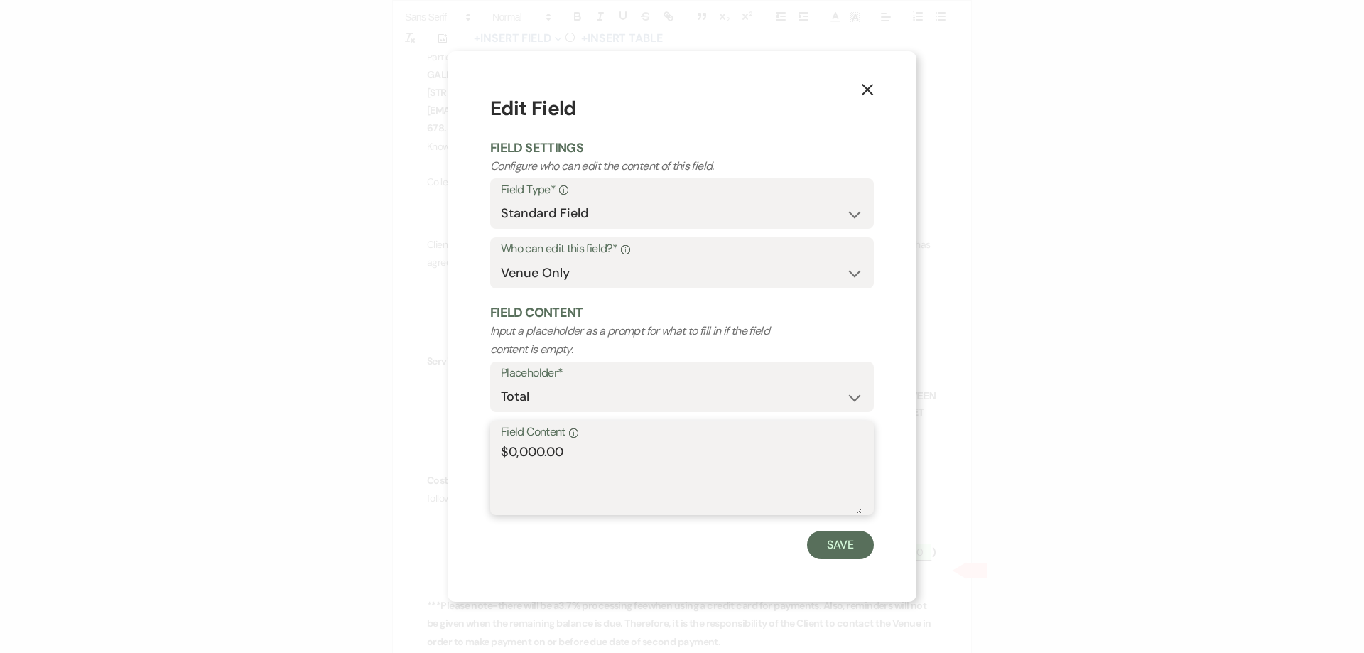
drag, startPoint x: 541, startPoint y: 451, endPoint x: 506, endPoint y: 452, distance: 35.5
click at [506, 452] on textarea "$0,000.00" at bounding box center [682, 478] width 362 height 71
type textarea "$2,915.00"
click at [854, 546] on button "Save" at bounding box center [840, 545] width 67 height 28
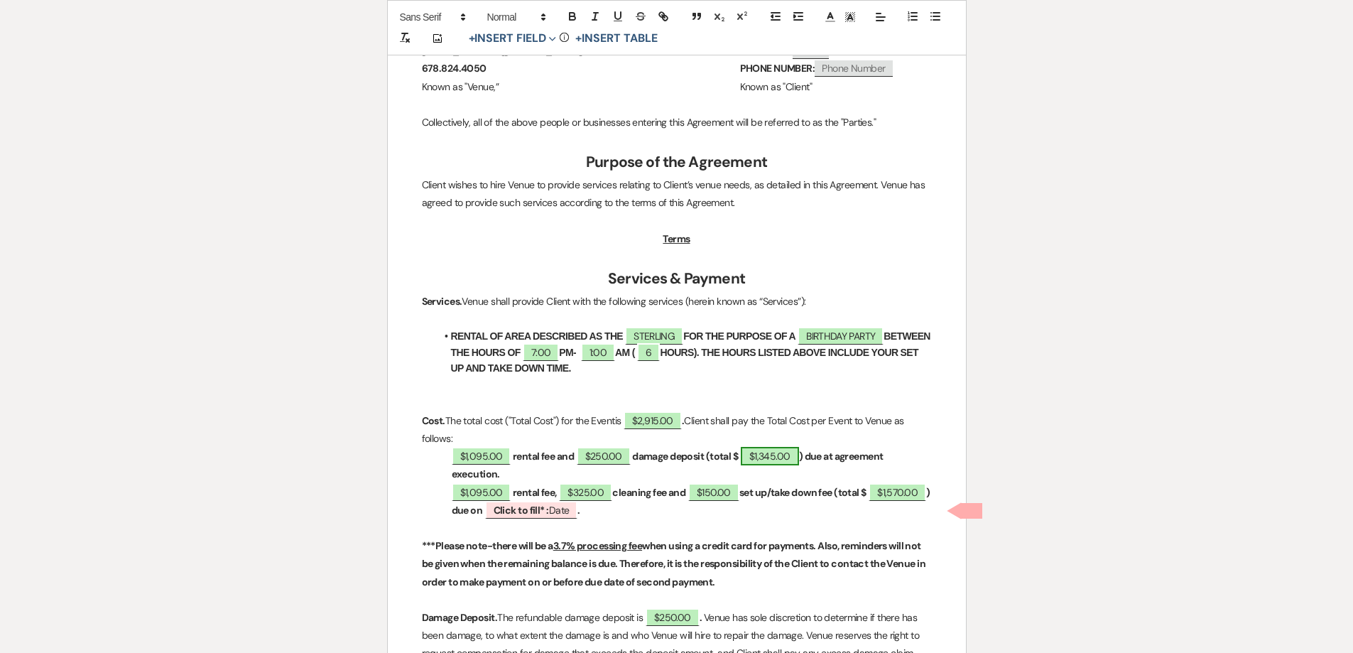
scroll to position [497, 0]
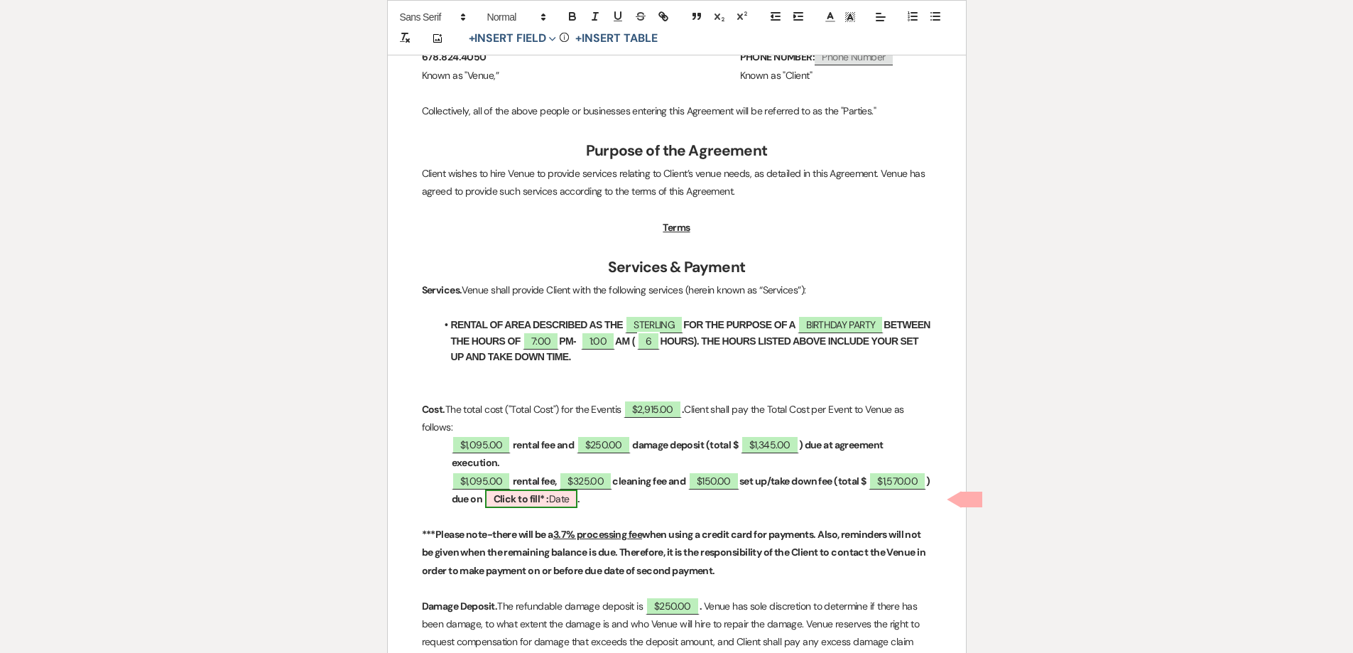
click at [549, 500] on b "Click to fill* :" at bounding box center [521, 498] width 55 height 13
select select "owner"
select select "Date"
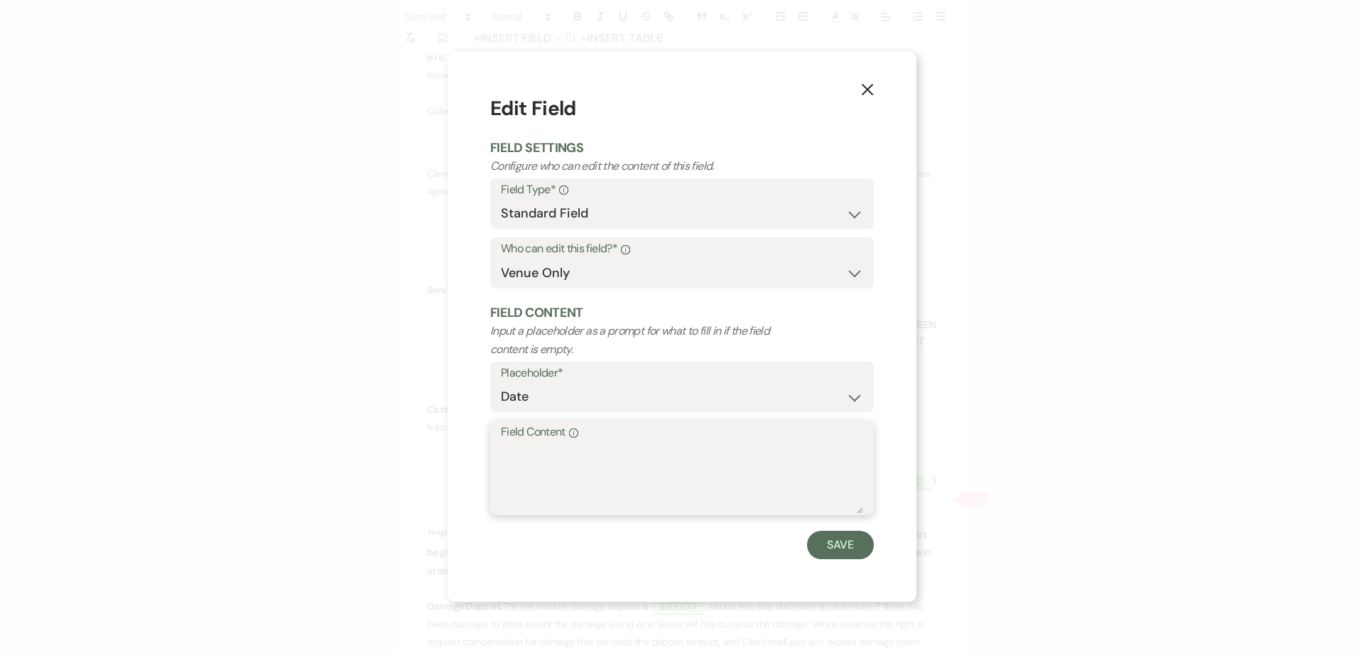
click at [685, 450] on textarea "Field Content Info" at bounding box center [682, 478] width 362 height 71
type textarea "[DATE]"
click at [833, 536] on button "Save" at bounding box center [840, 545] width 67 height 28
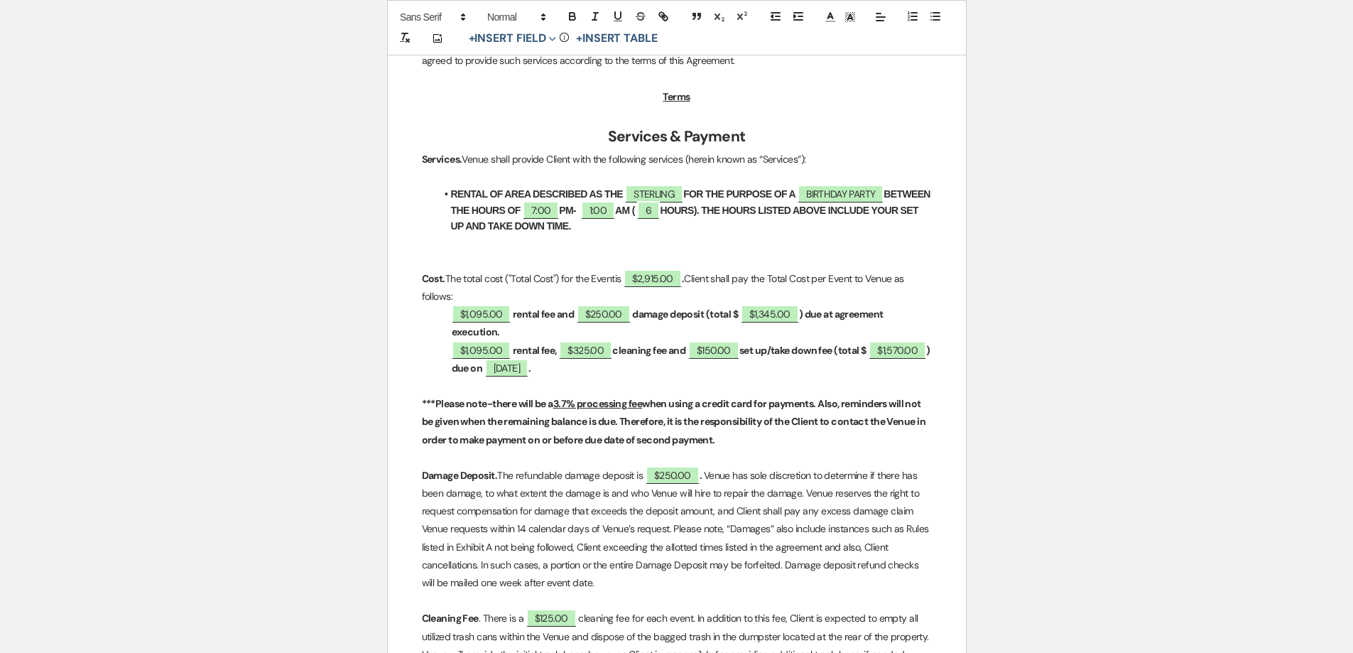
scroll to position [710, 0]
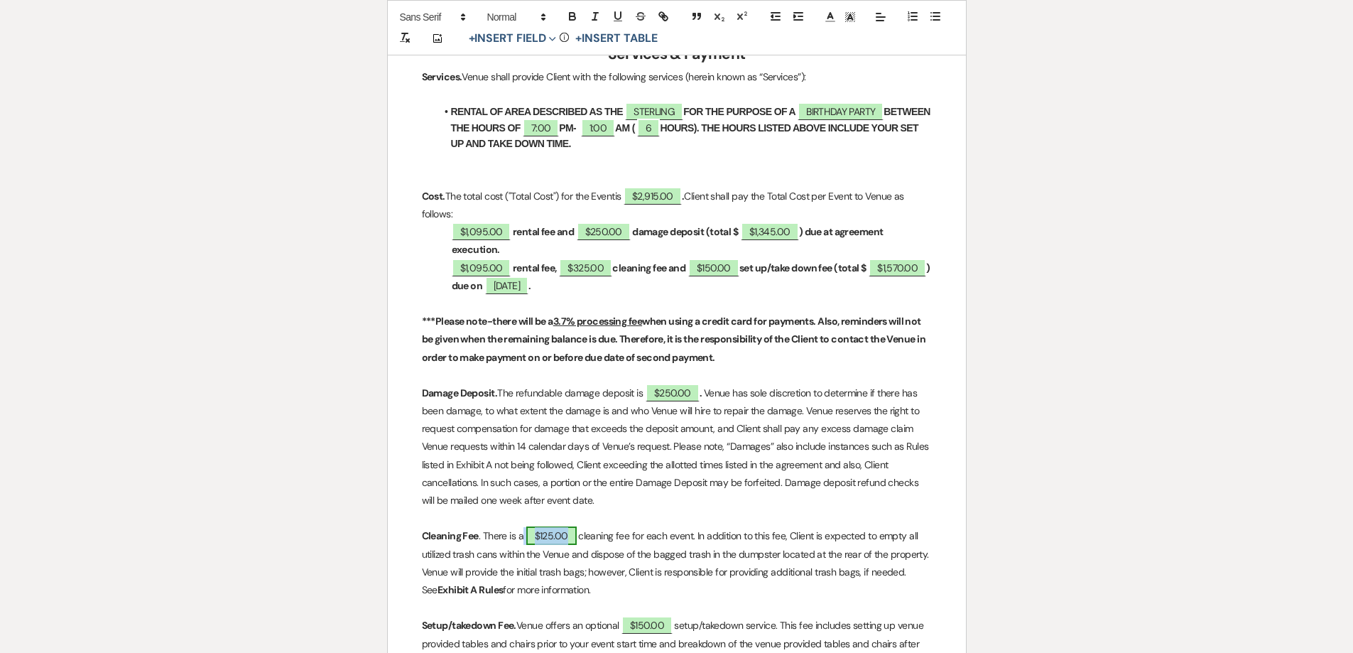
click at [548, 542] on span "$125.00" at bounding box center [551, 535] width 50 height 18
select select "owner"
select select "Amount"
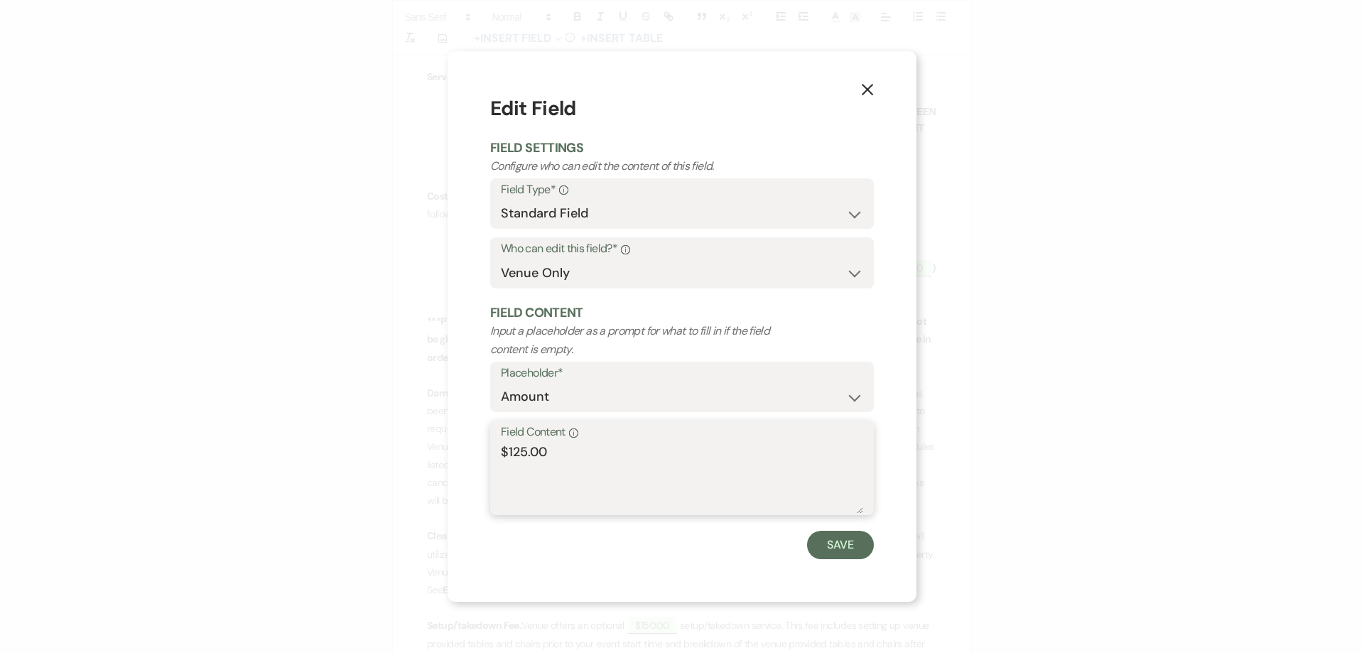
click at [509, 452] on textarea "$125.00" at bounding box center [682, 478] width 362 height 71
type textarea "$325.00"
click at [836, 546] on button "Save" at bounding box center [840, 545] width 67 height 28
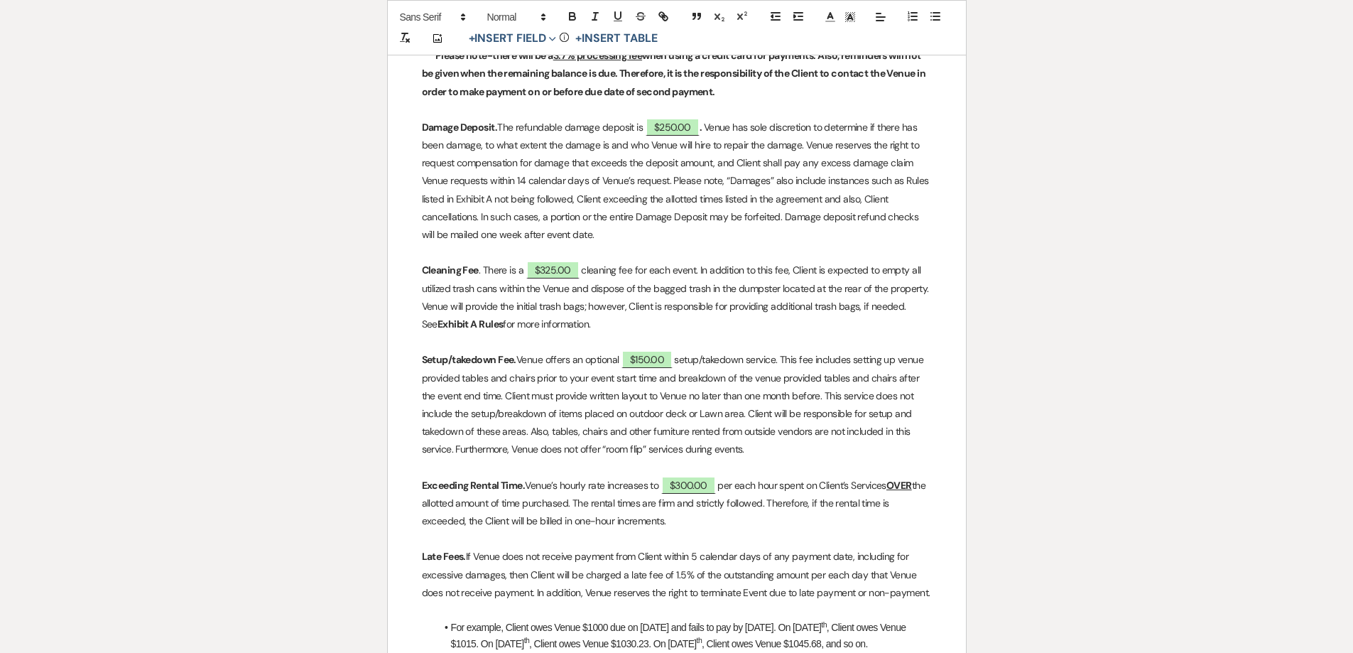
scroll to position [994, 0]
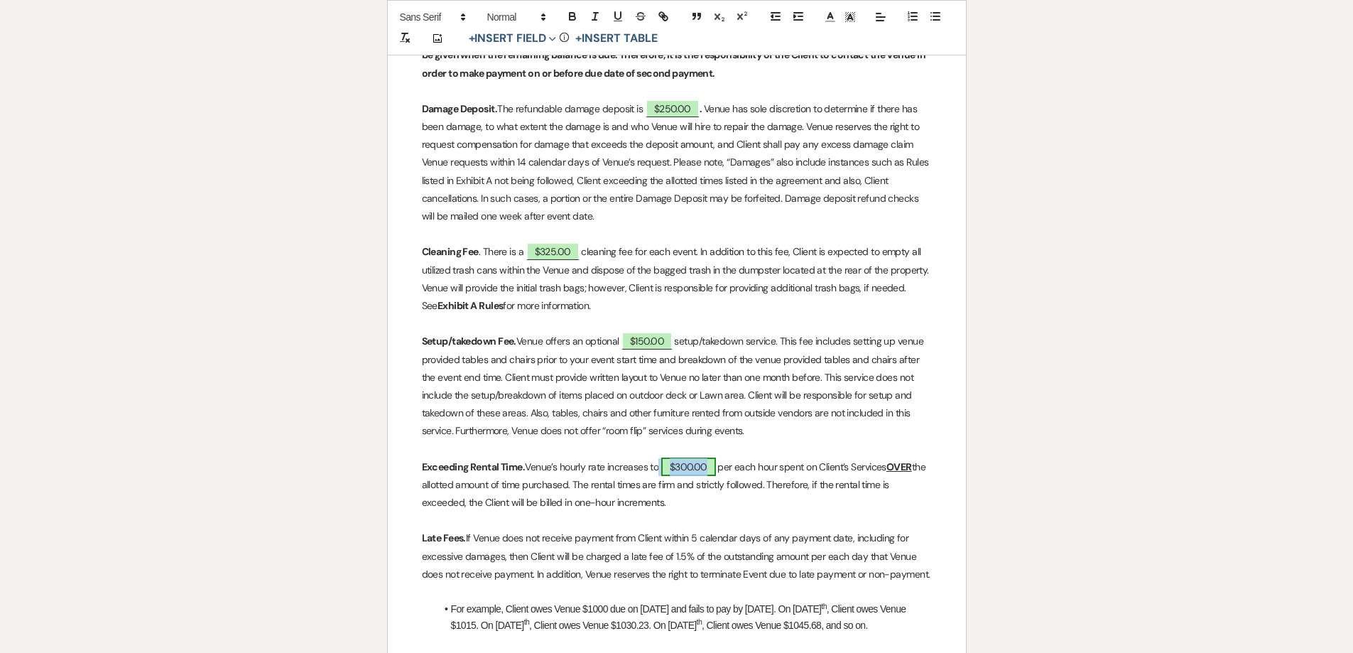
click at [691, 467] on span "$300.00" at bounding box center [688, 466] width 55 height 18
select select "owner"
select select "Amount"
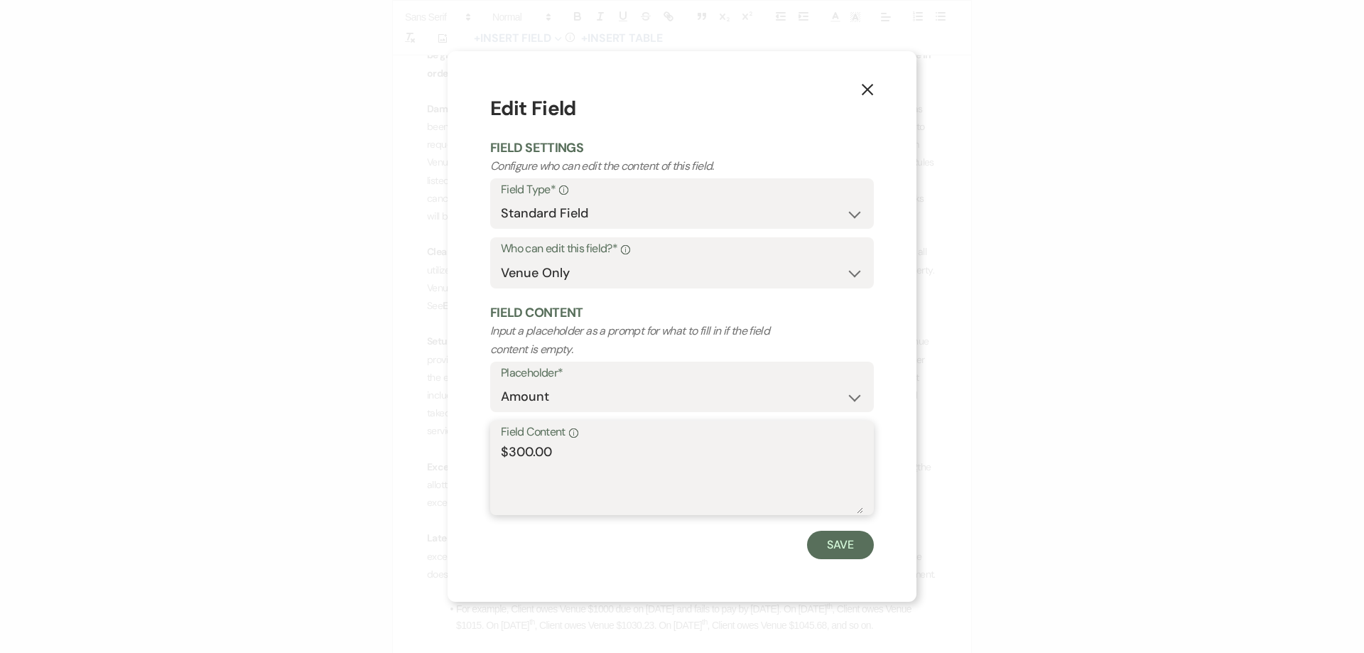
drag, startPoint x: 533, startPoint y: 452, endPoint x: 511, endPoint y: 451, distance: 21.3
click at [511, 451] on textarea "$300.00" at bounding box center [682, 478] width 362 height 71
type textarea "$465.00"
click at [820, 544] on button "Save" at bounding box center [840, 545] width 67 height 28
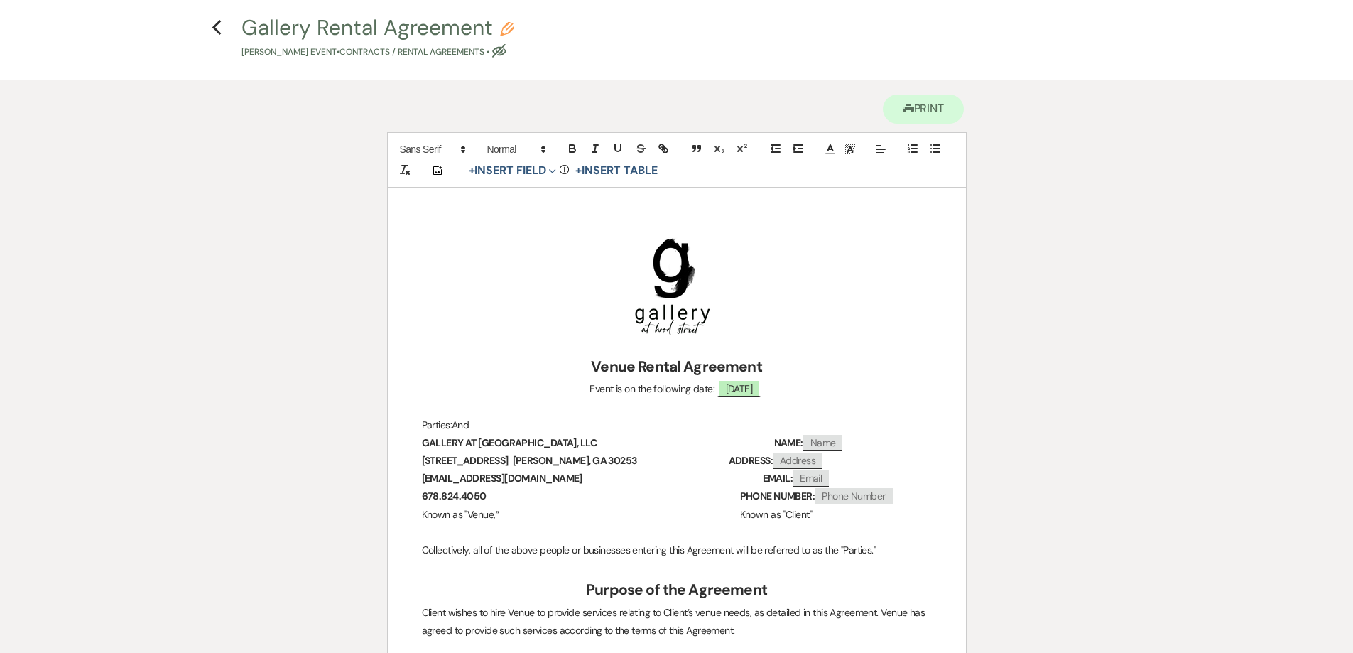
scroll to position [0, 0]
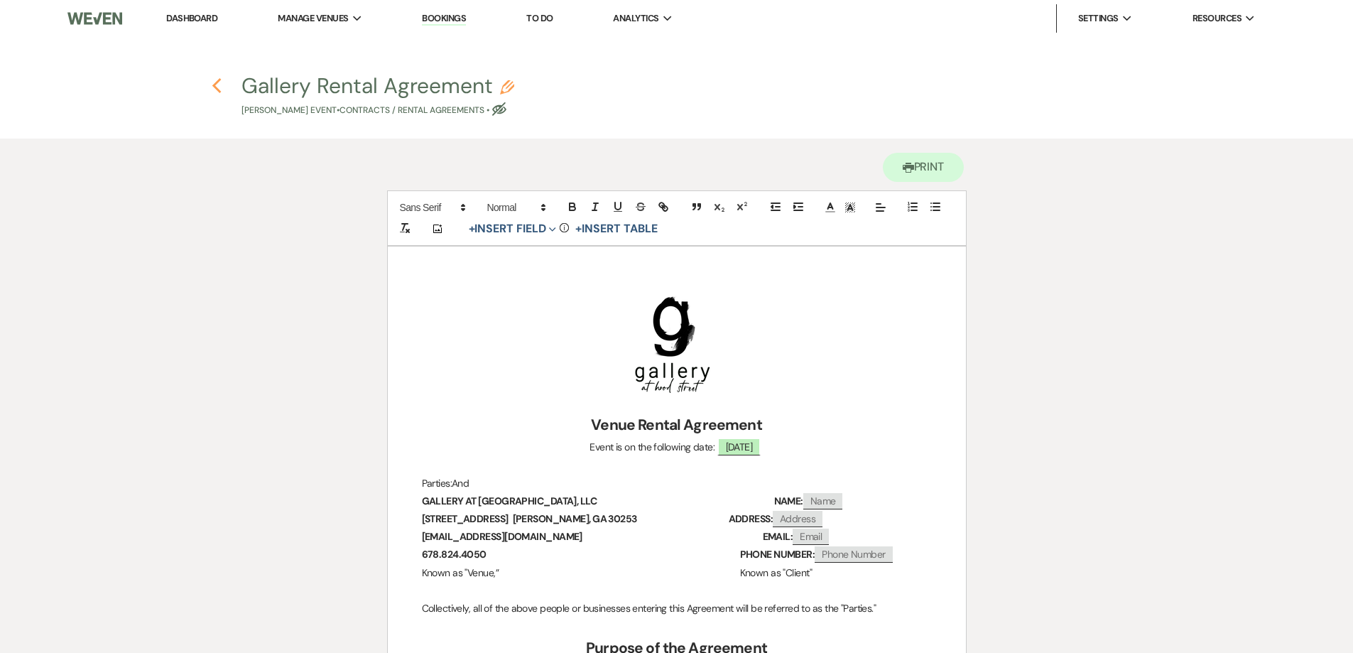
click at [218, 89] on icon "Previous" at bounding box center [217, 85] width 11 height 17
select select "5"
select select "12"
select select "4"
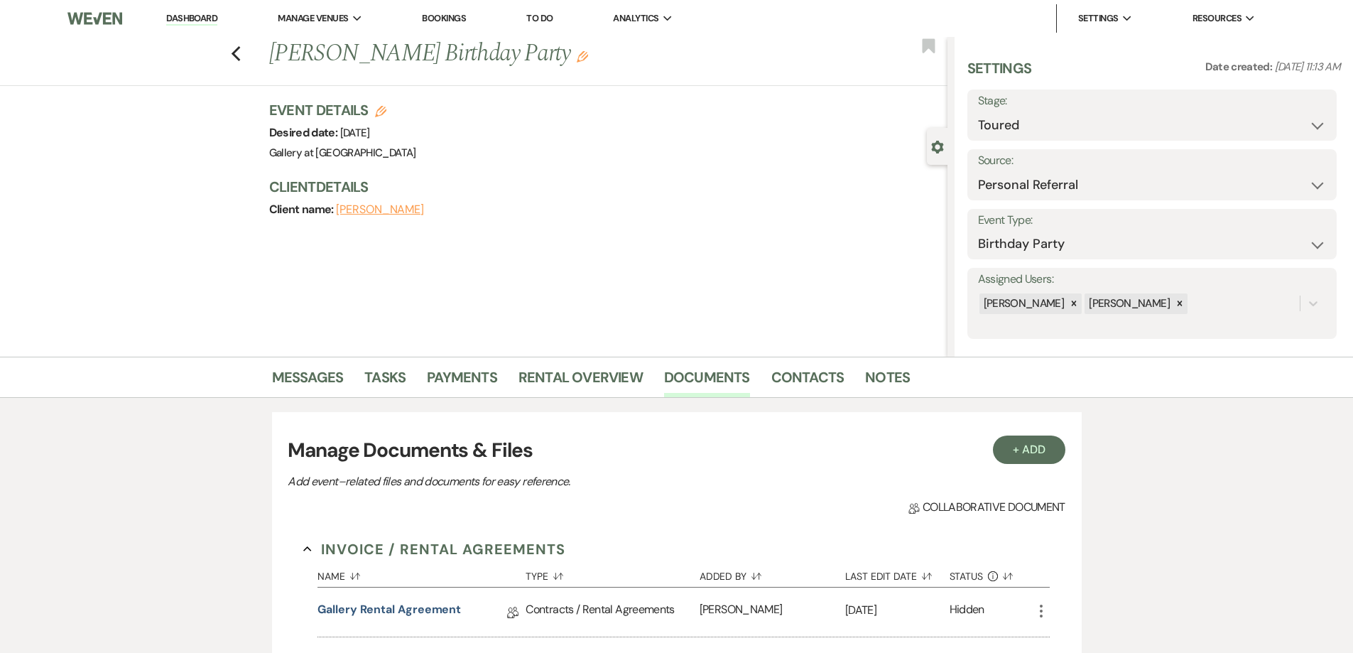
scroll to position [284, 0]
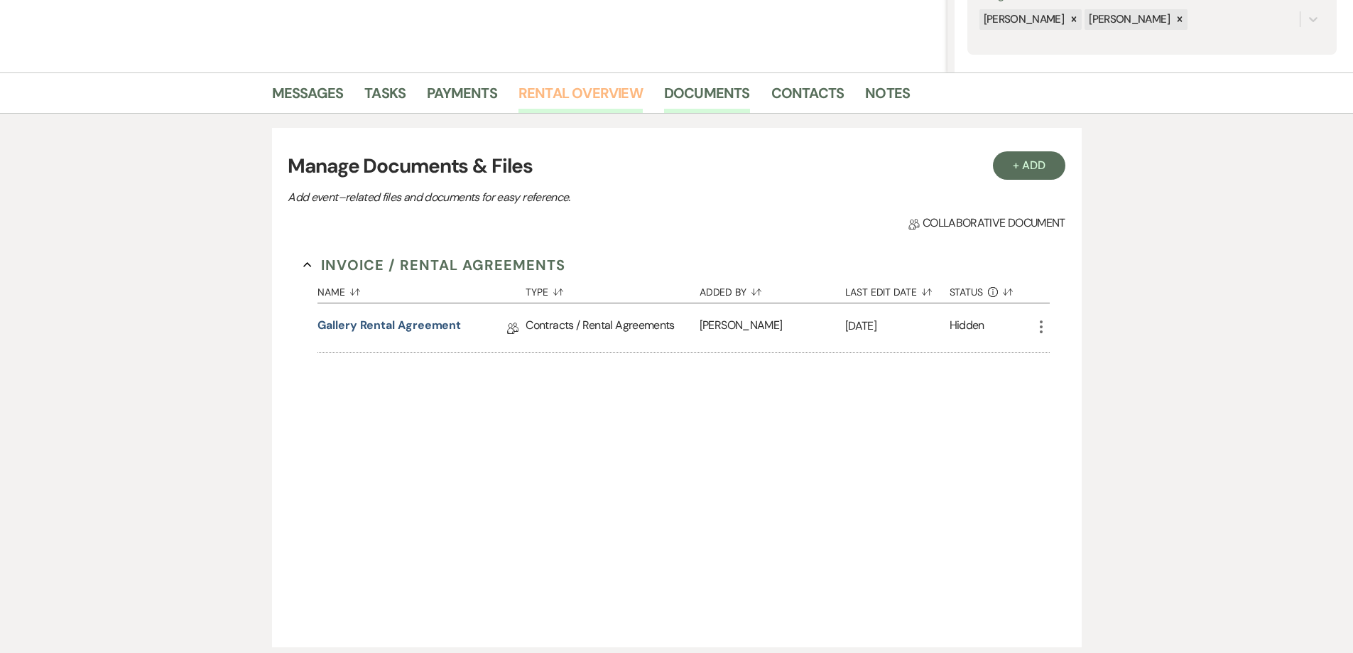
click at [556, 104] on link "Rental Overview" at bounding box center [581, 97] width 124 height 31
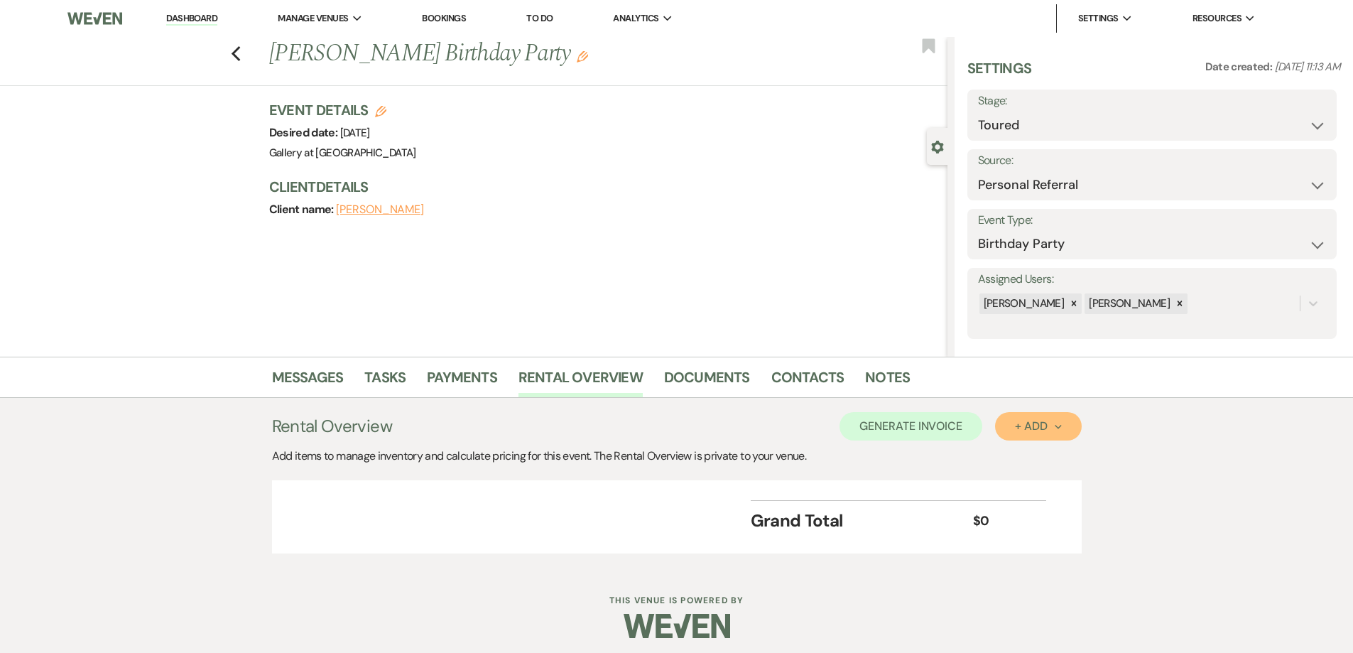
click at [1037, 420] on div "+ Add Next" at bounding box center [1038, 425] width 46 height 11
click at [1027, 477] on button "Category" at bounding box center [1032, 481] width 75 height 22
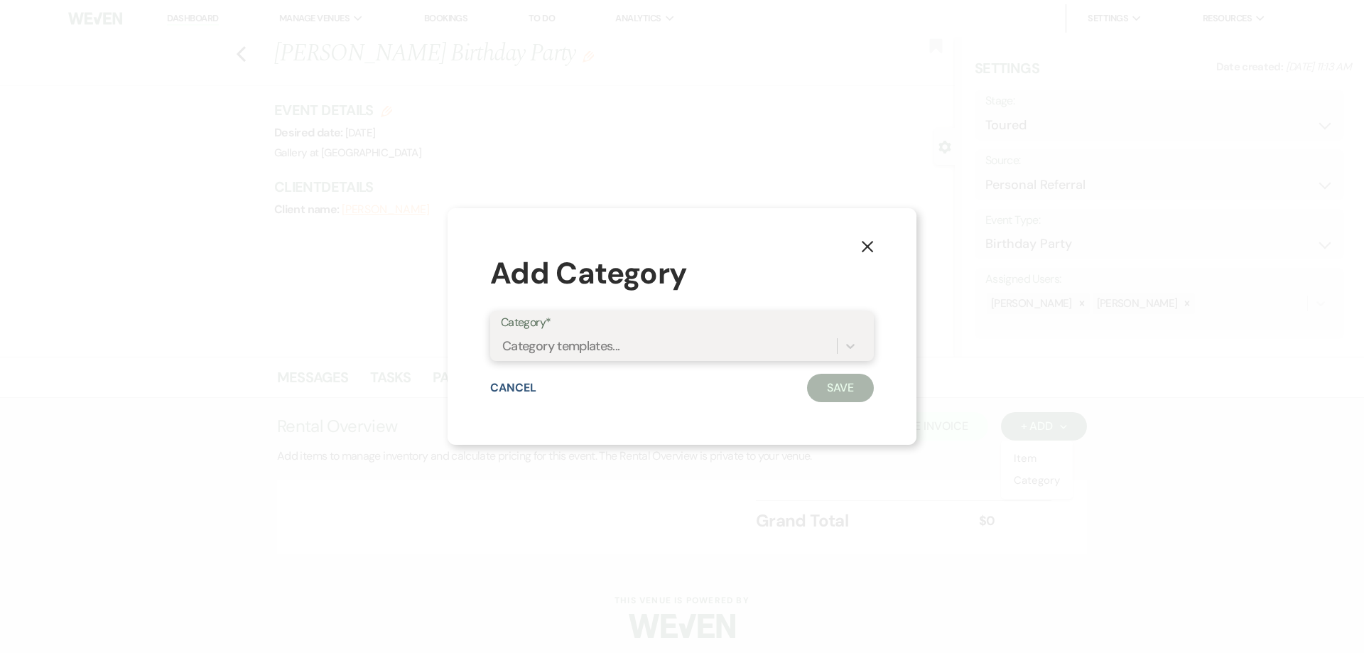
click at [757, 346] on div "Category templates..." at bounding box center [669, 346] width 336 height 25
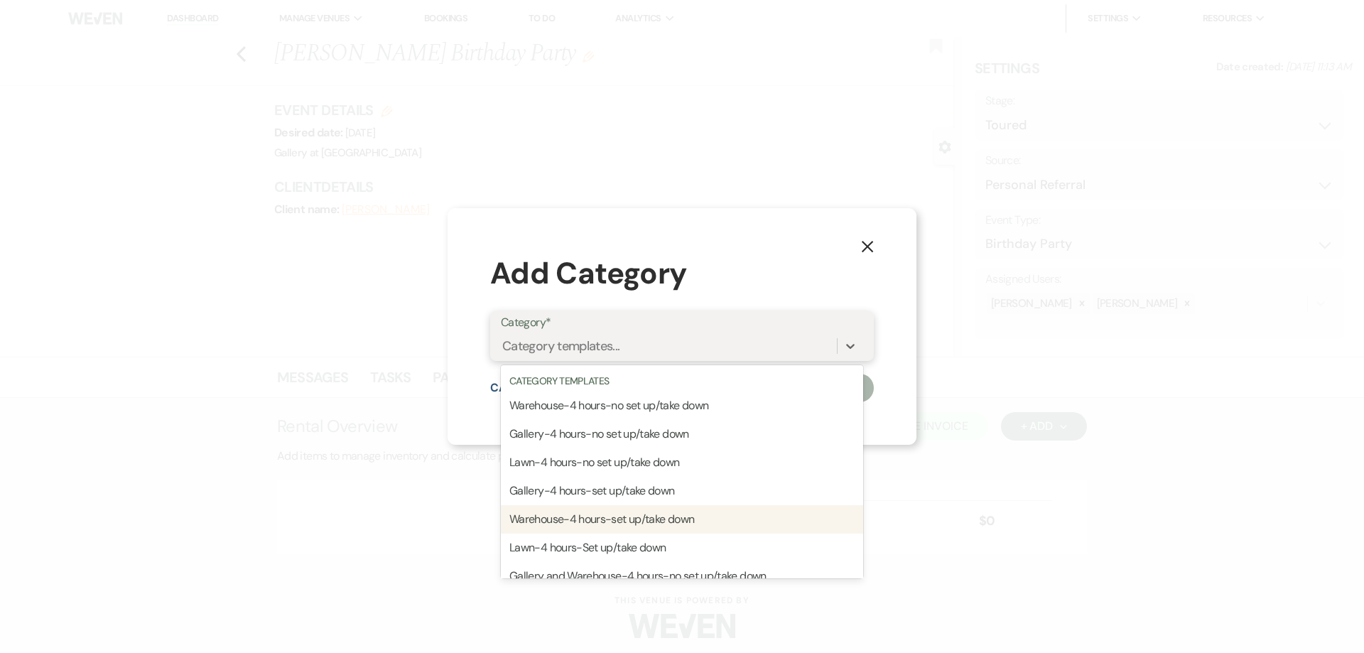
drag, startPoint x: 679, startPoint y: 405, endPoint x: 683, endPoint y: 521, distance: 116.6
click at [683, 521] on div "Warehouse-4 hours-no set up/take down Gallery-4 hours-no set up/take down Lawn-…" at bounding box center [682, 575] width 362 height 369
click at [683, 521] on div "Warehouse-4 hours-set up/take down" at bounding box center [682, 519] width 362 height 28
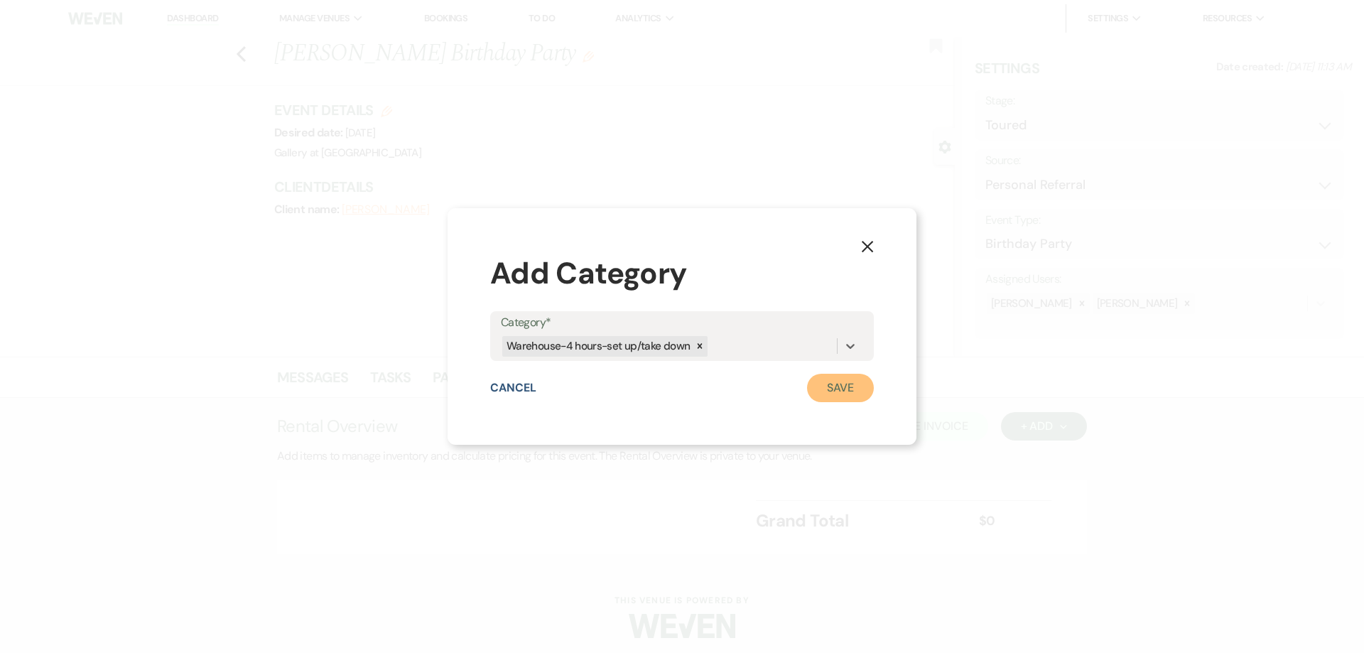
click at [852, 386] on button "Save" at bounding box center [840, 388] width 67 height 28
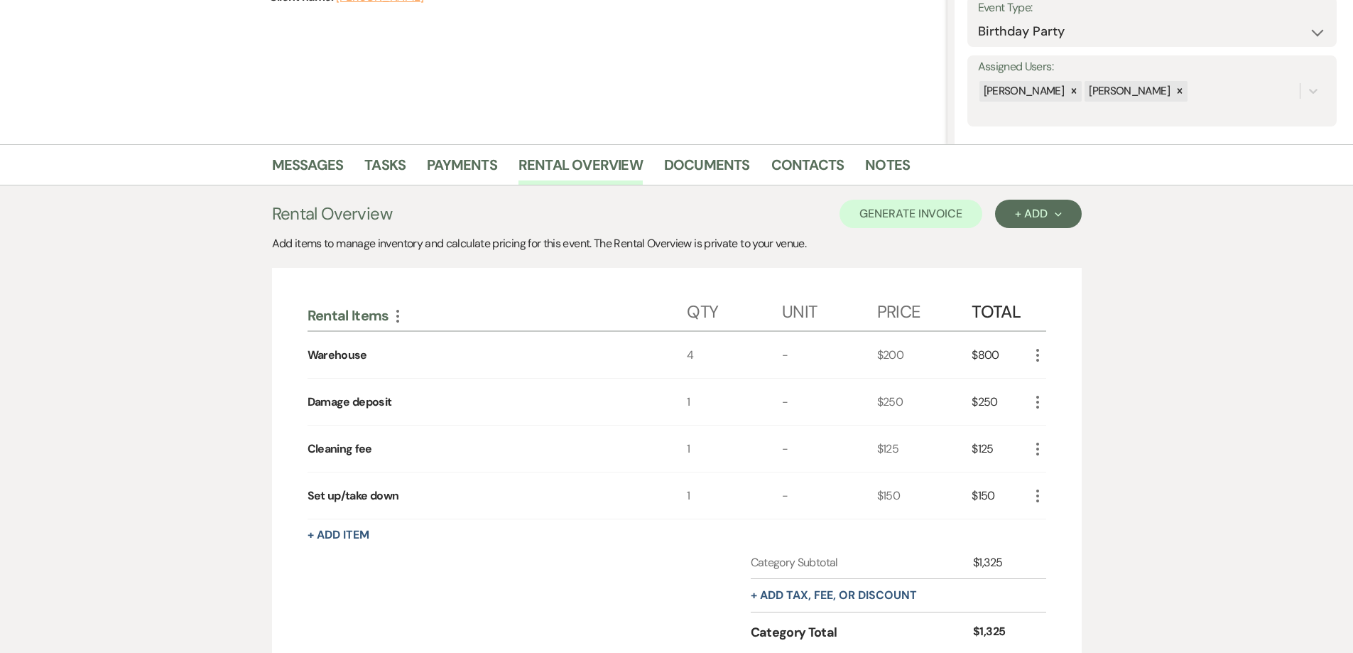
scroll to position [213, 0]
click at [1036, 352] on icon "More" at bounding box center [1037, 354] width 17 height 17
click at [1054, 388] on button "Pencil Edit" at bounding box center [1066, 382] width 74 height 23
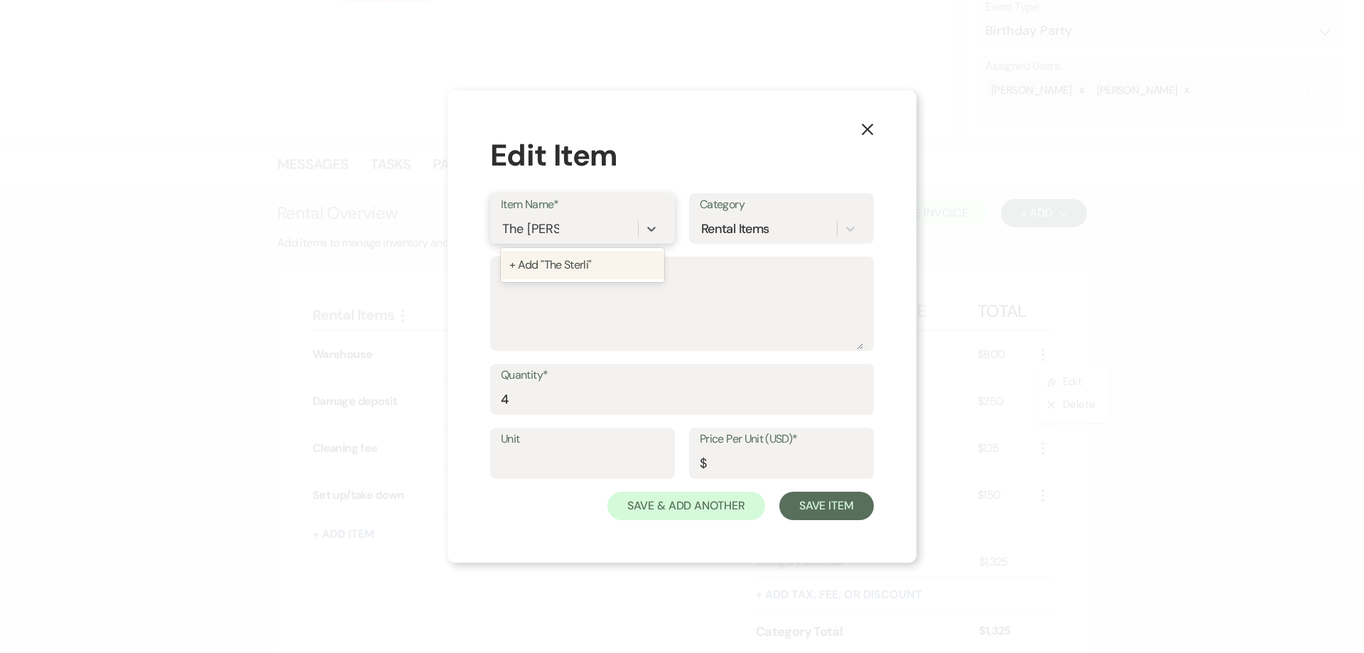
type input "The Sterling"
click at [616, 264] on div "+ Add "The Sterling"" at bounding box center [582, 265] width 163 height 28
drag, startPoint x: 589, startPoint y: 403, endPoint x: 481, endPoint y: 415, distance: 108.6
click at [482, 415] on div "X Edit Item Item Name* The Sterling Category Rental Items Description Quantity*…" at bounding box center [681, 326] width 469 height 472
type input "6"
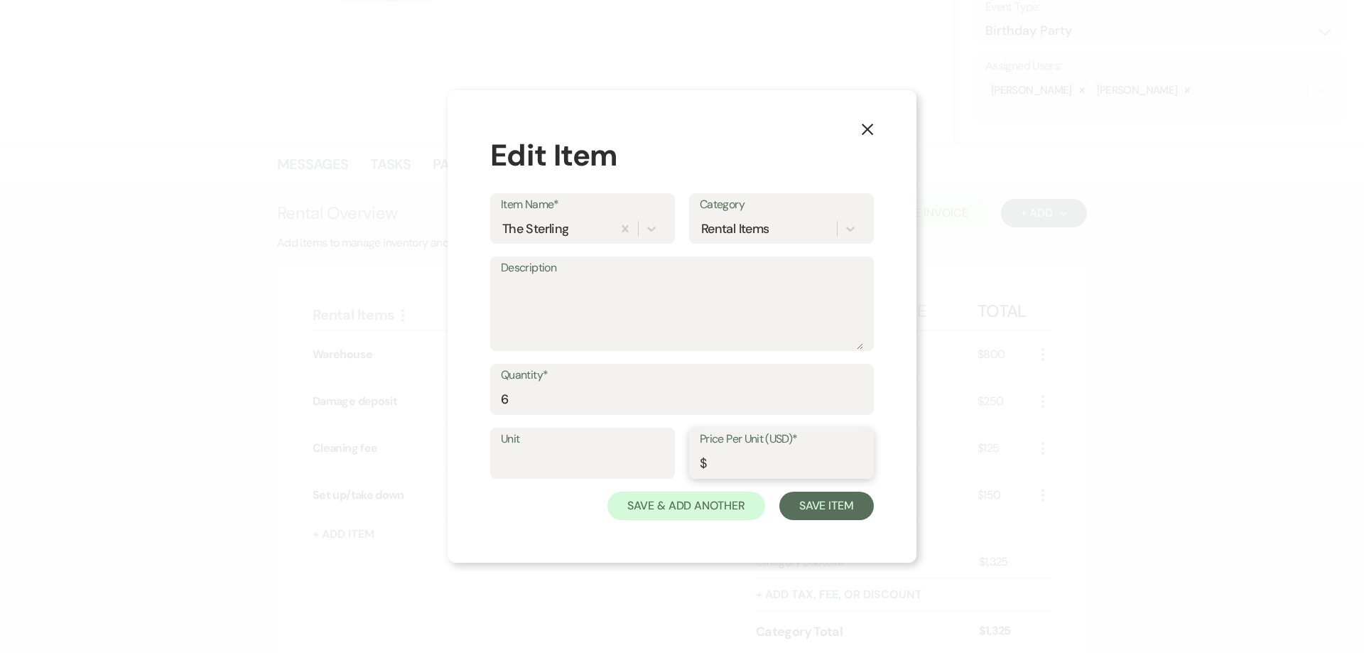
click at [737, 465] on input "Price Per Unit (USD)*" at bounding box center [781, 464] width 163 height 28
type input "365"
click at [823, 513] on button "Save Item" at bounding box center [826, 506] width 94 height 28
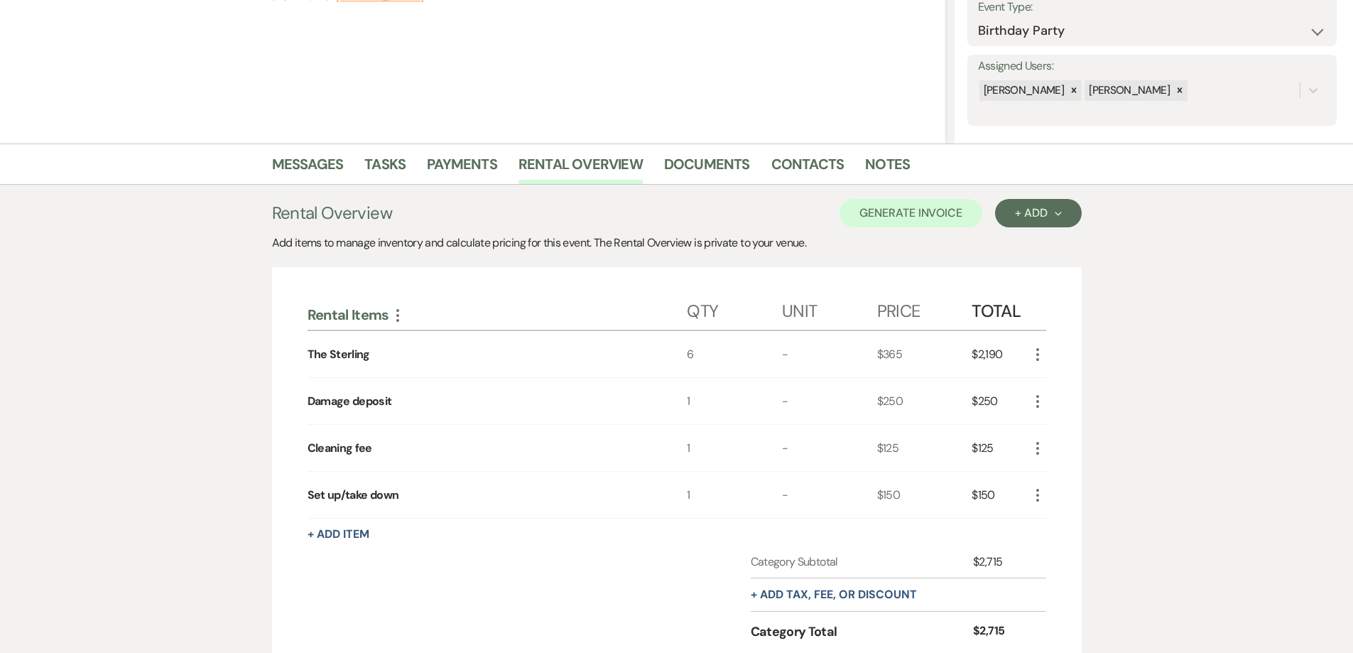
click at [1041, 448] on icon "More" at bounding box center [1037, 448] width 17 height 17
click at [1048, 468] on button "Pencil Edit" at bounding box center [1066, 476] width 74 height 23
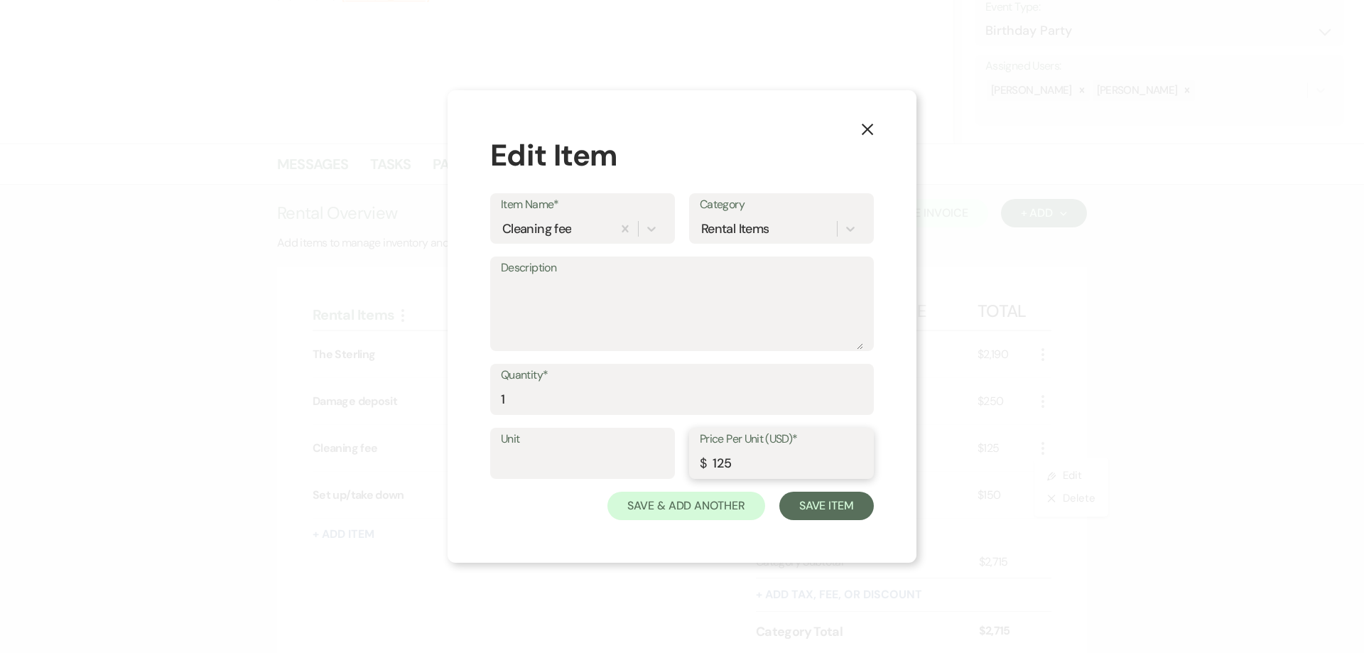
click at [721, 466] on input "125" at bounding box center [781, 464] width 163 height 28
type input "325"
click at [813, 509] on button "Save Item" at bounding box center [826, 506] width 94 height 28
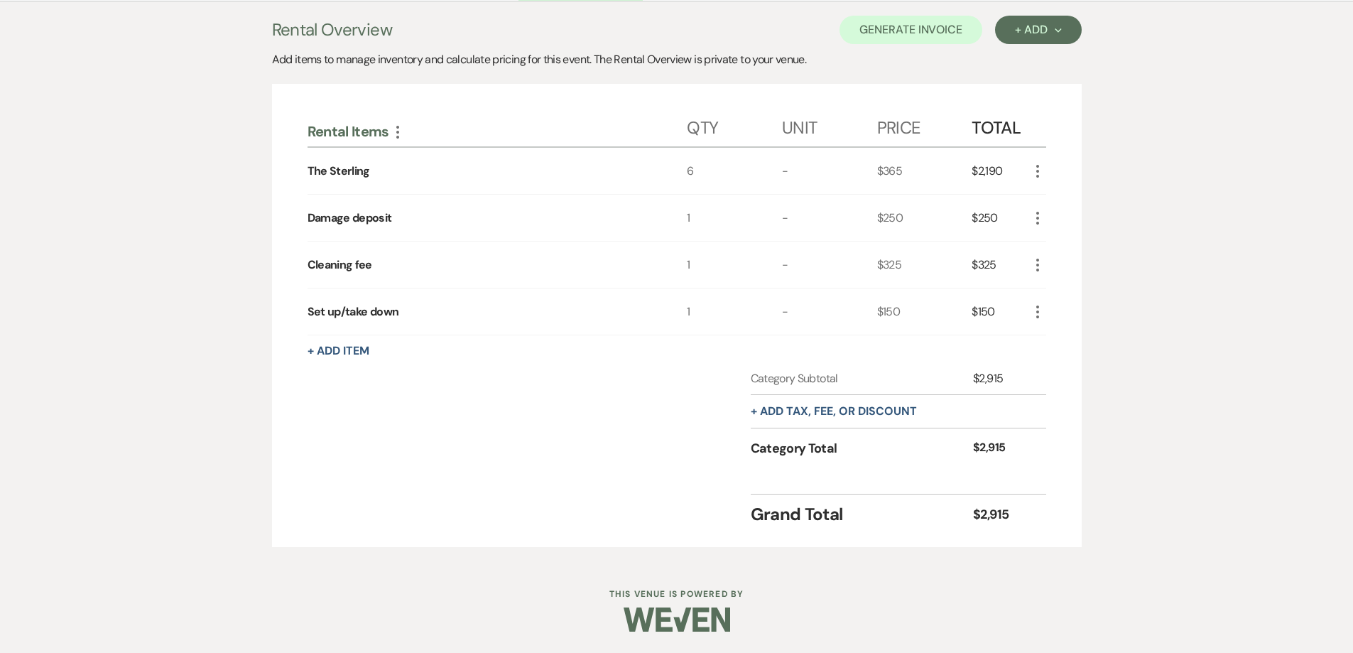
scroll to position [183, 0]
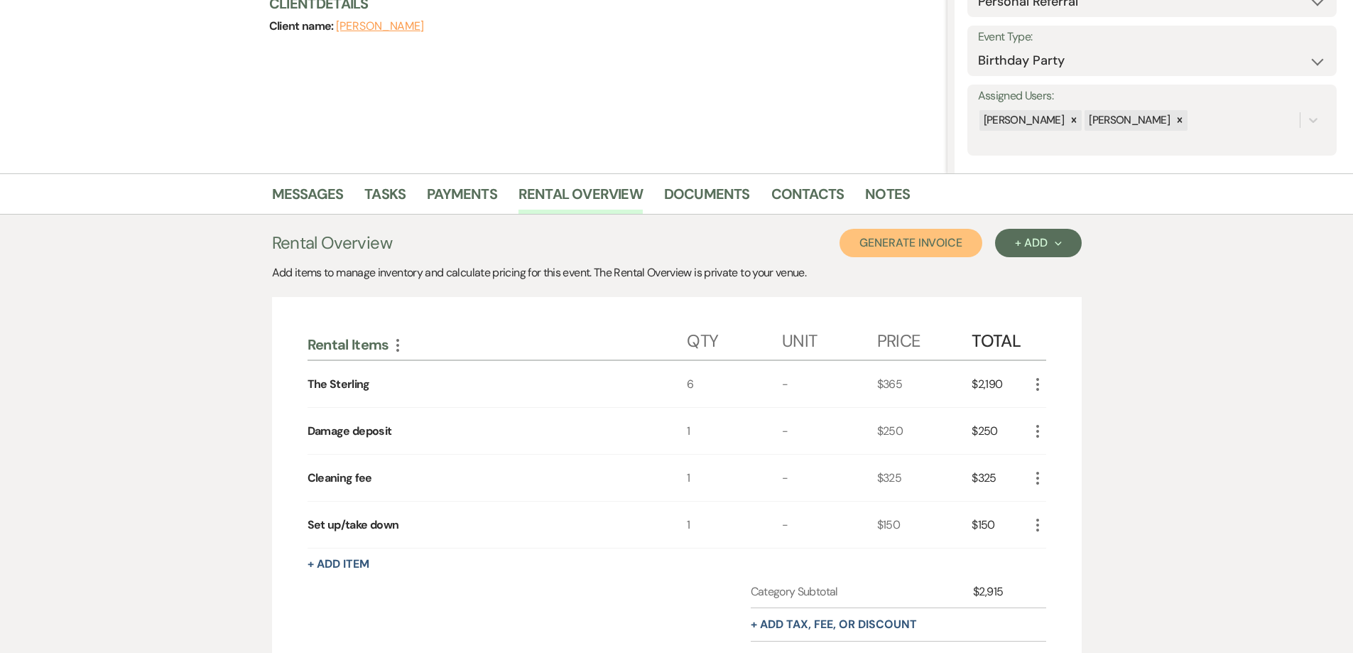
click at [885, 230] on button "Generate Invoice" at bounding box center [911, 243] width 143 height 28
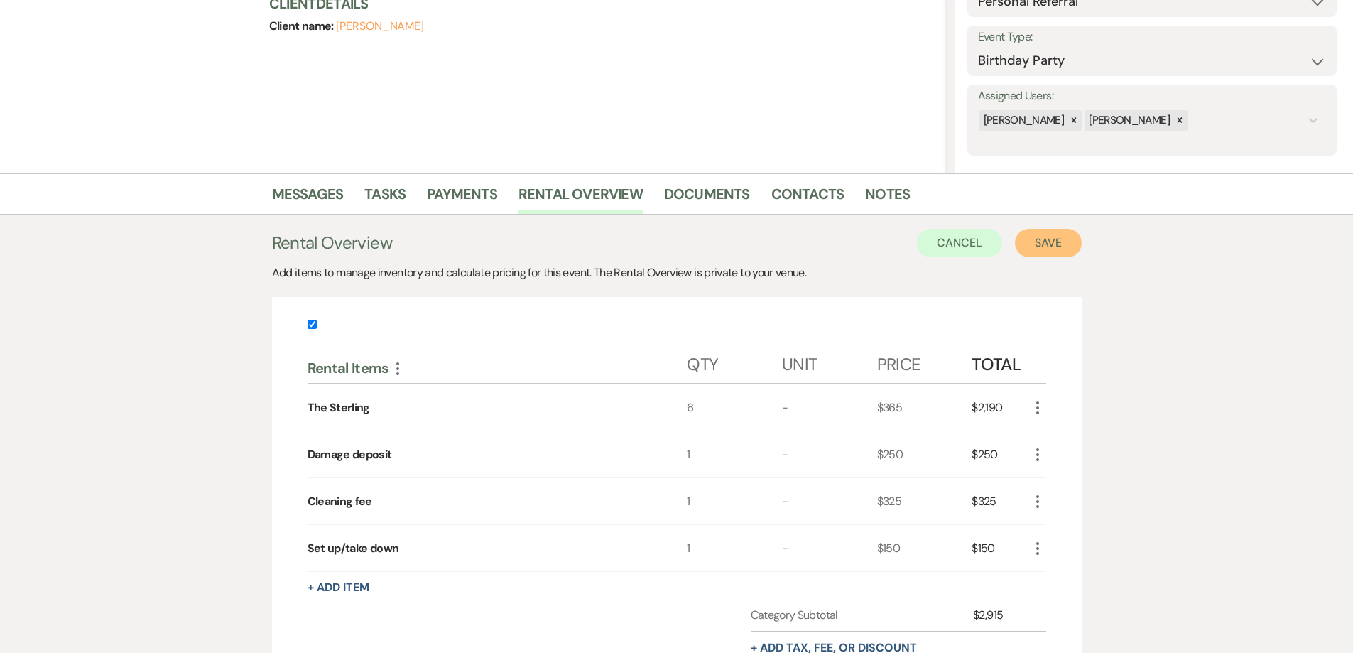
click at [1052, 239] on button "Save" at bounding box center [1048, 243] width 67 height 28
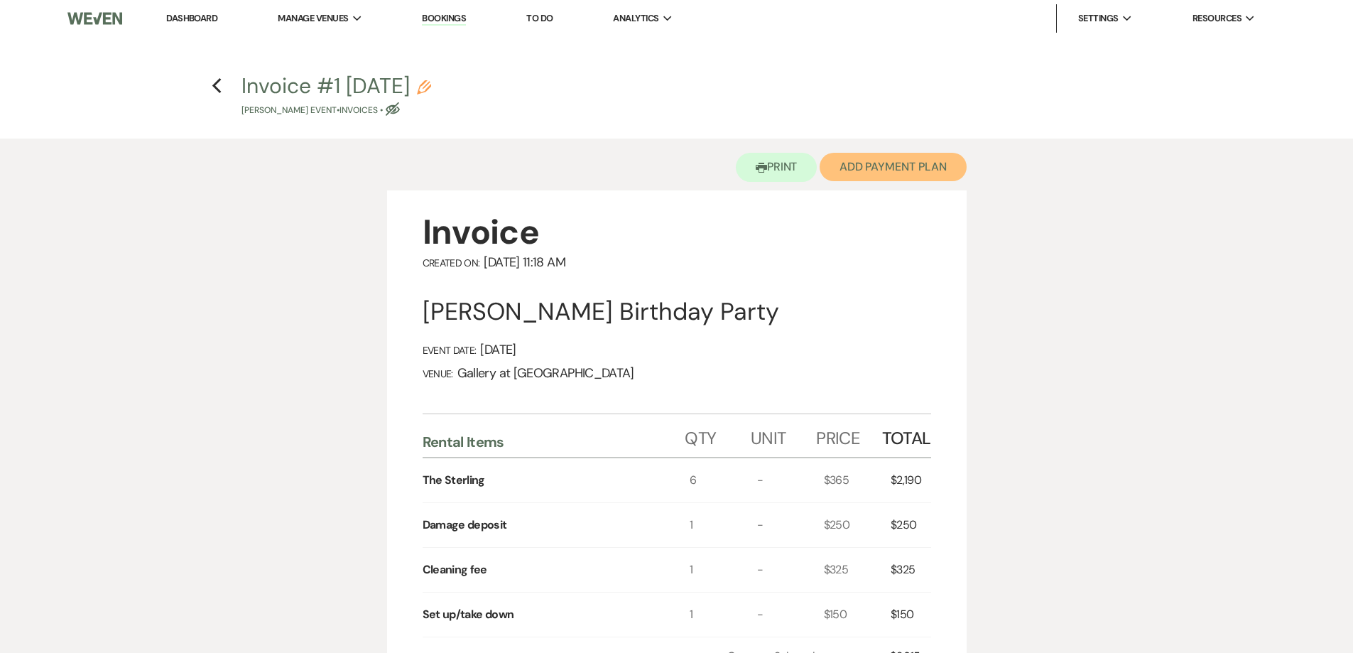
click at [877, 175] on button "Add Payment Plan" at bounding box center [893, 167] width 147 height 28
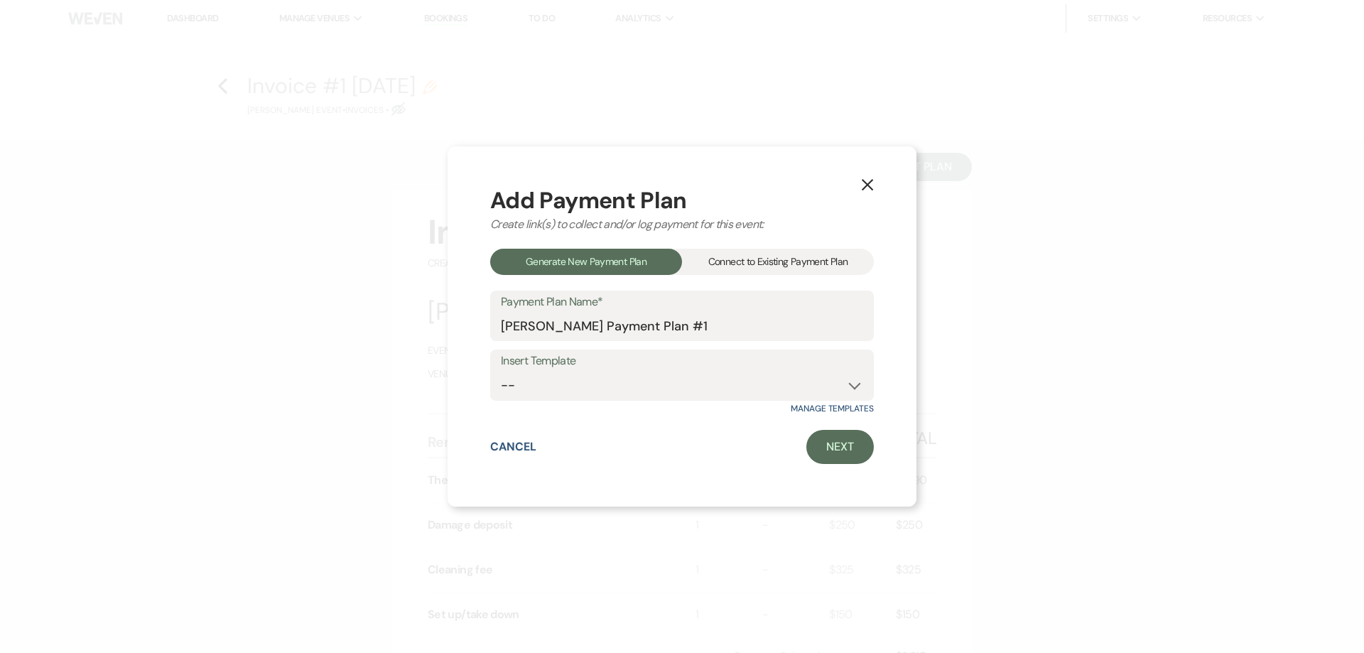
click at [749, 260] on div "Connect to Existing Payment Plan" at bounding box center [778, 262] width 192 height 26
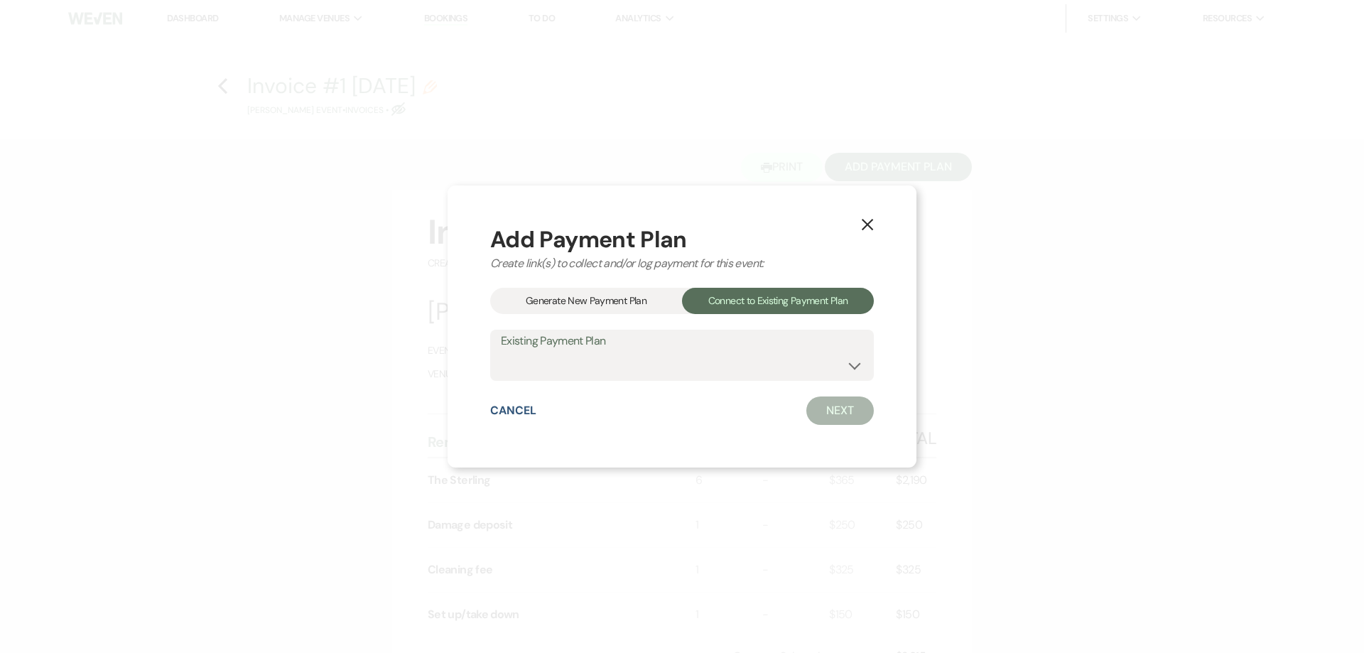
click at [624, 314] on div "Generate New Payment Plan" at bounding box center [586, 301] width 192 height 26
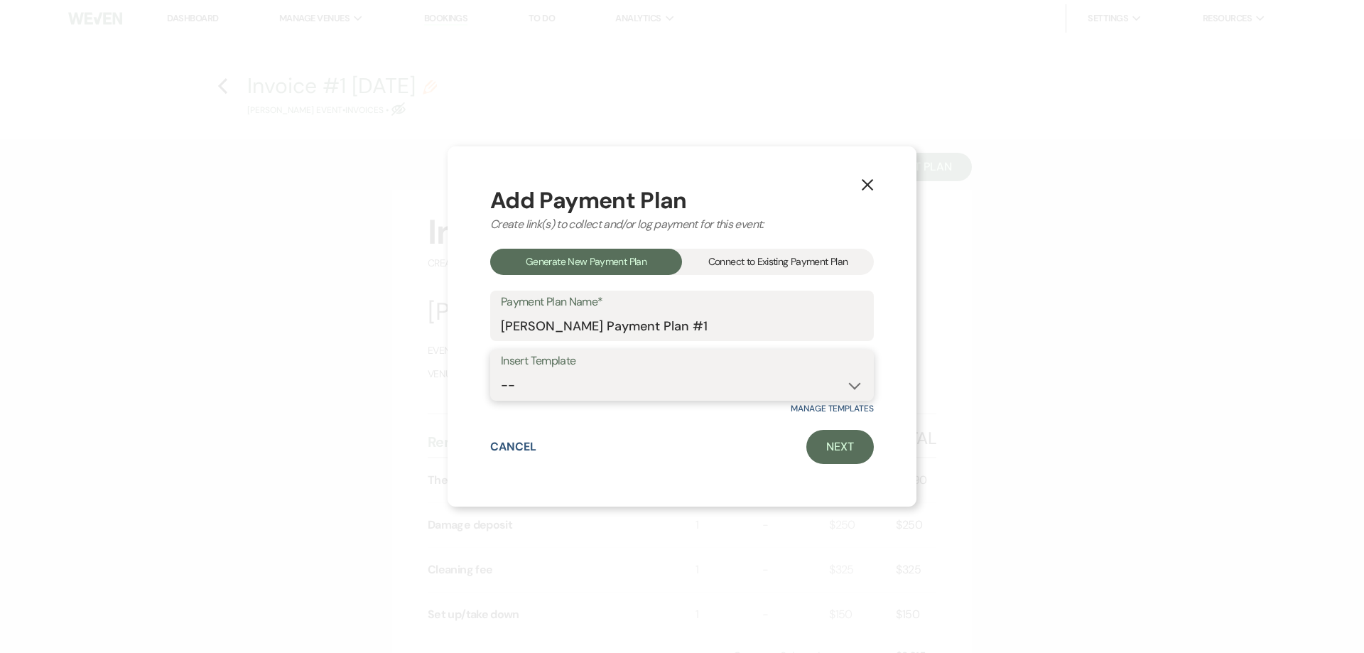
click at [641, 383] on select "-- Warehouse 4 hour rental-no set up/take down Gallery 4 hour rental-no set up/…" at bounding box center [682, 385] width 362 height 28
select select "61"
click at [501, 371] on select "-- Warehouse 4 hour rental-no set up/take down Gallery 4 hour rental-no set up/…" at bounding box center [682, 385] width 362 height 28
click at [831, 447] on link "Next" at bounding box center [839, 447] width 67 height 34
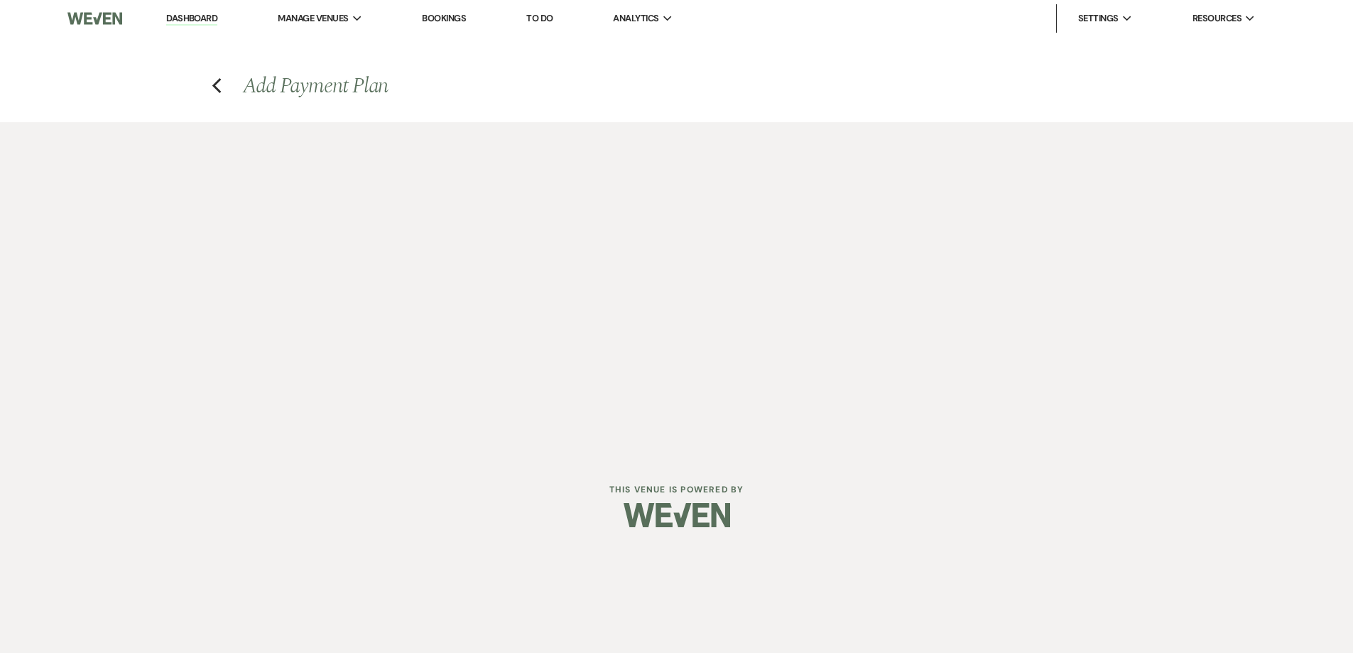
select select "27740"
select select "2"
select select "flat"
select select "true"
select select "both"
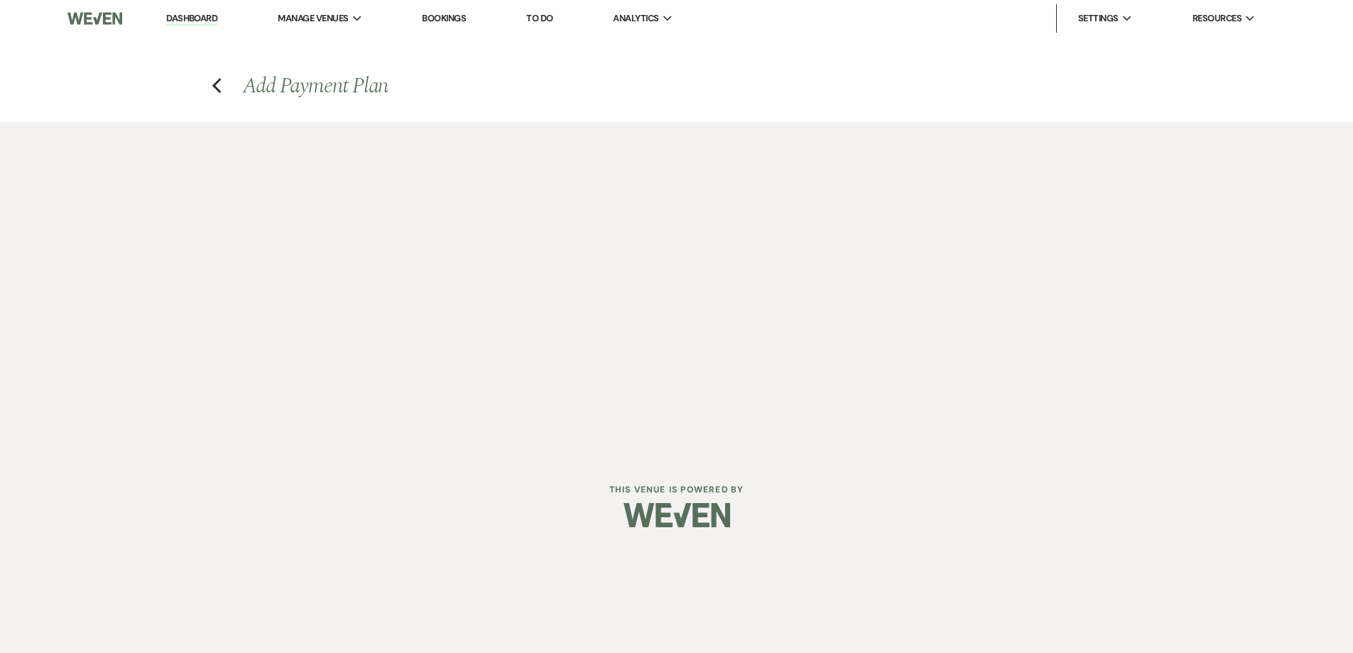
select select "days"
select select "afterDueDate"
select select "2"
select select "flat"
select select "true"
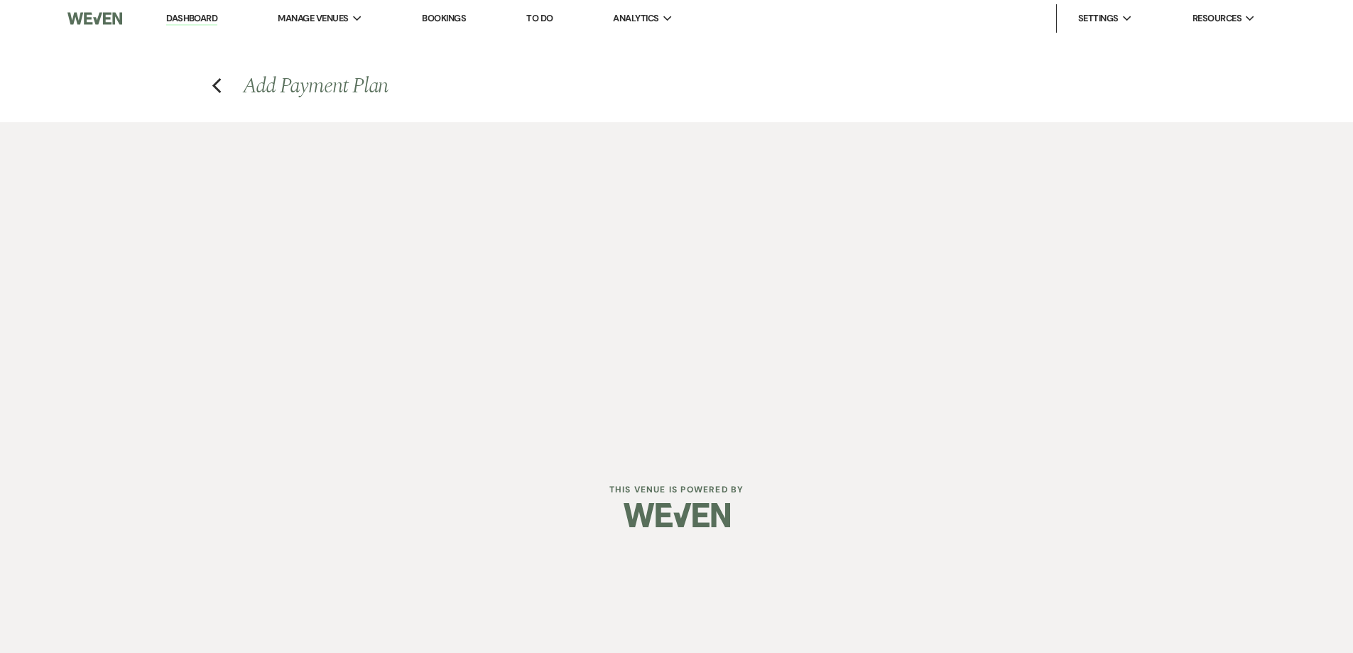
select select "both"
select select "weeks"
select select "both"
select select "weeks"
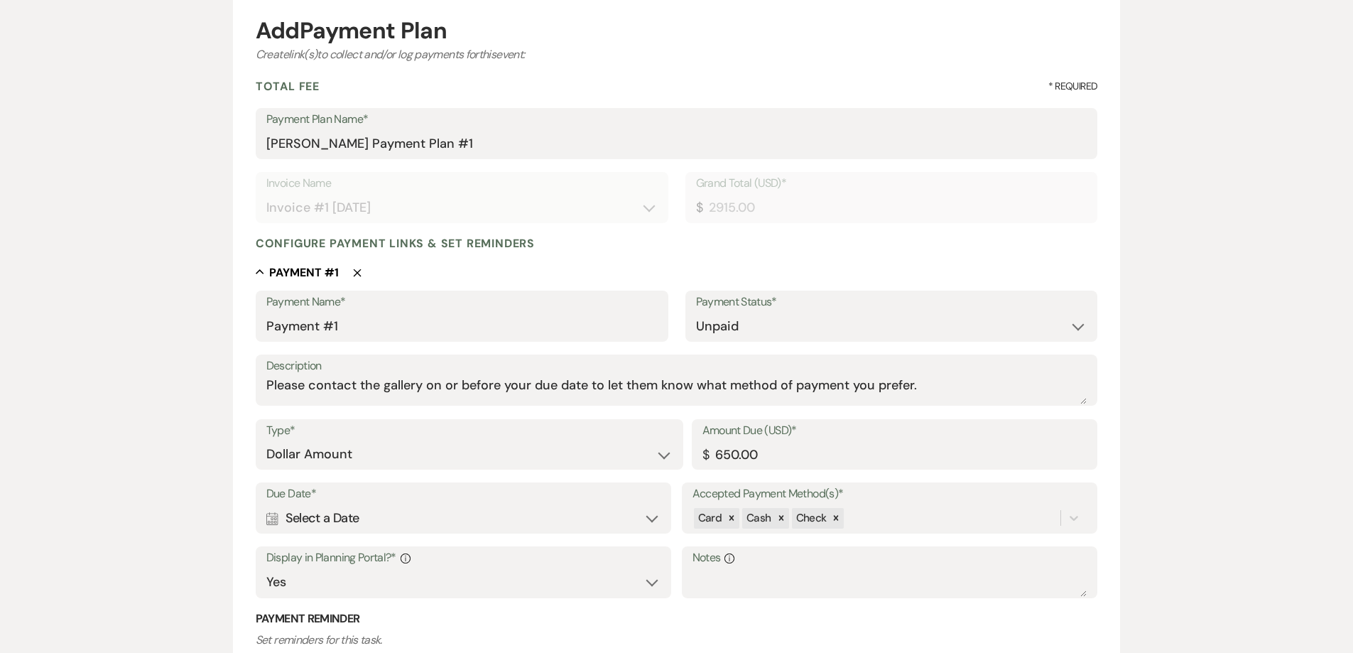
scroll to position [142, 0]
click at [450, 514] on div "Calendar Select a Date Expand" at bounding box center [463, 518] width 395 height 28
select select "day"
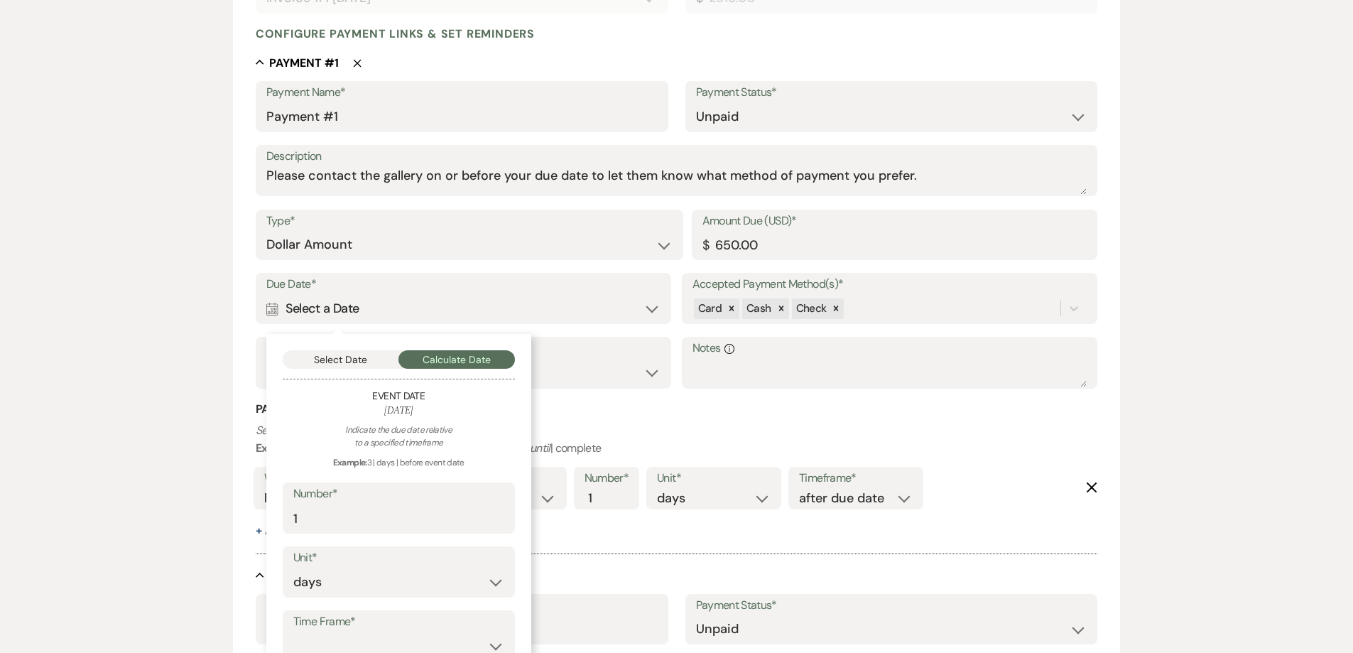
scroll to position [355, 0]
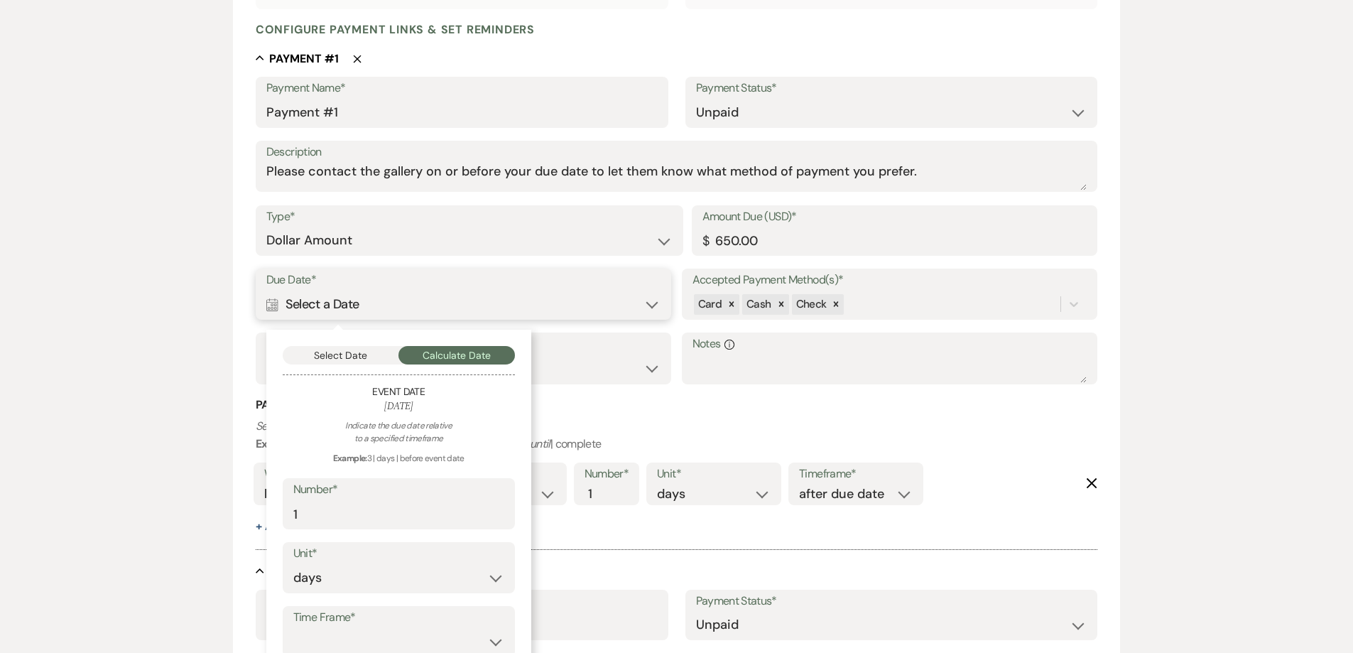
click at [359, 355] on button "Select Date" at bounding box center [341, 355] width 116 height 18
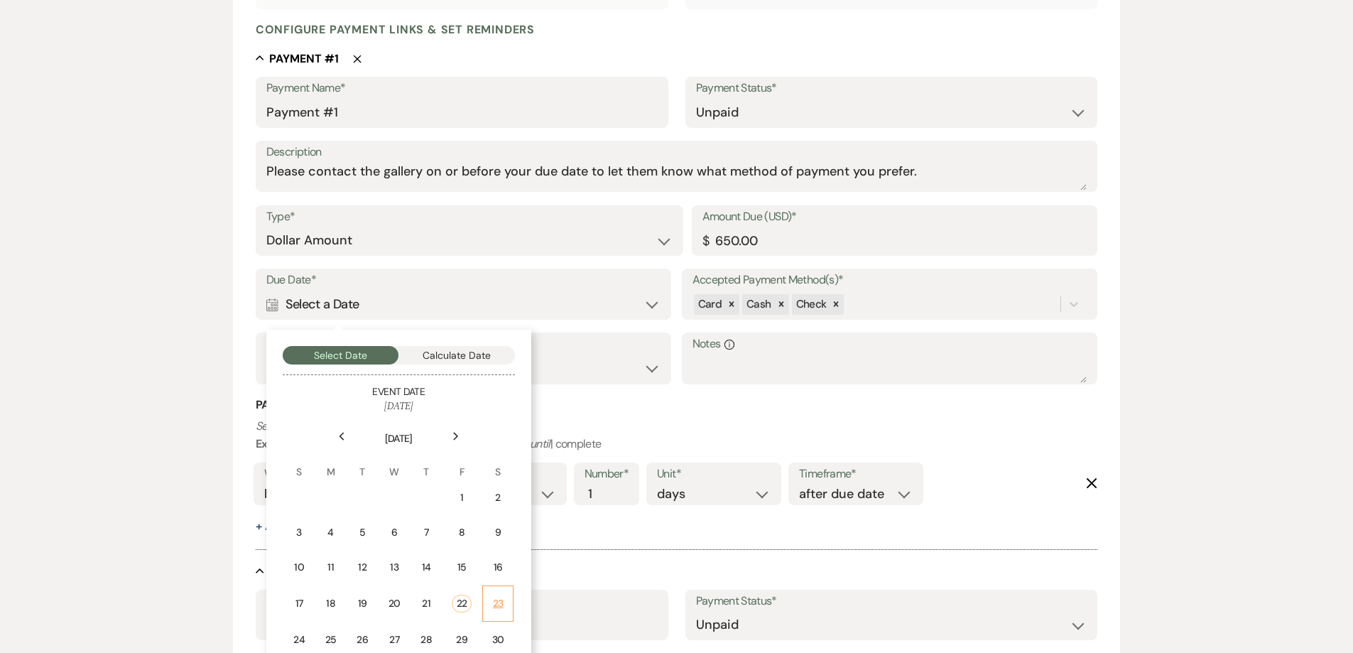
click at [490, 596] on td "23" at bounding box center [497, 603] width 31 height 36
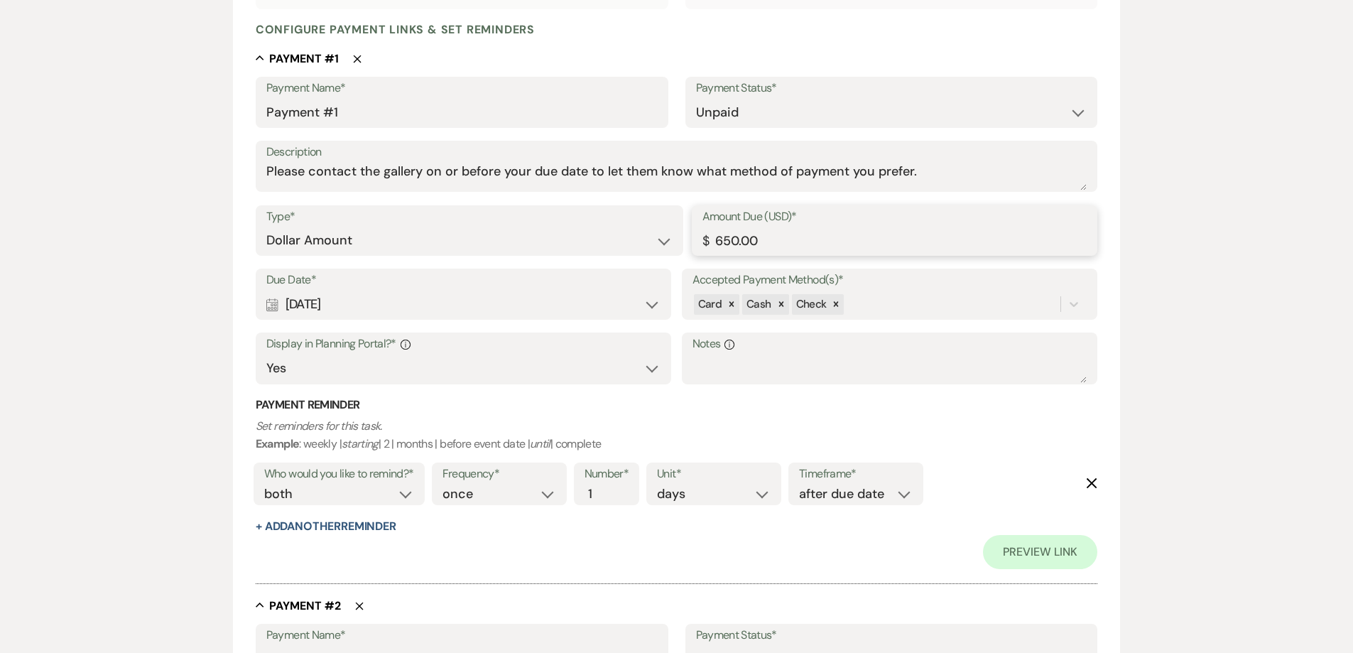
drag, startPoint x: 798, startPoint y: 235, endPoint x: 610, endPoint y: 263, distance: 189.6
click at [610, 263] on div "Type* Dollar Amount Percentage of Grand Total Amount Due (USD)* $ 650.00" at bounding box center [677, 237] width 842 height 64
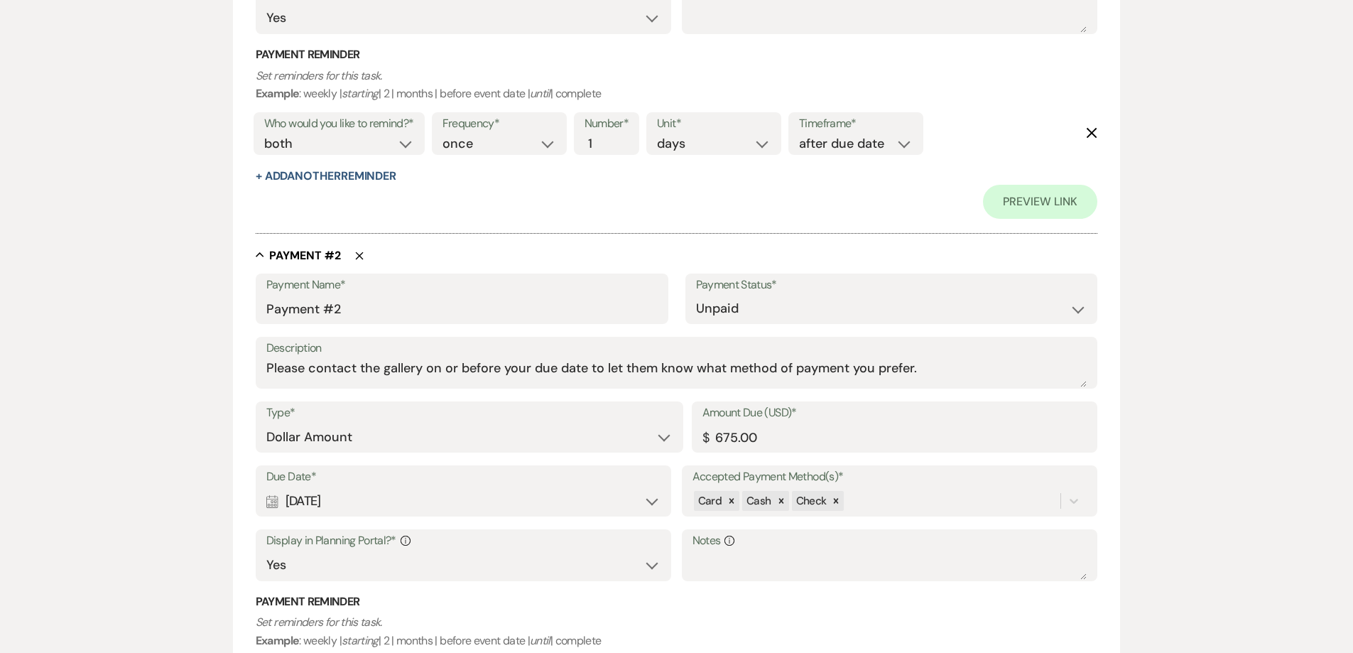
scroll to position [710, 0]
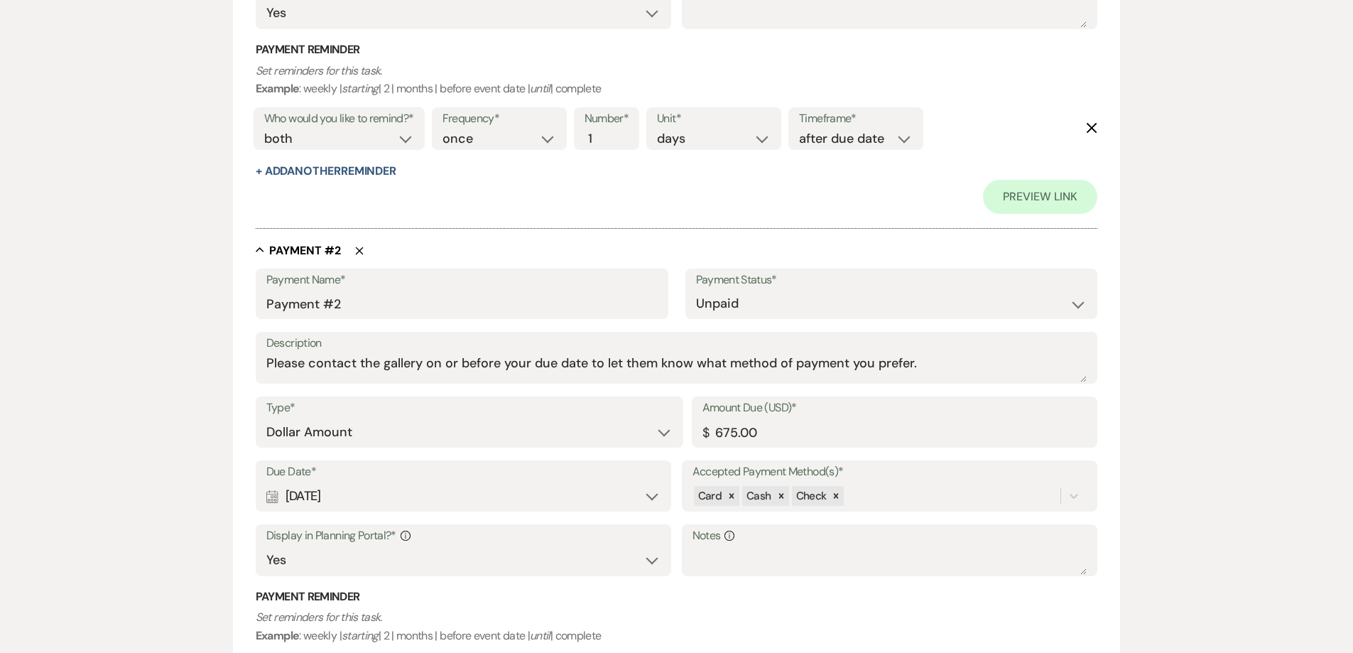
type input "1345.00"
drag, startPoint x: 764, startPoint y: 430, endPoint x: 673, endPoint y: 439, distance: 91.3
click at [673, 439] on div "Type* Dollar Amount Percentage of Grand Total Amount Due (USD)* $ 675.00" at bounding box center [677, 428] width 842 height 64
type input "1570.00"
click at [499, 500] on div "Calendar [DATE] Expand" at bounding box center [463, 496] width 395 height 28
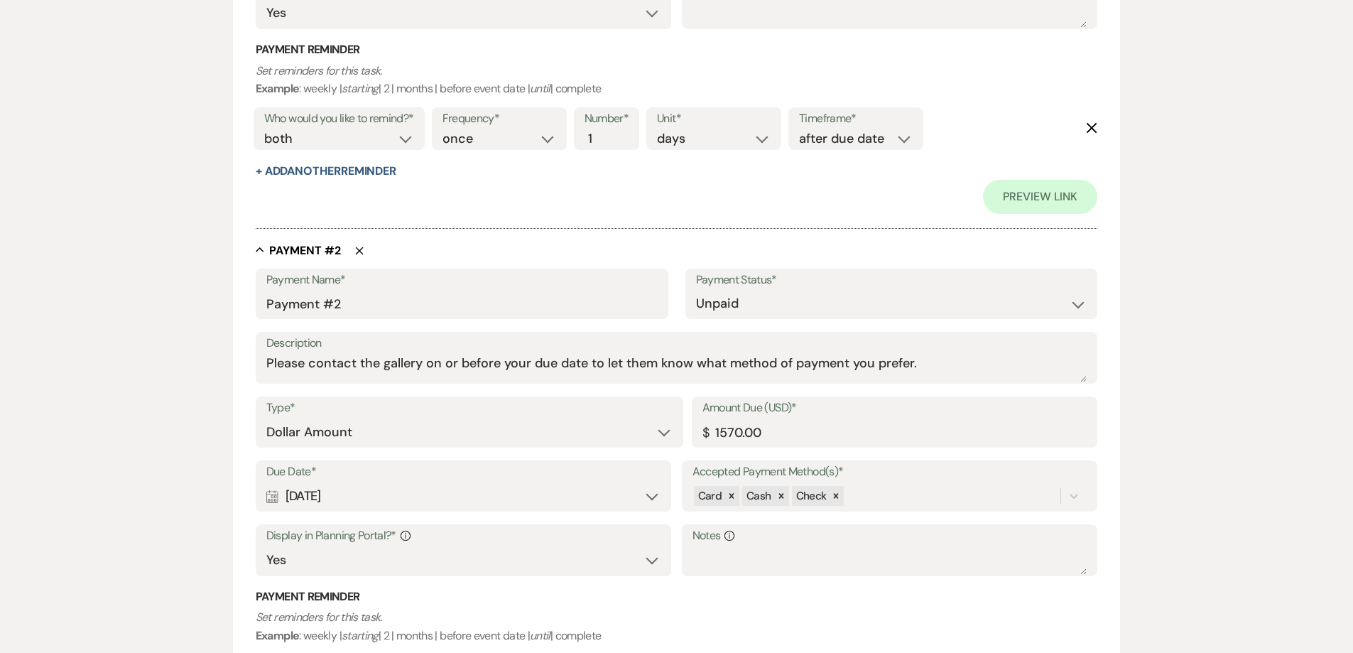
select select "week"
select select "beforeEventDate"
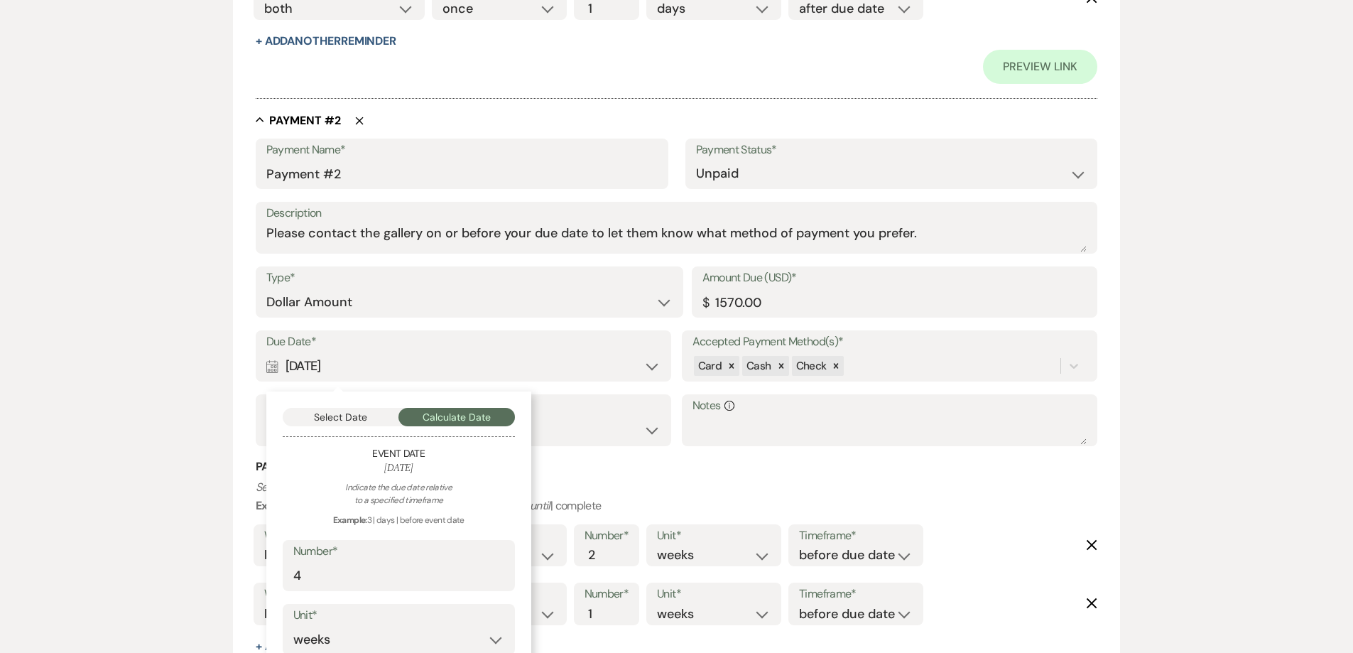
scroll to position [852, 0]
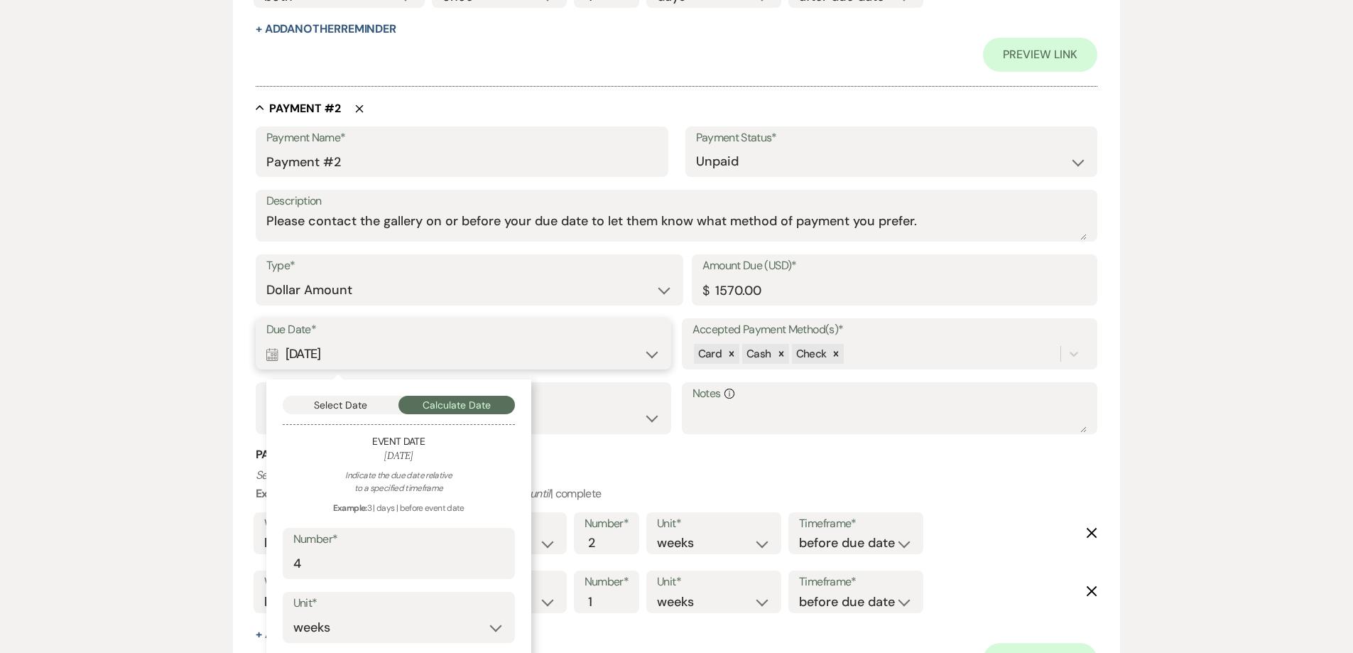
click at [303, 402] on button "Select Date" at bounding box center [341, 405] width 116 height 18
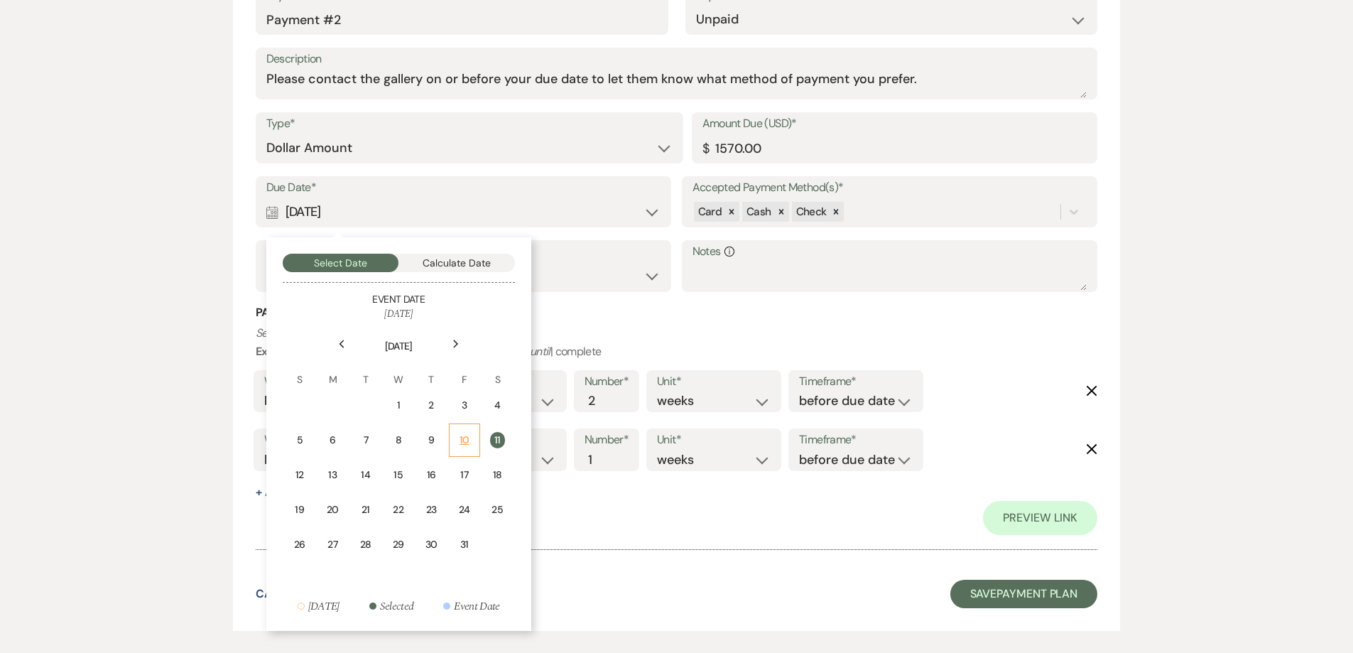
click at [470, 443] on div "10" at bounding box center [464, 440] width 13 height 15
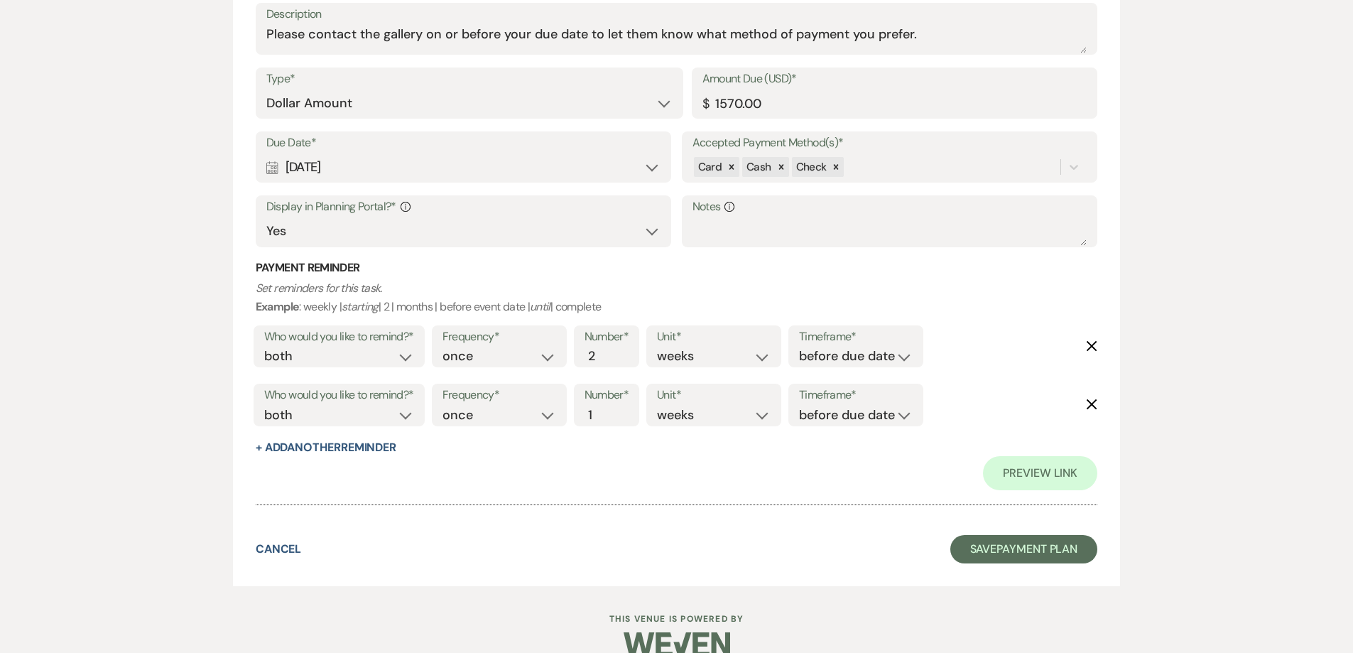
scroll to position [1064, 0]
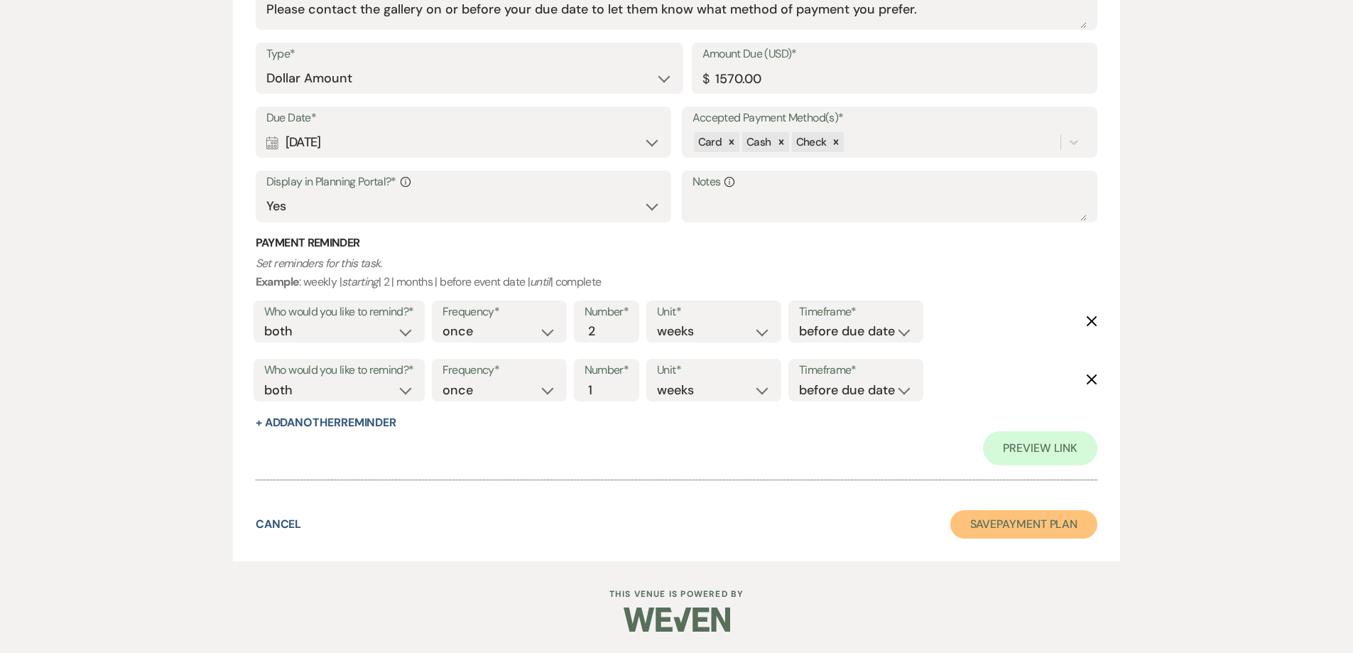
click at [962, 514] on button "Save Payment Plan" at bounding box center [1024, 524] width 148 height 28
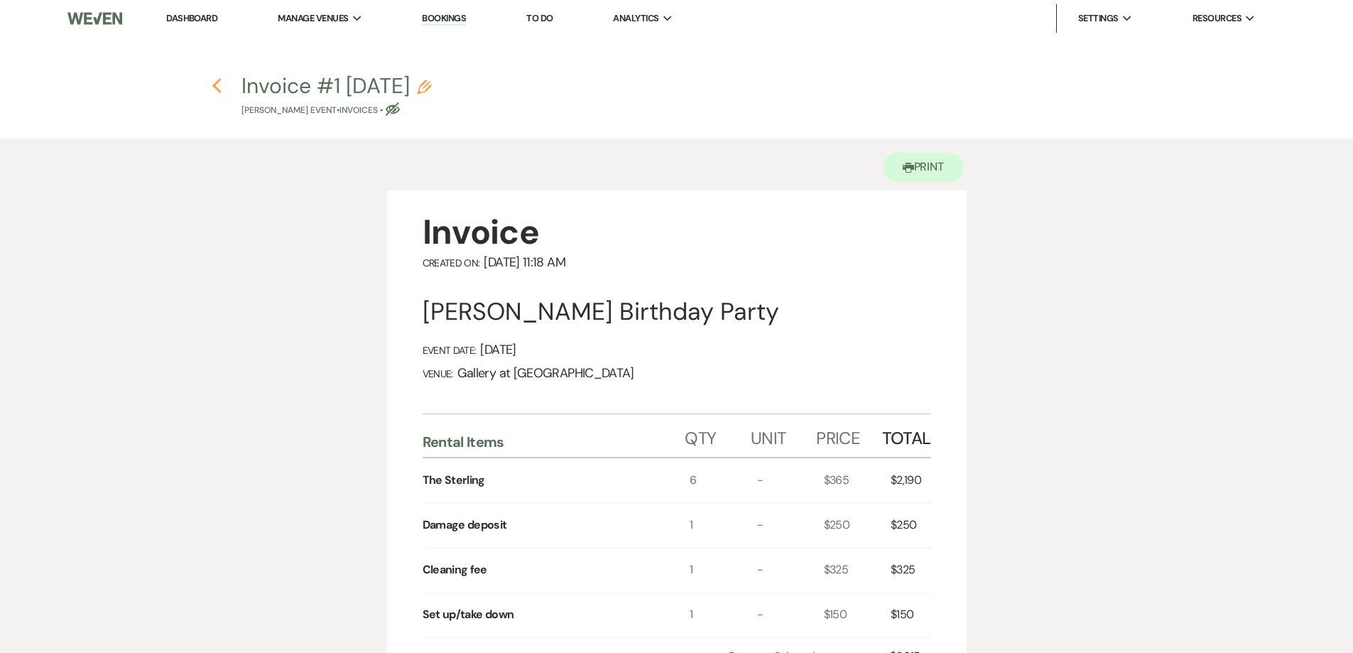
click at [213, 85] on icon "Previous" at bounding box center [217, 85] width 11 height 17
select select "5"
select select "12"
select select "4"
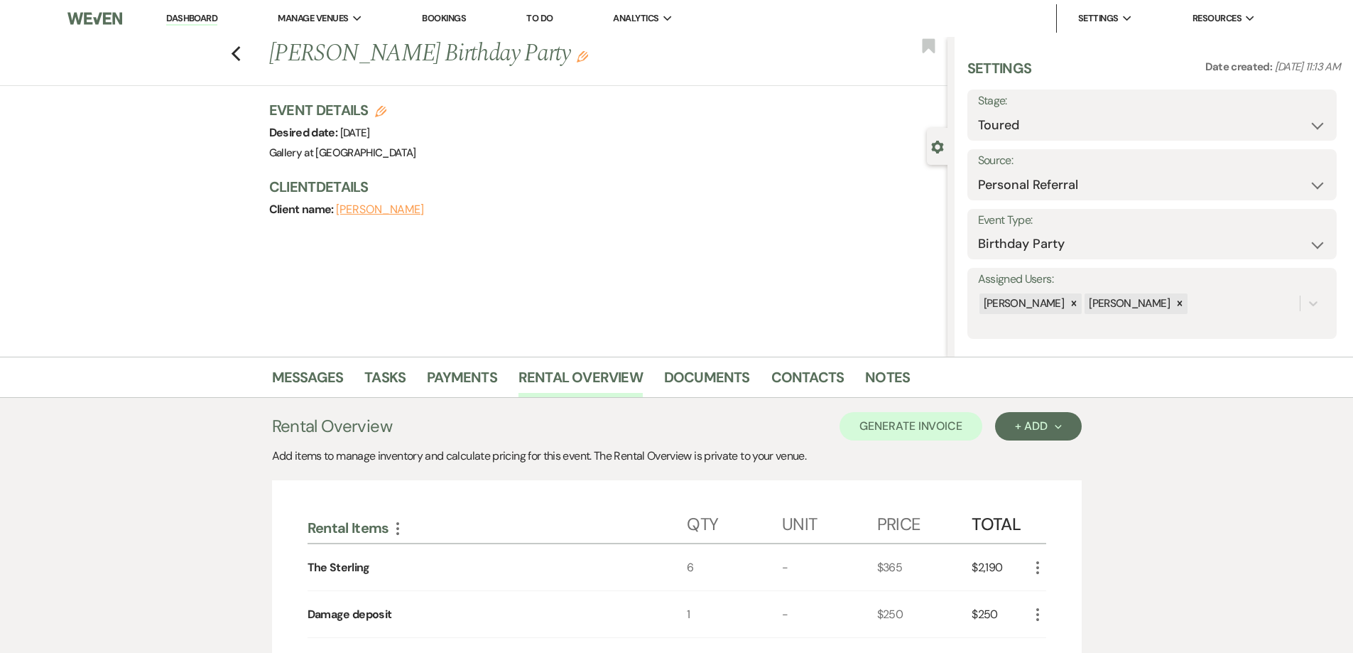
scroll to position [183, 0]
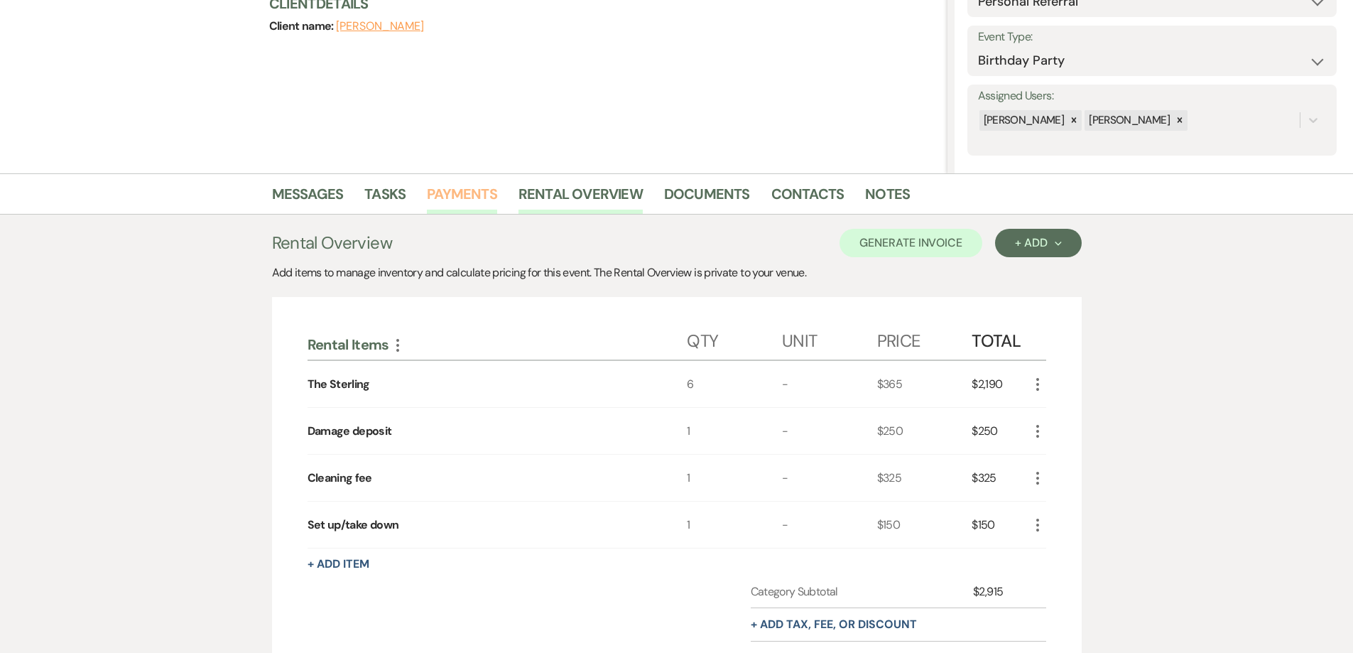
click at [483, 198] on link "Payments" at bounding box center [462, 198] width 70 height 31
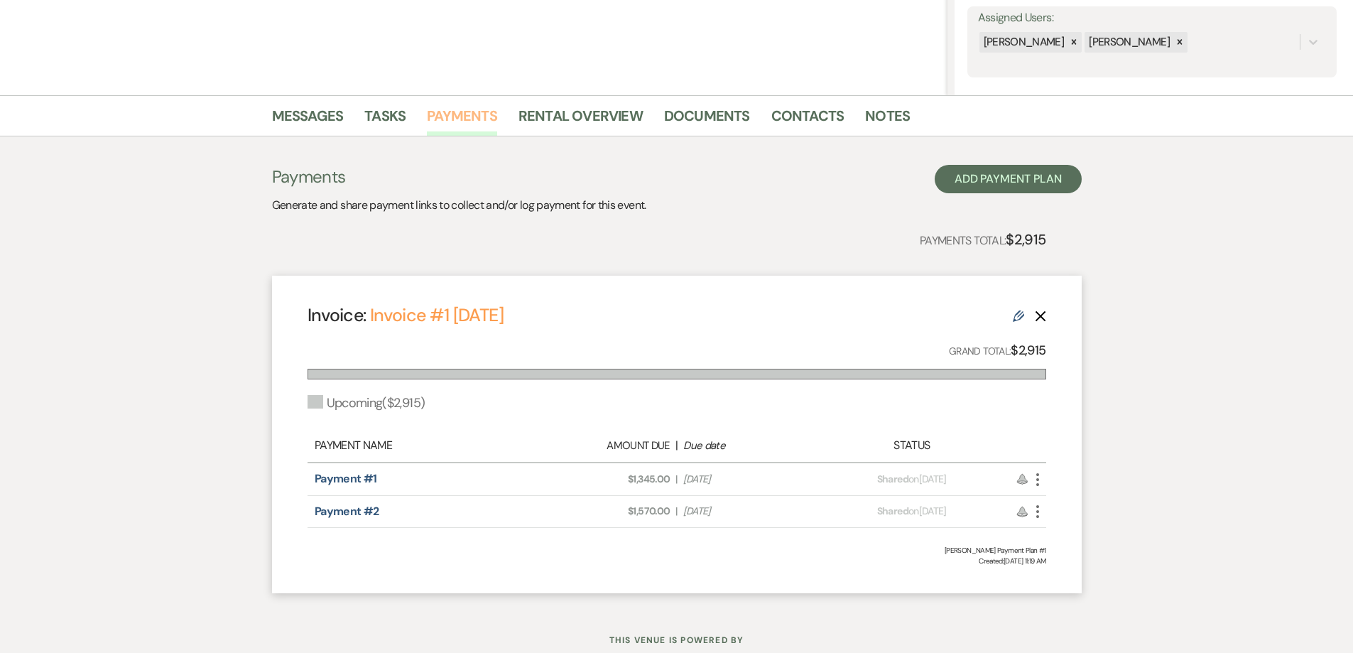
scroll to position [237, 0]
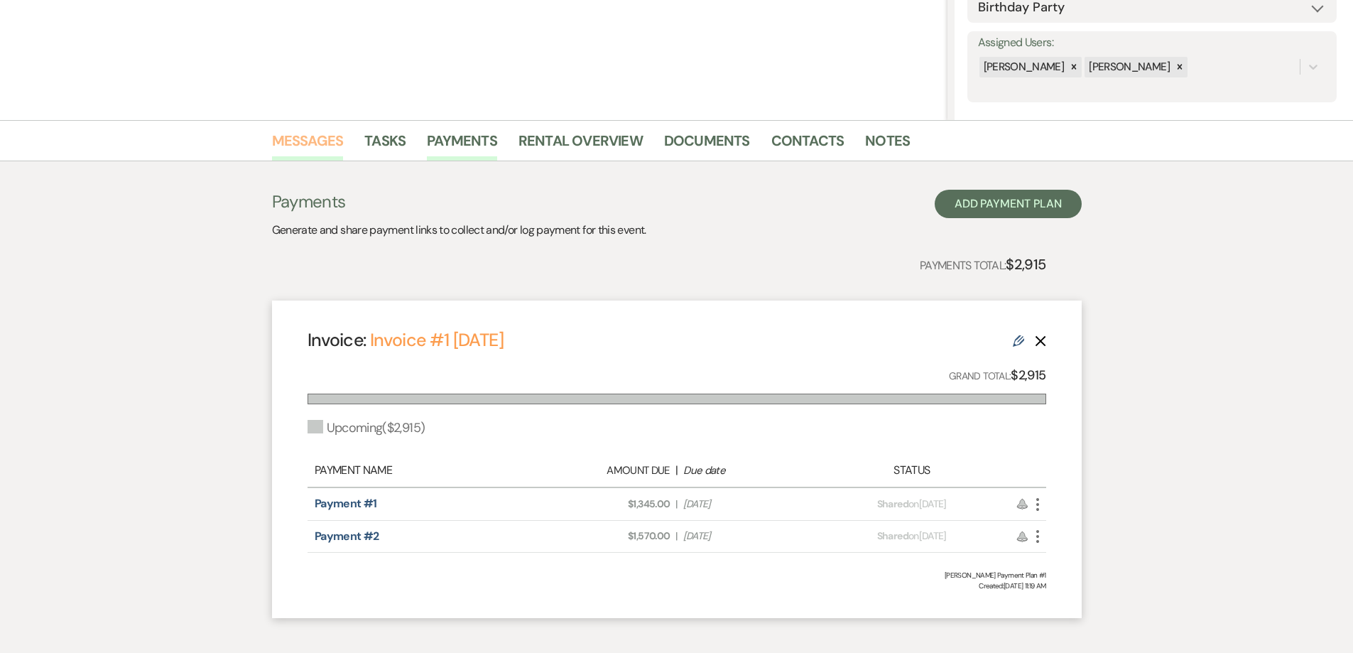
click at [286, 137] on link "Messages" at bounding box center [308, 144] width 72 height 31
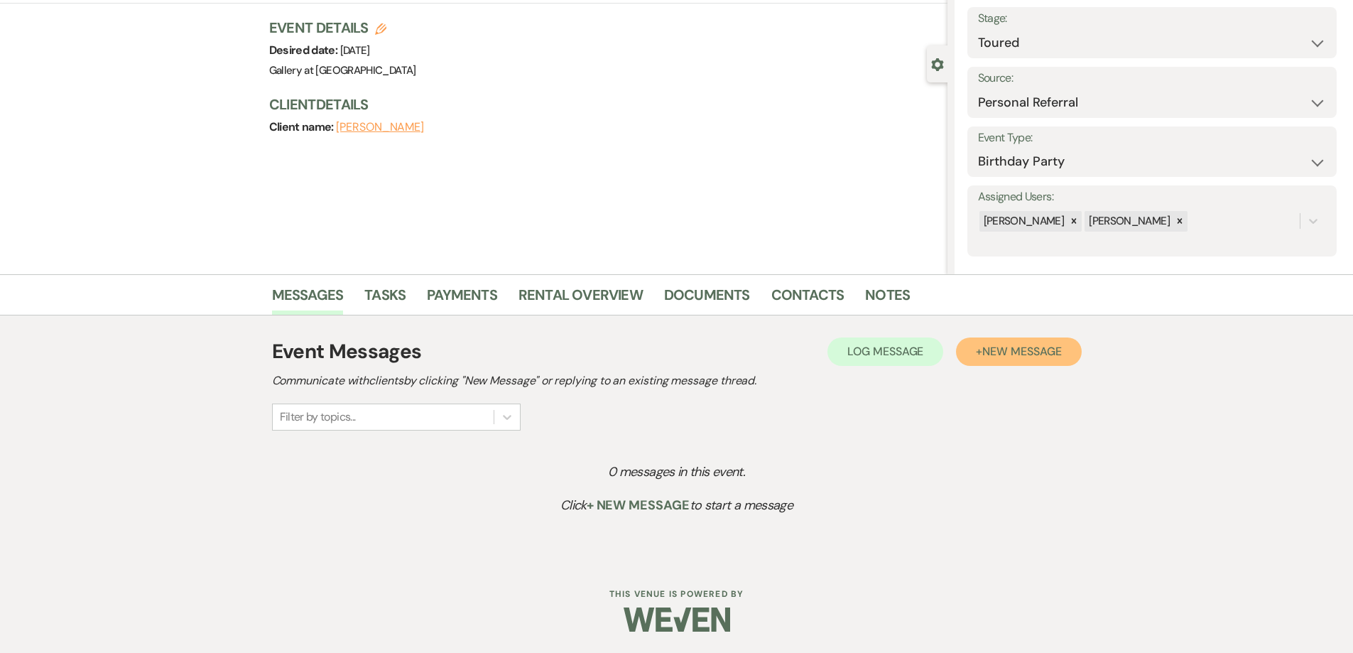
click at [1021, 340] on button "+ New Message" at bounding box center [1018, 351] width 125 height 28
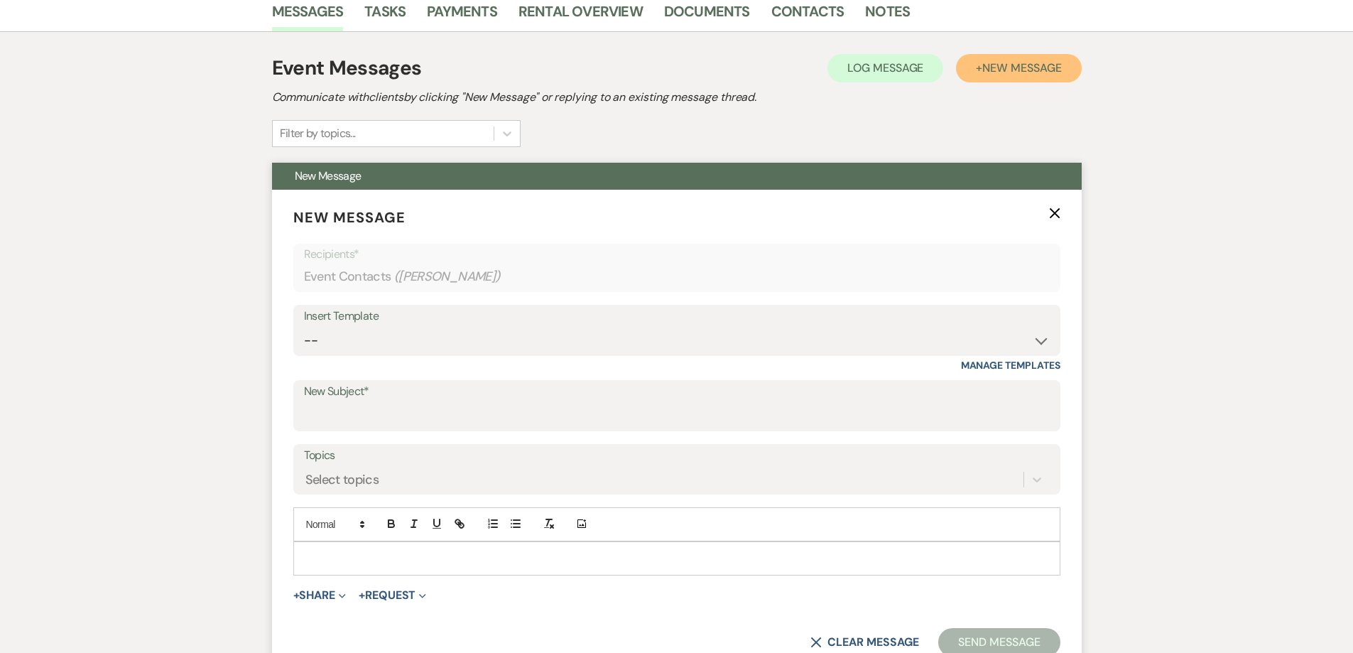
scroll to position [367, 0]
click at [515, 340] on select "-- Initial Inquiry Response-DATE IS AVAILABLE Initial Inquiry Response-DATE NOT…" at bounding box center [677, 340] width 746 height 28
select select "2825"
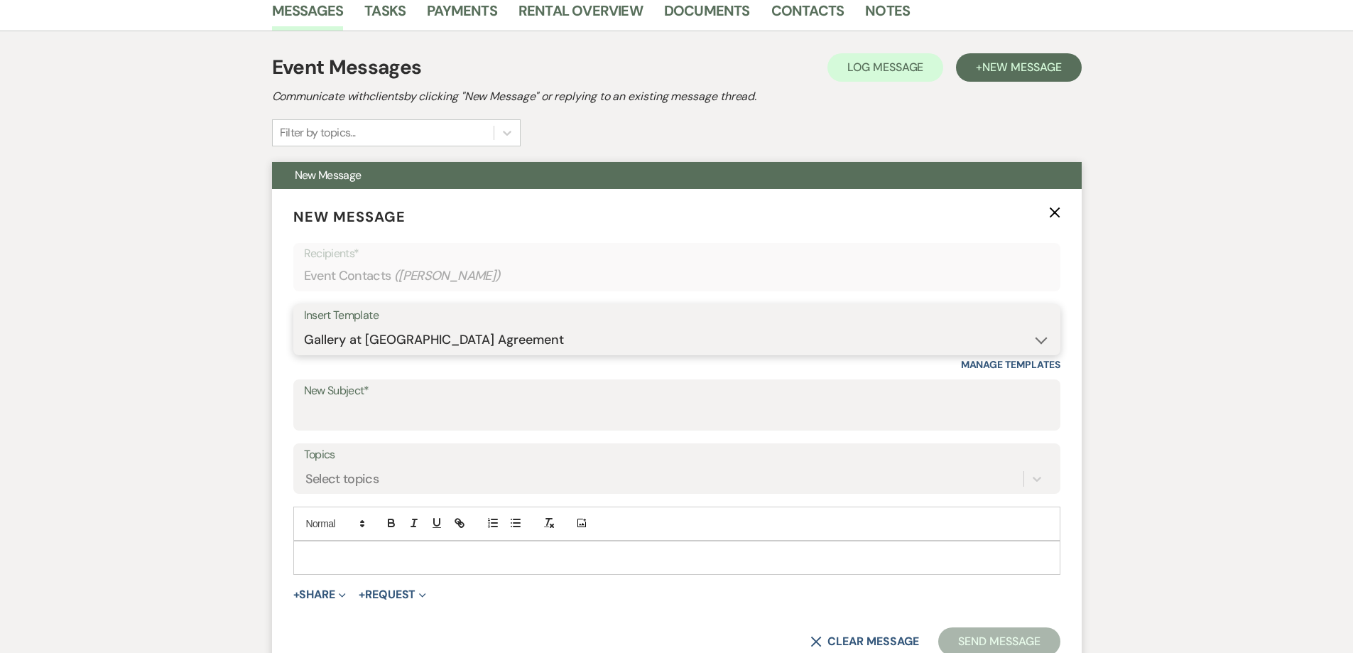
click at [304, 326] on select "-- Initial Inquiry Response-DATE IS AVAILABLE Initial Inquiry Response-DATE NOT…" at bounding box center [677, 340] width 746 height 28
type input "Booking your event!"
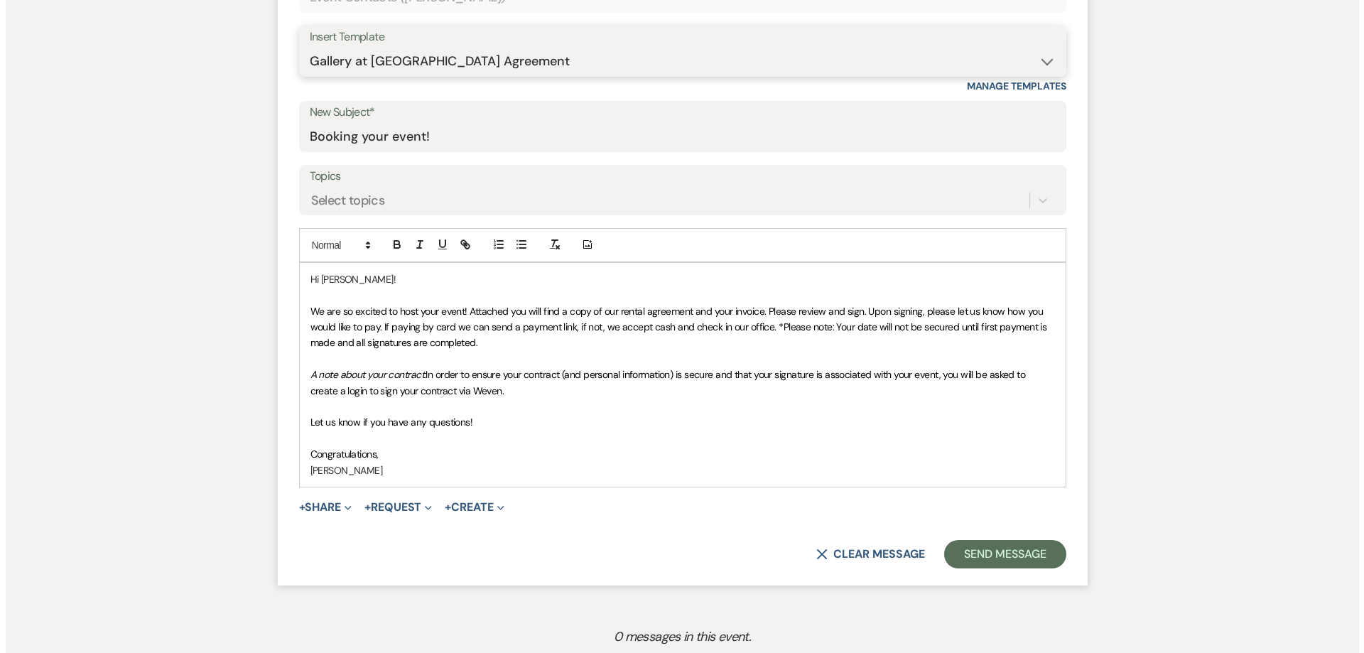
scroll to position [651, 0]
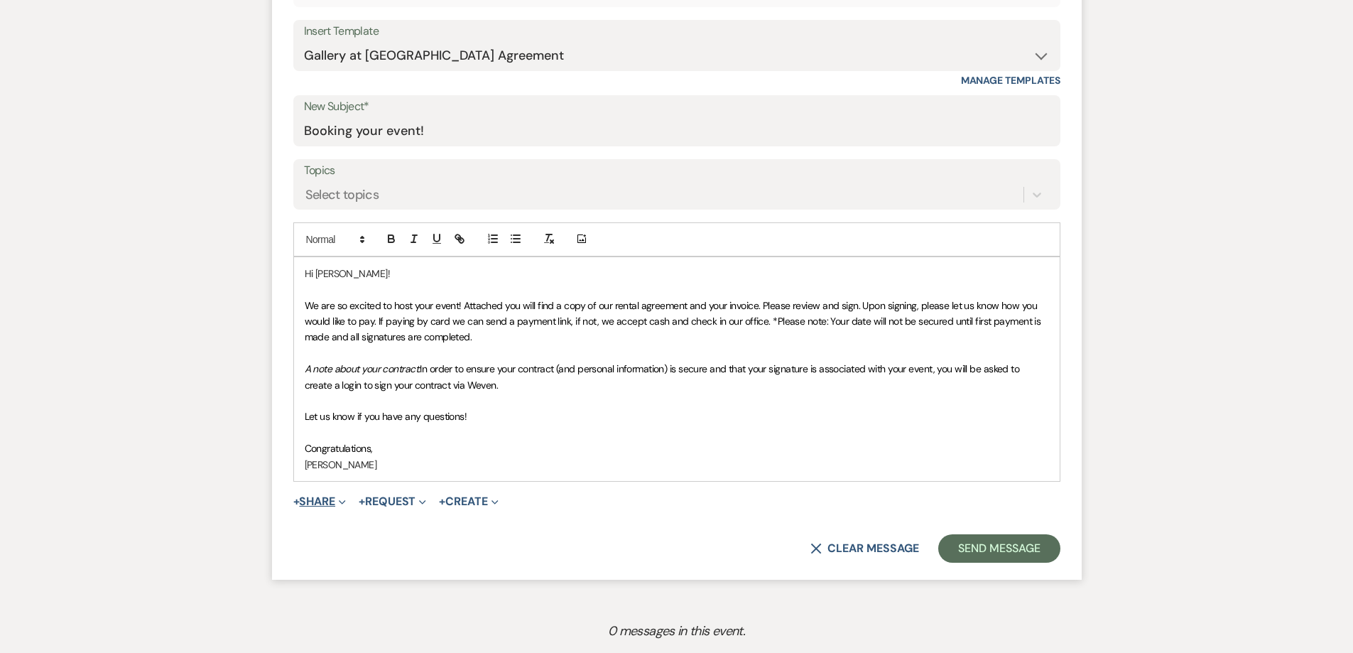
click at [345, 502] on icon "Expand" at bounding box center [342, 502] width 7 height 7
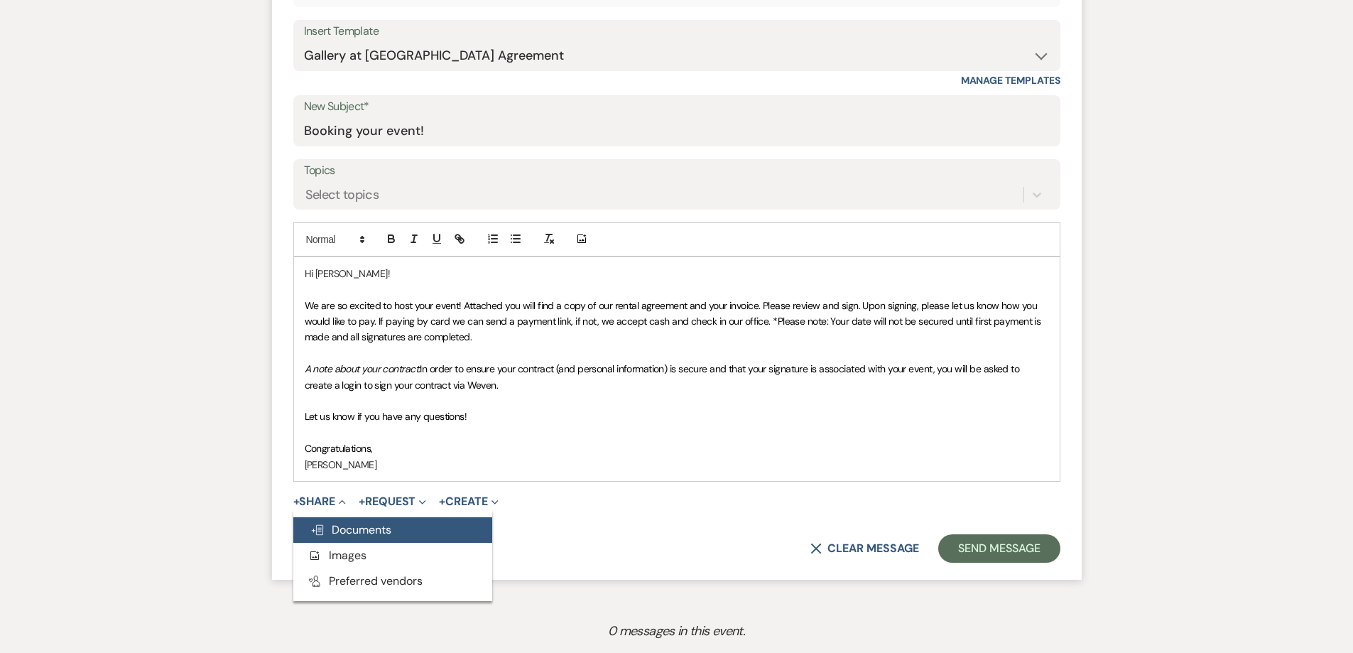
click at [384, 525] on span "Doc Upload Documents" at bounding box center [350, 529] width 81 height 15
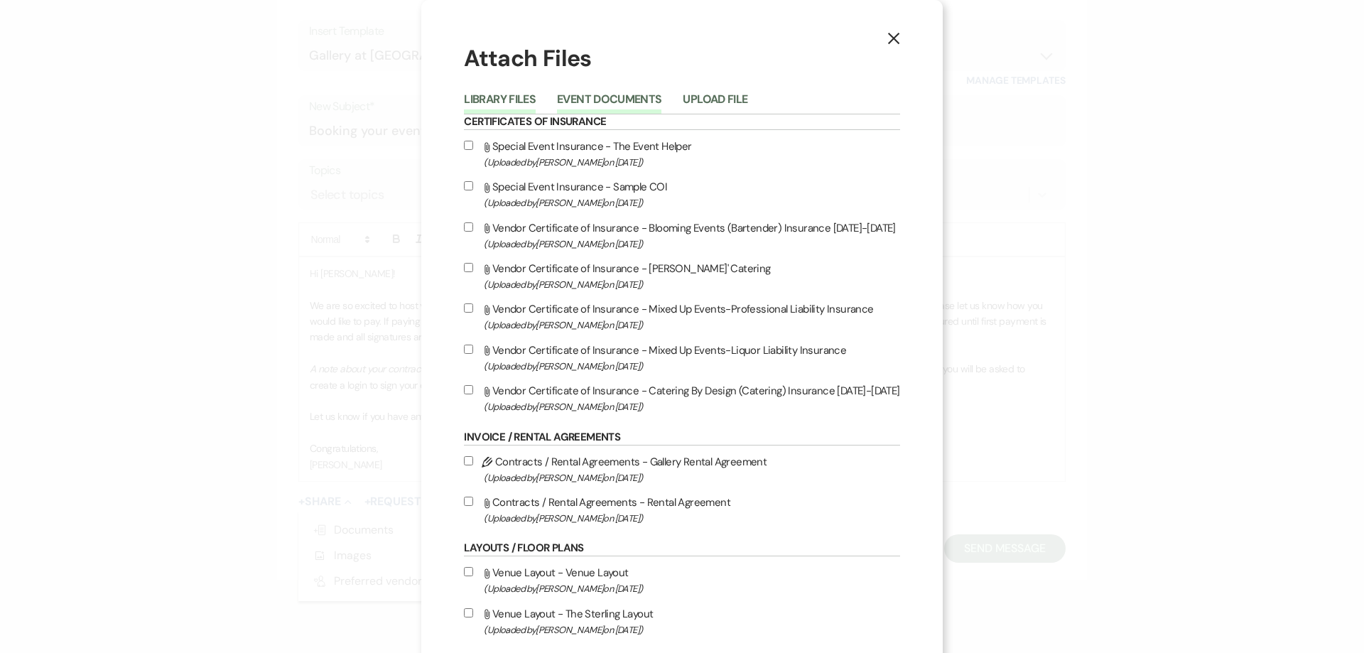
click at [590, 94] on button "Event Documents" at bounding box center [609, 104] width 104 height 20
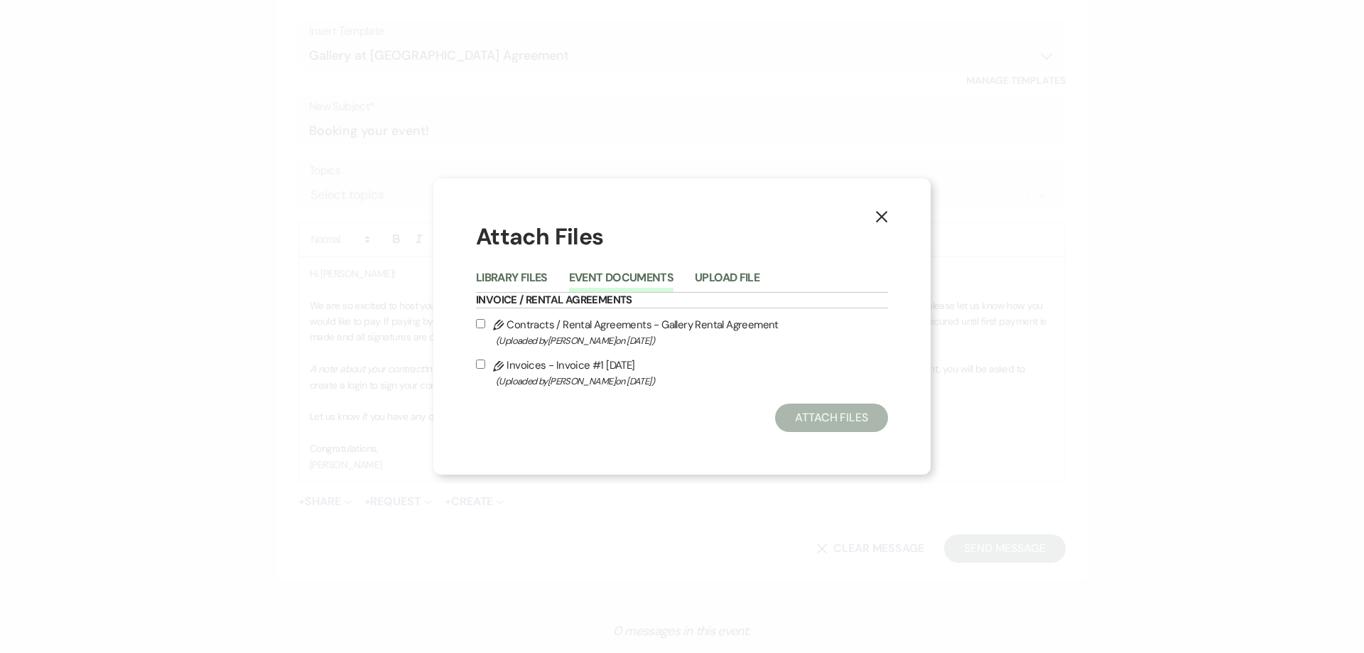
click at [482, 327] on input "Pencil Contracts / Rental Agreements - Gallery Rental Agreement (Uploaded by [P…" at bounding box center [480, 323] width 9 height 9
checkbox input "true"
click at [476, 359] on label "Pencil Invoices - Invoice #1 [DATE] (Uploaded by [PERSON_NAME] on [DATE] )" at bounding box center [682, 372] width 412 height 33
click at [476, 359] on input "Pencil Invoices - Invoice #1 [DATE] (Uploaded by [PERSON_NAME] on [DATE] )" at bounding box center [480, 363] width 9 height 9
checkbox input "true"
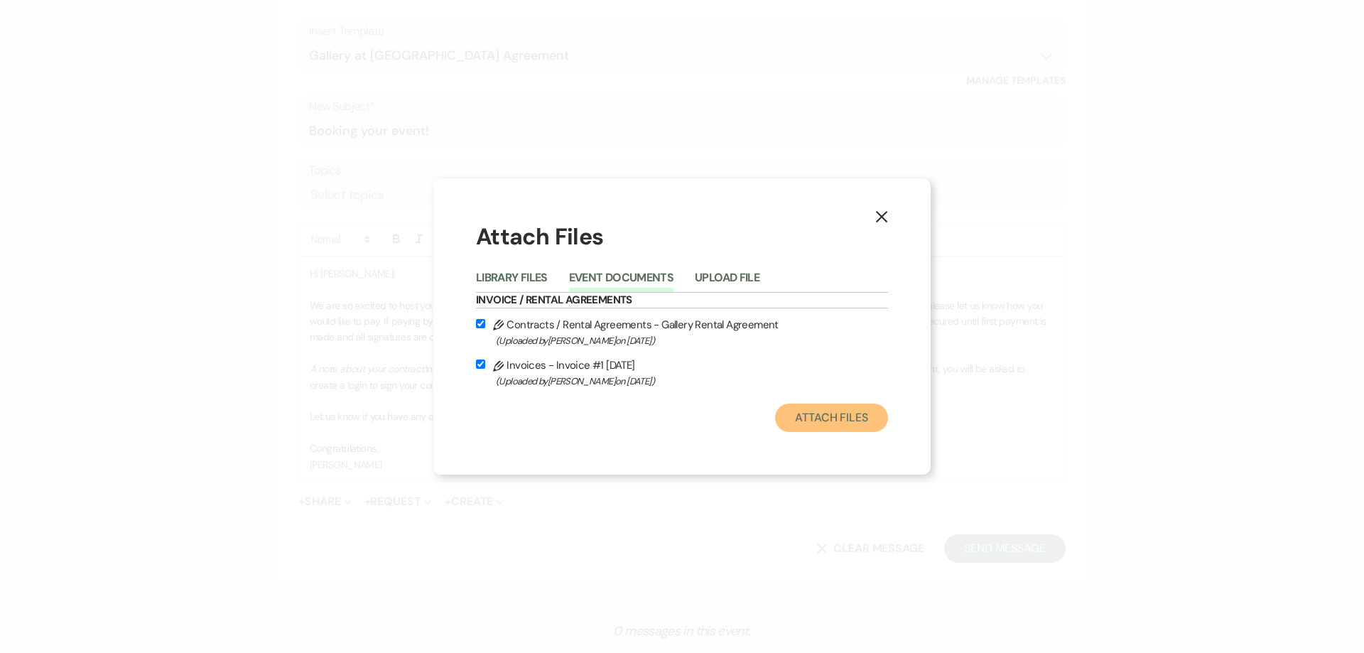
click at [835, 424] on button "Attach Files" at bounding box center [831, 417] width 113 height 28
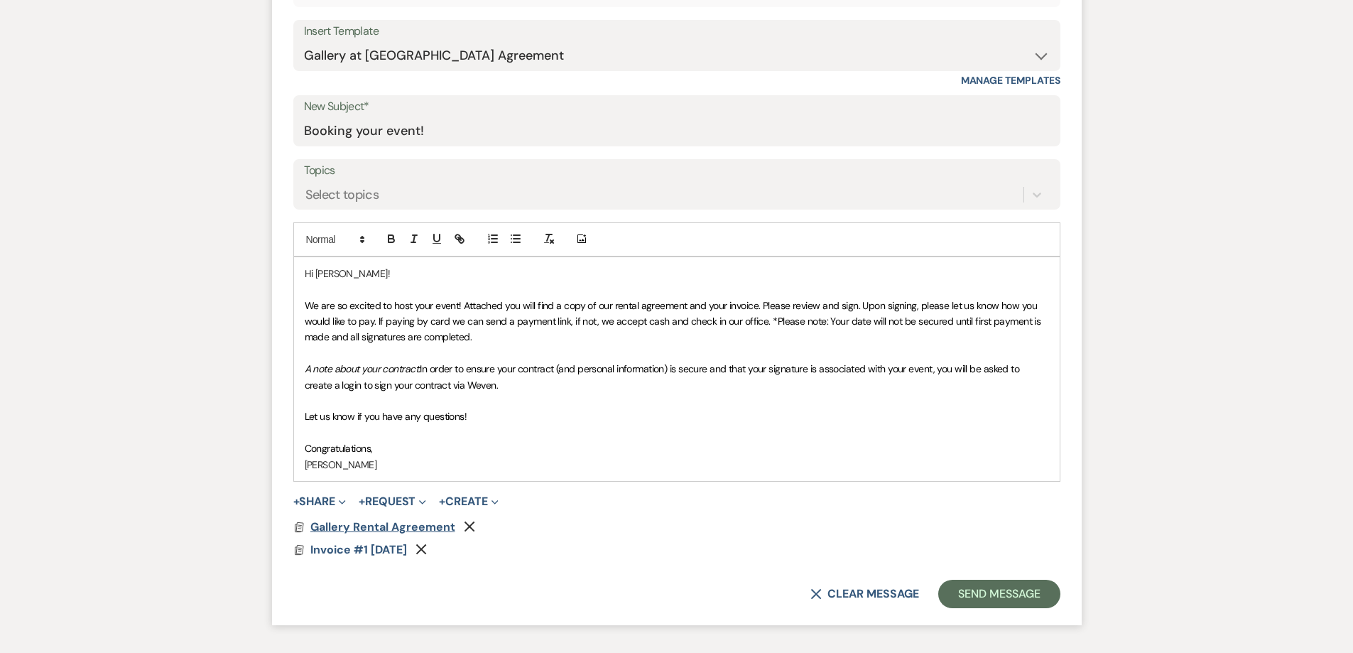
click at [437, 528] on span "Gallery Rental Agreement" at bounding box center [382, 526] width 145 height 15
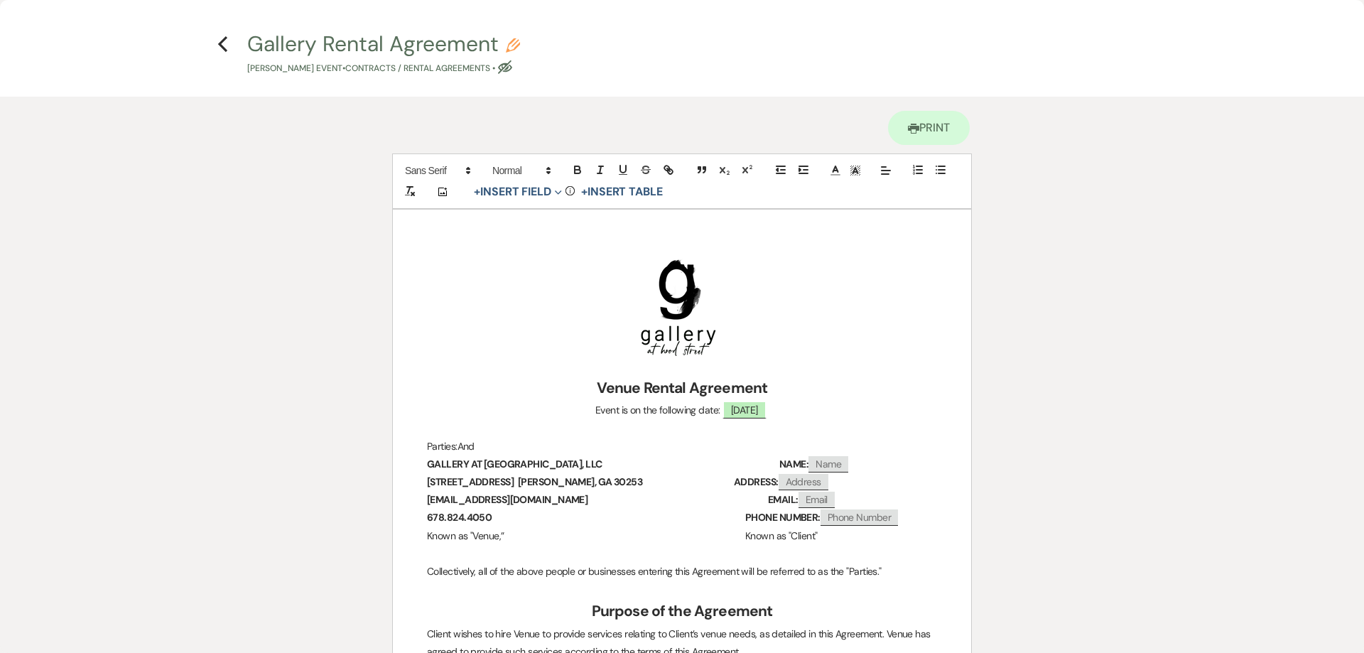
scroll to position [0, 0]
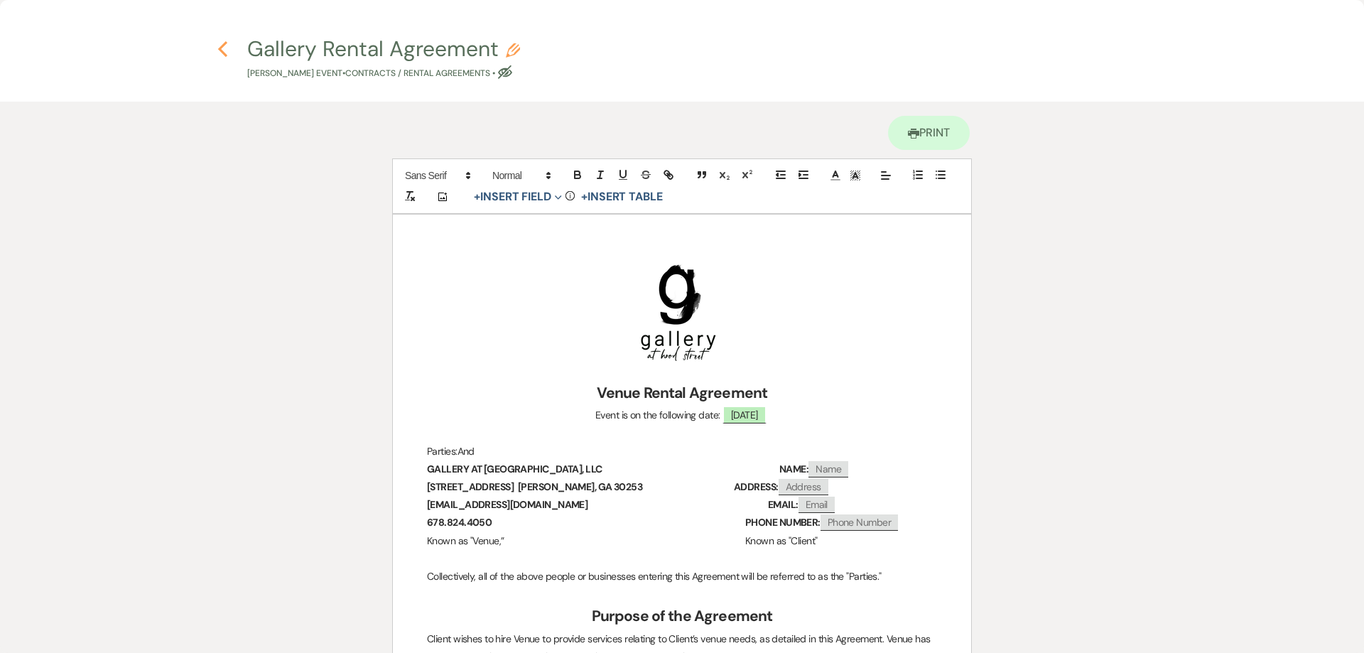
click at [222, 48] on use "button" at bounding box center [222, 49] width 9 height 16
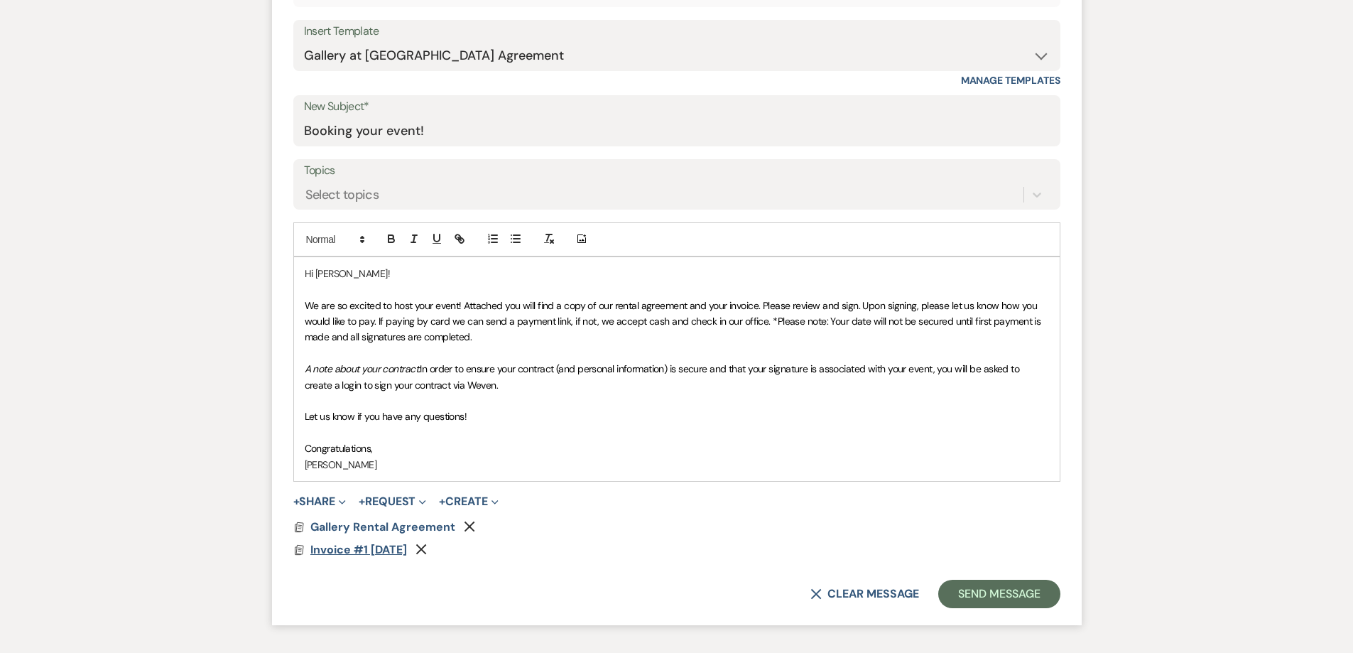
click at [407, 553] on span "Invoice #1 [DATE]" at bounding box center [358, 549] width 97 height 15
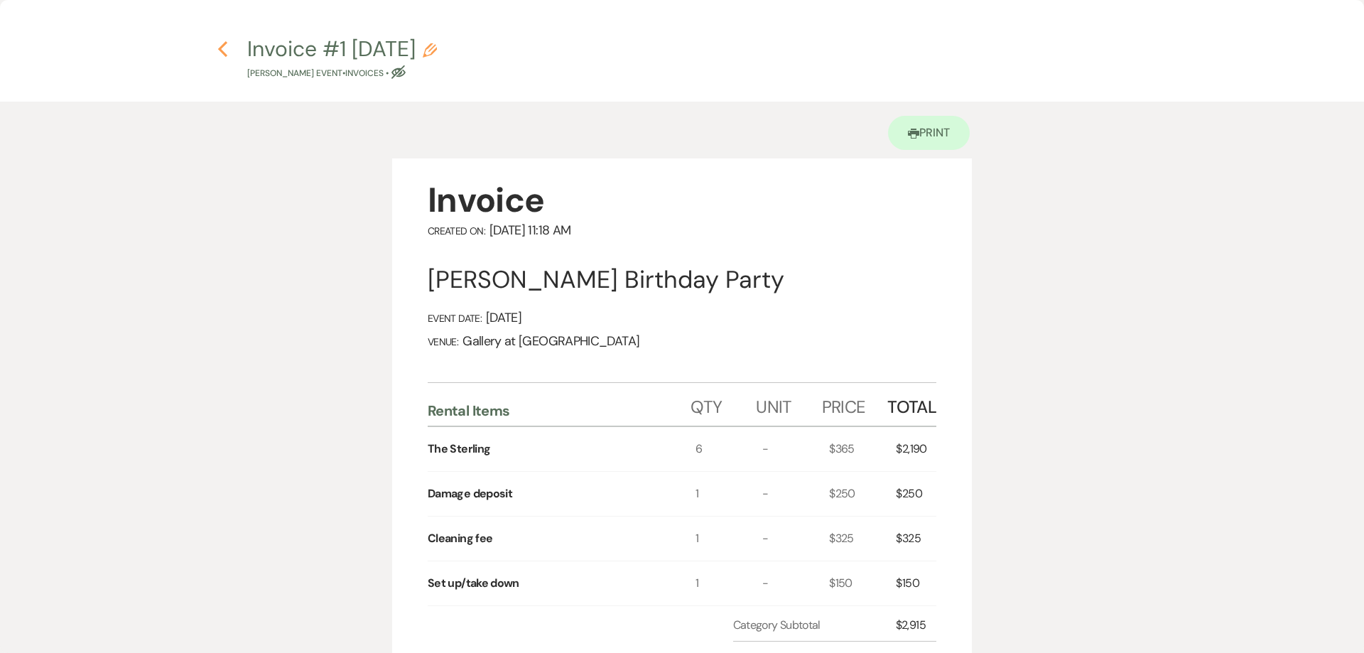
click at [224, 54] on use "button" at bounding box center [222, 49] width 9 height 16
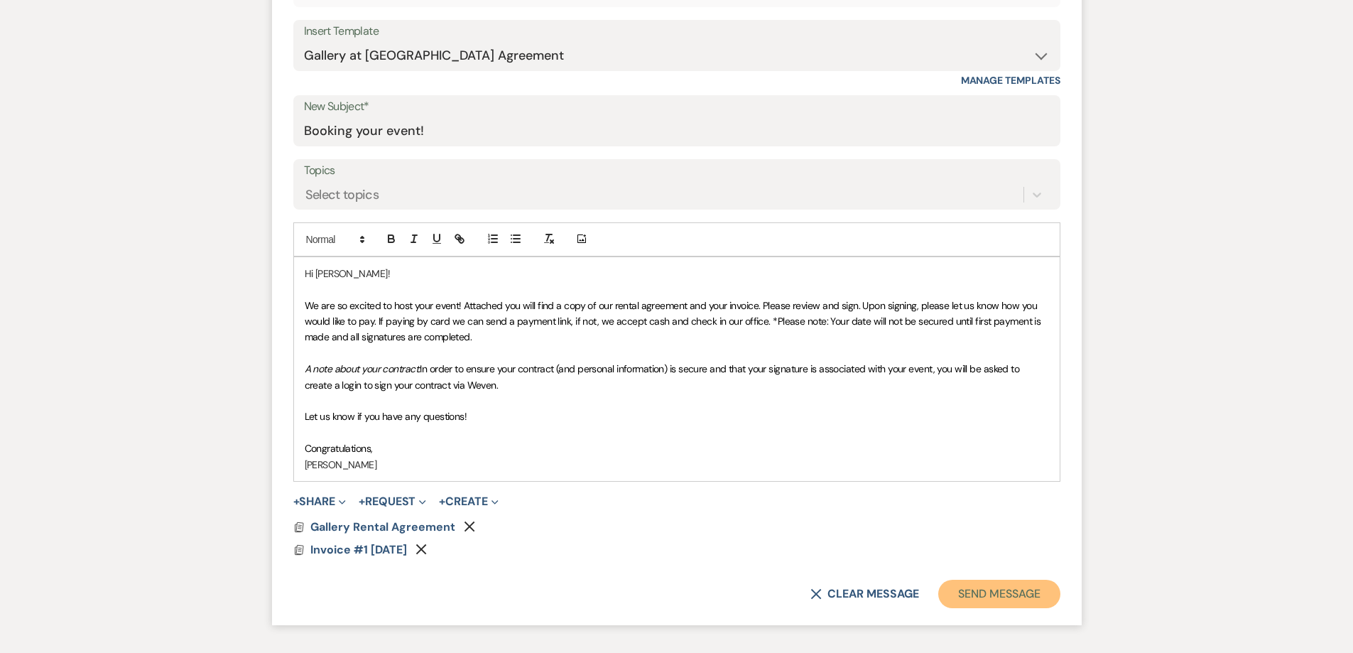
click at [1004, 595] on button "Send Message" at bounding box center [998, 594] width 121 height 28
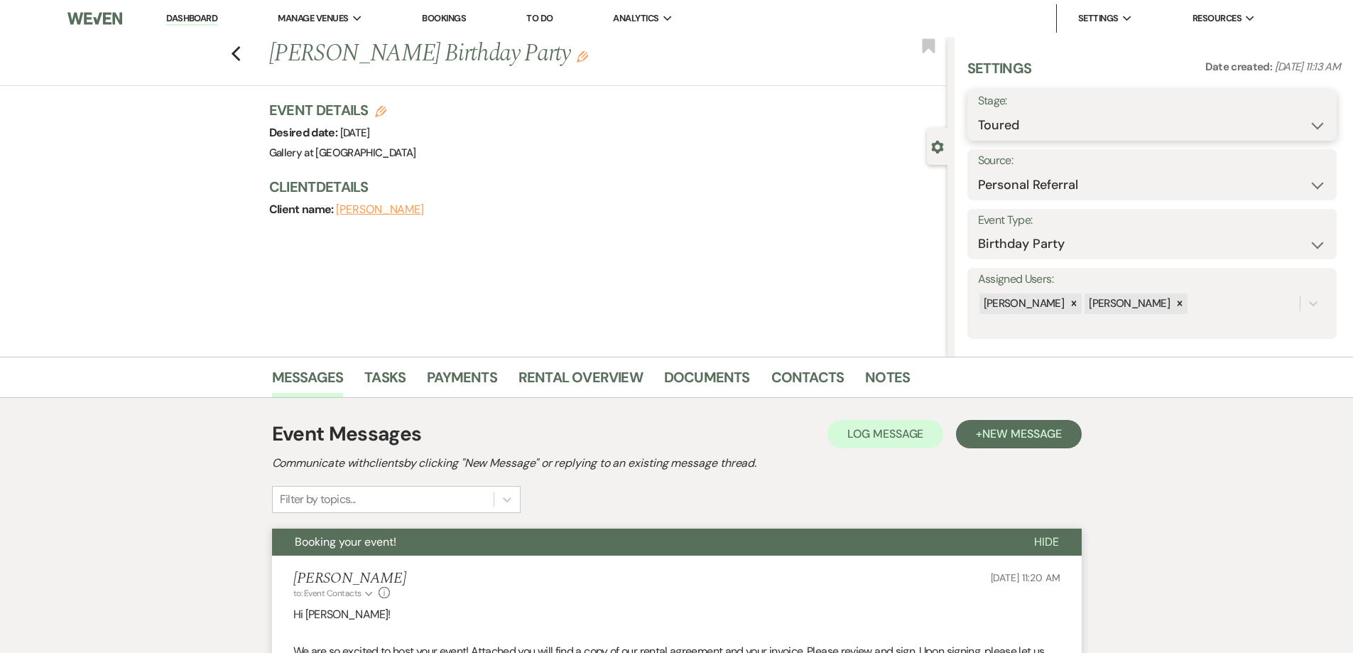
click at [1010, 119] on select "Inquiry Follow Up Tour Requested Tour Confirmed Toured Proposal Sent Booked Lost" at bounding box center [1152, 126] width 348 height 28
select select "6"
click at [978, 112] on select "Inquiry Follow Up Tour Requested Tour Confirmed Toured Proposal Sent Booked Lost" at bounding box center [1152, 126] width 348 height 28
click at [1288, 112] on button "Save" at bounding box center [1297, 115] width 80 height 28
click at [235, 55] on div "Previous [PERSON_NAME] Birthday Party Edit Bookmark" at bounding box center [470, 61] width 955 height 49
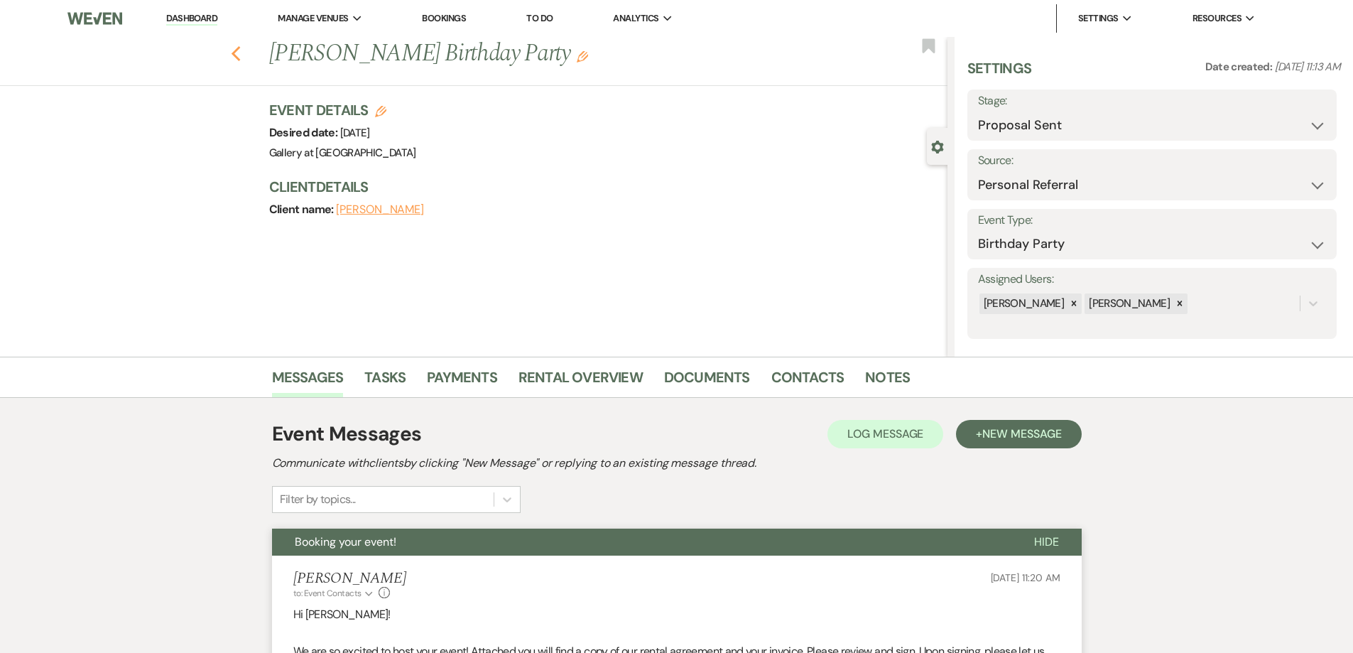
click at [239, 55] on use "button" at bounding box center [235, 54] width 9 height 16
select select "6"
select select "5"
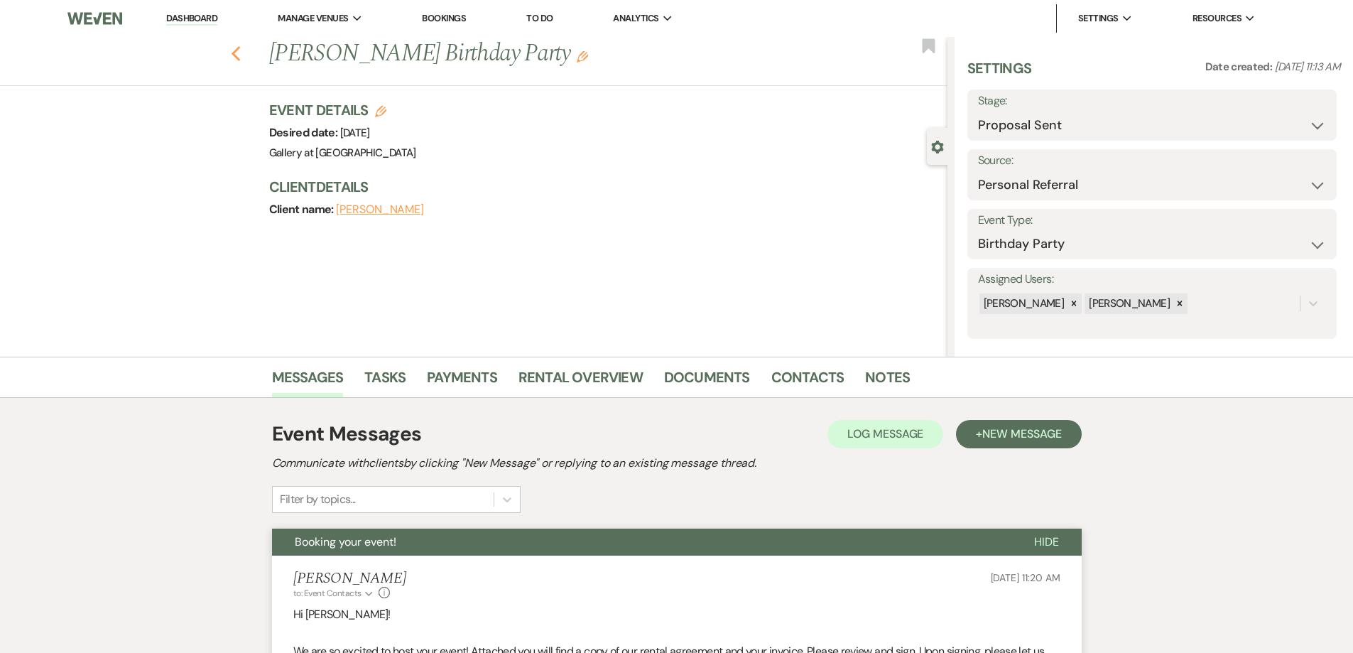
select select "5"
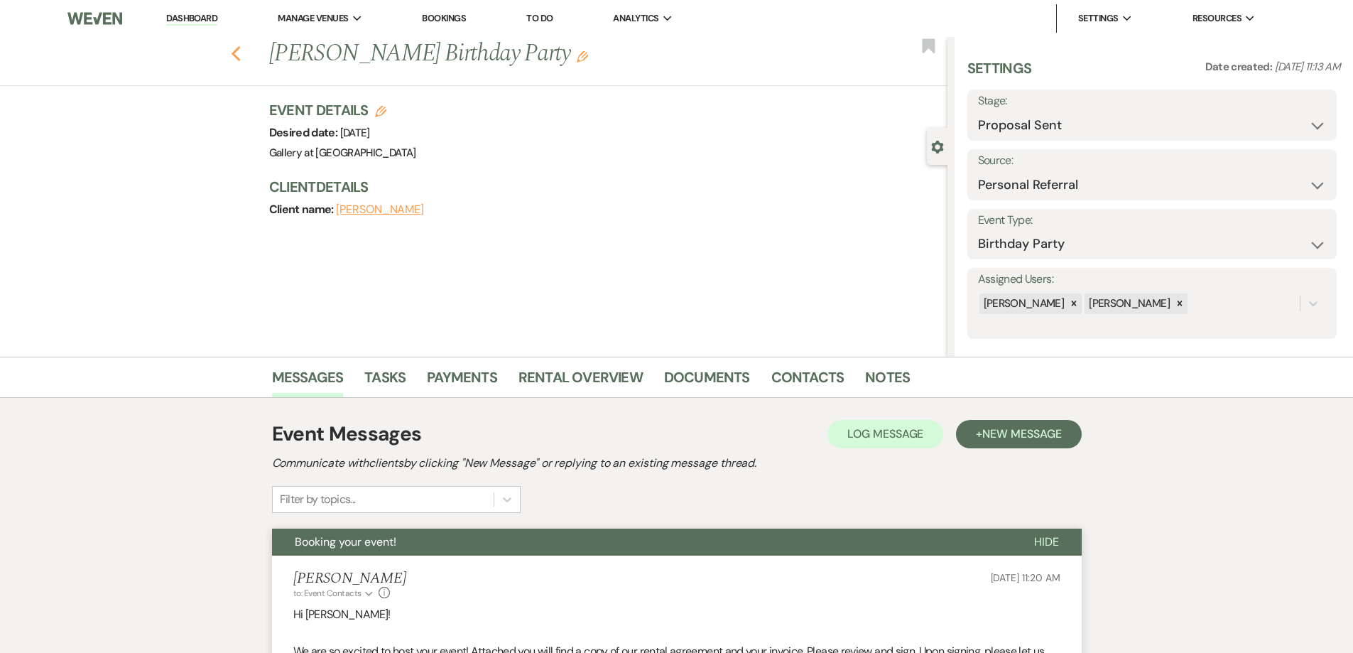
select select "5"
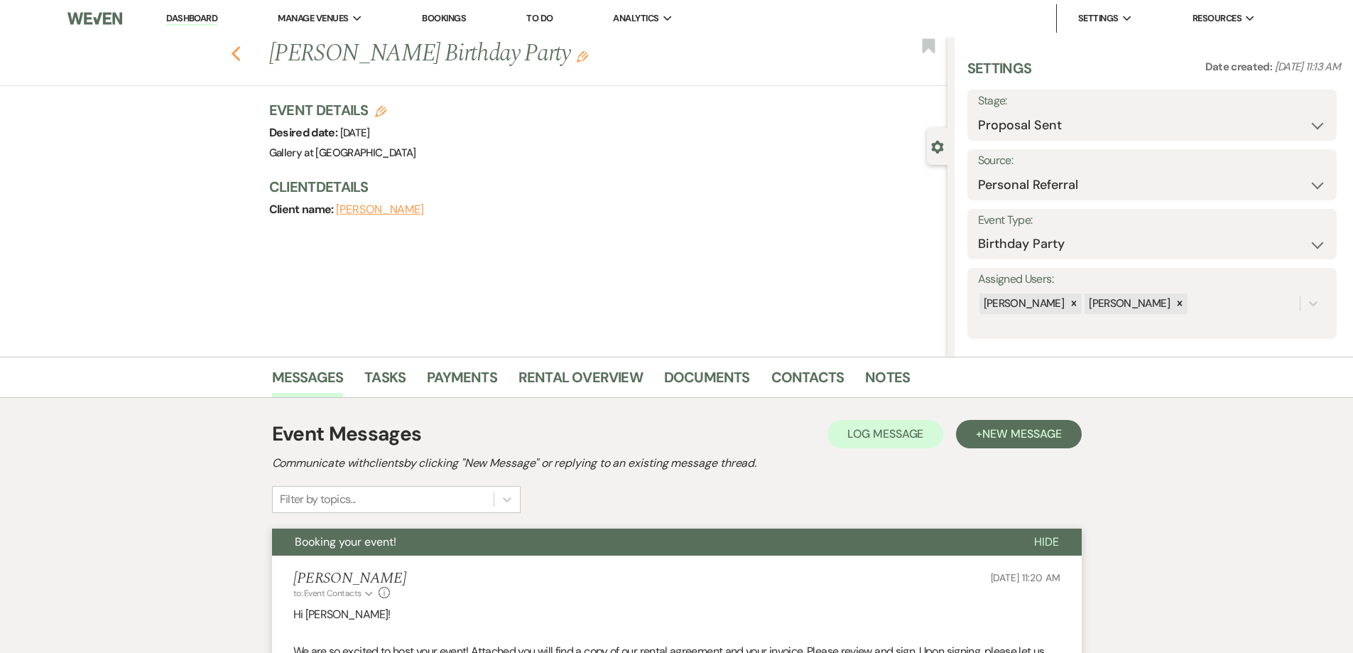
select select "5"
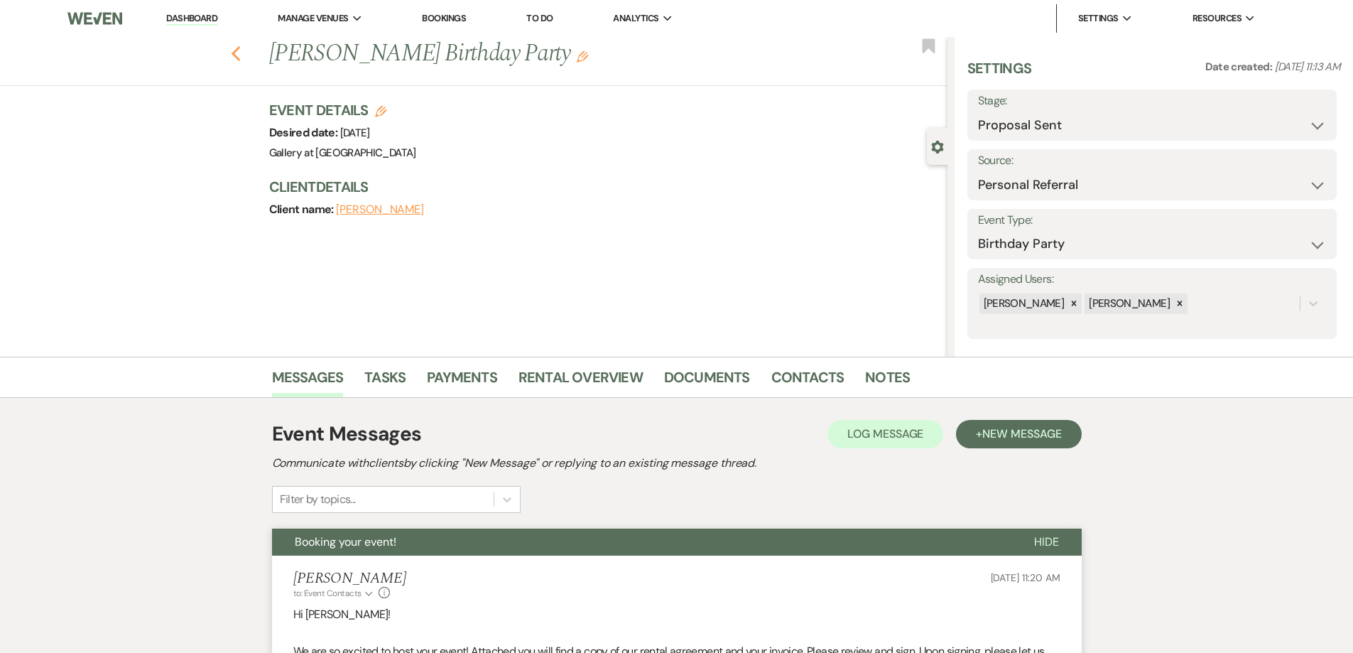
select select "5"
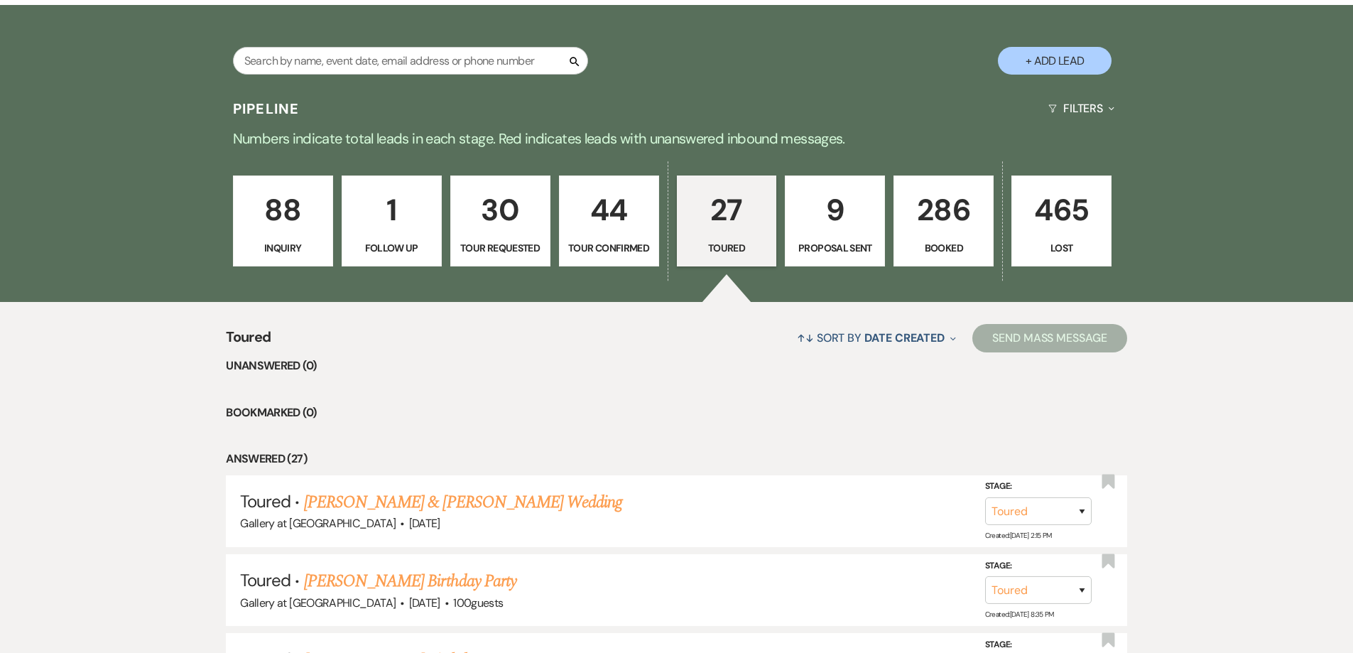
scroll to position [284, 0]
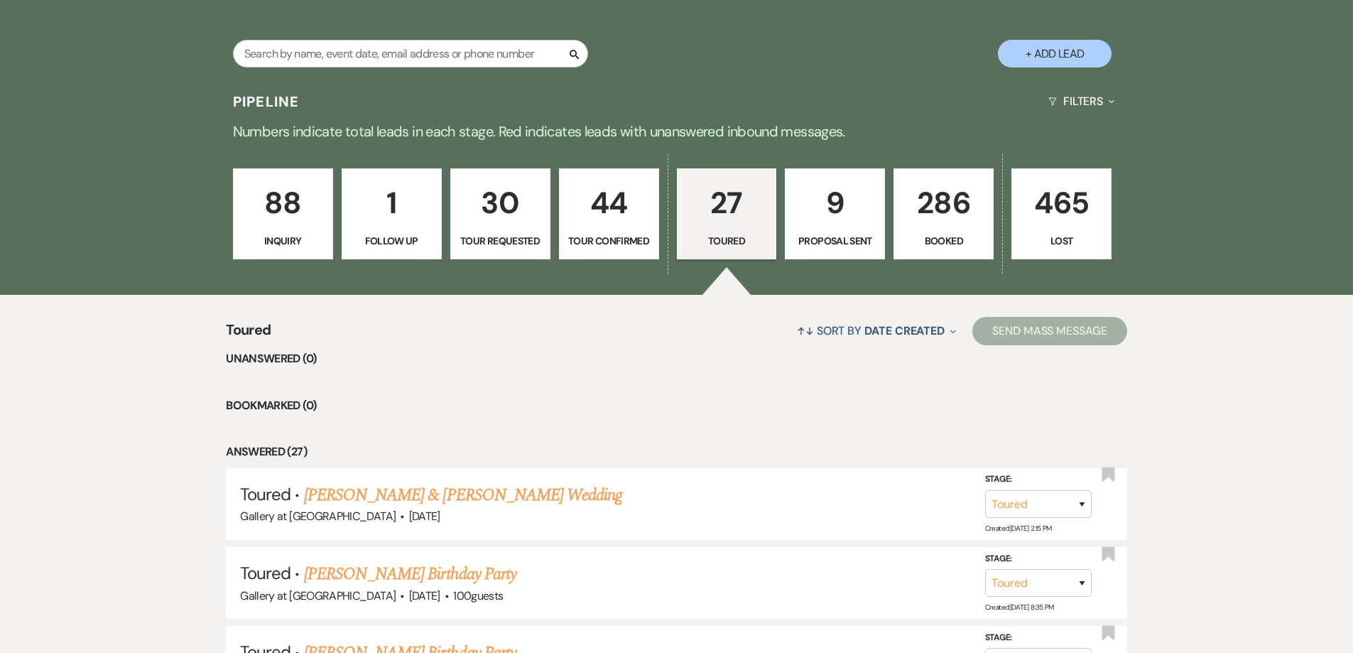
click at [904, 212] on p "286" at bounding box center [944, 203] width 82 height 48
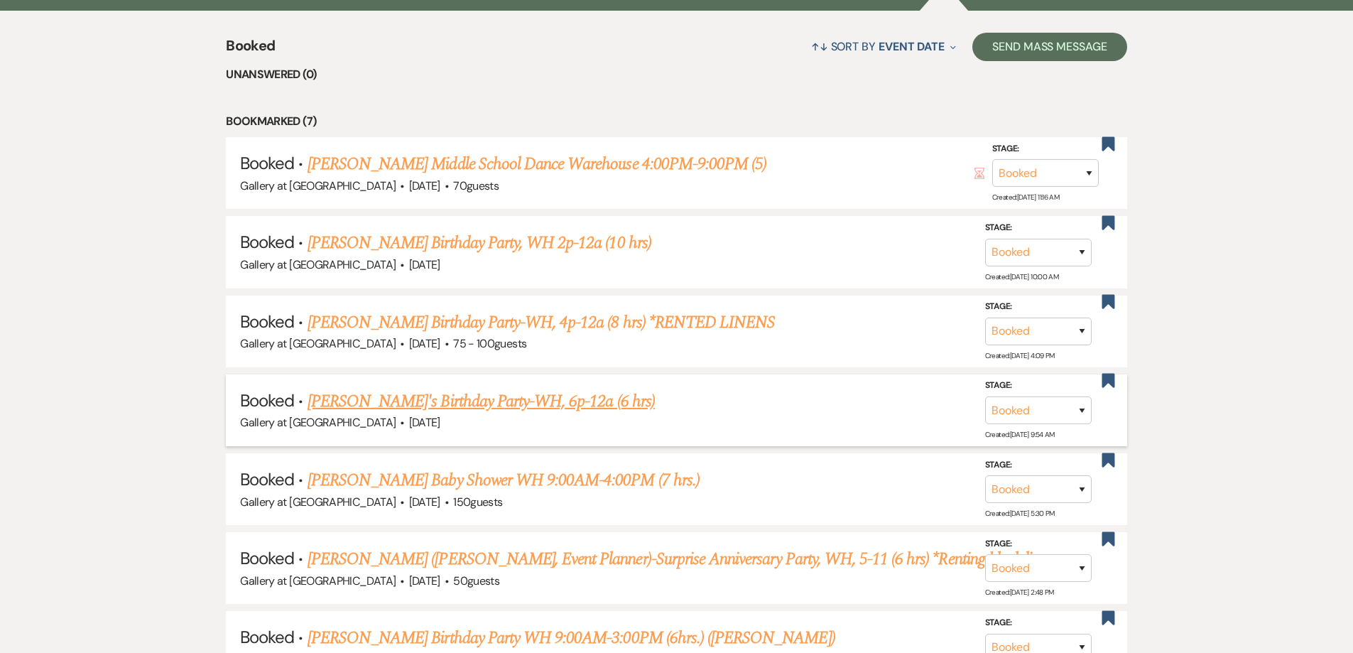
scroll to position [781, 0]
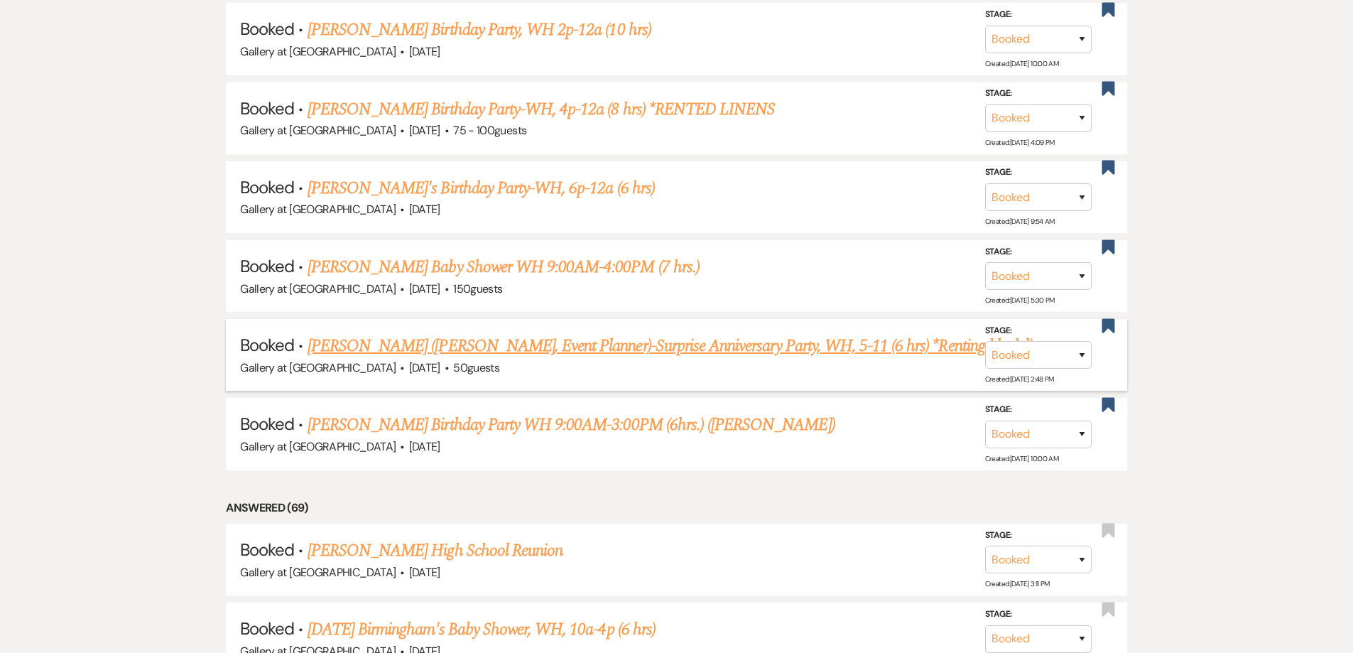
click at [390, 352] on link "[PERSON_NAME] ([PERSON_NAME], Event Planner)-Surprise Anniversary Party, WH, 5-…" at bounding box center [684, 346] width 752 height 26
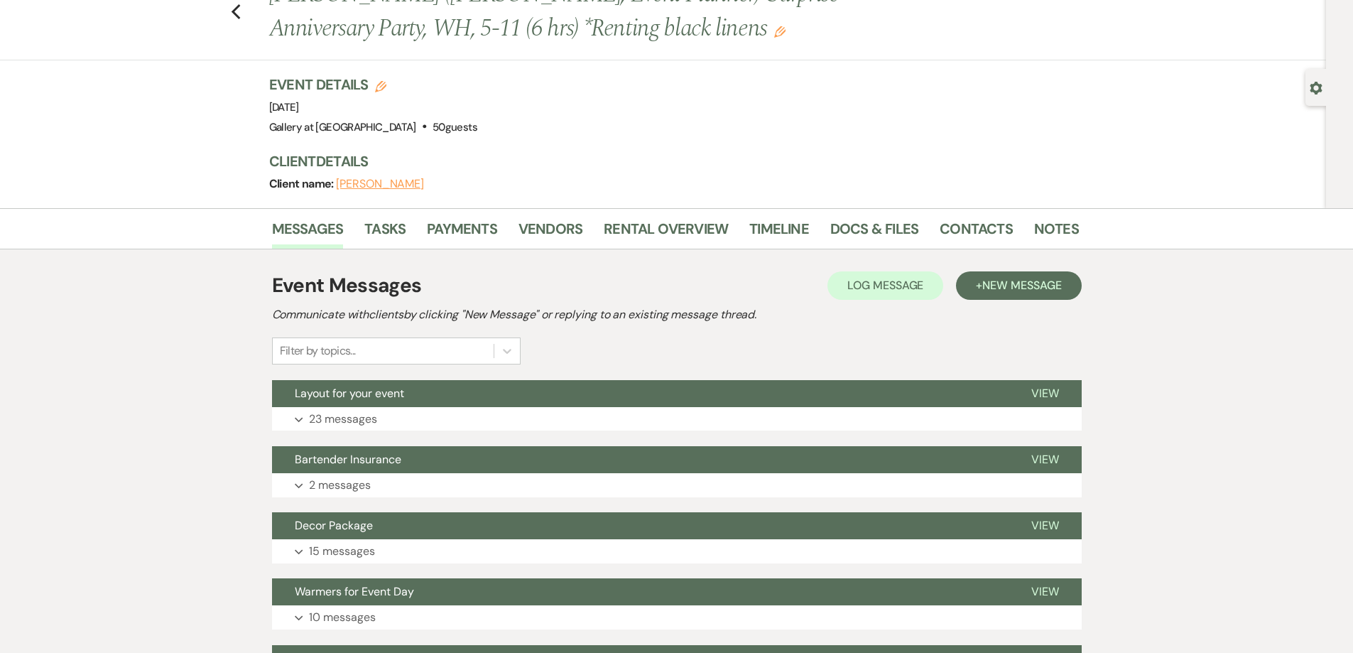
scroll to position [58, 0]
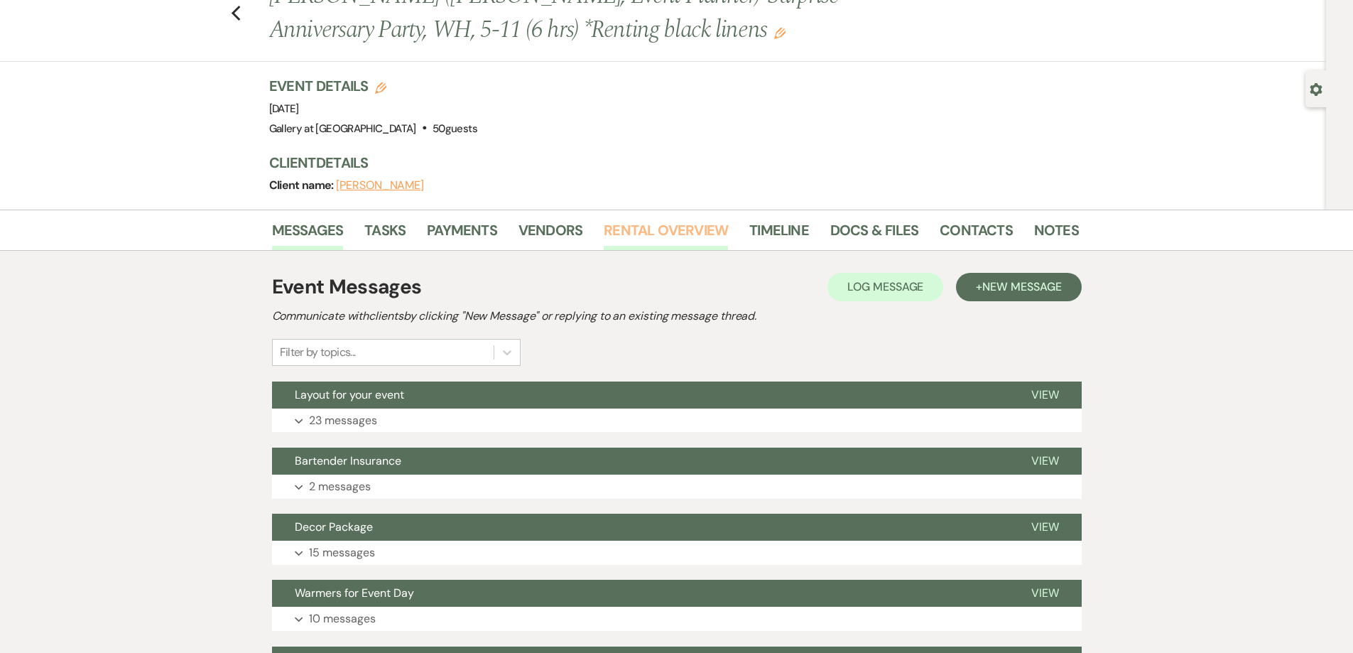
click at [647, 239] on link "Rental Overview" at bounding box center [666, 234] width 124 height 31
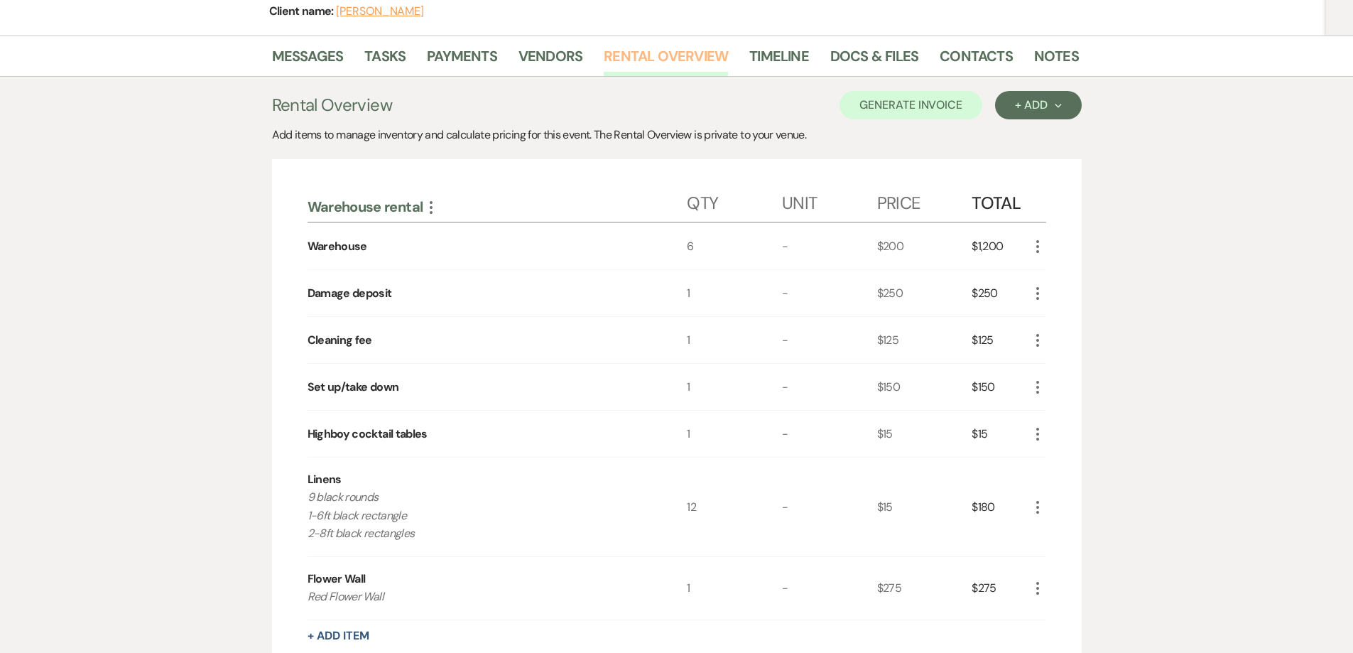
scroll to position [271, 0]
